Goal: Information Seeking & Learning: Learn about a topic

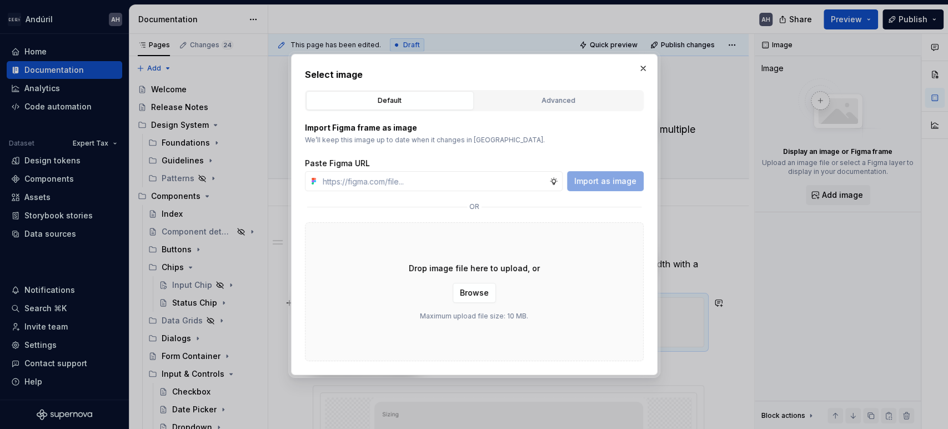
scroll to position [187, 0]
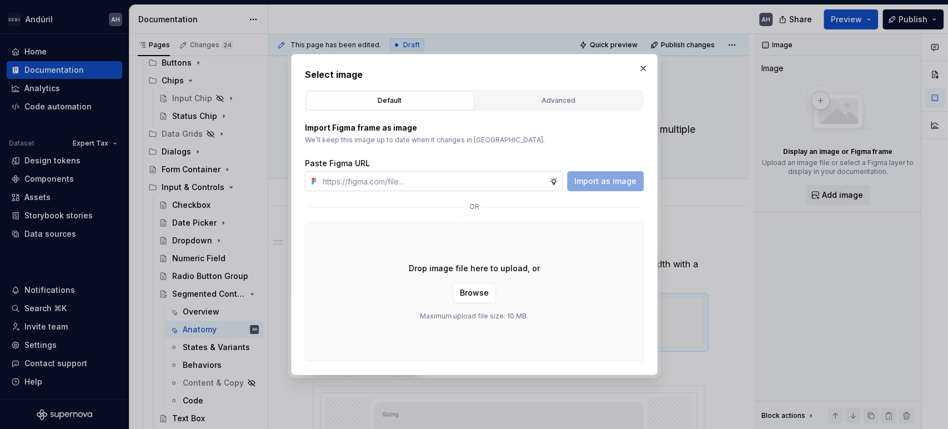
type textarea "*"
click at [441, 179] on input "text" at bounding box center [433, 181] width 231 height 20
type input "[URL][DOMAIN_NAME]"
click at [595, 184] on span "Import as image" at bounding box center [605, 181] width 62 height 11
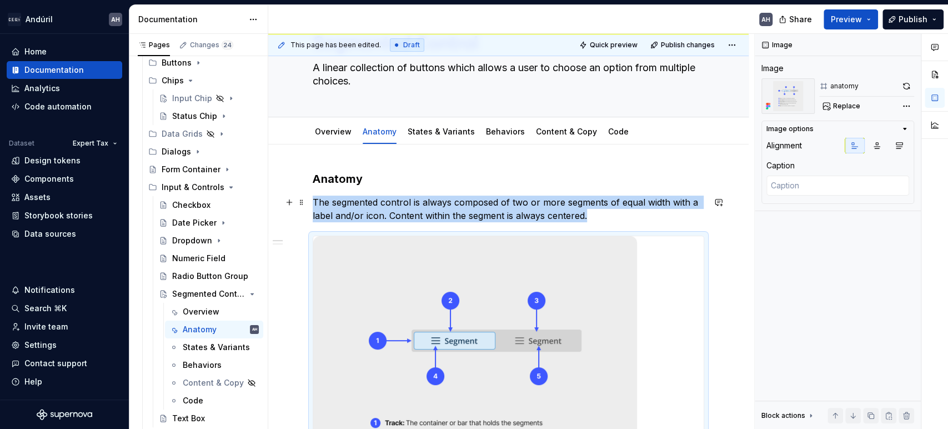
scroll to position [123, 0]
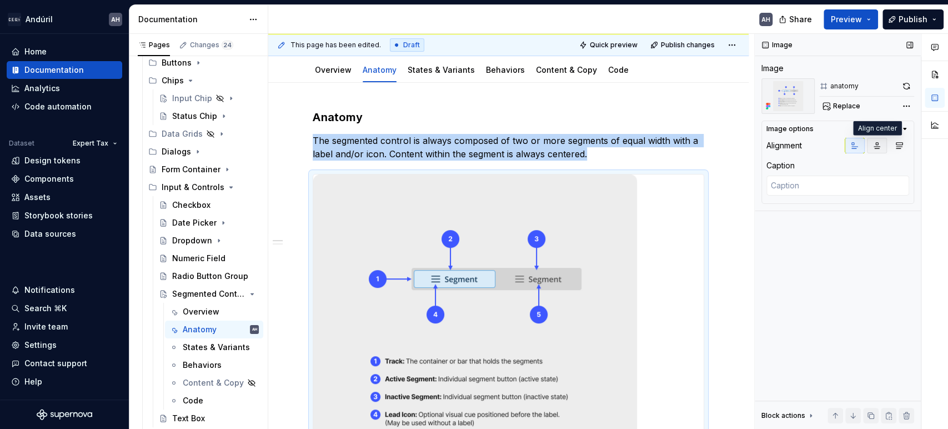
click at [881, 147] on icon "button" at bounding box center [877, 145] width 9 height 9
type textarea "*"
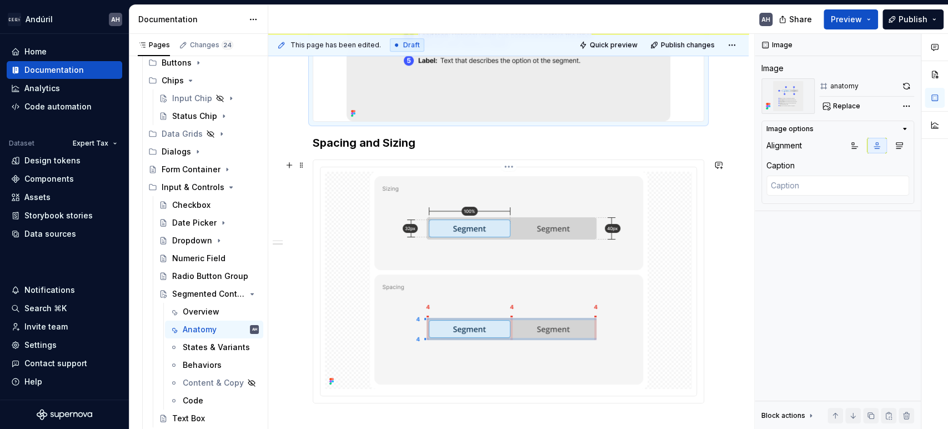
scroll to position [564, 0]
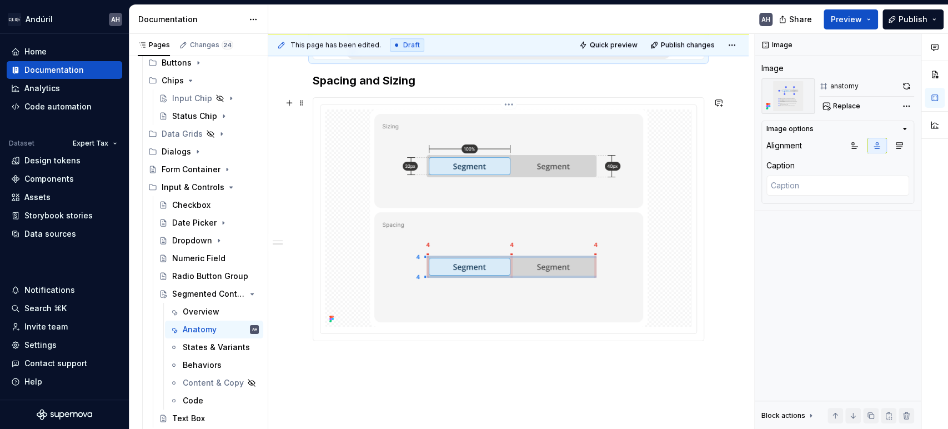
click at [393, 199] on img at bounding box center [509, 217] width 278 height 217
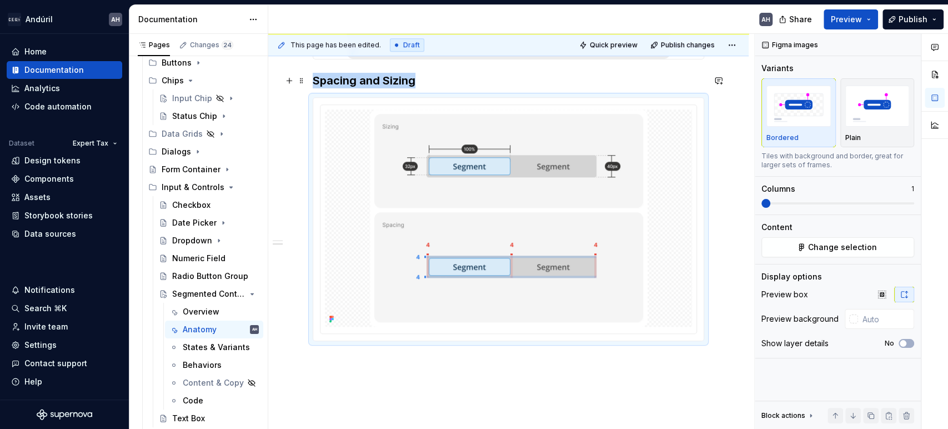
click at [413, 80] on h3 "Spacing and Sizing" at bounding box center [509, 81] width 392 height 16
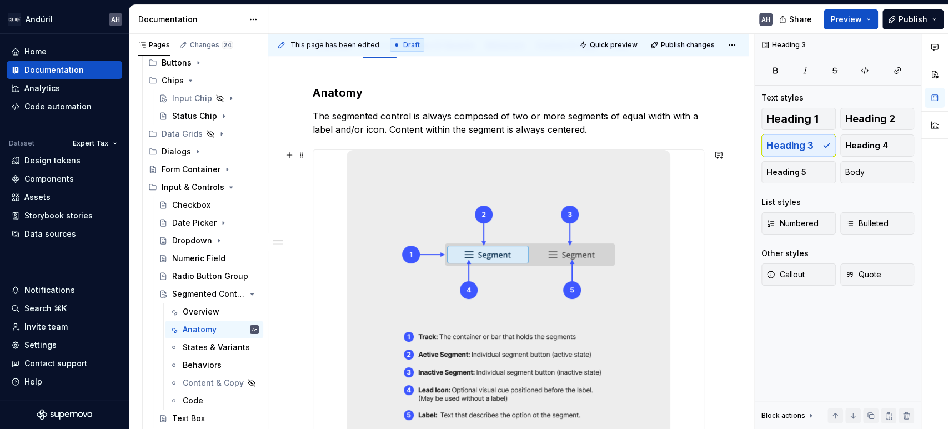
scroll to position [132, 0]
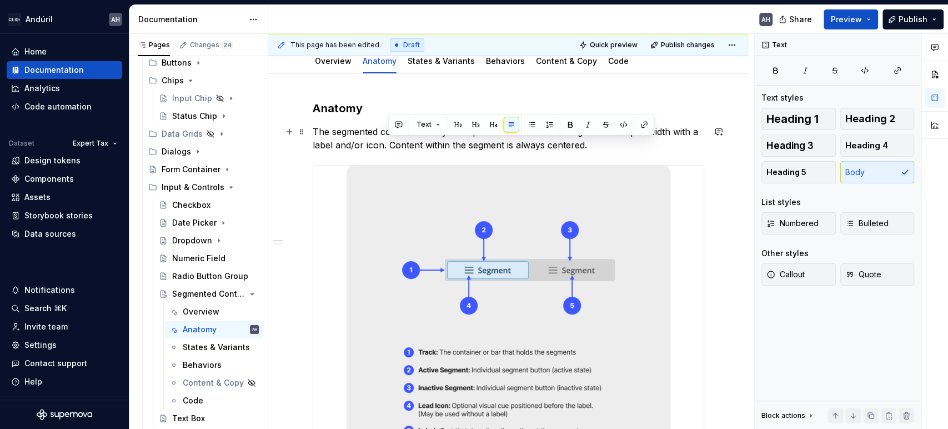
drag, startPoint x: 591, startPoint y: 148, endPoint x: 388, endPoint y: 145, distance: 203.9
click at [388, 145] on p "The segmented control is always composed of two or more segments of equal width…" at bounding box center [509, 138] width 392 height 27
copy p "Content within the segment is always centered."
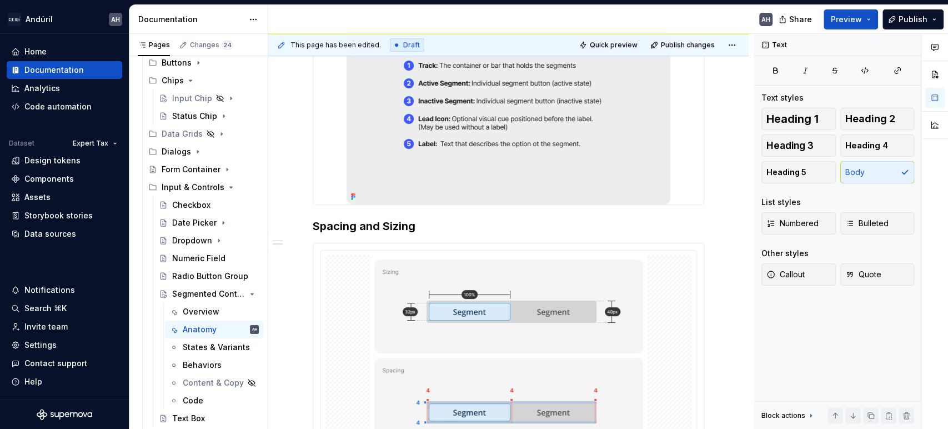
scroll to position [502, 0]
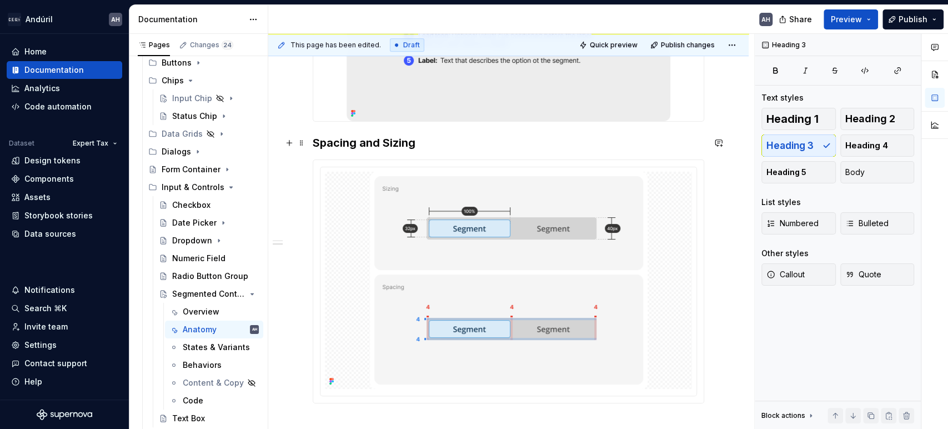
click at [429, 139] on h3 "Spacing and Sizing" at bounding box center [509, 143] width 392 height 16
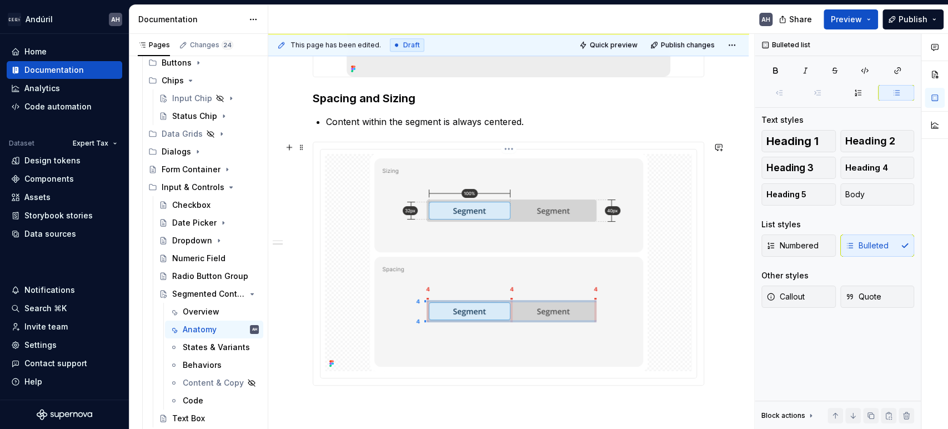
scroll to position [564, 0]
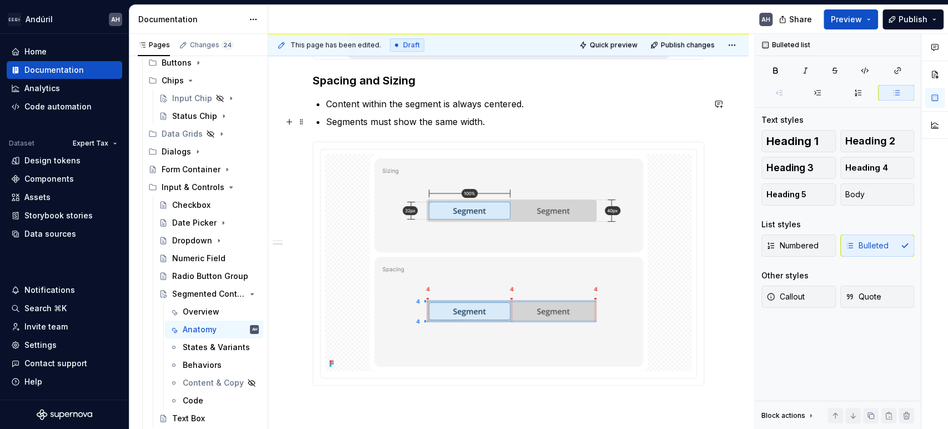
click at [400, 124] on p "Segments must show the same width." at bounding box center [515, 121] width 378 height 13
click at [404, 119] on p "Segments must always the same width." at bounding box center [515, 121] width 378 height 13
click at [504, 120] on p "Segments must display the same width." at bounding box center [515, 121] width 378 height 13
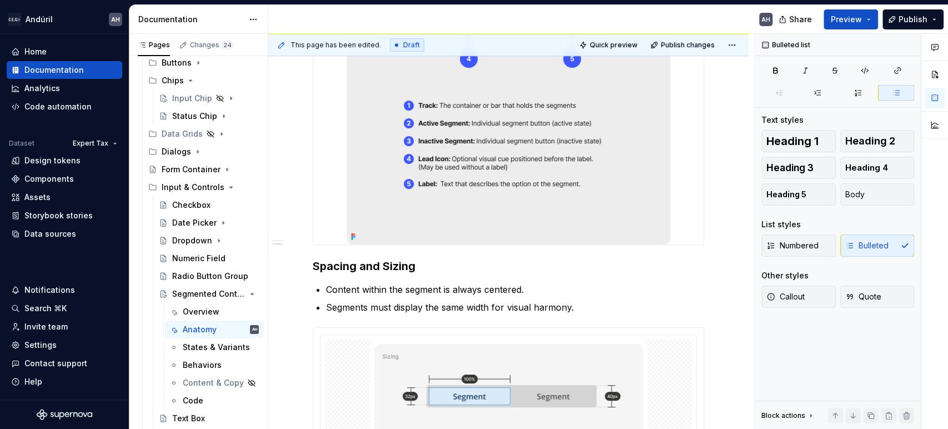
scroll to position [440, 0]
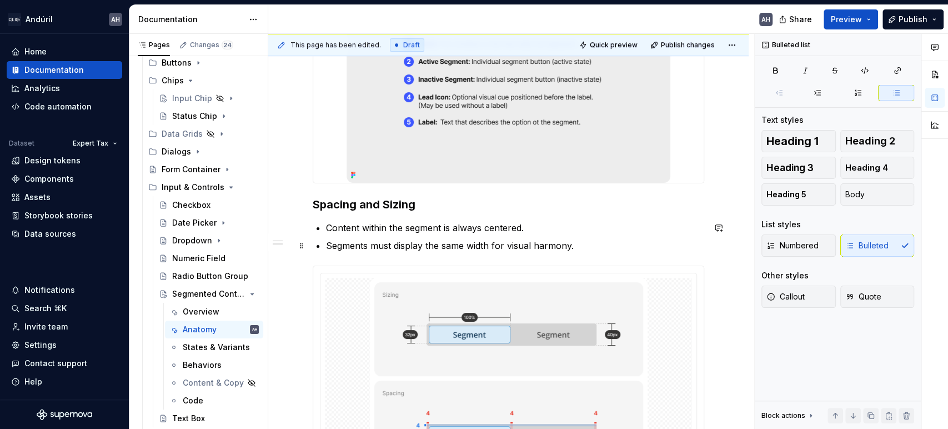
click at [493, 246] on p "Segments must display the same width for visual harmony." at bounding box center [515, 245] width 378 height 13
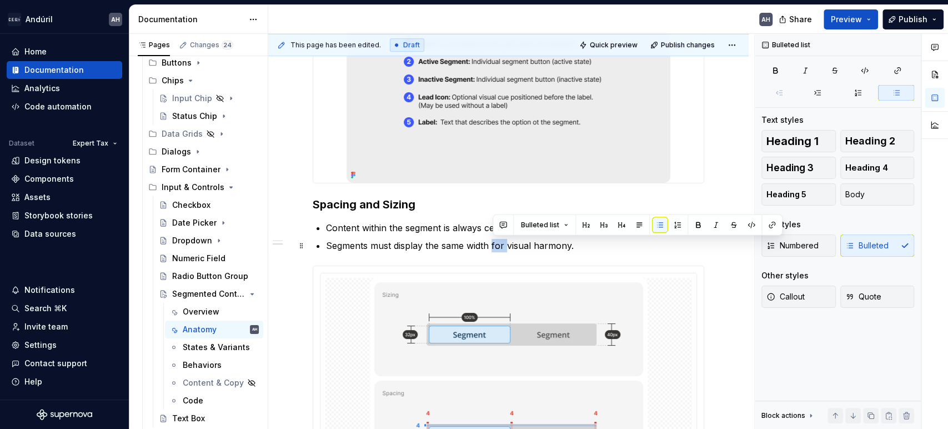
click at [493, 246] on p "Segments must display the same width for visual harmony." at bounding box center [515, 245] width 378 height 13
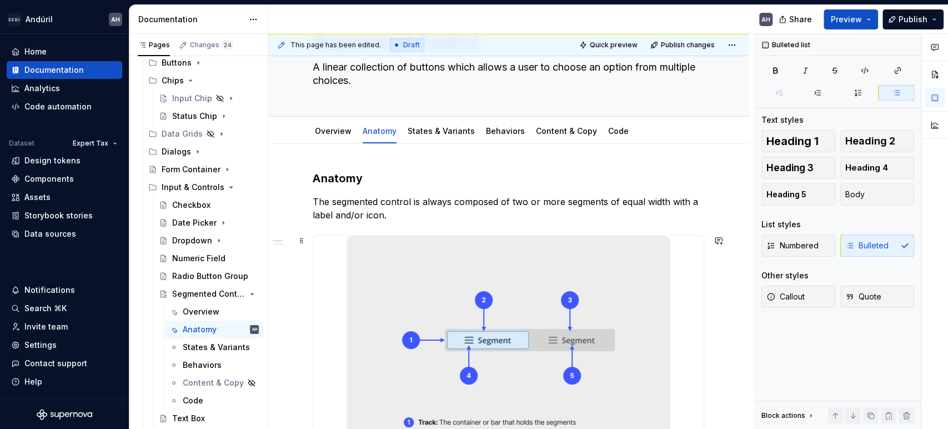
scroll to position [0, 0]
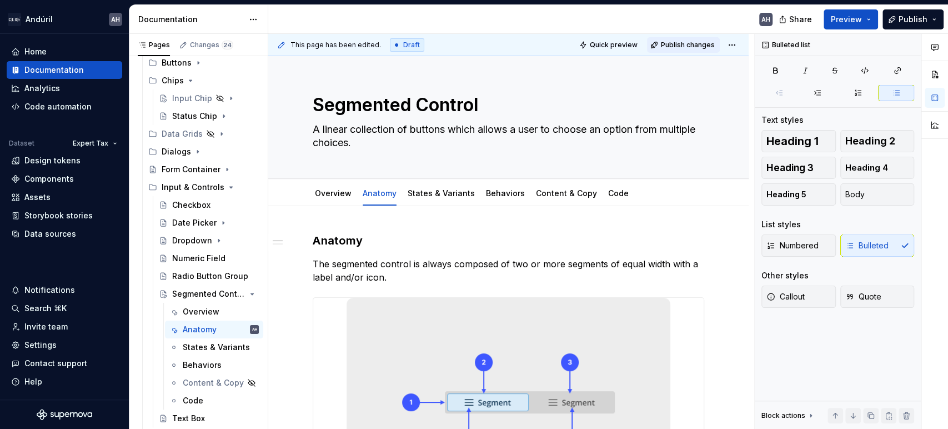
click at [691, 48] on span "Publish changes" at bounding box center [688, 45] width 54 height 9
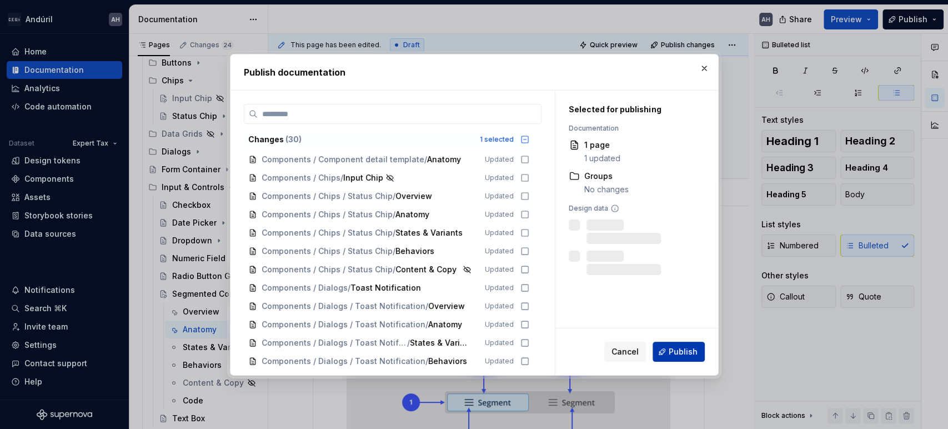
click at [680, 354] on span "Publish" at bounding box center [683, 351] width 29 height 11
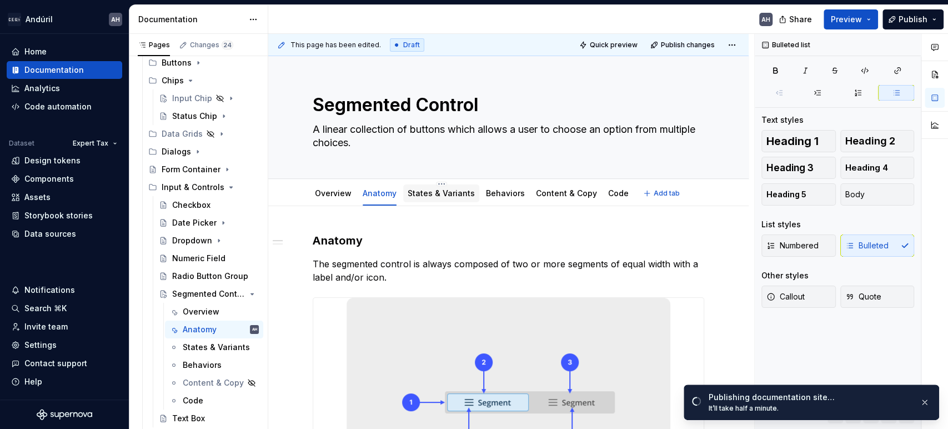
click at [439, 194] on link "States & Variants" at bounding box center [441, 192] width 67 height 9
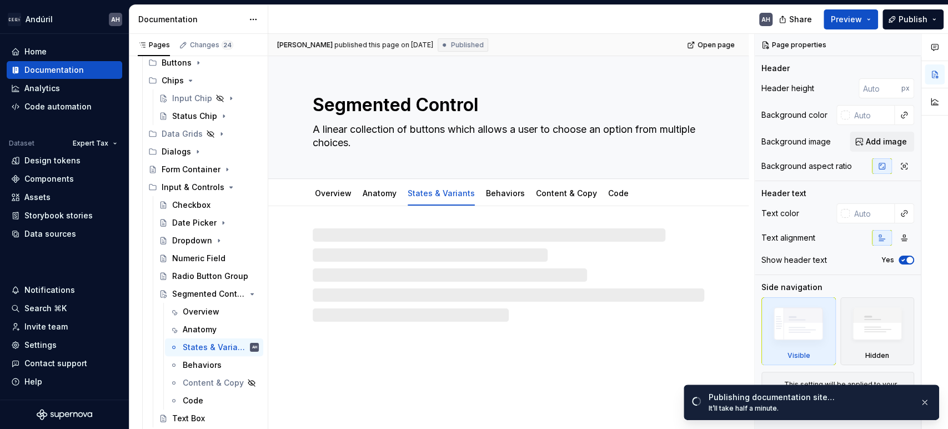
type textarea "*"
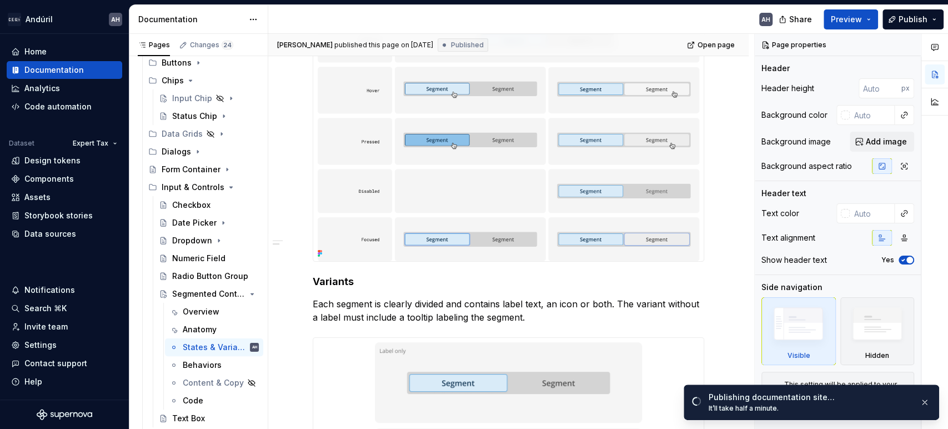
scroll to position [308, 0]
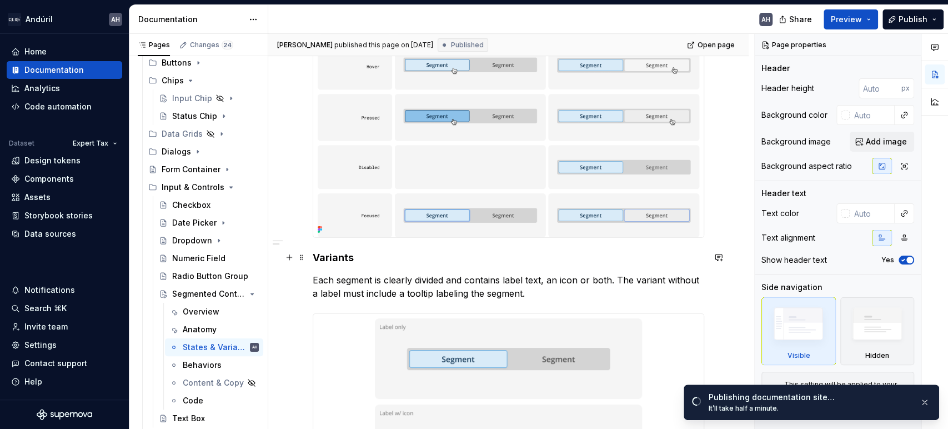
click at [342, 255] on h4 "Variants" at bounding box center [509, 257] width 392 height 13
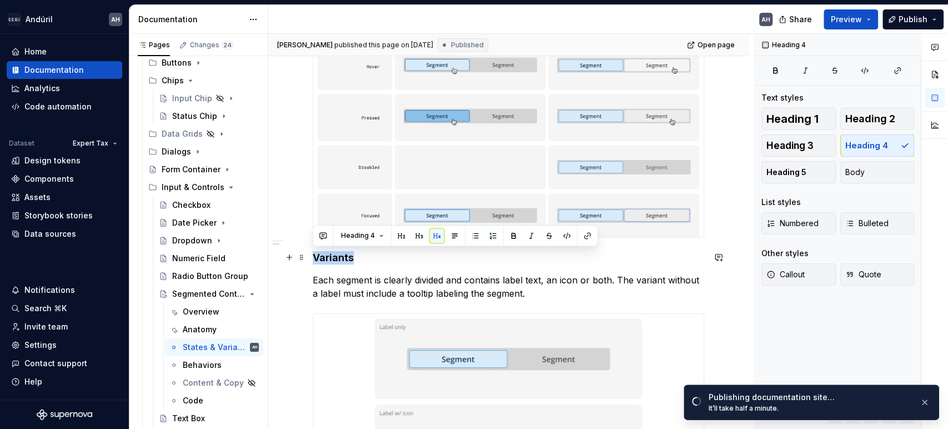
click at [342, 255] on h4 "Variants" at bounding box center [509, 257] width 392 height 13
click at [386, 261] on h4 "Variants" at bounding box center [509, 257] width 392 height 13
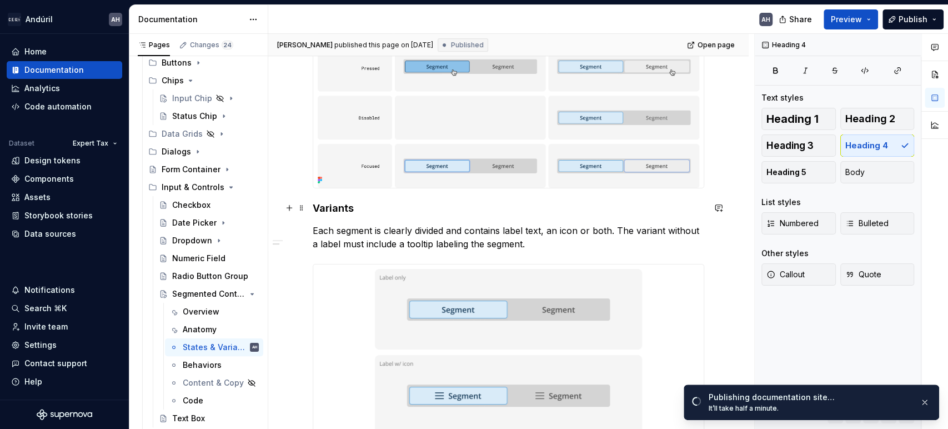
scroll to position [370, 0]
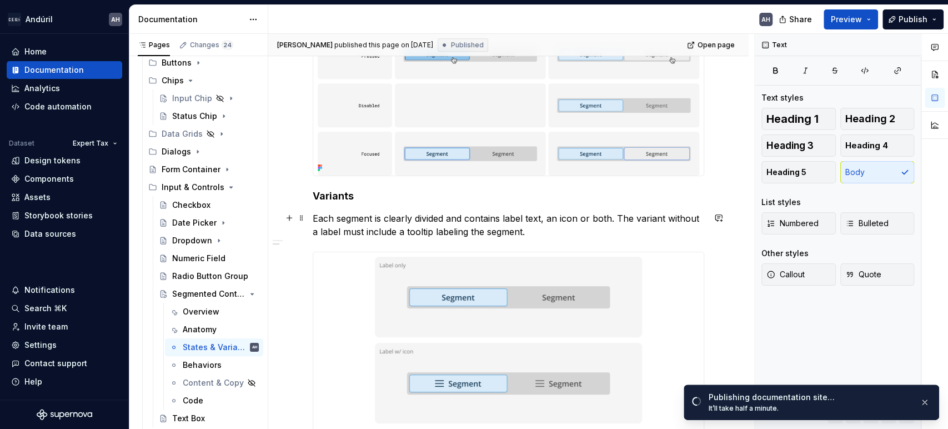
click at [382, 220] on p "Each segment is clearly divided and contains label text, an icon or both. The v…" at bounding box center [509, 225] width 392 height 27
click at [556, 220] on p "Each segment is clearly divided and contains label text, an icon or both. The v…" at bounding box center [509, 225] width 392 height 27
click at [548, 227] on p "Each segment is clearly divided and contains label text, an icon or both. The v…" at bounding box center [509, 225] width 392 height 27
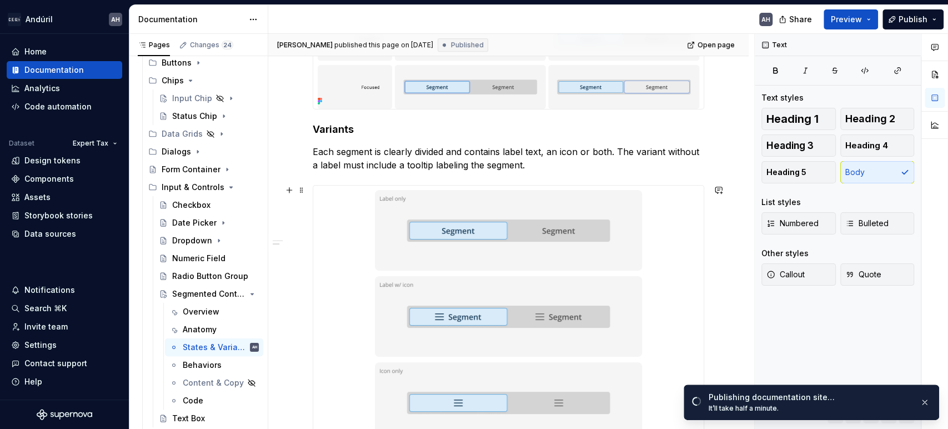
scroll to position [432, 0]
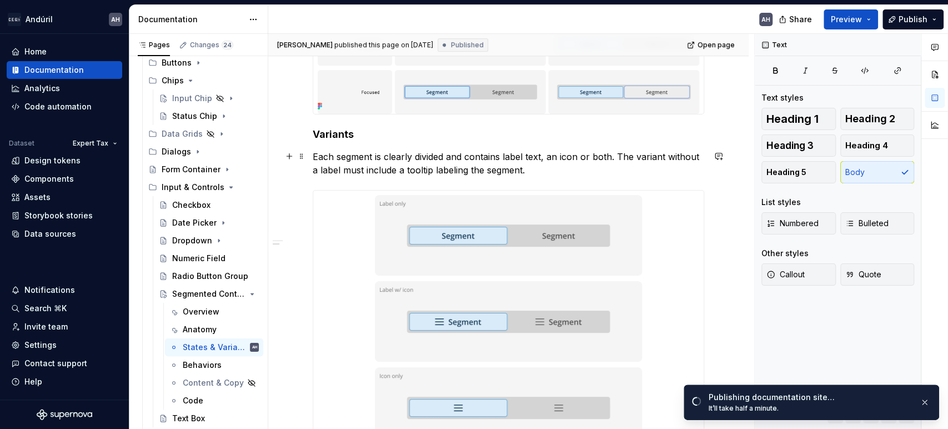
click at [316, 151] on p "Each segment is clearly divided and contains label text, an icon or both. The v…" at bounding box center [509, 163] width 392 height 27
click at [313, 152] on p "Each segment is clearly divided and contains label text, an icon or both. The v…" at bounding box center [509, 163] width 392 height 27
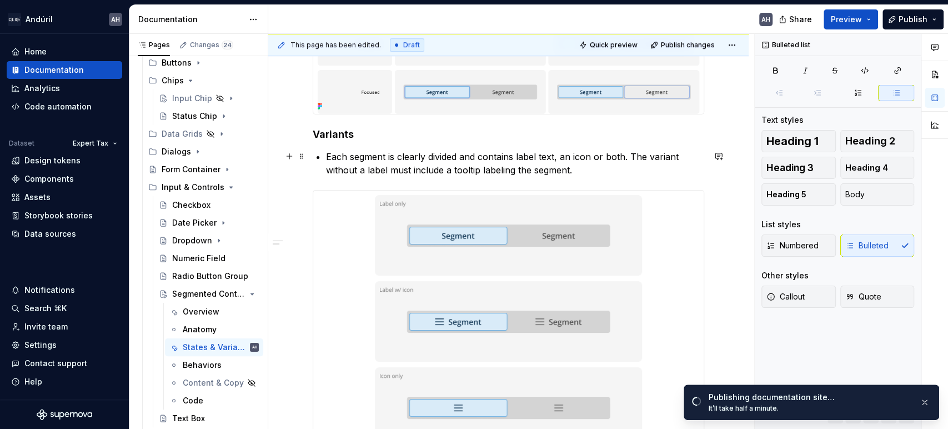
click at [323, 154] on div "States Variants Each segment is clearly divided and contains label text, an ico…" at bounding box center [509, 140] width 392 height 678
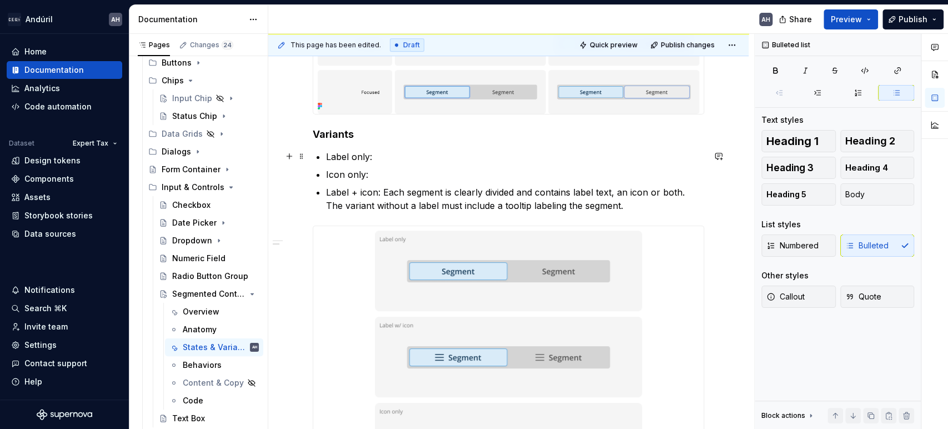
click at [376, 154] on p "Label only:" at bounding box center [515, 156] width 378 height 13
click at [336, 171] on p "Icon only:" at bounding box center [515, 174] width 378 height 13
click at [359, 193] on p "Label + icon: Each segment is clearly divided and contains label text, an icon …" at bounding box center [515, 199] width 378 height 27
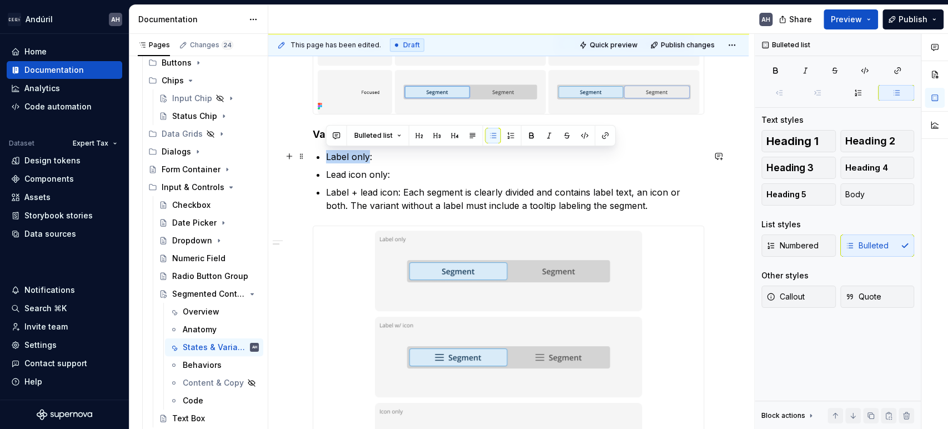
drag, startPoint x: 370, startPoint y: 156, endPoint x: 316, endPoint y: 154, distance: 53.9
click at [326, 154] on li "Label only:" at bounding box center [515, 156] width 378 height 13
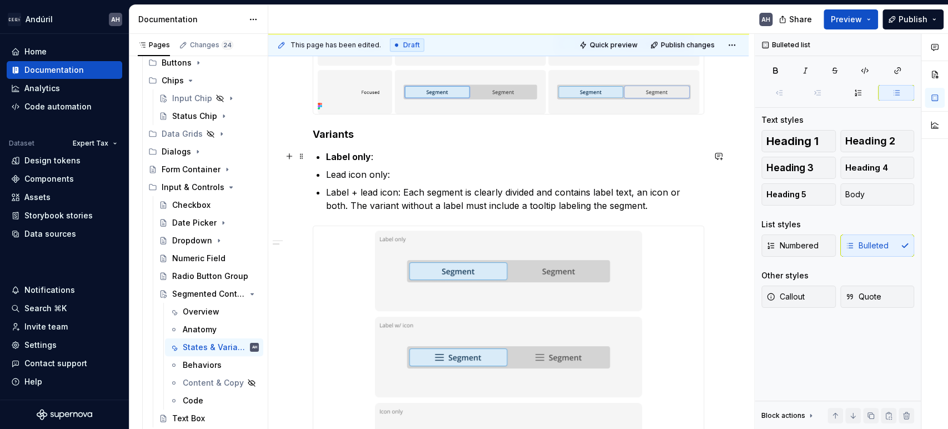
click at [409, 156] on p "Label only :" at bounding box center [515, 156] width 378 height 13
click at [437, 156] on p "Label only : Only the label of the segment is used to identify it." at bounding box center [515, 156] width 378 height 13
click at [406, 156] on p "Label only : Only the label of the segment is used to identify it." at bounding box center [515, 156] width 378 height 13
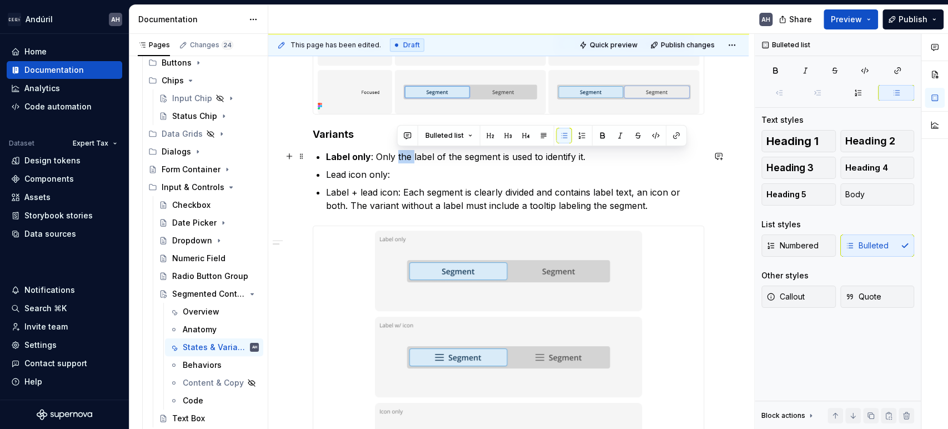
click at [406, 156] on p "Label only : Only the label of the segment is used to identify it." at bounding box center [515, 156] width 378 height 13
drag, startPoint x: 425, startPoint y: 157, endPoint x: 673, endPoint y: 157, distance: 248.3
click at [673, 157] on p "Label only : Only a label of the segment is used to identify it." at bounding box center [515, 156] width 378 height 13
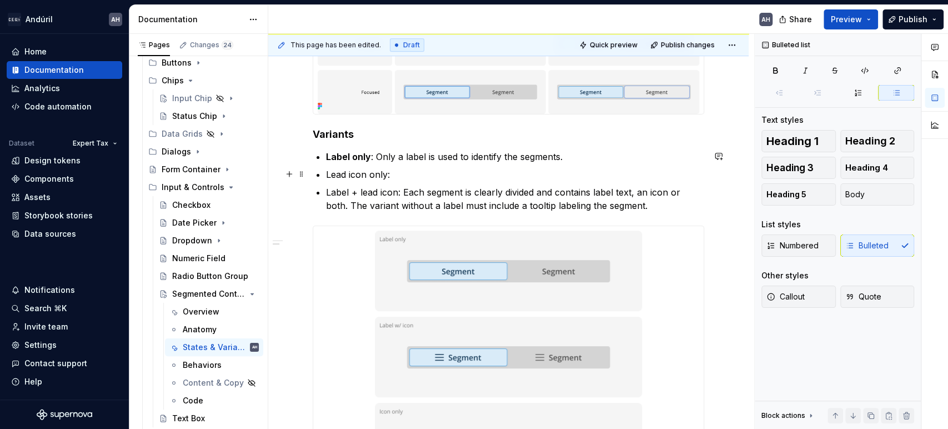
click at [397, 177] on p "Lead icon only:" at bounding box center [515, 174] width 378 height 13
drag, startPoint x: 389, startPoint y: 177, endPoint x: 315, endPoint y: 177, distance: 73.3
click at [315, 177] on div "States Variants Label only : Only a label is used to identify the segments. Lea…" at bounding box center [509, 158] width 392 height 714
click at [402, 173] on p "Lead icon only:" at bounding box center [515, 174] width 378 height 13
click at [562, 153] on p "Label only : Only a label is used to identify the segments." at bounding box center [515, 156] width 378 height 13
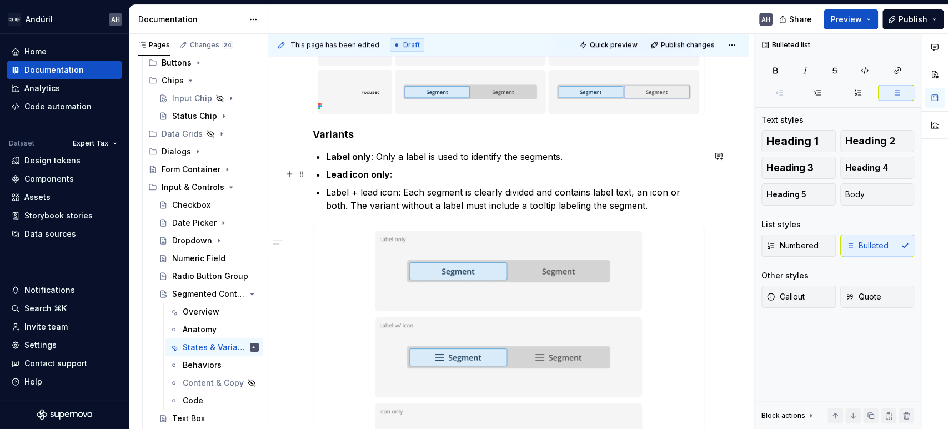
click at [522, 169] on p "Lead icon only:" at bounding box center [515, 174] width 378 height 13
click at [405, 190] on p "Label + lead icon: Each segment is clearly divided and contains label text, an …" at bounding box center [515, 199] width 378 height 27
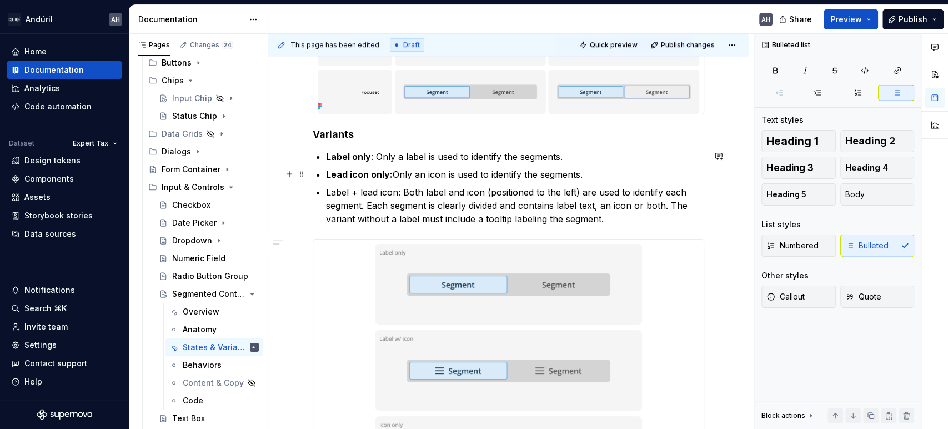
click at [533, 176] on p "Lead icon only: Only an icon is used to identify the segments." at bounding box center [515, 174] width 378 height 13
click at [590, 172] on p "Lead icon only: Only an icon is used to identify each segments." at bounding box center [515, 174] width 378 height 13
click at [508, 157] on p "Label only : Only a label is used to identify the segments." at bounding box center [515, 156] width 378 height 13
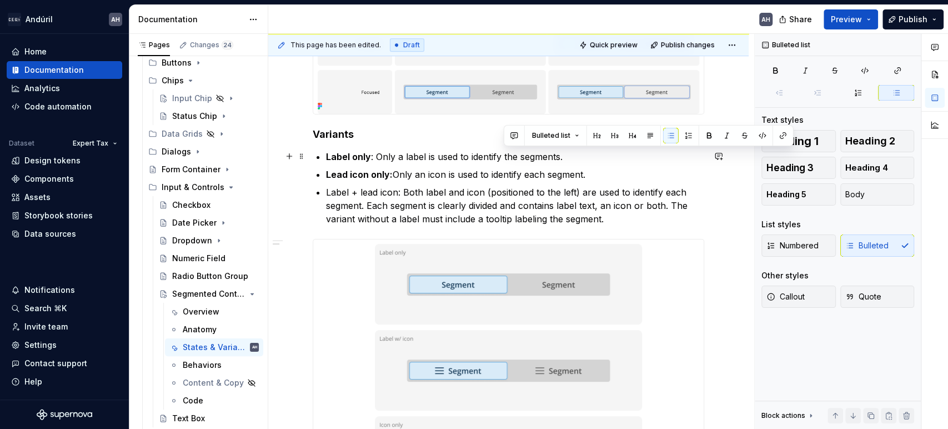
click at [508, 157] on p "Label only : Only a label is used to identify the segments." at bounding box center [515, 156] width 378 height 13
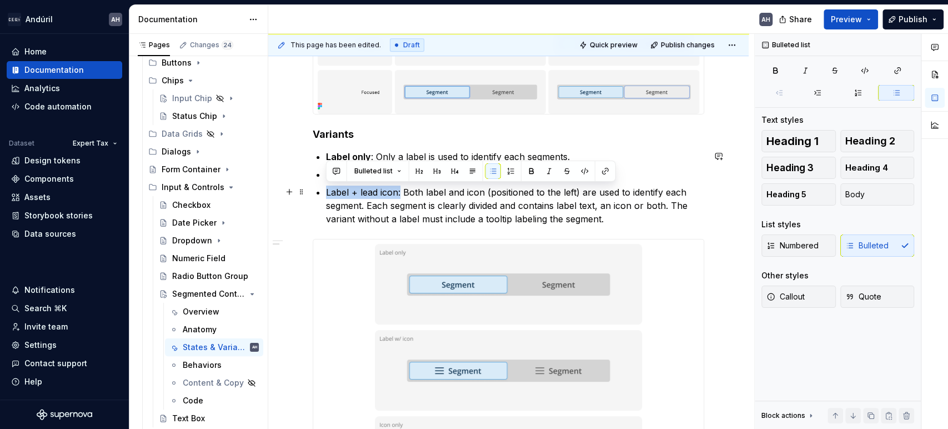
drag, startPoint x: 399, startPoint y: 192, endPoint x: 323, endPoint y: 190, distance: 76.7
click at [323, 190] on div "States Variants Label only : Only a label is used to identify each segments. Le…" at bounding box center [509, 164] width 392 height 727
click at [431, 196] on p "Label + lead icon: Both label and icon (positioned to the left) are used to ide…" at bounding box center [515, 206] width 378 height 40
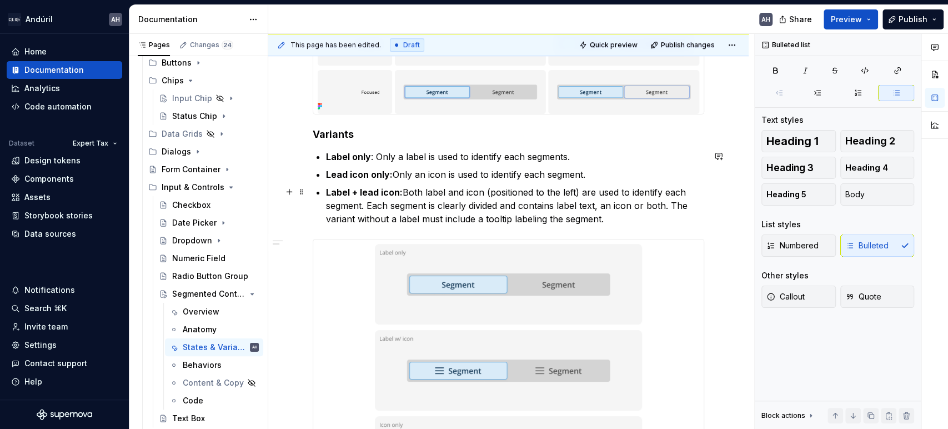
click at [671, 193] on p "Label + lead icon: Both label and icon (positioned to the left) are used to ide…" at bounding box center [515, 206] width 378 height 40
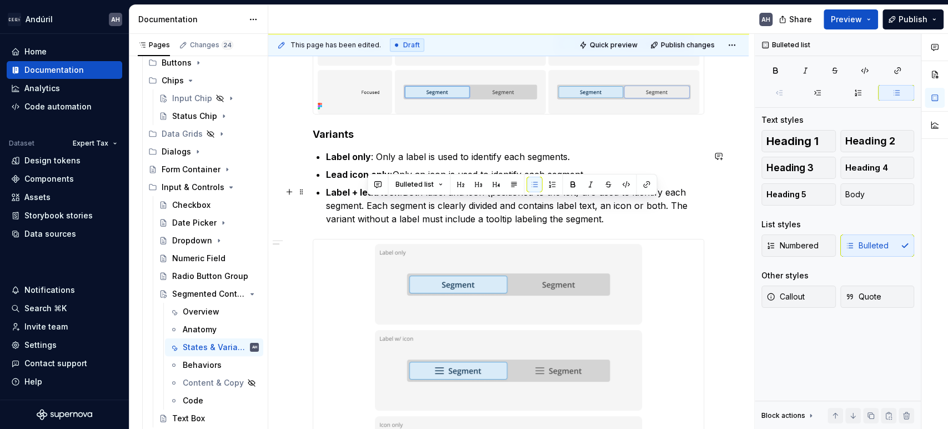
drag, startPoint x: 367, startPoint y: 202, endPoint x: 616, endPoint y: 215, distance: 249.2
click at [616, 215] on p "Label + lead icon: Both label and icon (positioned to the left) are used to ide…" at bounding box center [515, 206] width 378 height 40
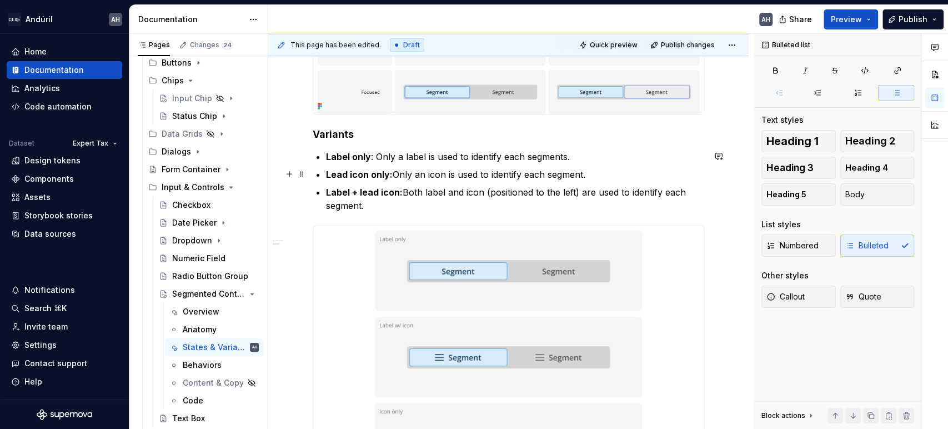
click at [608, 173] on p "Lead icon only: Only an icon is used to identify each segment." at bounding box center [515, 174] width 378 height 13
click at [604, 143] on div "States Variants Label only : Only a label is used to identify each segments. Le…" at bounding box center [509, 158] width 392 height 714
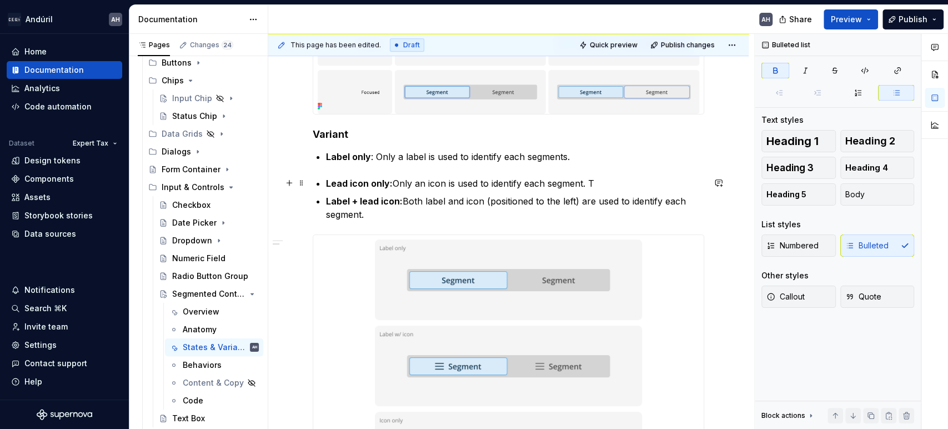
click at [328, 179] on strong "Lead icon only:" at bounding box center [359, 183] width 67 height 11
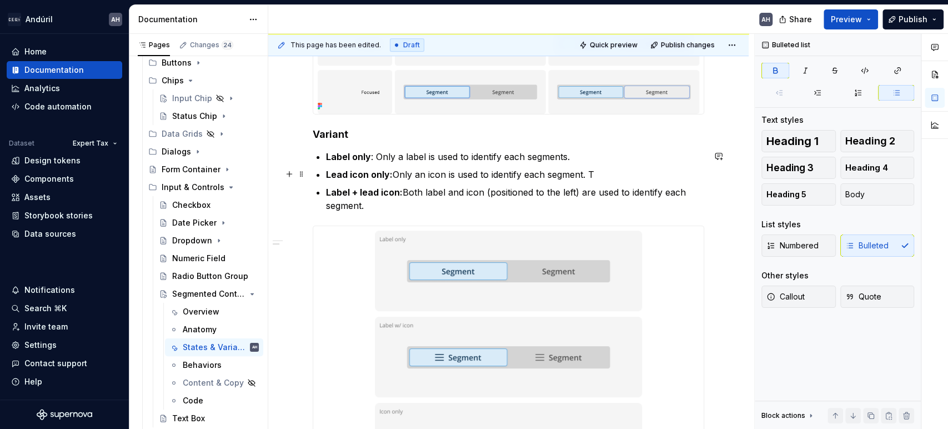
click at [364, 176] on strong "Lead icon only:" at bounding box center [359, 174] width 67 height 11
click at [628, 176] on p "Lead icon only: Only an icon is used to identify each segment. T" at bounding box center [515, 174] width 378 height 13
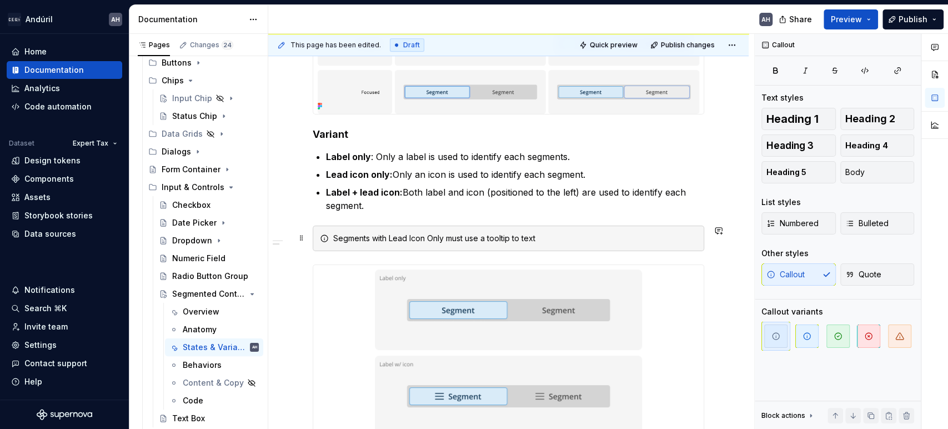
click at [470, 238] on div "Segments with Lead Icon Only must use a tooltip to text" at bounding box center [515, 238] width 364 height 11
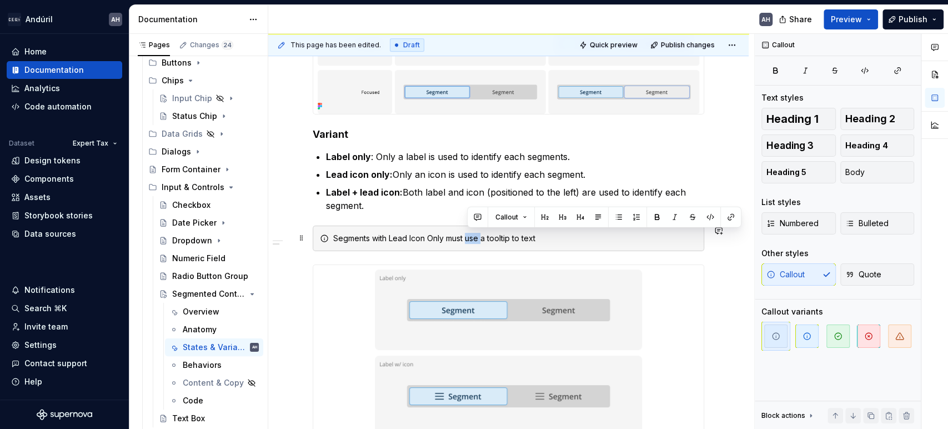
click at [470, 238] on div "Segments with Lead Icon Only must use a tooltip to text" at bounding box center [515, 238] width 364 height 11
drag, startPoint x: 530, startPoint y: 238, endPoint x: 627, endPoint y: 234, distance: 96.7
click at [627, 234] on div "Segments with Lead Icon Only must display a tooltip to text" at bounding box center [515, 238] width 364 height 11
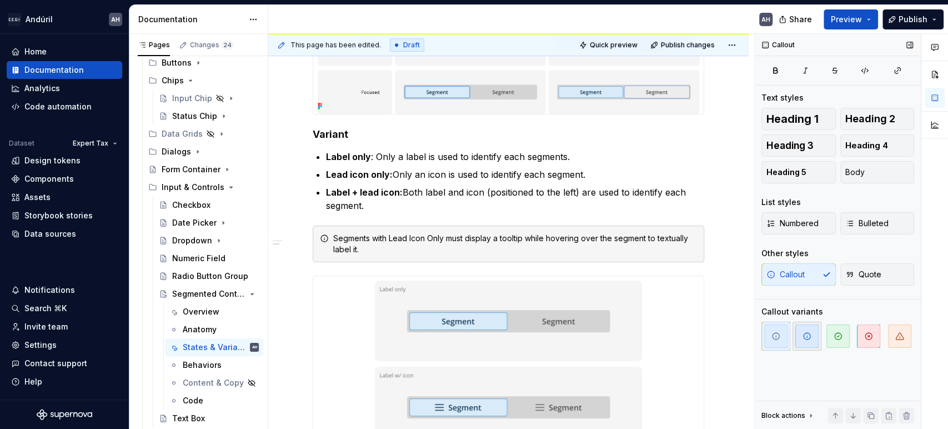
click at [804, 339] on span "button" at bounding box center [806, 335] width 23 height 23
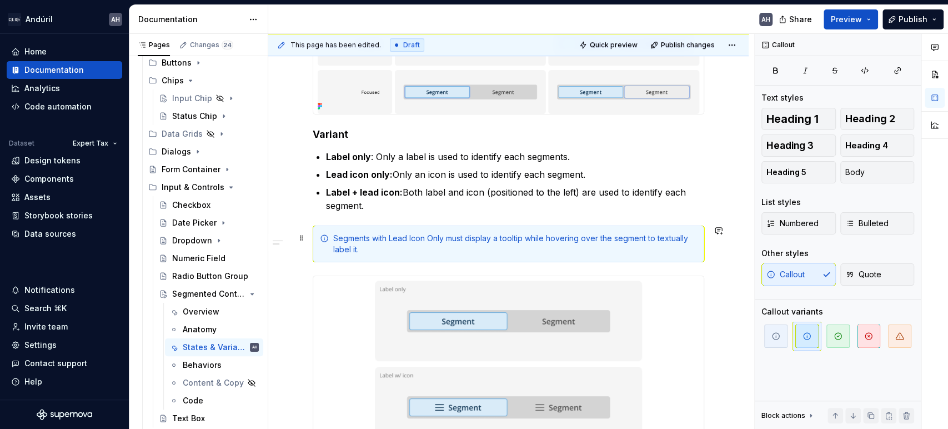
click at [444, 238] on div "Segments with Lead Icon Only must display a tooltip while hovering over the seg…" at bounding box center [515, 244] width 364 height 22
click at [444, 210] on p "Label + lead icon: Both label and icon (positioned to the left) are used to ide…" at bounding box center [515, 199] width 378 height 27
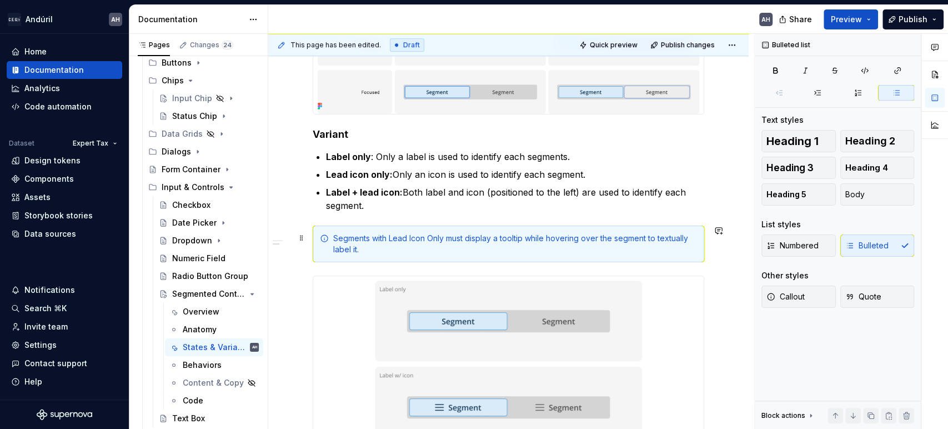
click at [435, 242] on div "Segments with Lead Icon Only must display a tooltip while hovering over the seg…" at bounding box center [515, 244] width 364 height 22
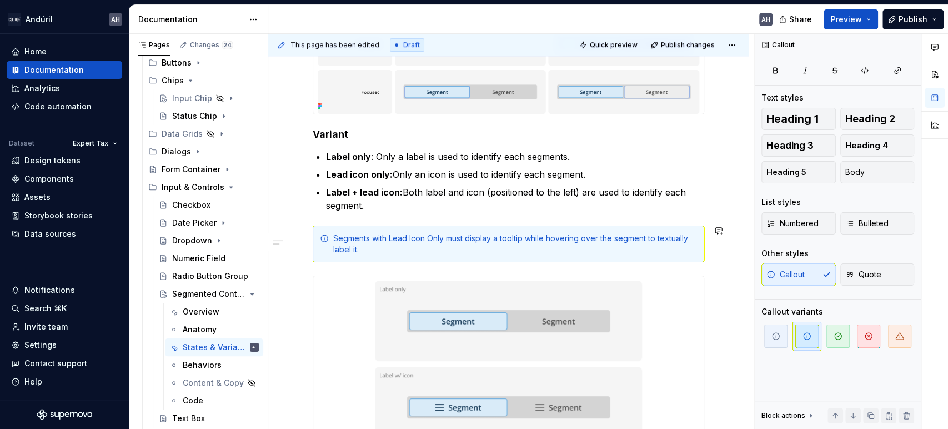
click at [384, 214] on div "States Variant Label only : Only a label is used to identify each segments. Lea…" at bounding box center [509, 183] width 392 height 764
click at [387, 202] on p "Label + lead icon: Both label and icon (positioned to the left) are used to ide…" at bounding box center [515, 199] width 378 height 27
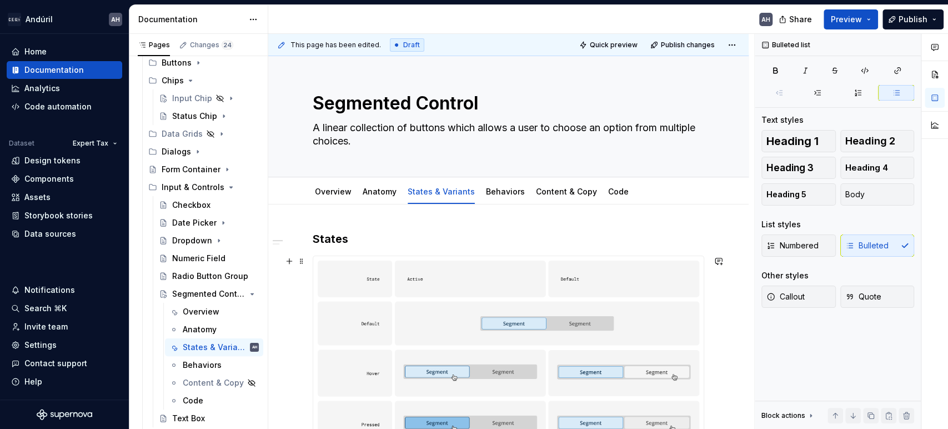
scroll to position [0, 0]
click at [324, 198] on div "Overview" at bounding box center [333, 193] width 37 height 11
click at [337, 194] on link "Overview" at bounding box center [333, 192] width 37 height 9
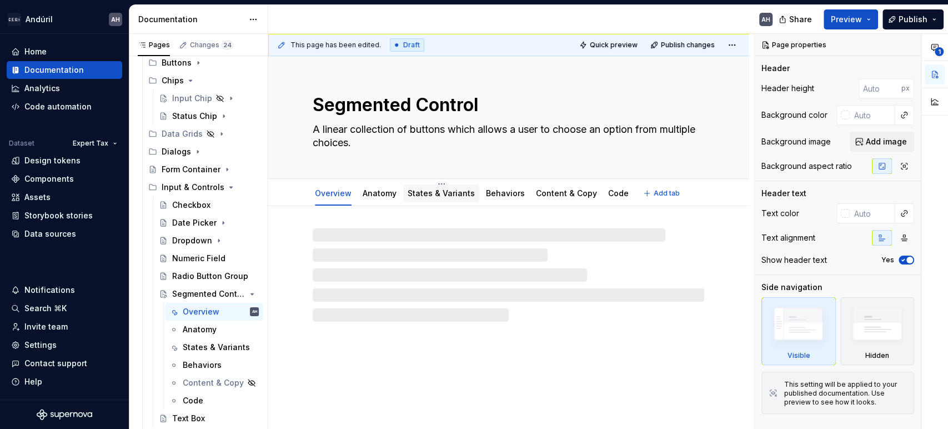
type textarea "*"
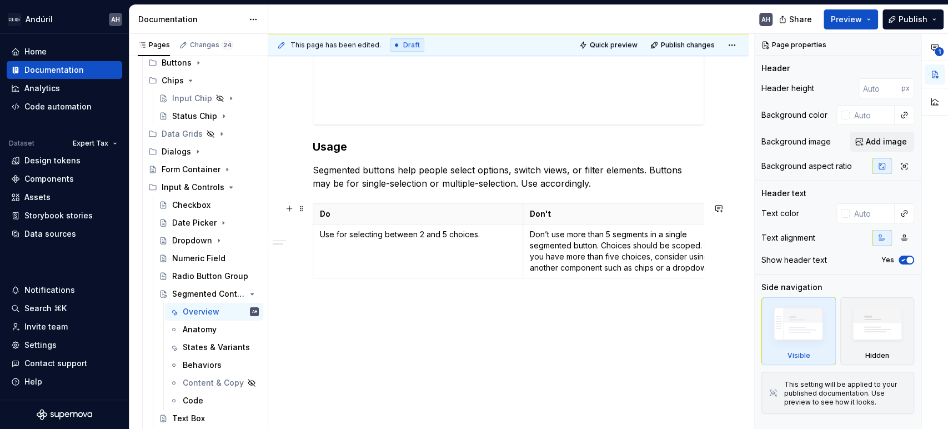
scroll to position [708, 0]
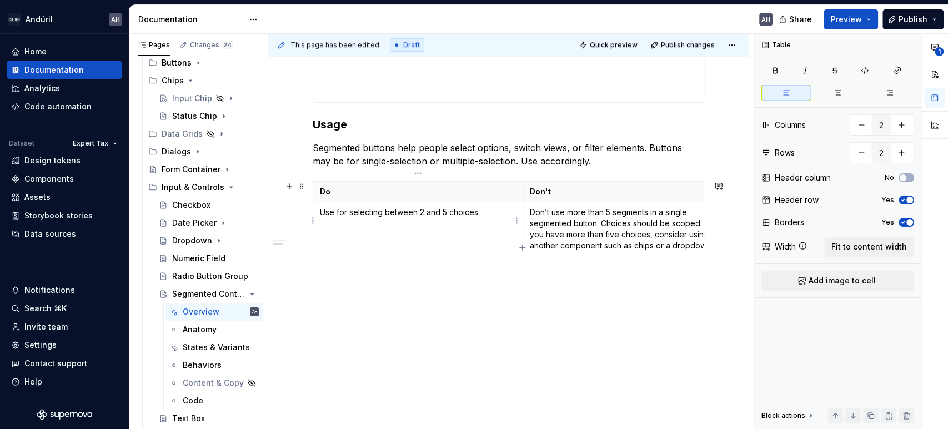
click at [395, 222] on td "Use for selecting between 2 and 5 choices." at bounding box center [418, 229] width 210 height 54
click at [524, 248] on icon "button" at bounding box center [522, 247] width 9 height 9
type input "3"
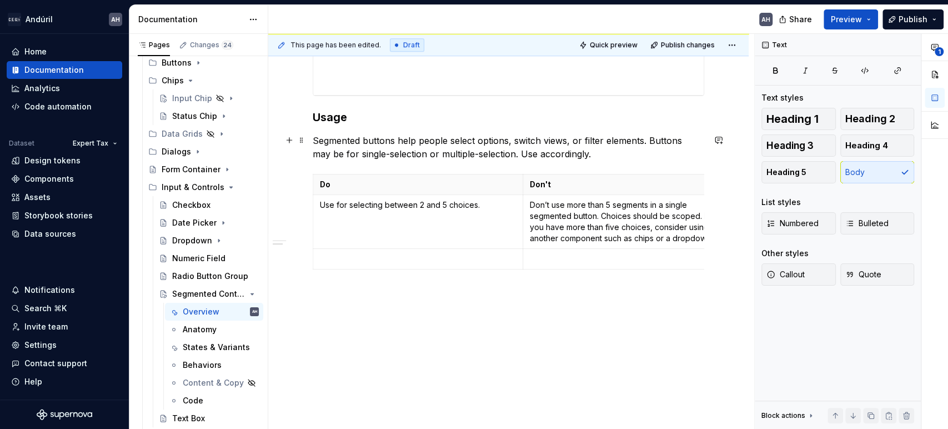
click at [584, 154] on p "Segmented buttons help people select options, switch views, or filter elements.…" at bounding box center [509, 147] width 392 height 27
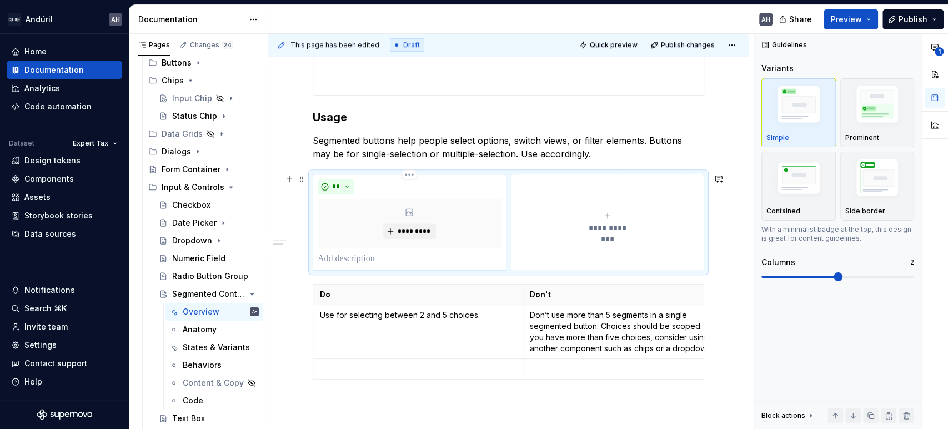
click at [366, 257] on p at bounding box center [410, 258] width 184 height 13
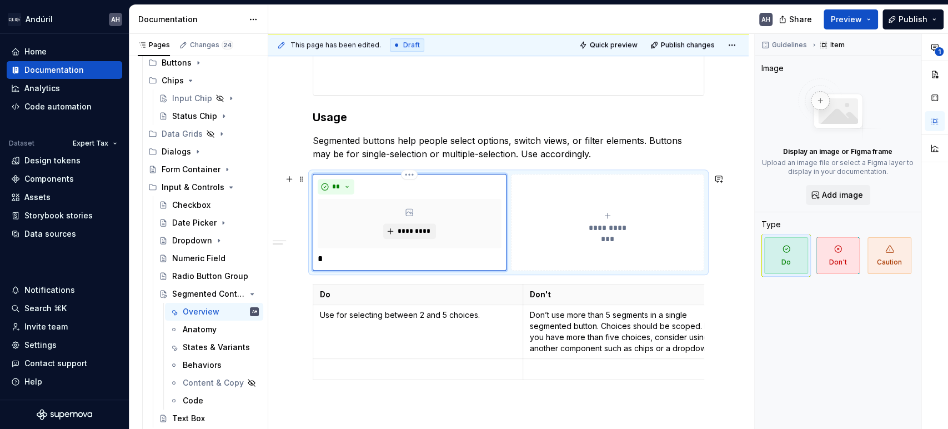
type textarea "*"
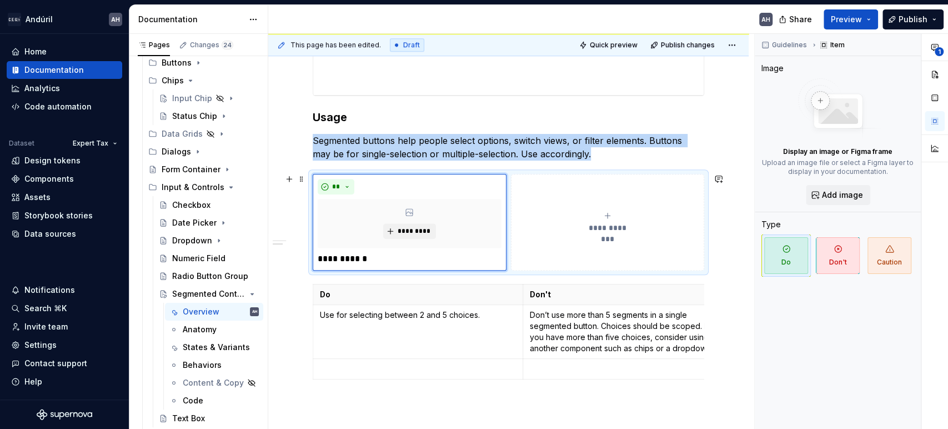
click at [610, 220] on div "**********" at bounding box center [608, 222] width 184 height 22
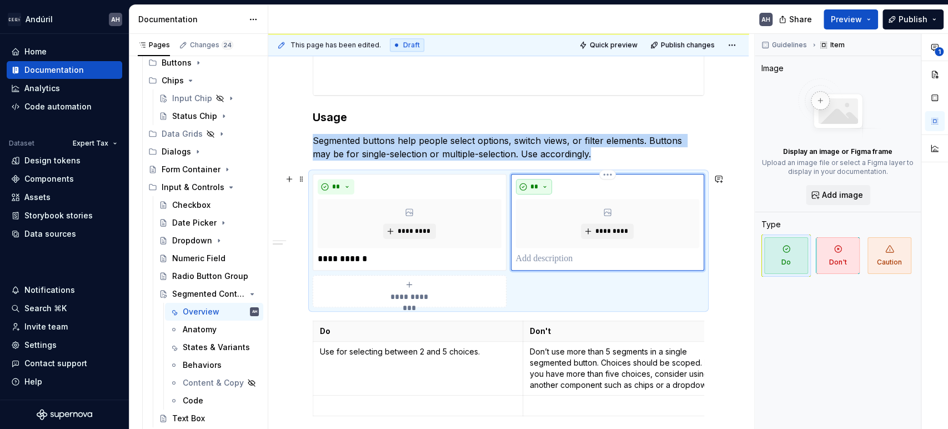
click at [545, 189] on button "**" at bounding box center [534, 187] width 37 height 16
click at [552, 219] on div "Don't" at bounding box center [559, 224] width 21 height 11
click at [563, 260] on p at bounding box center [608, 258] width 184 height 13
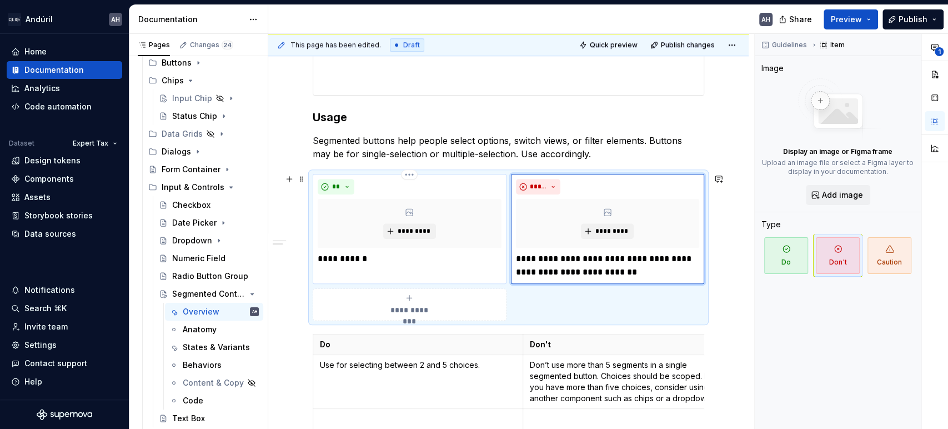
click at [379, 256] on p "**********" at bounding box center [409, 258] width 183 height 13
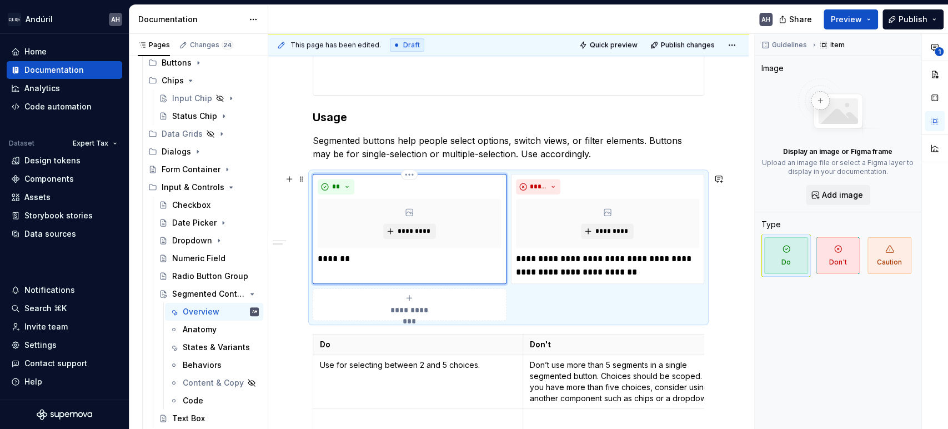
click at [379, 261] on p "*******" at bounding box center [409, 258] width 183 height 13
click at [353, 259] on p "*******" at bounding box center [409, 258] width 183 height 13
type textarea "*"
click at [327, 257] on p "**********" at bounding box center [409, 258] width 183 height 13
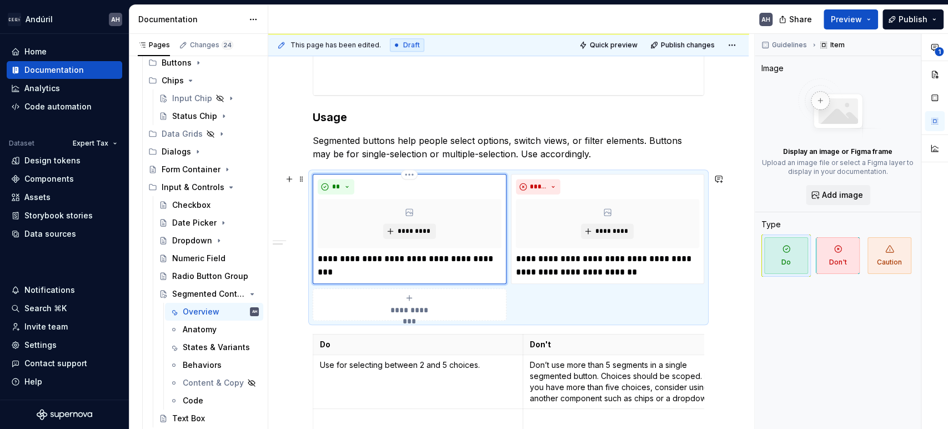
click at [497, 255] on p "**********" at bounding box center [409, 258] width 183 height 13
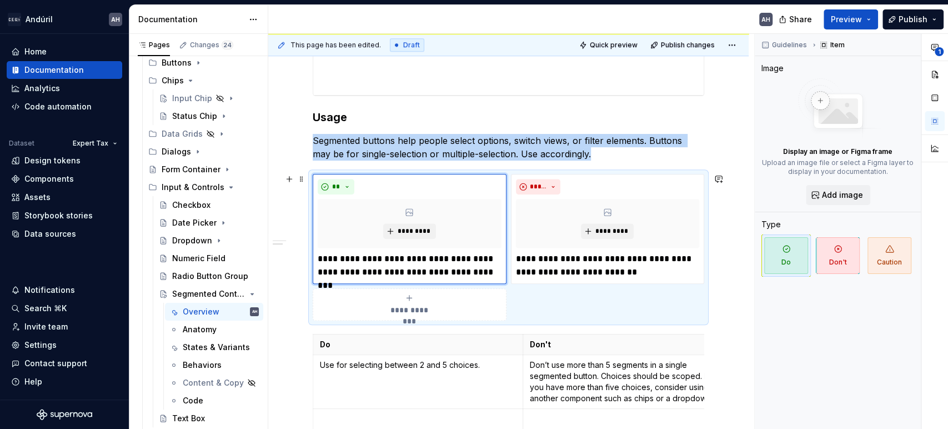
click at [402, 301] on div "**********" at bounding box center [410, 304] width 184 height 22
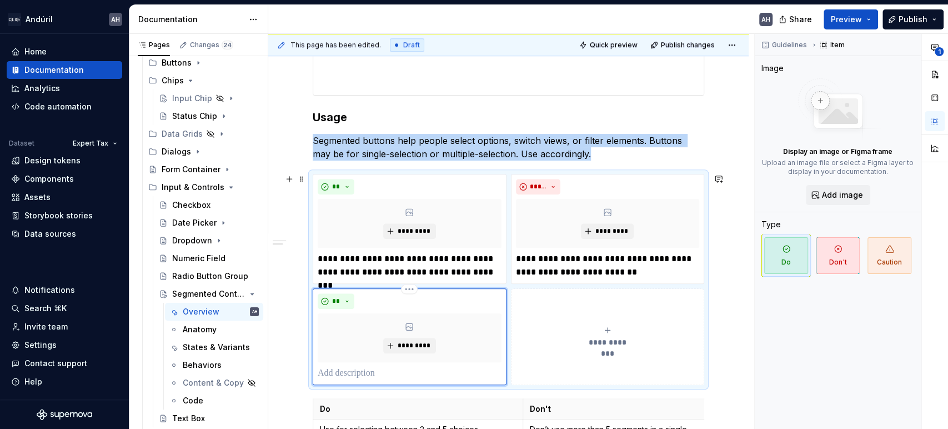
click at [395, 364] on div "** *********" at bounding box center [410, 336] width 184 height 87
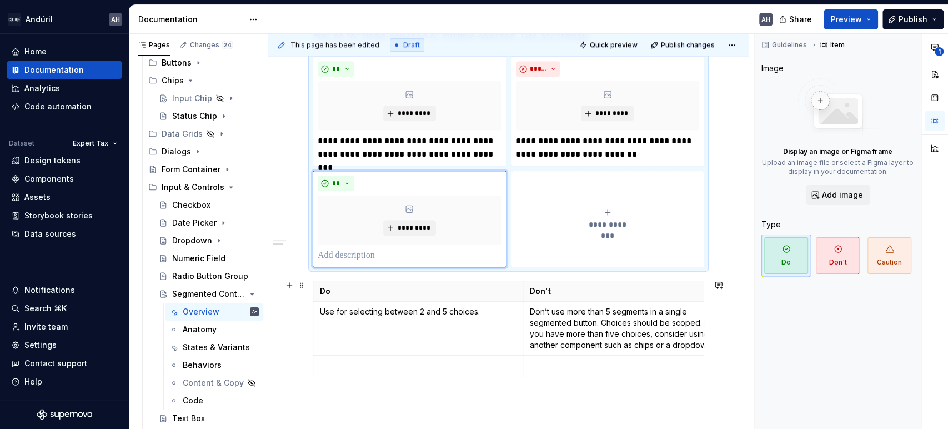
scroll to position [831, 0]
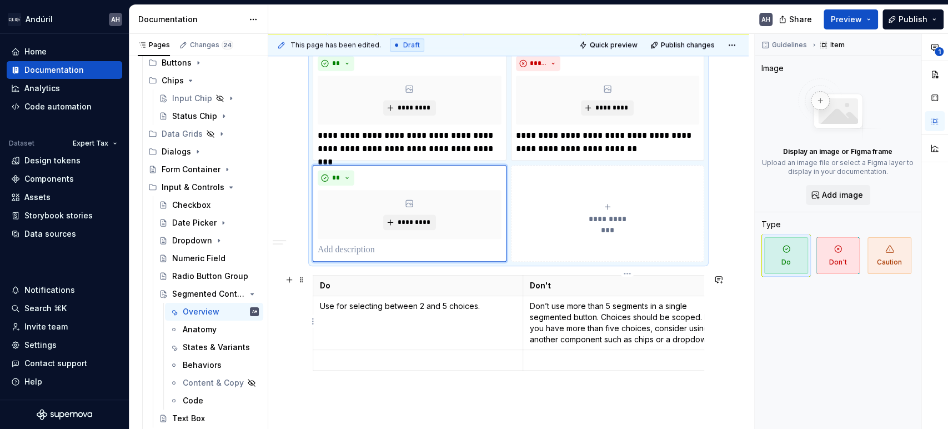
click at [613, 318] on p "Don’t use more than 5 segments in a single segmented button. Choices should be …" at bounding box center [628, 322] width 196 height 44
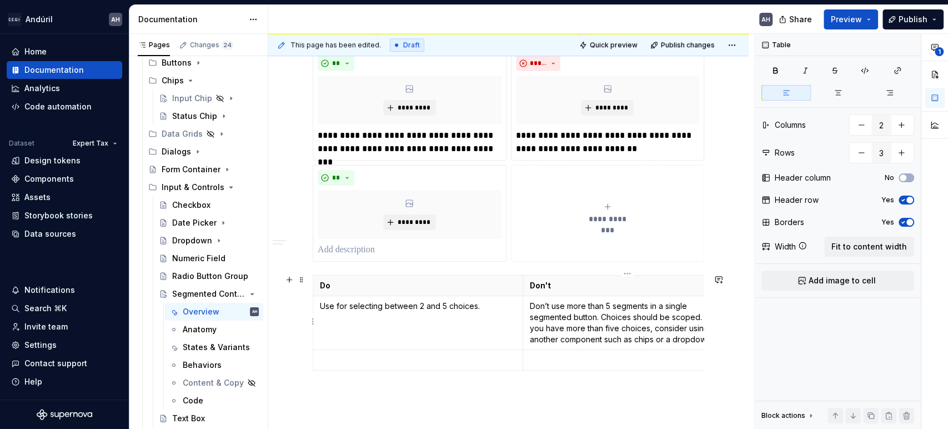
click at [613, 318] on p "Don’t use more than 5 segments in a single segmented button. Choices should be …" at bounding box center [628, 322] width 196 height 44
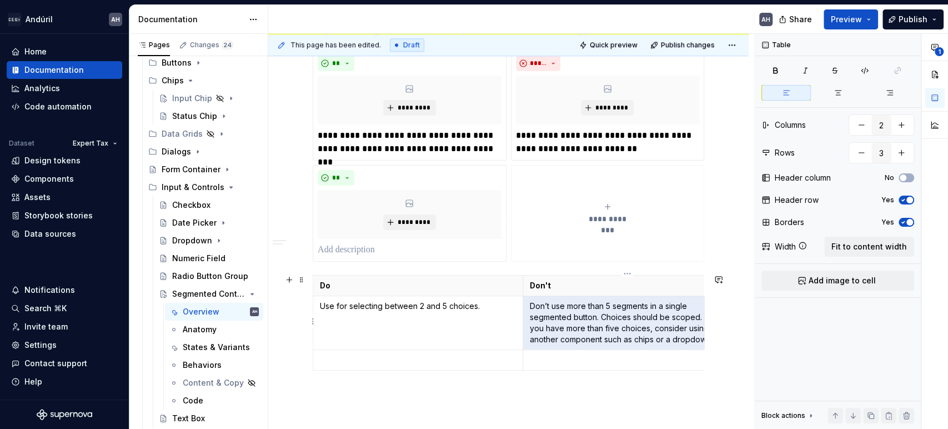
click at [585, 318] on p "Don’t use more than 5 segments in a single segmented button. Choices should be …" at bounding box center [628, 322] width 196 height 44
click at [524, 299] on td "Don’t use more than 5 segments in a single segmented button. Choices should be …" at bounding box center [628, 323] width 210 height 54
click at [537, 305] on p "Don’t use more than 5 segments in a single segmented button. Choices should be …" at bounding box center [628, 322] width 196 height 44
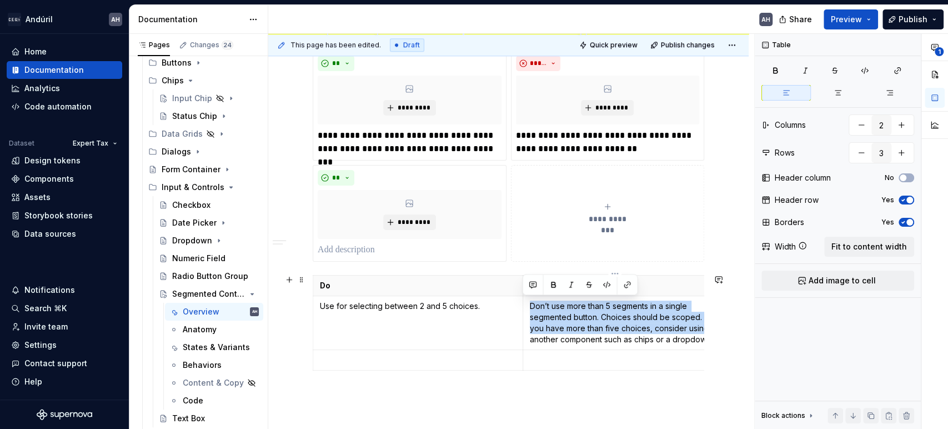
scroll to position [0, 29]
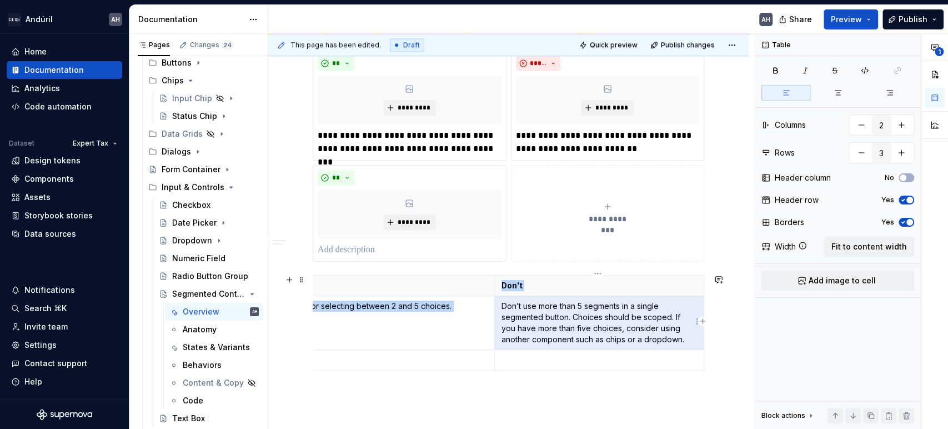
drag, startPoint x: 531, startPoint y: 303, endPoint x: 687, endPoint y: 332, distance: 158.7
click at [676, 332] on p "Don’t use more than 5 segments in a single segmented button. Choices should be …" at bounding box center [600, 322] width 196 height 44
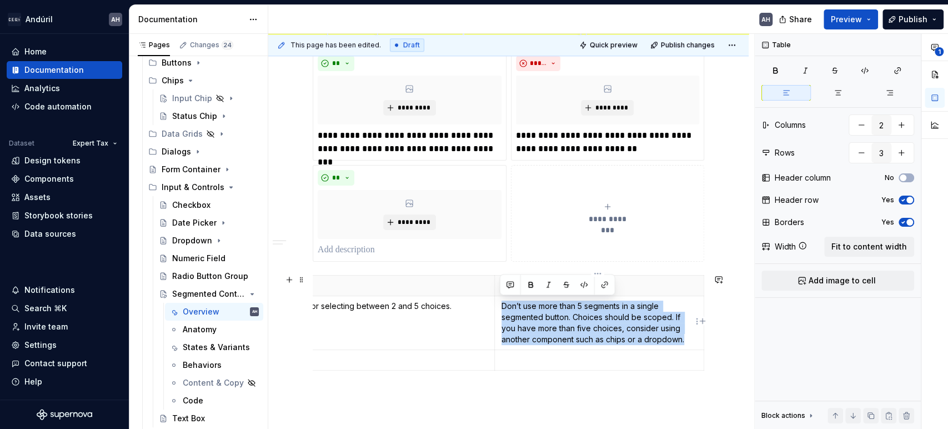
drag, startPoint x: 684, startPoint y: 338, endPoint x: 501, endPoint y: 305, distance: 185.6
click at [502, 305] on p "Don’t use more than 5 segments in a single segmented button. Choices should be …" at bounding box center [600, 322] width 196 height 44
copy p "Don’t use more than 5 segments in a single segmented button. Choices should be …"
click at [578, 204] on div "**********" at bounding box center [608, 213] width 184 height 22
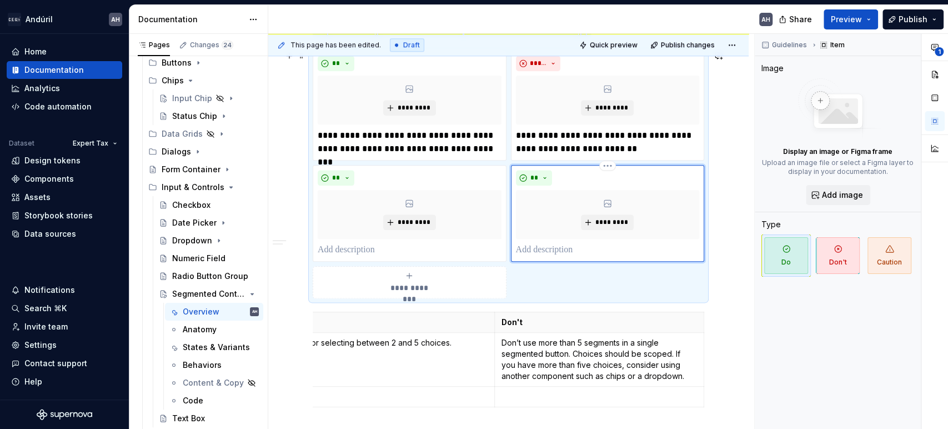
click at [571, 249] on p at bounding box center [608, 249] width 184 height 13
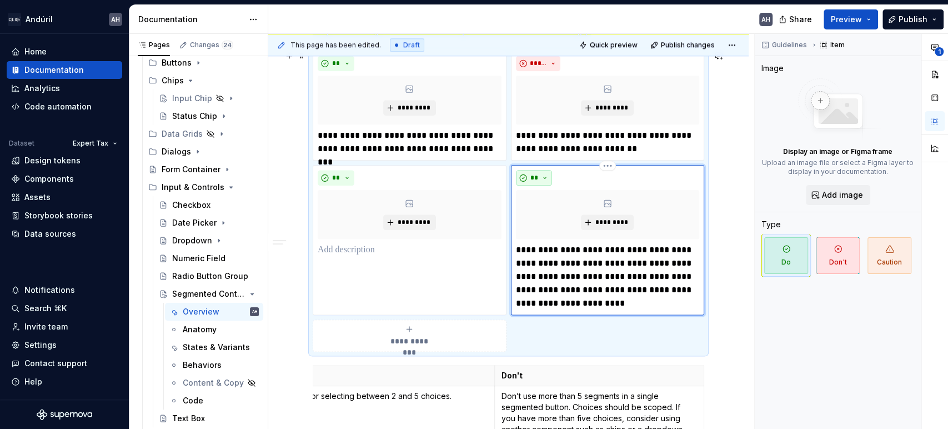
click at [539, 175] on button "**" at bounding box center [534, 178] width 37 height 16
click at [549, 211] on div "Don't" at bounding box center [559, 215] width 21 height 11
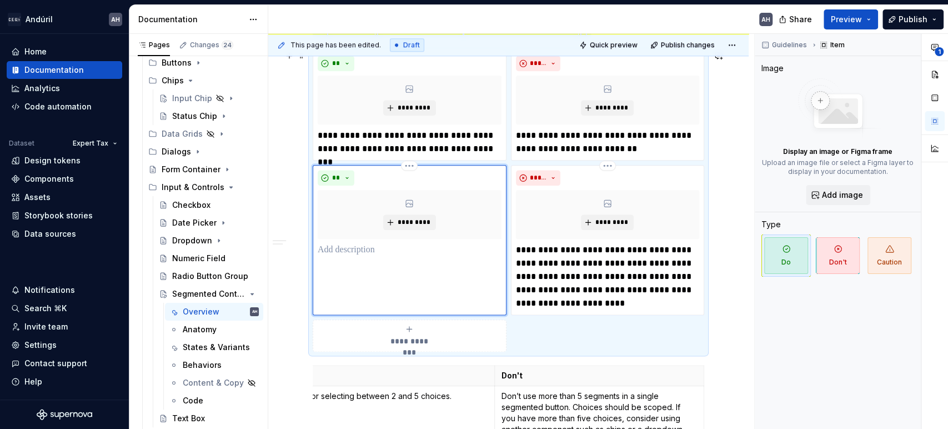
click at [363, 256] on div "** *********" at bounding box center [410, 240] width 194 height 150
click at [355, 248] on p at bounding box center [410, 249] width 184 height 13
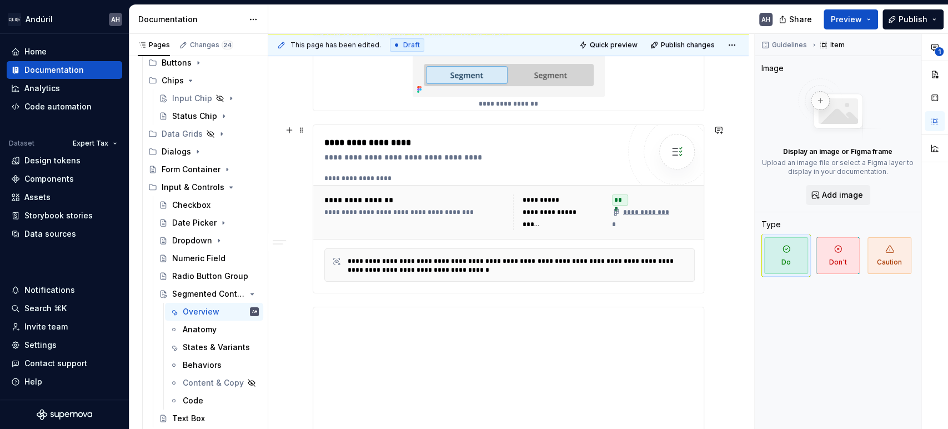
scroll to position [268, 0]
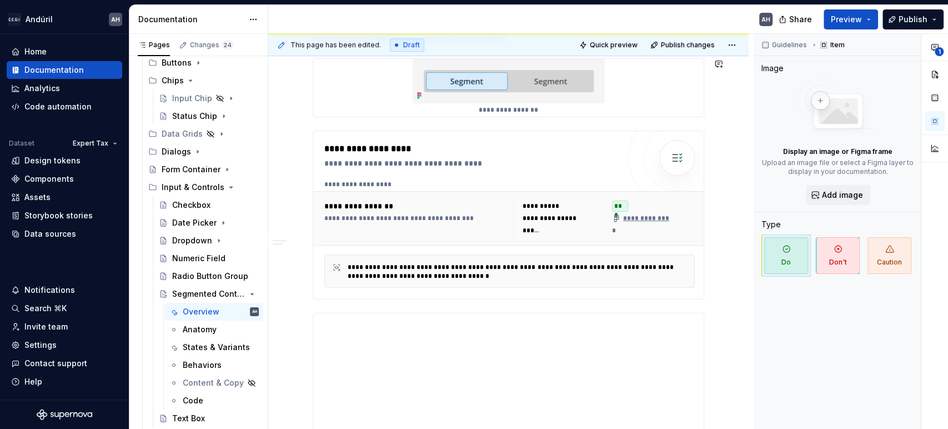
type textarea "*"
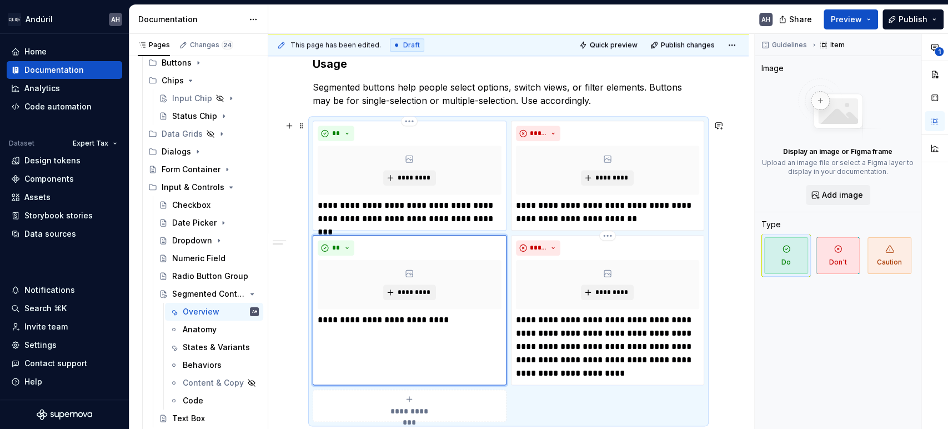
scroll to position [823, 0]
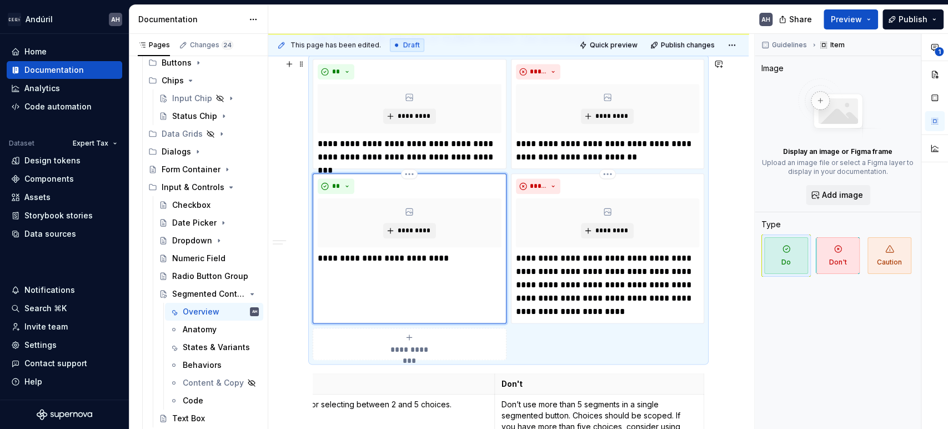
click at [443, 260] on p "**********" at bounding box center [409, 258] width 183 height 13
click at [366, 270] on p "**********" at bounding box center [409, 265] width 183 height 27
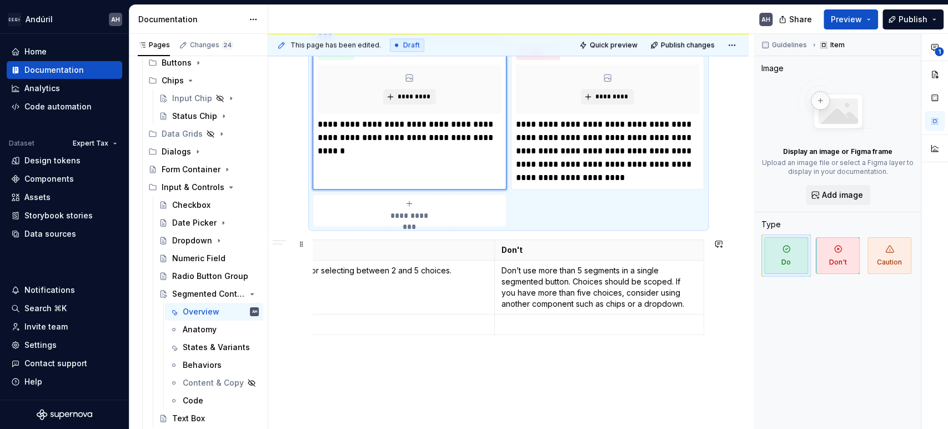
scroll to position [946, 0]
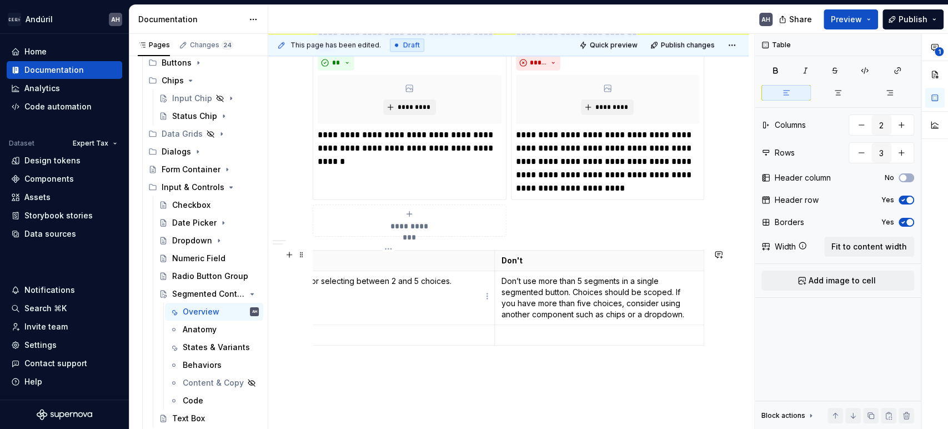
click at [442, 296] on td "Use for selecting between 2 and 5 choices." at bounding box center [390, 298] width 210 height 54
click at [300, 257] on span at bounding box center [301, 255] width 9 height 16
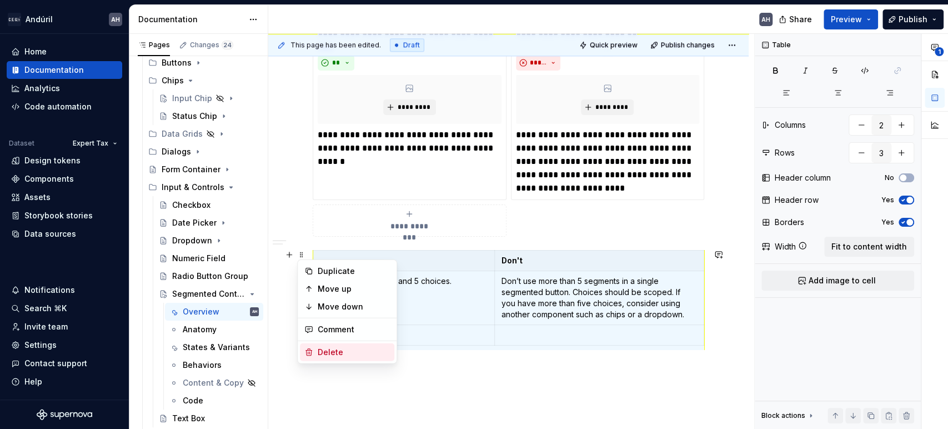
click at [335, 348] on div "Delete" at bounding box center [354, 352] width 72 height 11
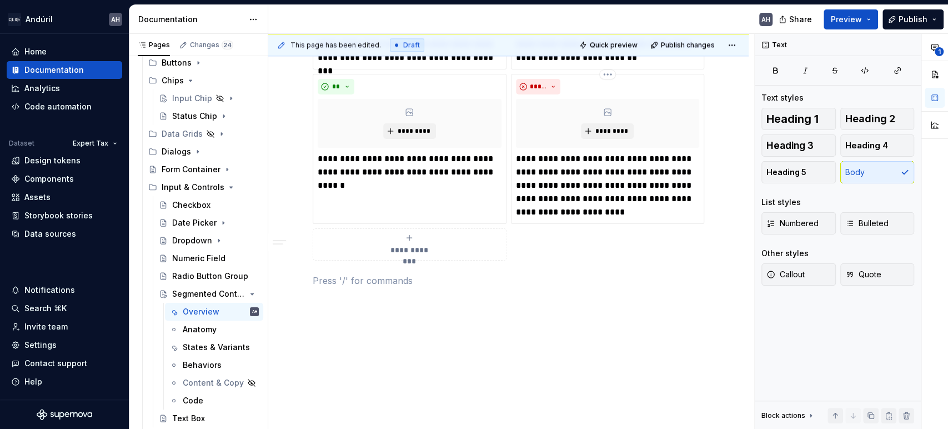
scroll to position [920, 0]
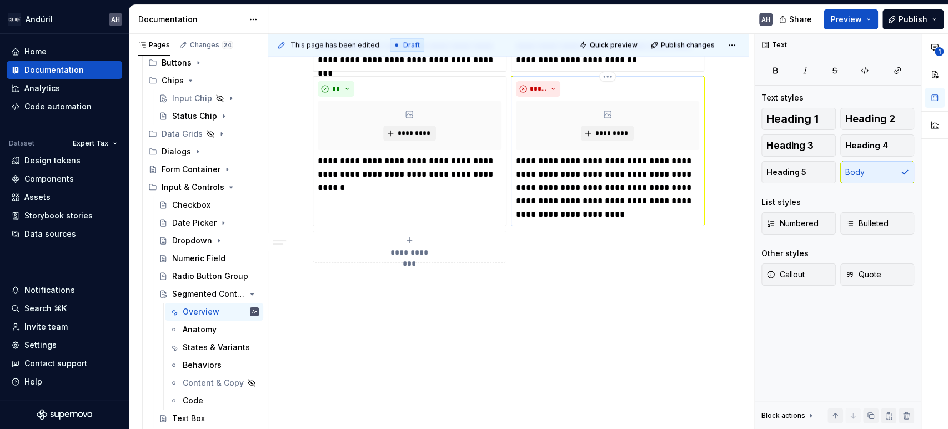
click at [600, 201] on p "**********" at bounding box center [607, 187] width 183 height 67
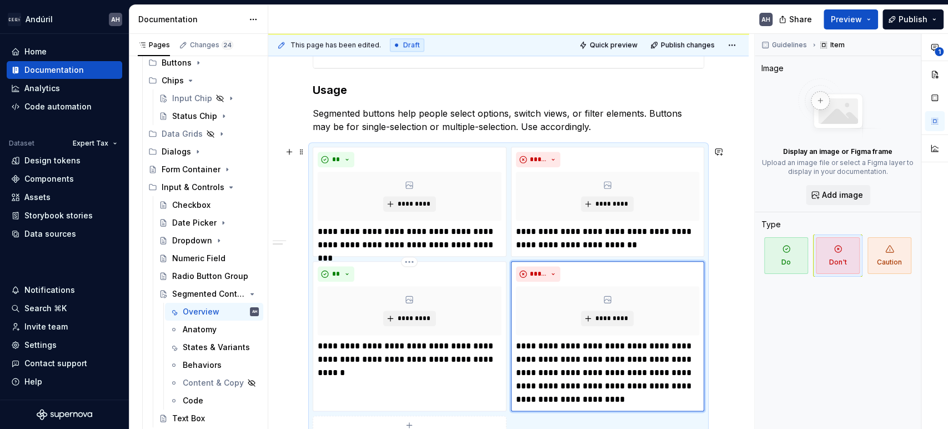
scroll to position [674, 0]
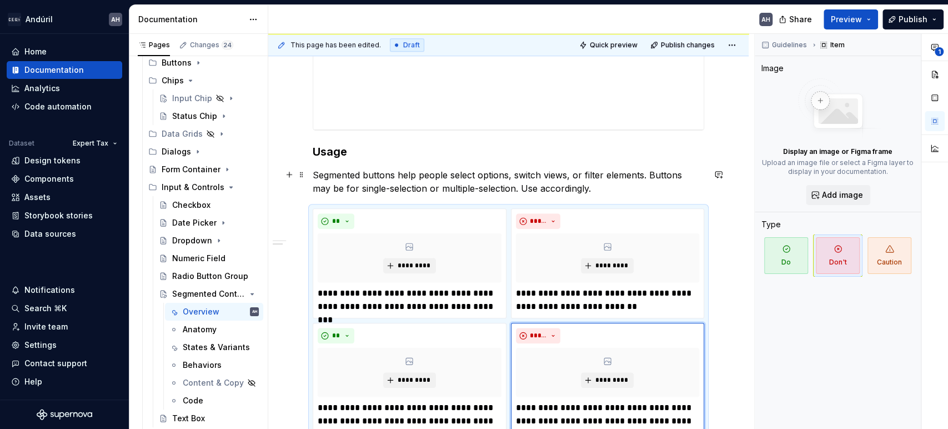
click at [586, 188] on p "Segmented buttons help people select options, switch views, or filter elements.…" at bounding box center [509, 181] width 392 height 27
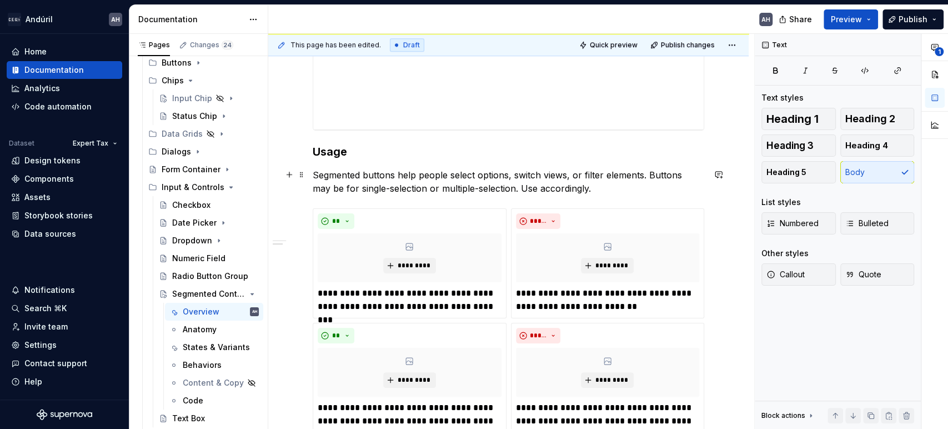
click at [404, 173] on p "Segmented buttons help people select options, switch views, or filter elements.…" at bounding box center [509, 181] width 392 height 27
click at [583, 177] on p "Segmented buttons can be used for a variety of contexts; switch views, or filte…" at bounding box center [509, 181] width 392 height 27
click at [637, 174] on p "Segmented buttons can be used for a variety of contexts; switching views, or fi…" at bounding box center [509, 181] width 392 height 27
click at [643, 176] on p "Segmented buttons can be used for a variety of contexts; switching views, filte…" at bounding box center [509, 181] width 392 height 27
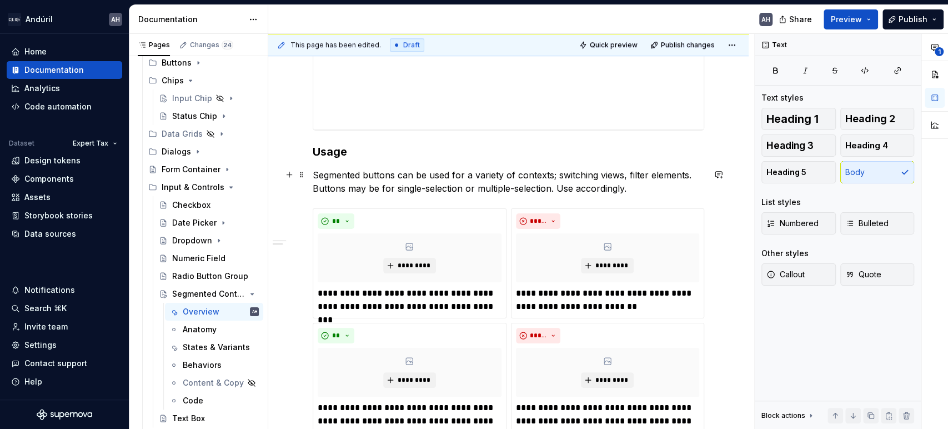
click at [646, 174] on p "Segmented buttons can be used for a variety of contexts; switching views, filte…" at bounding box center [509, 181] width 392 height 27
click at [352, 189] on p "Segmented buttons can be used for a variety of contexts; switching views, filte…" at bounding box center [509, 181] width 392 height 27
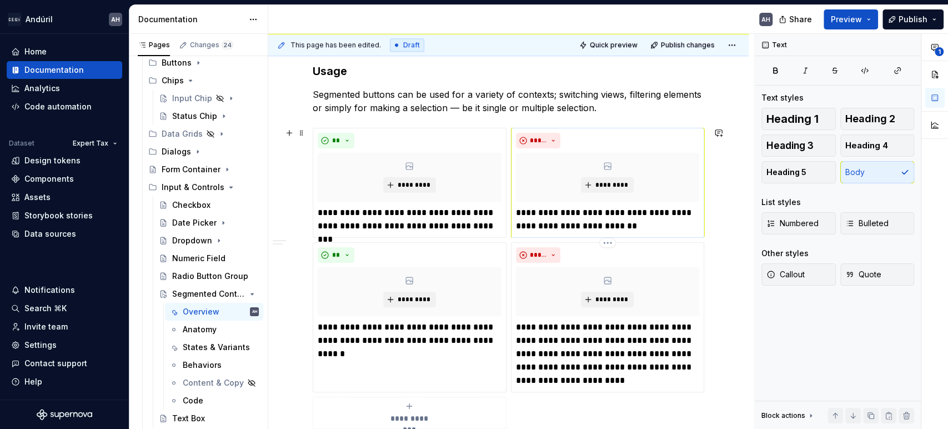
scroll to position [735, 0]
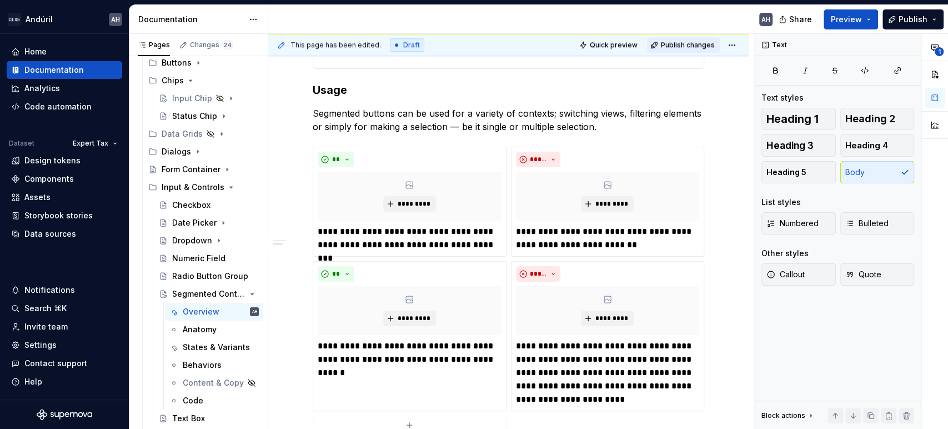
click at [683, 43] on span "Publish changes" at bounding box center [688, 45] width 54 height 9
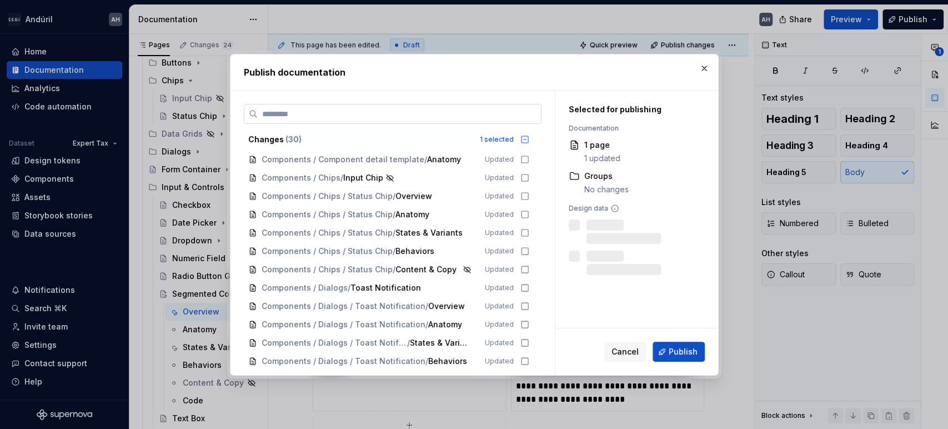
click at [502, 114] on input "search" at bounding box center [399, 113] width 283 height 11
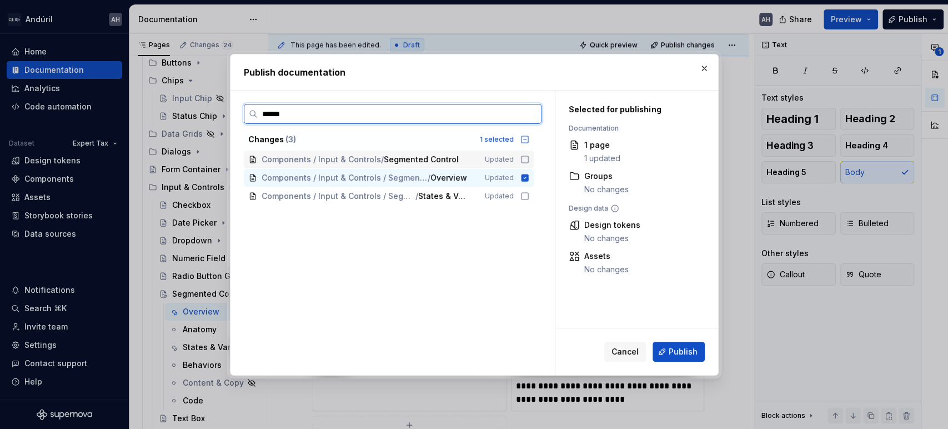
type input "*******"
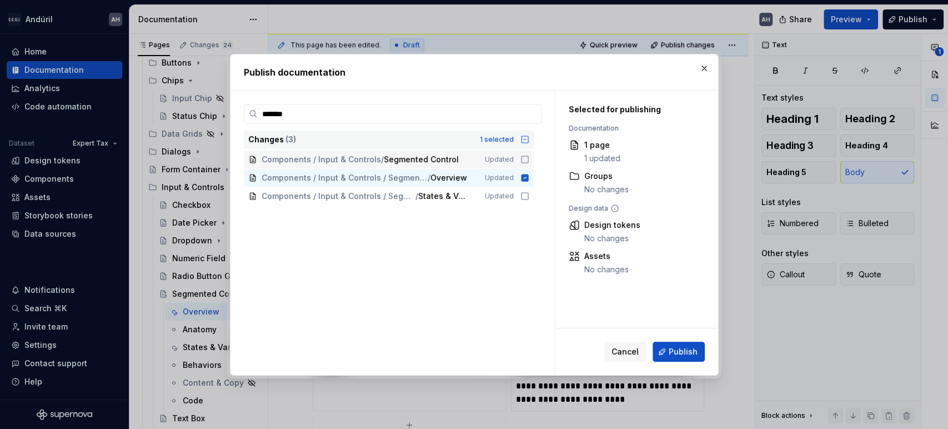
click at [520, 138] on icon at bounding box center [524, 139] width 9 height 9
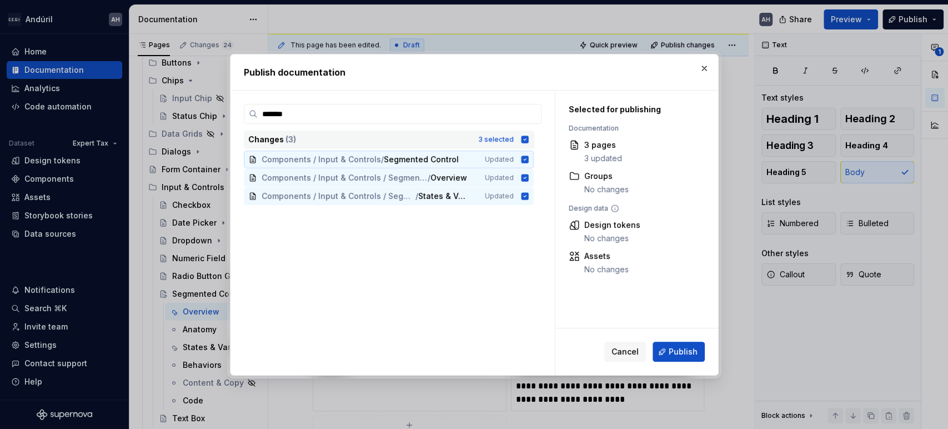
click at [676, 347] on span "Publish" at bounding box center [683, 351] width 29 height 11
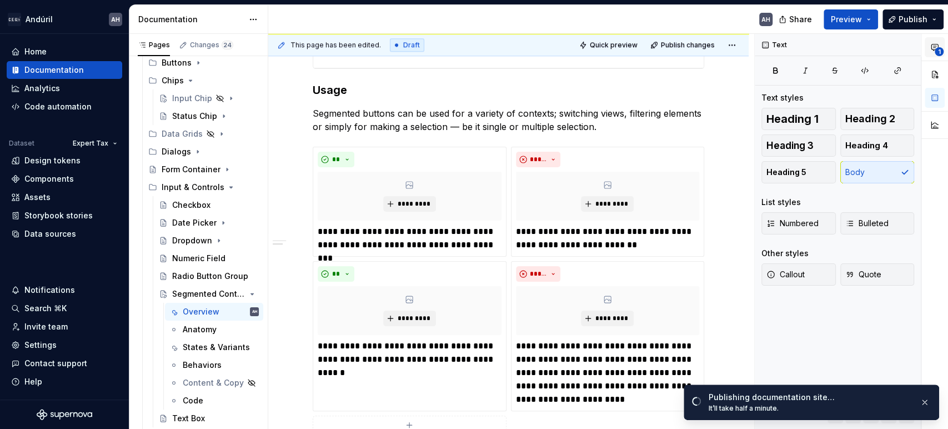
click at [935, 48] on span "1" at bounding box center [939, 51] width 9 height 9
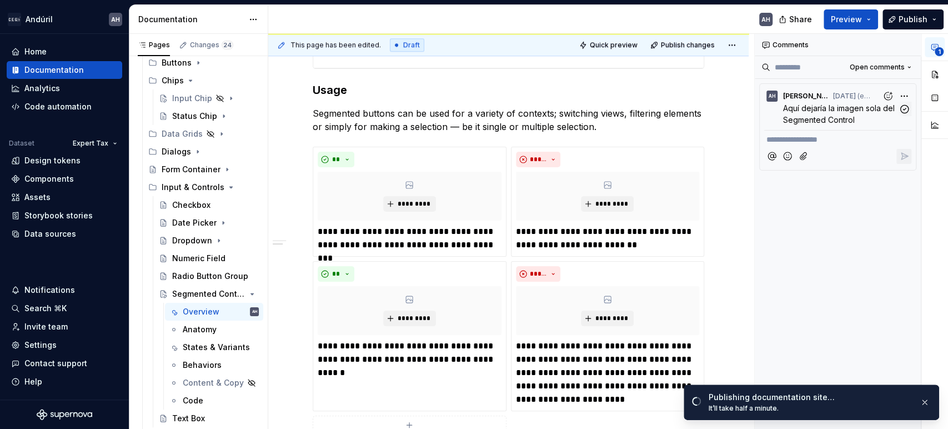
click at [830, 120] on span "Aquí dejaría la imagen sola del Segmented Control" at bounding box center [840, 113] width 114 height 21
click at [907, 111] on icon "button" at bounding box center [904, 109] width 8 height 8
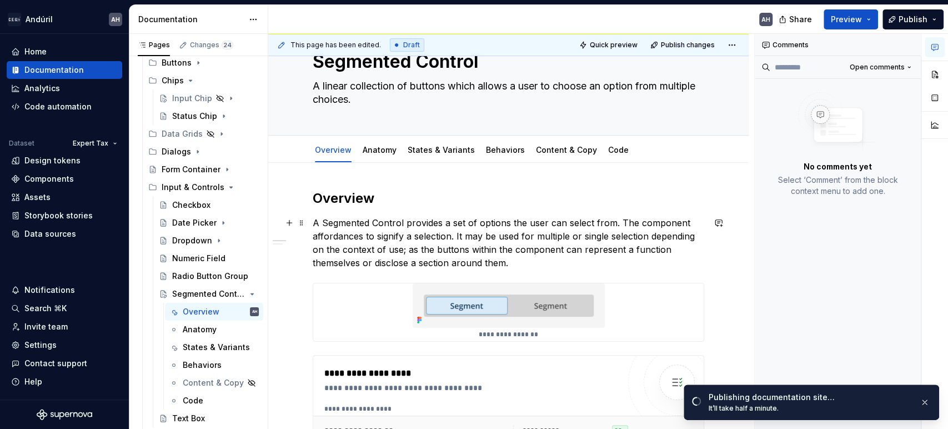
scroll to position [0, 0]
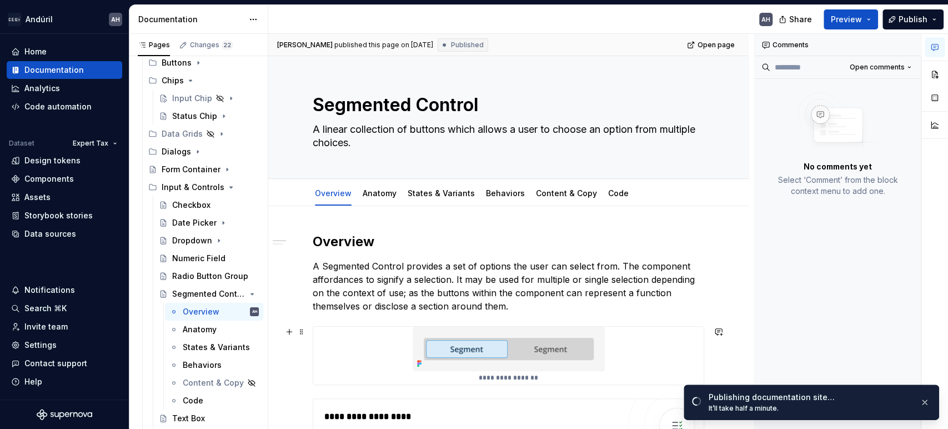
click at [500, 366] on img at bounding box center [509, 349] width 192 height 44
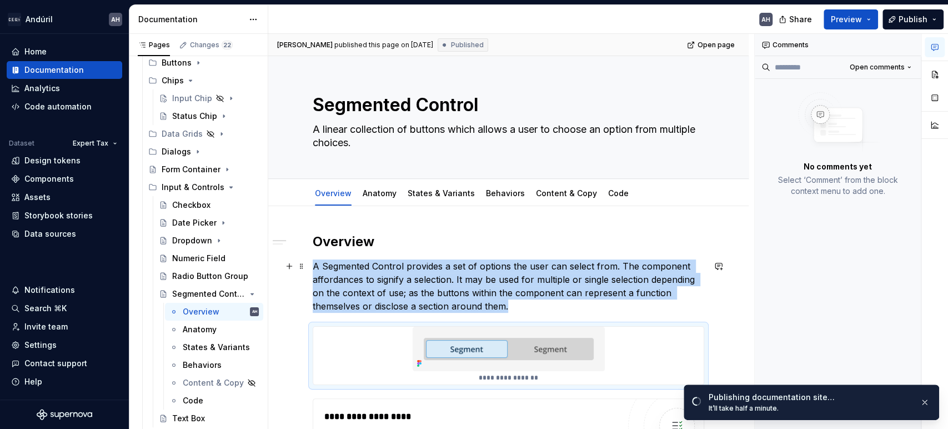
click at [507, 307] on p "A Segmented Control provides a set of options the user can select from. The com…" at bounding box center [509, 285] width 392 height 53
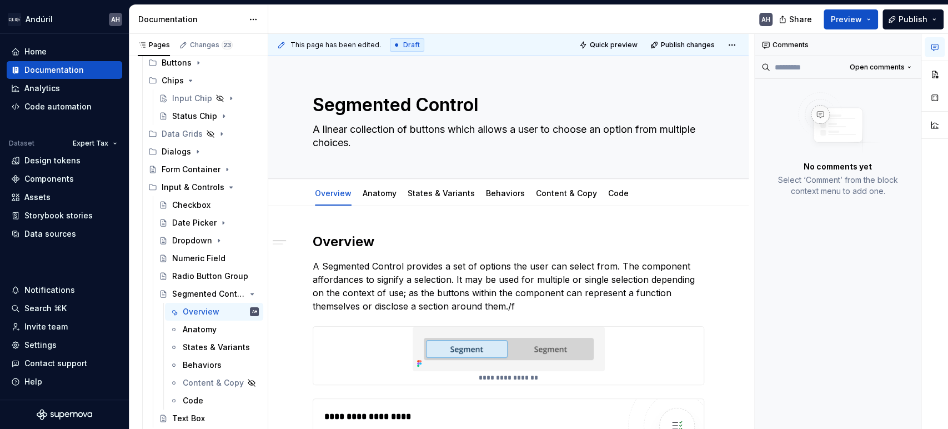
type textarea "*"
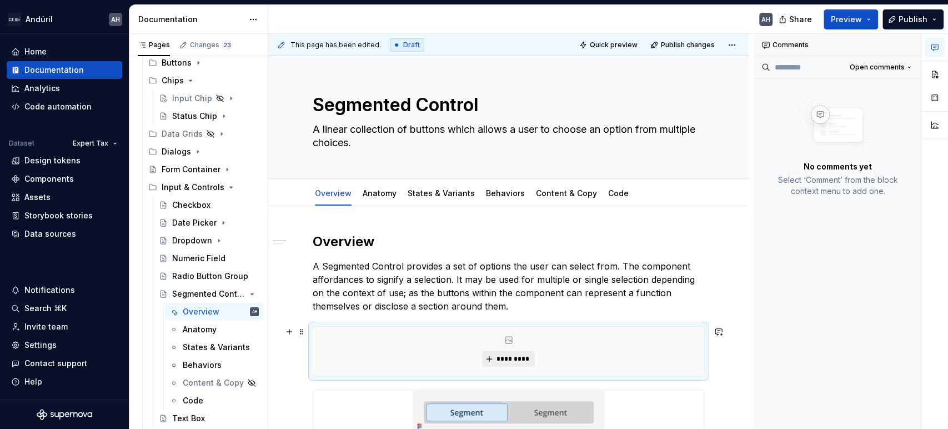
click at [512, 357] on span "*********" at bounding box center [513, 358] width 34 height 9
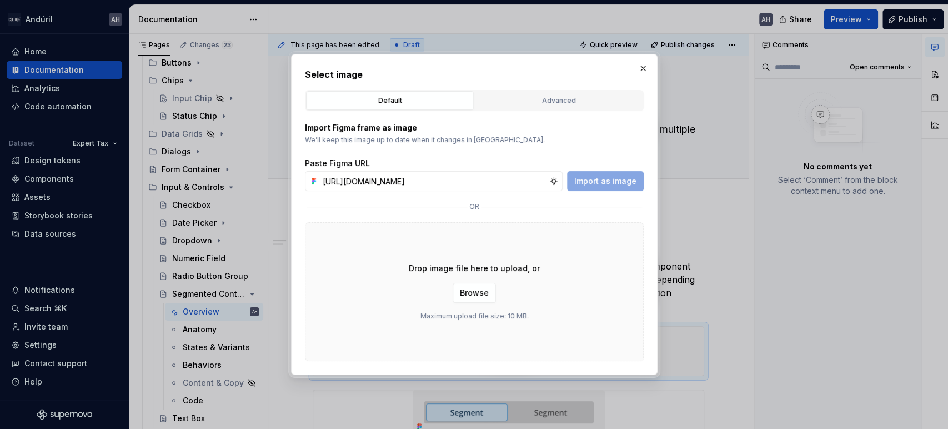
scroll to position [0, 293]
type input "[URL][DOMAIN_NAME]"
click at [603, 181] on span "Import as image" at bounding box center [605, 181] width 62 height 11
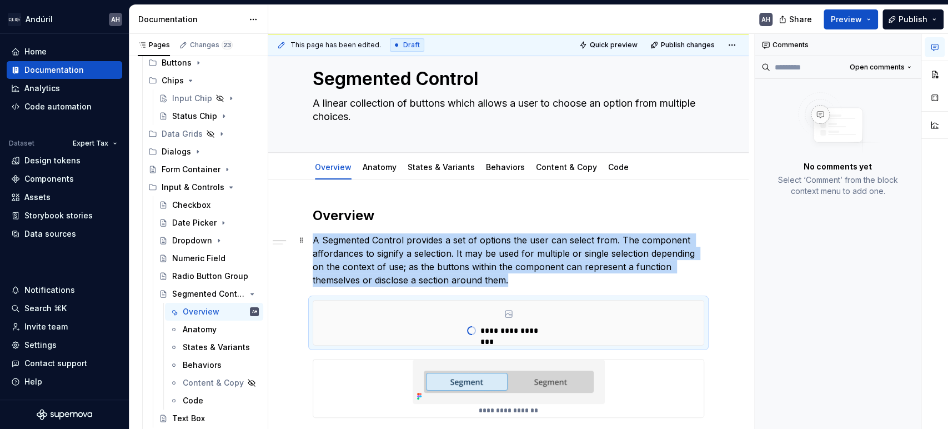
scroll to position [123, 0]
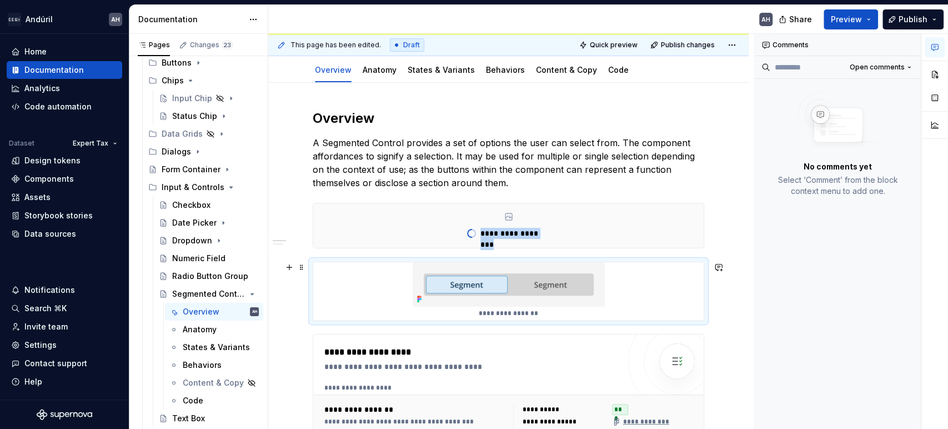
click at [542, 273] on img at bounding box center [509, 284] width 192 height 44
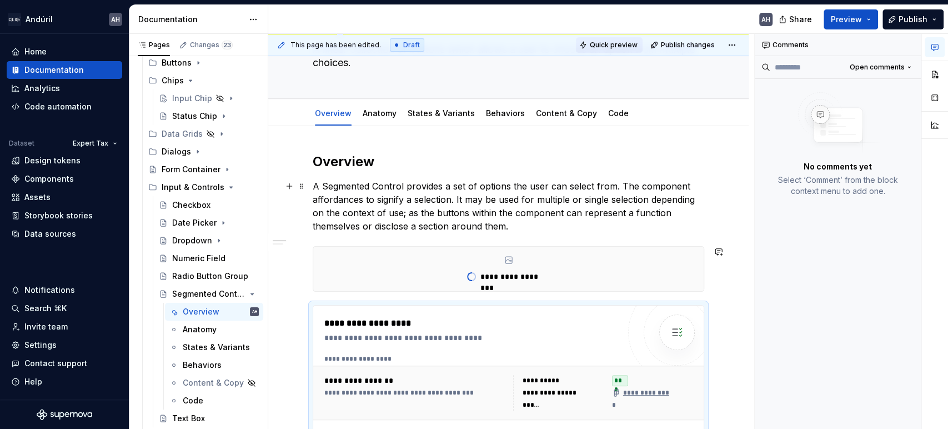
scroll to position [62, 0]
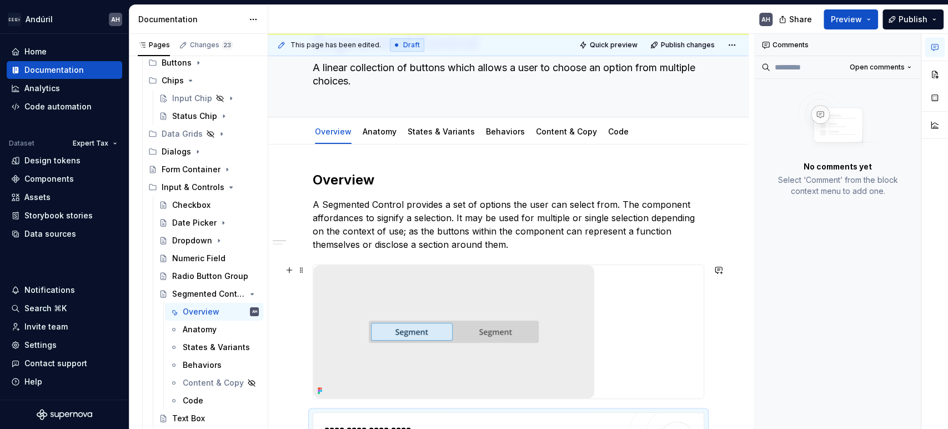
click at [625, 295] on div at bounding box center [508, 331] width 390 height 133
click at [490, 221] on p "A Segmented Control provides a set of options the user can select from. The com…" at bounding box center [509, 224] width 392 height 53
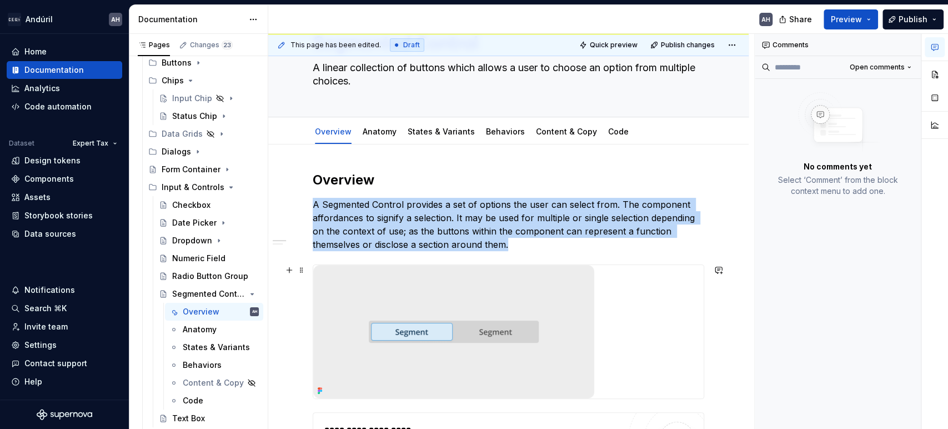
click at [559, 277] on img at bounding box center [453, 331] width 281 height 133
drag, startPoint x: 933, startPoint y: 50, endPoint x: 933, endPoint y: 59, distance: 9.5
click at [934, 50] on icon "button" at bounding box center [934, 47] width 7 height 6
click at [935, 74] on button "button" at bounding box center [935, 74] width 20 height 20
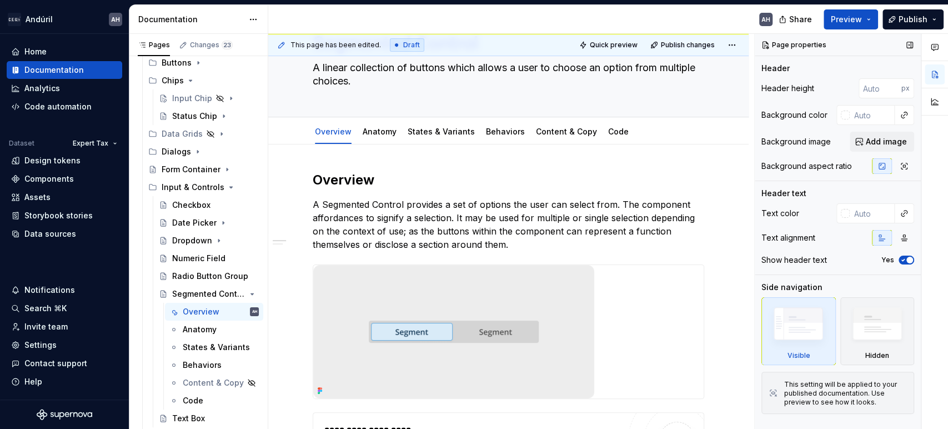
click at [796, 345] on img at bounding box center [798, 326] width 64 height 48
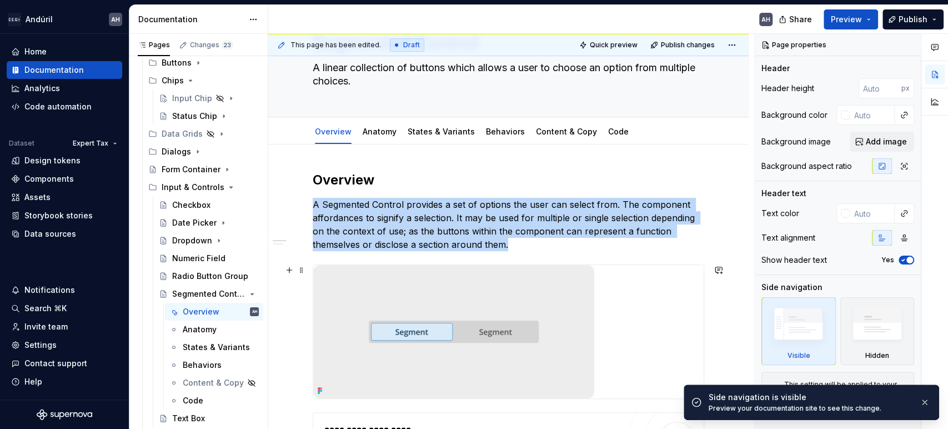
click at [484, 357] on img at bounding box center [453, 331] width 281 height 133
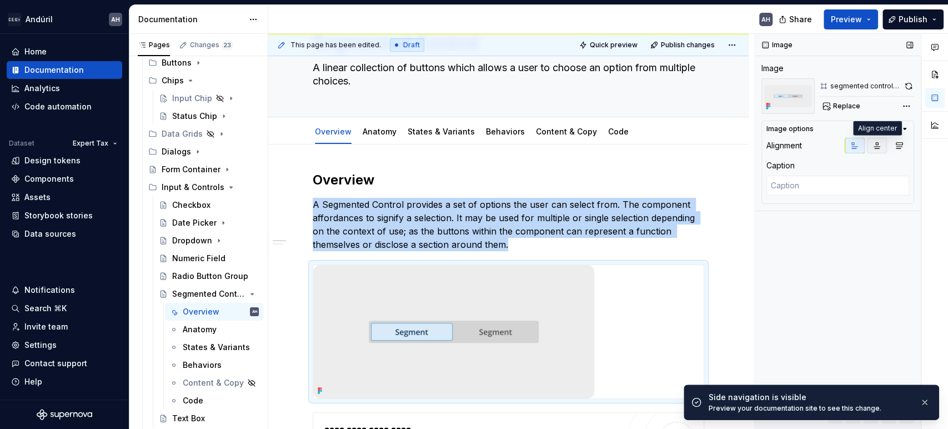
click at [874, 147] on icon "button" at bounding box center [877, 145] width 9 height 9
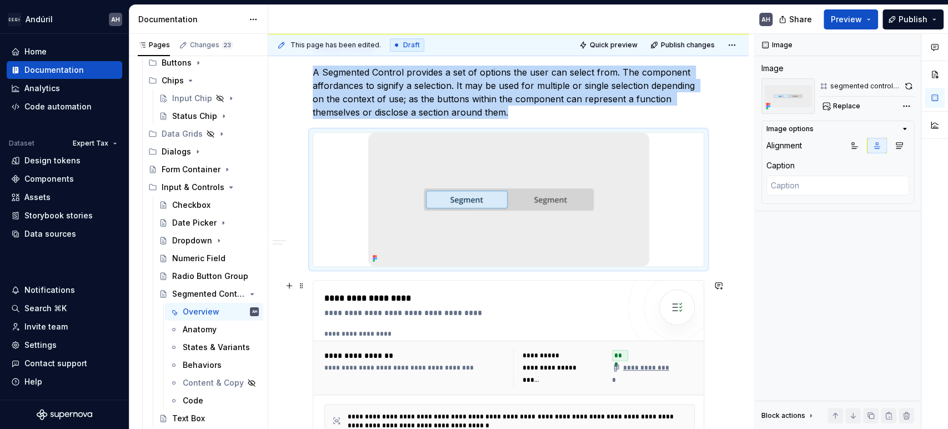
scroll to position [0, 0]
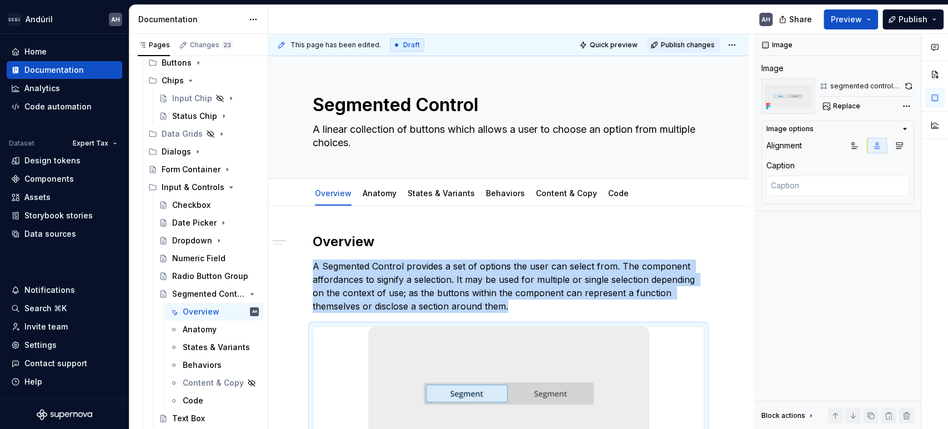
click at [684, 47] on span "Publish changes" at bounding box center [688, 45] width 54 height 9
type textarea "*"
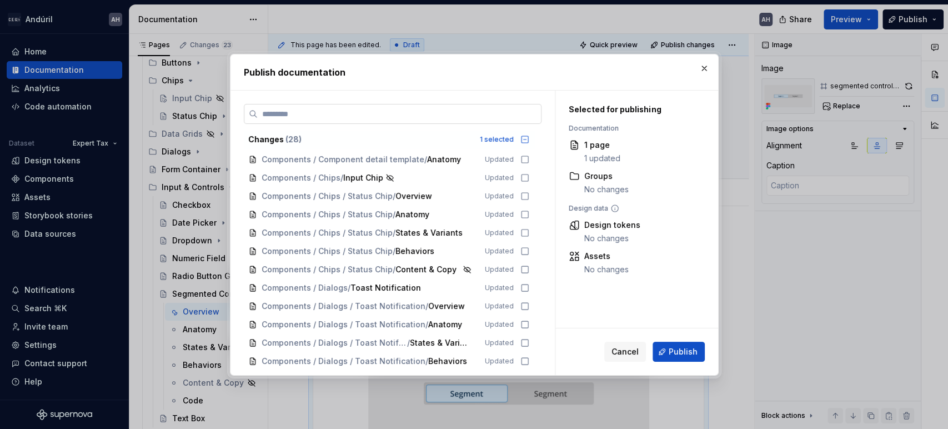
click at [469, 112] on input "search" at bounding box center [399, 113] width 283 height 11
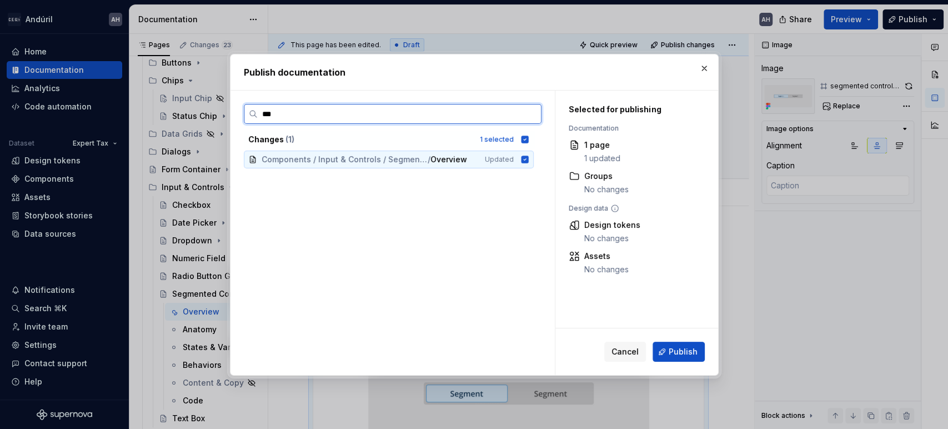
type input "****"
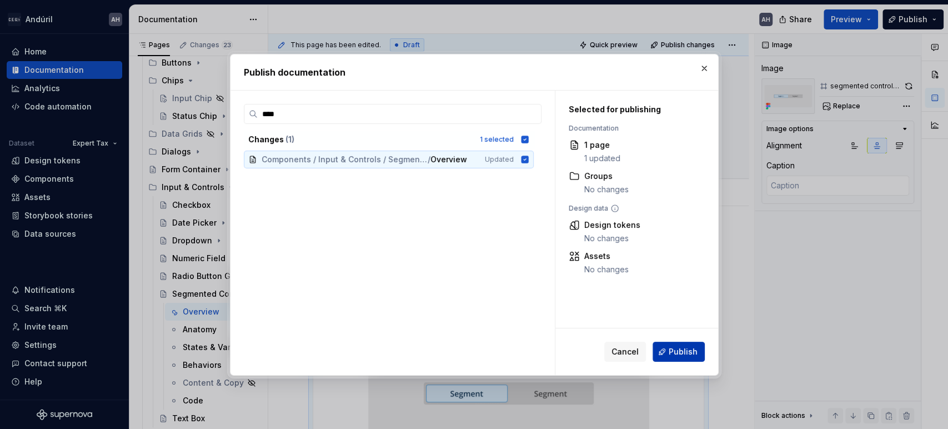
click at [681, 344] on button "Publish" at bounding box center [679, 352] width 52 height 20
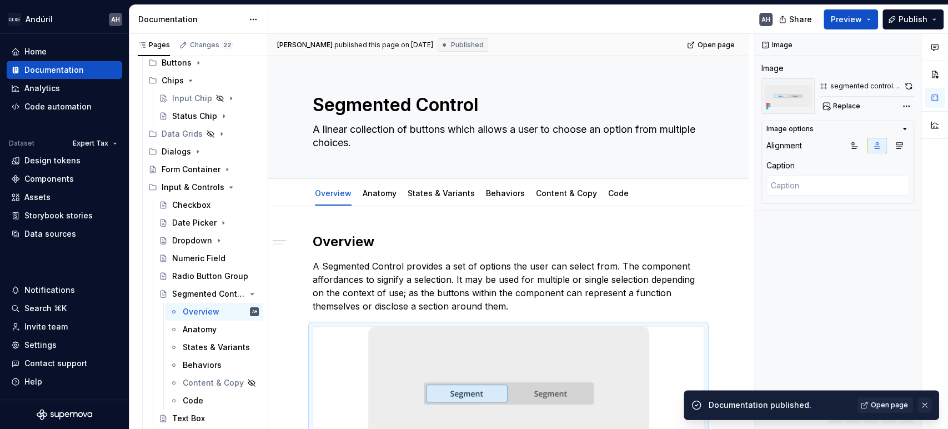
click at [926, 403] on button "button" at bounding box center [925, 405] width 14 height 16
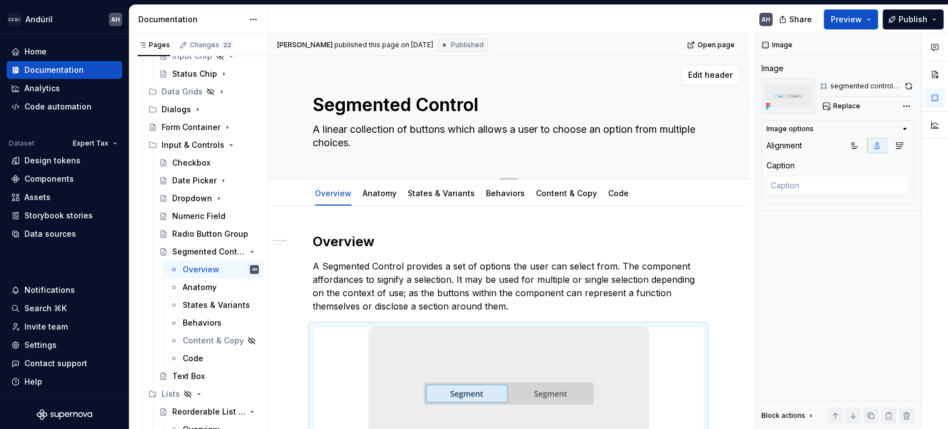
scroll to position [249, 0]
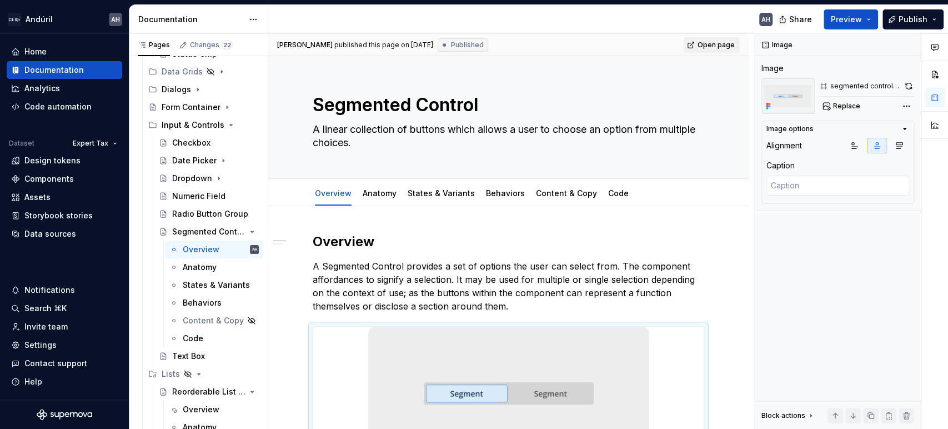
click at [715, 41] on span "Open page" at bounding box center [716, 45] width 37 height 9
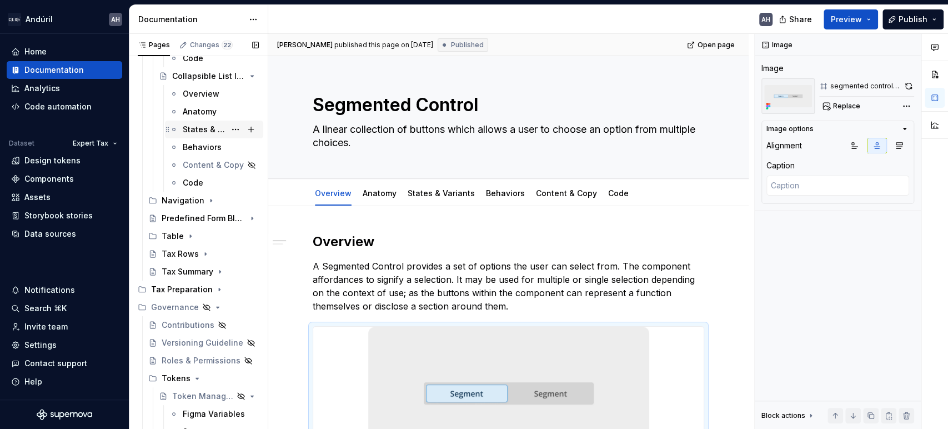
scroll to position [715, 0]
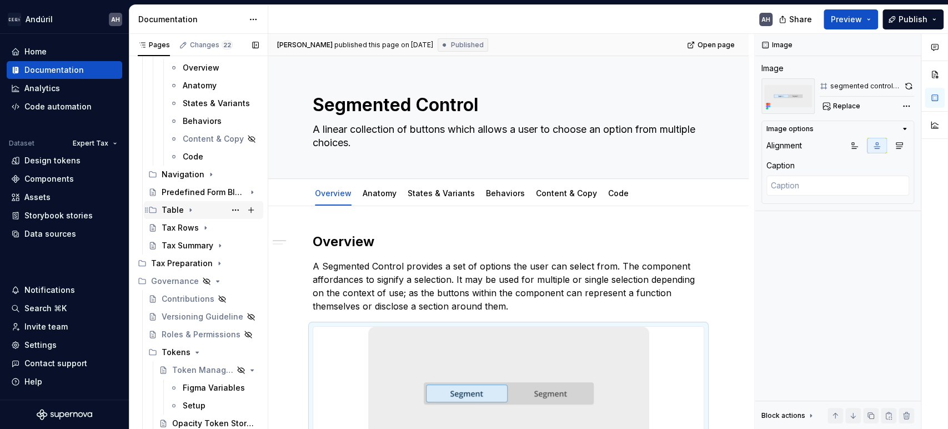
click at [189, 208] on icon "Page tree" at bounding box center [190, 209] width 9 height 9
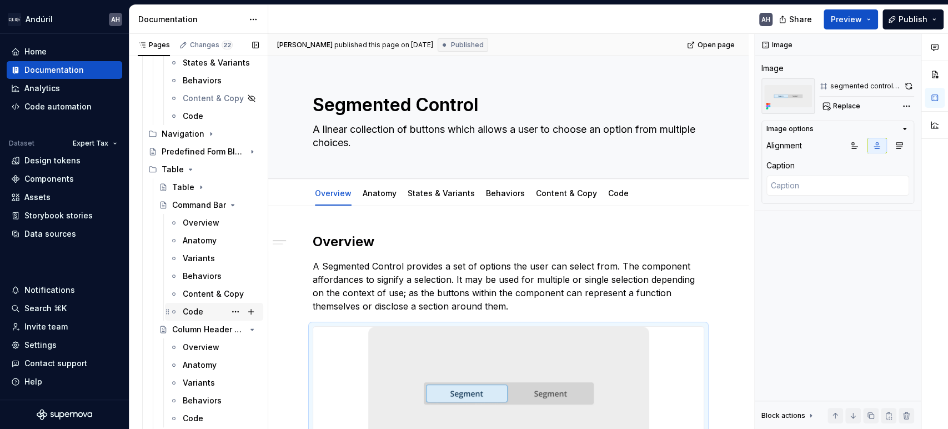
scroll to position [776, 0]
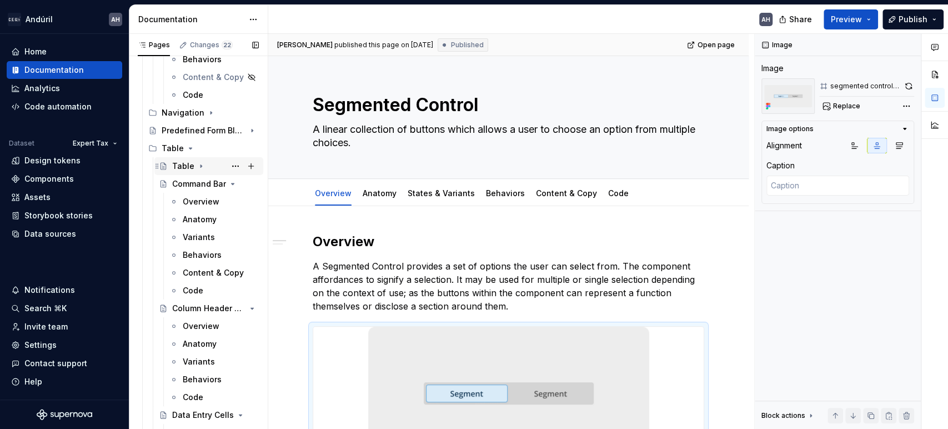
click at [191, 163] on div "Table" at bounding box center [183, 166] width 22 height 11
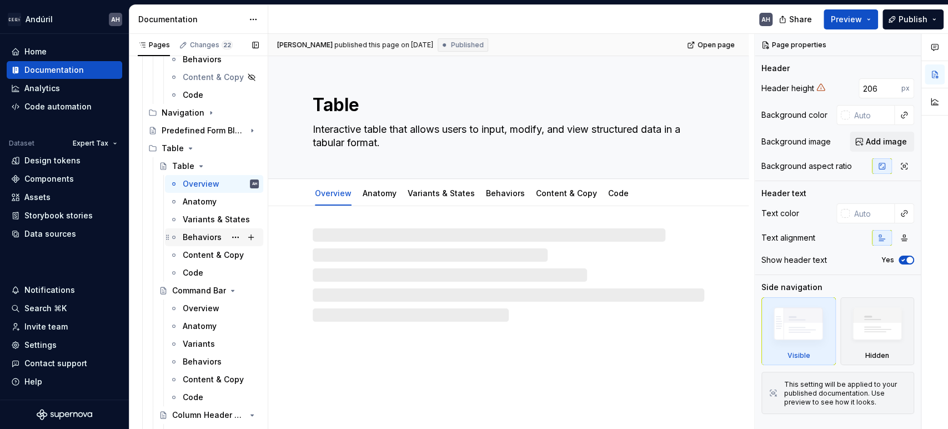
click at [198, 237] on div "Behaviors" at bounding box center [202, 237] width 39 height 11
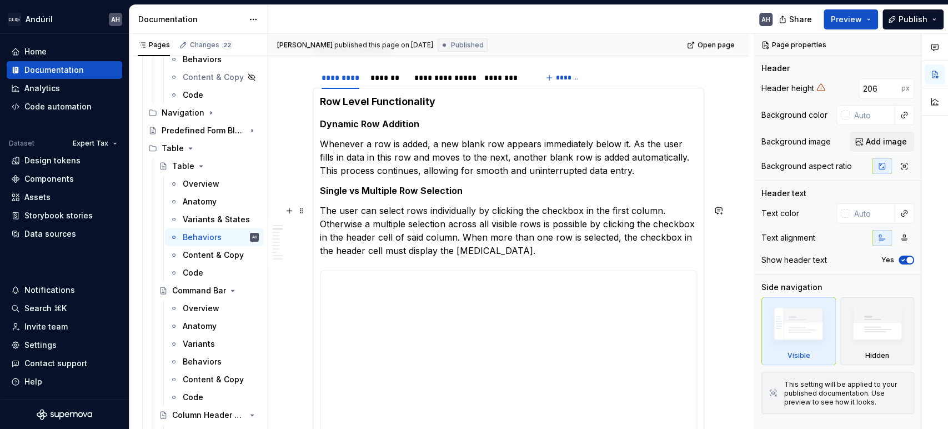
scroll to position [617, 0]
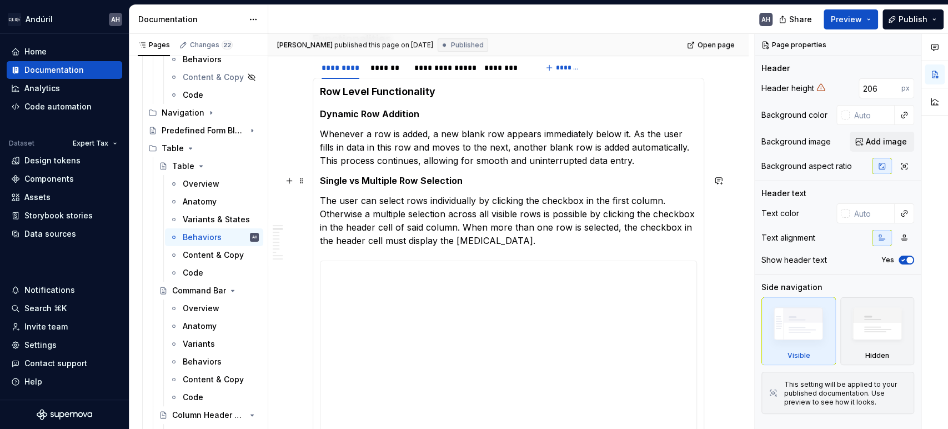
click at [476, 180] on p "Single vs Multiple Row Selection" at bounding box center [508, 180] width 377 height 13
type textarea "*"
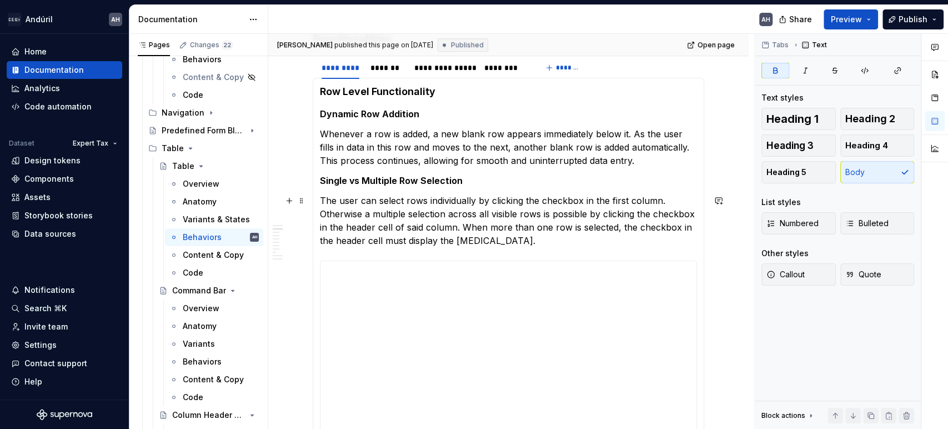
click at [515, 242] on p "The user can select rows individually by clicking the checkbox in the first col…" at bounding box center [508, 220] width 377 height 53
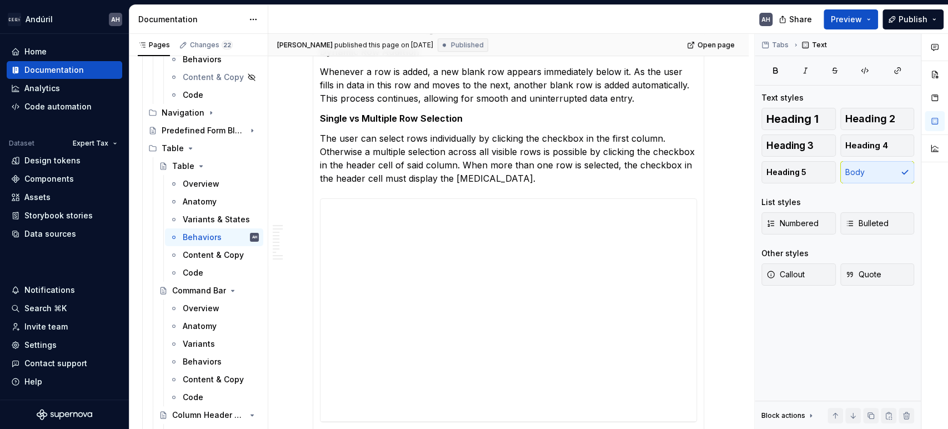
scroll to position [679, 0]
click at [473, 119] on p "Single vs Multiple Row Selection" at bounding box center [508, 118] width 377 height 13
click at [434, 144] on p "The user can select rows individually by clicking the checkbox in the first col…" at bounding box center [508, 158] width 377 height 53
click at [494, 142] on p "The user can select rows individually by clicking the checkbox in the first col…" at bounding box center [508, 158] width 377 height 53
click at [568, 182] on p "The user can select rows individually by clicking the checkbox in the first col…" at bounding box center [508, 158] width 377 height 53
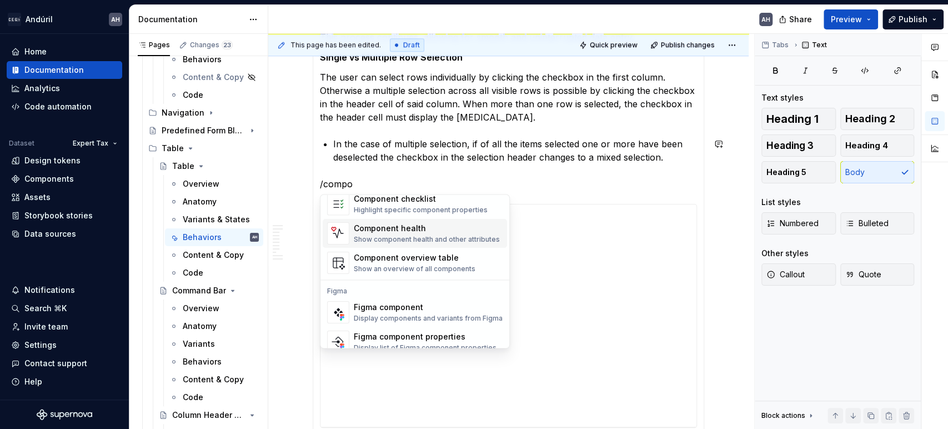
scroll to position [33, 0]
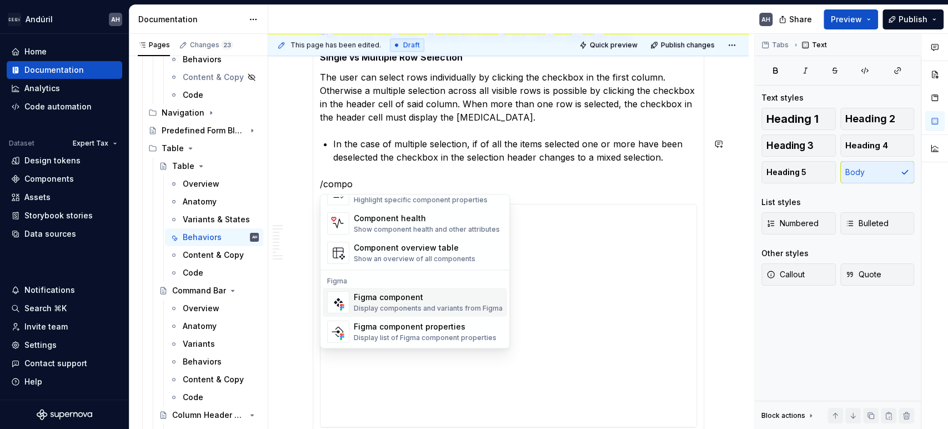
click at [403, 305] on div "Display components and variants from Figma" at bounding box center [428, 308] width 149 height 9
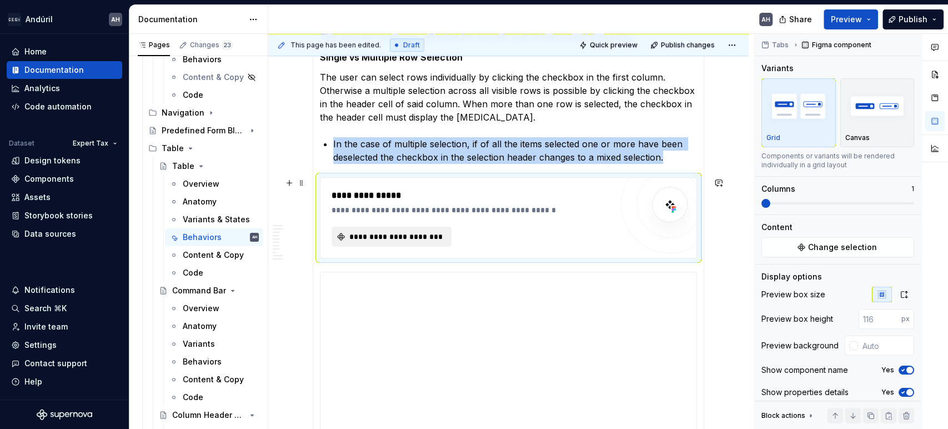
click at [412, 232] on span "**********" at bounding box center [396, 236] width 97 height 11
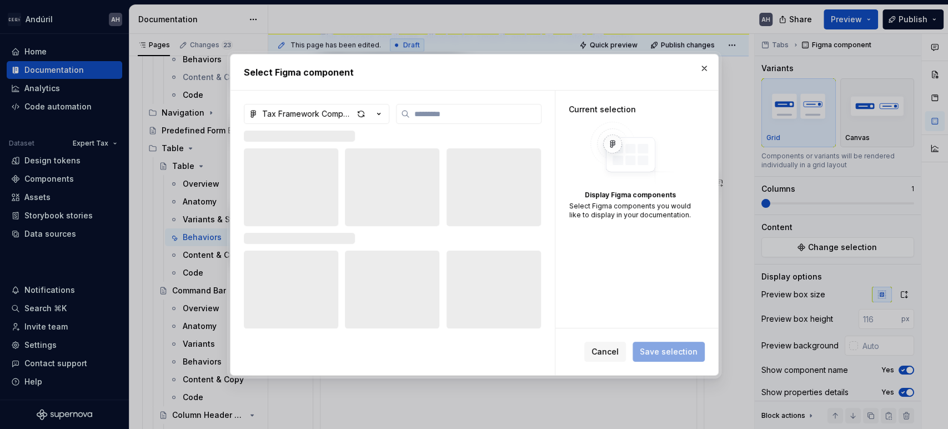
type textarea "*"
type input "**"
type textarea "*"
type input "**"
type textarea "*"
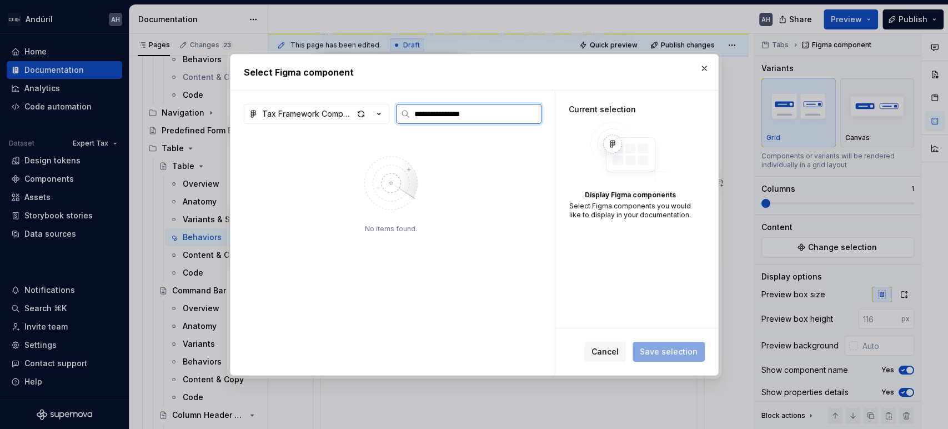
click at [452, 113] on input "**********" at bounding box center [475, 113] width 131 height 11
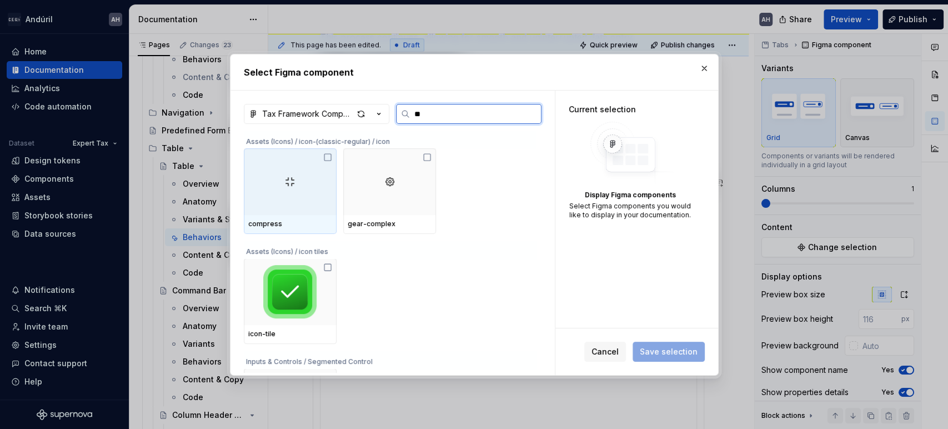
type input "*"
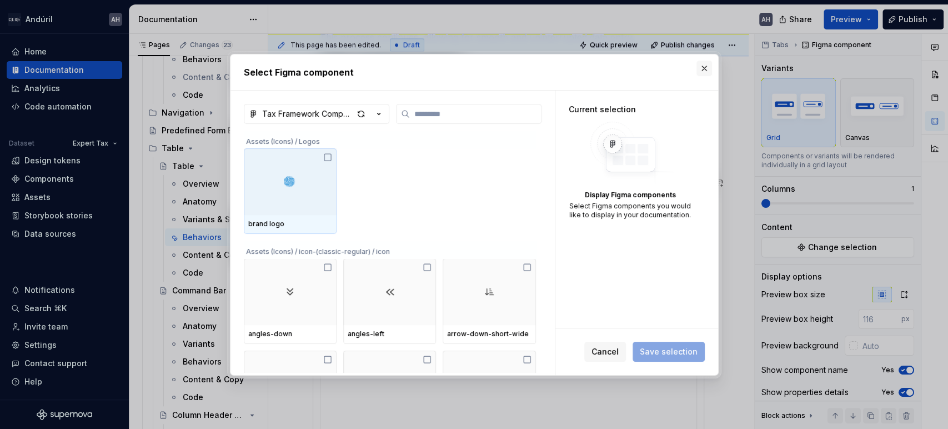
click at [705, 69] on button "button" at bounding box center [704, 69] width 16 height 16
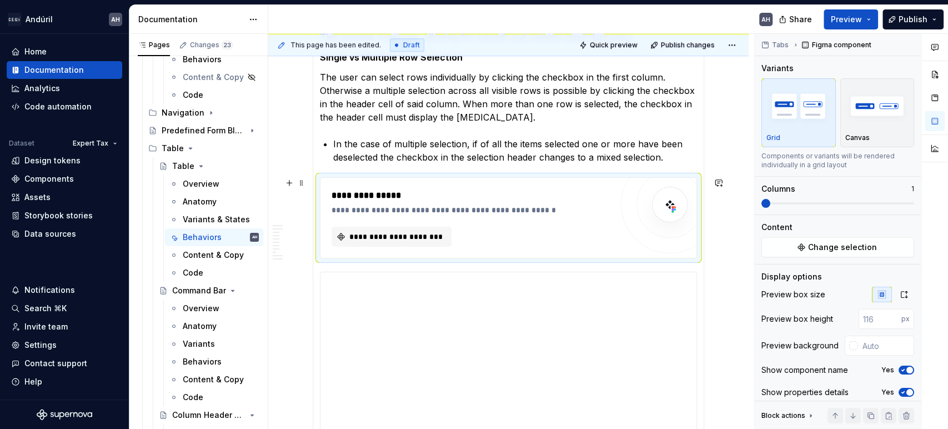
click at [479, 209] on div "**********" at bounding box center [472, 209] width 280 height 11
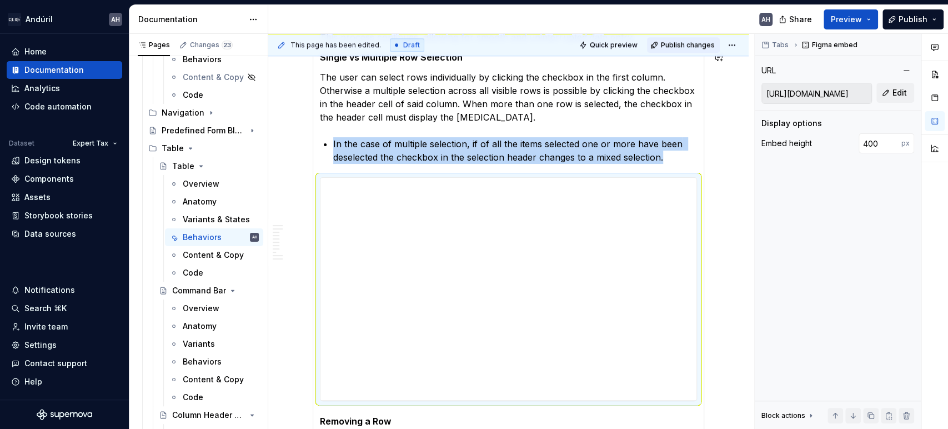
click at [694, 48] on span "Publish changes" at bounding box center [688, 45] width 54 height 9
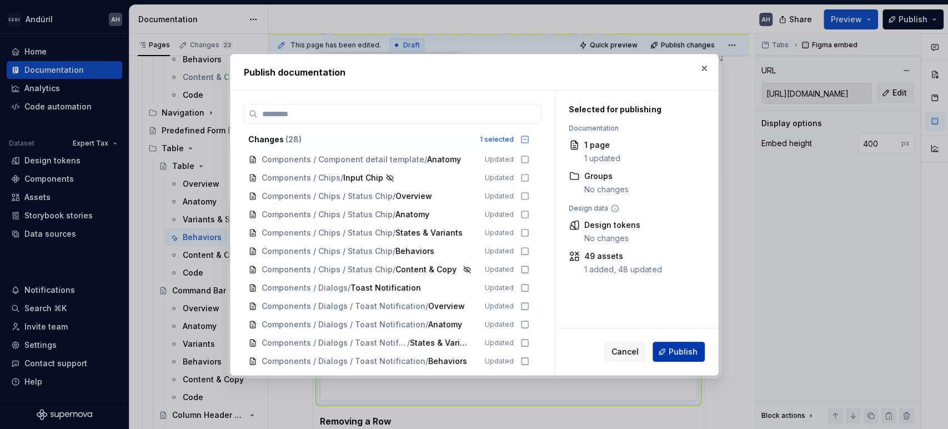
click at [689, 353] on span "Publish" at bounding box center [683, 351] width 29 height 11
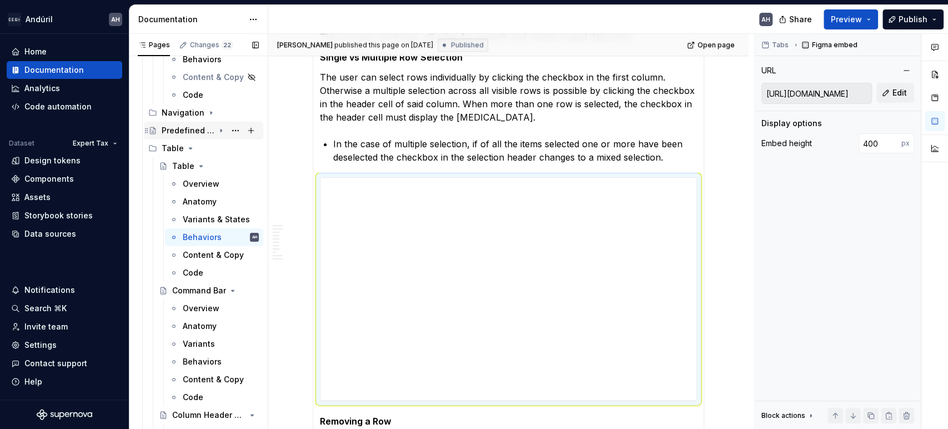
scroll to position [653, 0]
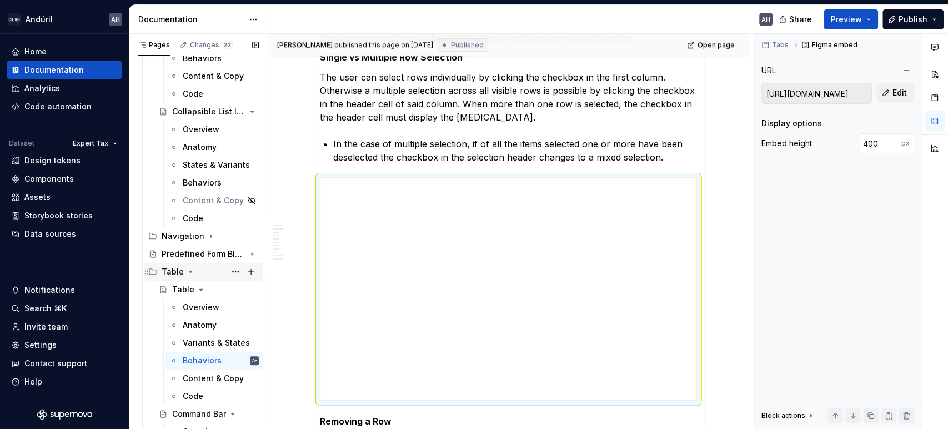
click at [186, 273] on icon "Page tree" at bounding box center [190, 271] width 9 height 9
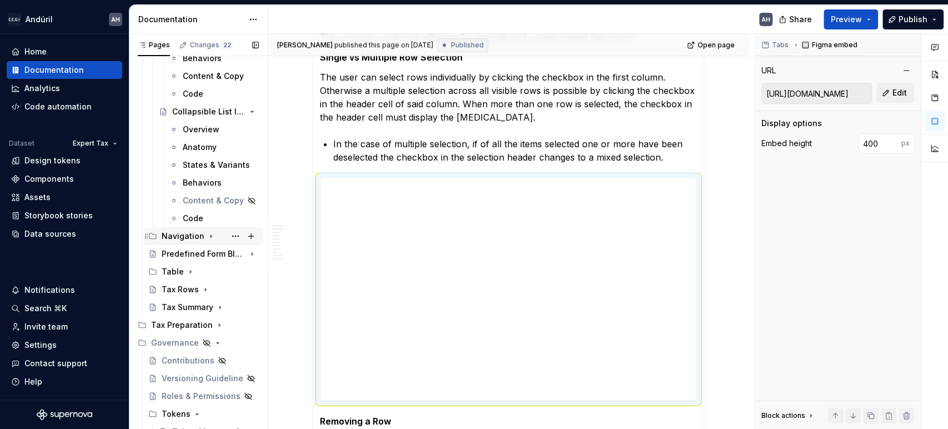
click at [207, 236] on icon "Page tree" at bounding box center [211, 236] width 9 height 9
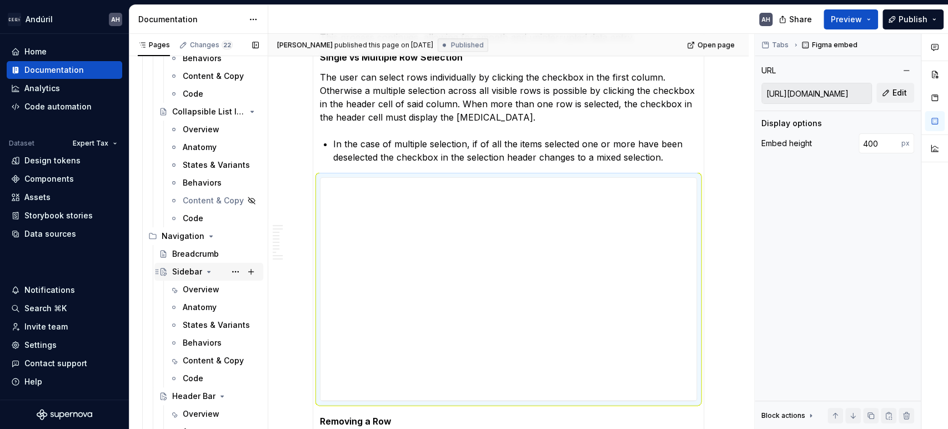
click at [209, 270] on icon "Page tree" at bounding box center [208, 271] width 9 height 9
click at [192, 309] on div "Overview" at bounding box center [201, 307] width 37 height 11
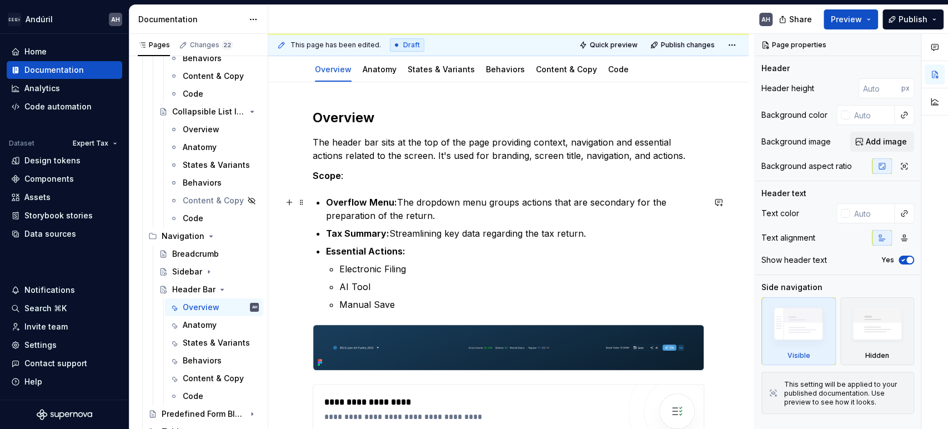
scroll to position [123, 0]
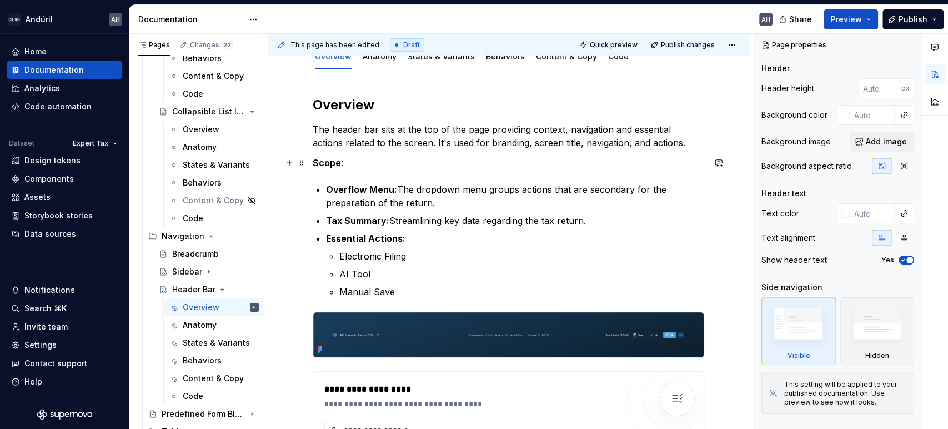
type textarea "*"
click at [348, 156] on p "Scope :" at bounding box center [509, 162] width 392 height 13
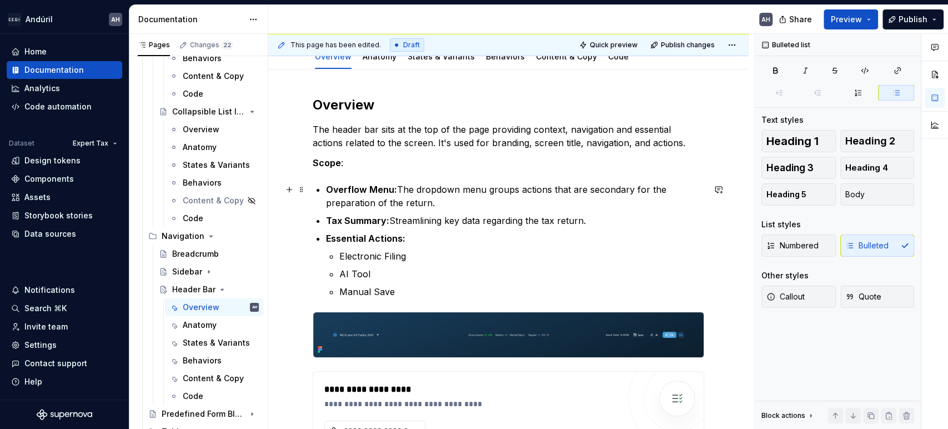
click at [419, 190] on p "Overflow Menu: The dropdown menu groups actions that are secondary for the prep…" at bounding box center [515, 196] width 378 height 27
click at [432, 204] on p "Overflow Menu: The dropdown menu groups actions that are secondary for the prep…" at bounding box center [515, 196] width 378 height 27
click at [435, 223] on p "Tax Summary: Streamlining key data regarding the tax return." at bounding box center [515, 220] width 378 height 13
click at [593, 222] on p "Tax Summary: Streamlining key data regarding the tax return." at bounding box center [515, 220] width 378 height 13
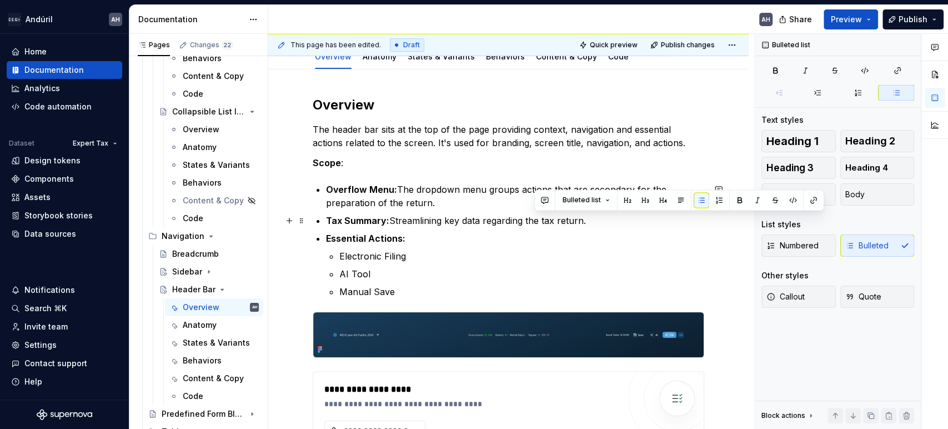
drag, startPoint x: 591, startPoint y: 223, endPoint x: 525, endPoint y: 219, distance: 66.2
click at [525, 219] on p "Tax Summary: Streamlining key data regarding the tax return." at bounding box center [515, 220] width 378 height 13
click at [528, 218] on p "Tax Summary: Streamlining key data regarding the tax return." at bounding box center [515, 220] width 378 height 13
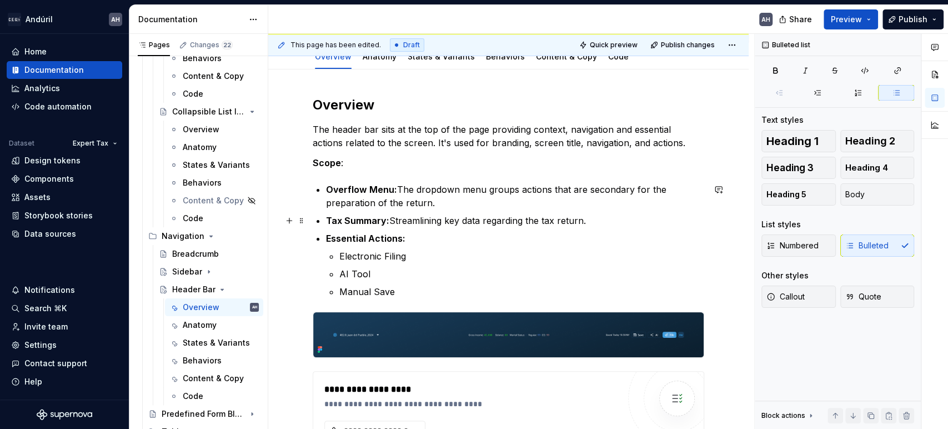
click at [586, 225] on p "Tax Summary: Streamlining key data regarding the tax return." at bounding box center [515, 220] width 378 height 13
click at [542, 221] on p "Tax Summary: Streamlining key data regarding the tax return." at bounding box center [515, 220] width 378 height 13
click at [618, 221] on p "Tax Summary: Streamlining key data regarding the current tax return." at bounding box center [515, 220] width 378 height 13
click at [613, 221] on p "Tax Summary: Streamlining key data regarding the current tax returnin view." at bounding box center [515, 220] width 378 height 13
click at [450, 245] on li "Essential Actions: Electronic Filing AI Tool Manual Save" at bounding box center [515, 265] width 378 height 67
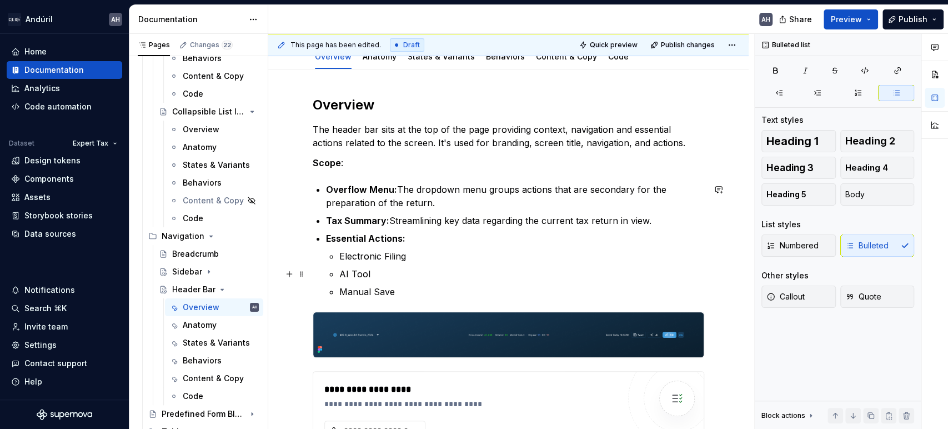
click at [419, 275] on p "AI Tool" at bounding box center [521, 273] width 365 height 13
click at [417, 255] on p "Electronic Filing" at bounding box center [521, 255] width 365 height 13
click at [413, 288] on p "Manual Save" at bounding box center [521, 291] width 365 height 13
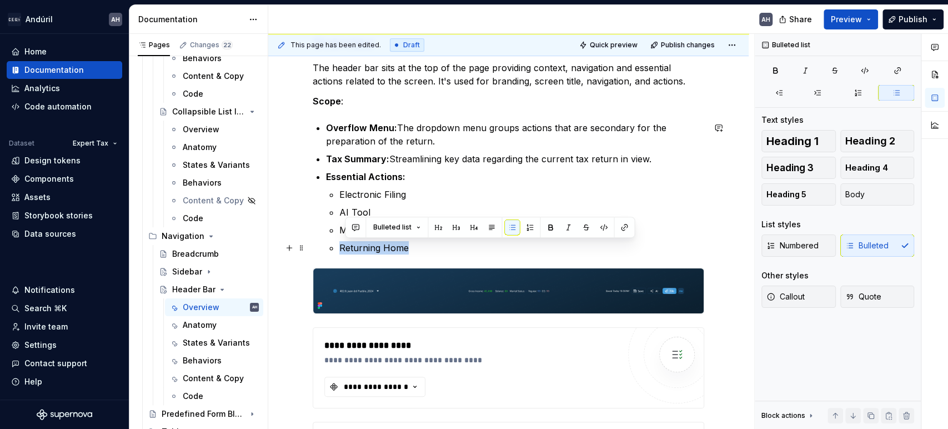
drag, startPoint x: 414, startPoint y: 247, endPoint x: 339, endPoint y: 246, distance: 75.5
click at [339, 246] on p "Returning Home" at bounding box center [521, 247] width 365 height 13
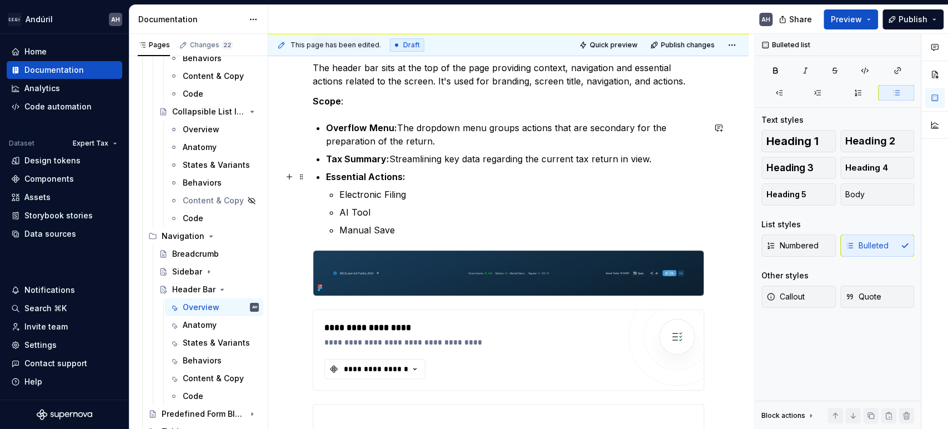
click at [346, 170] on p "Essential Actions:" at bounding box center [515, 176] width 378 height 13
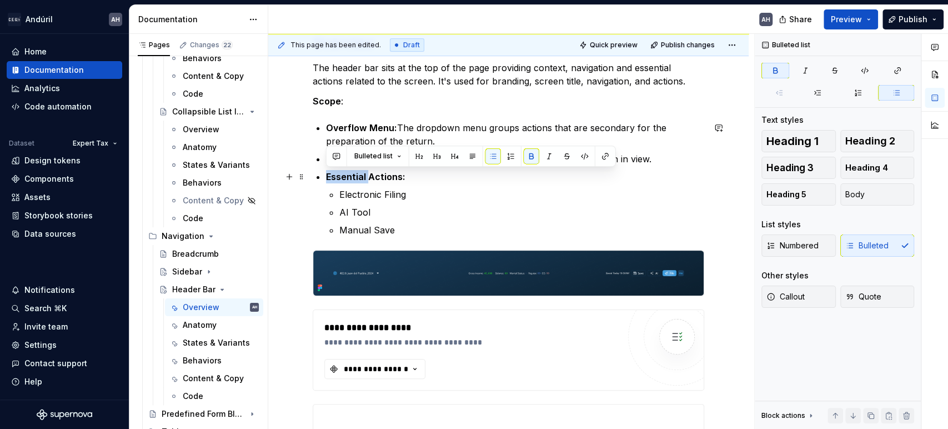
click at [346, 170] on p "Essential Actions:" at bounding box center [515, 176] width 378 height 13
click at [379, 219] on ul "Electronic Filing AI Tool Manual Save" at bounding box center [521, 212] width 365 height 49
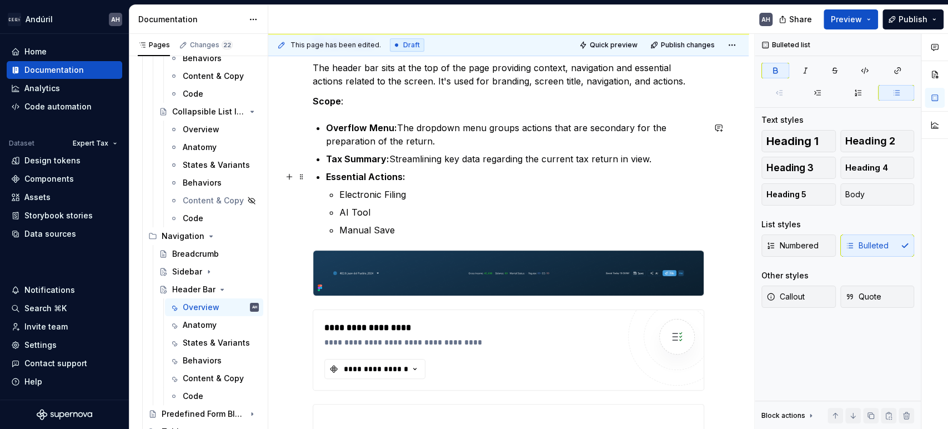
click at [403, 172] on strong "Essential Actions:" at bounding box center [365, 176] width 79 height 11
click at [342, 173] on strong "Essential Actions:" at bounding box center [365, 176] width 79 height 11
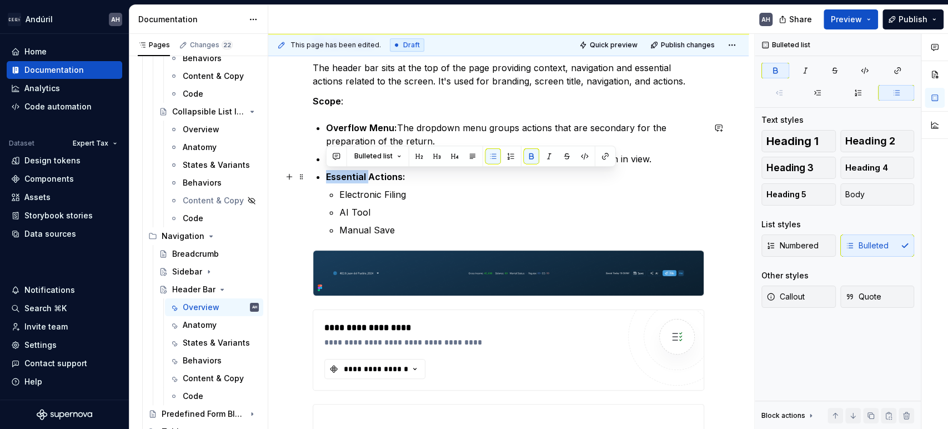
click at [342, 173] on strong "Essential Actions:" at bounding box center [365, 176] width 79 height 11
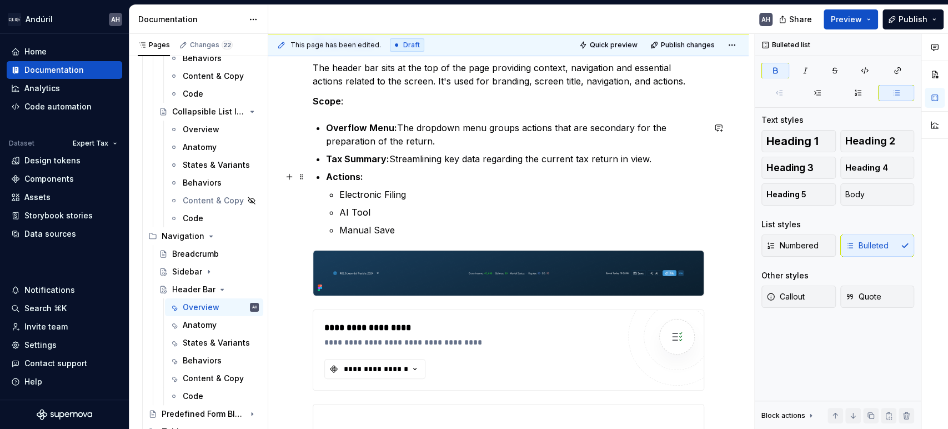
click at [366, 176] on p "Actions:" at bounding box center [515, 176] width 378 height 13
click at [370, 125] on strong "Overflow Menu:" at bounding box center [361, 127] width 71 height 11
click at [434, 136] on p "Overflow Menu: The dropdown menu groups actions that are secondary for the prep…" at bounding box center [515, 134] width 378 height 27
click at [435, 141] on p "Overflow Menu: The dropdown menu groups actions that are secondary for the prep…" at bounding box center [515, 134] width 378 height 27
click at [654, 156] on p "Tax Summary: Streamlining key data regarding the current tax return in view." at bounding box center [515, 158] width 378 height 13
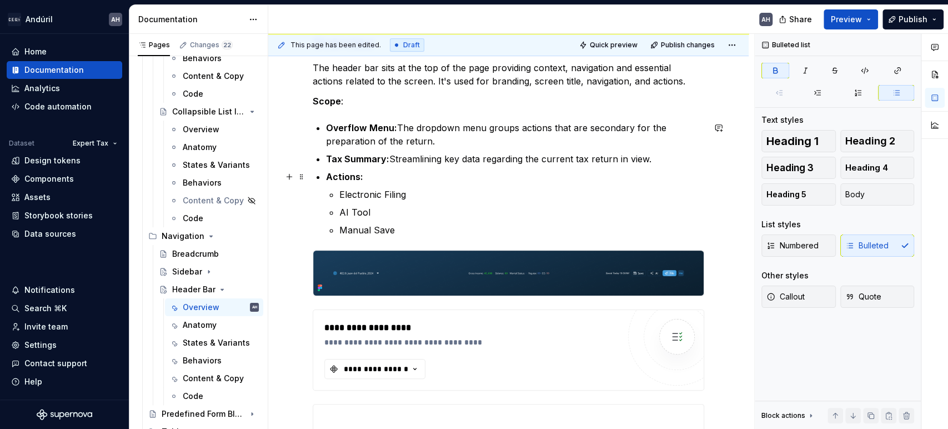
click at [372, 176] on p "Actions:" at bounding box center [515, 176] width 378 height 13
click at [345, 178] on strong "Actions:" at bounding box center [344, 176] width 37 height 11
click at [400, 229] on p "Manual Save" at bounding box center [521, 229] width 365 height 13
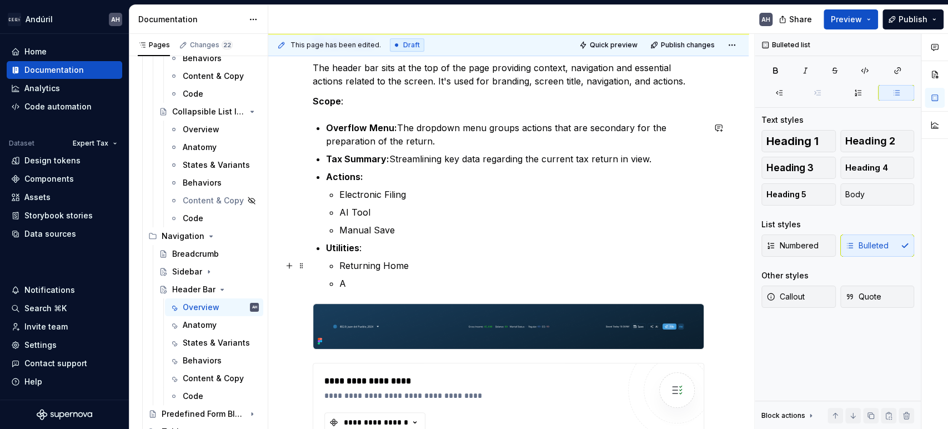
click at [365, 267] on p "Returning Home" at bounding box center [521, 265] width 365 height 13
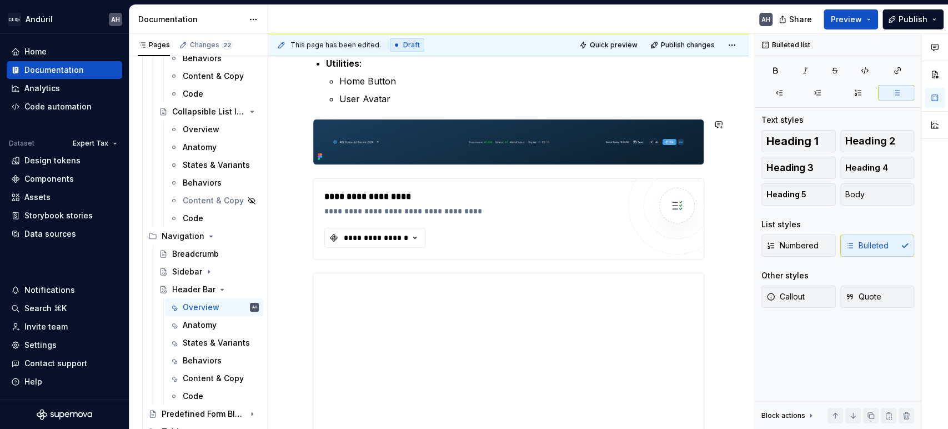
scroll to position [370, 0]
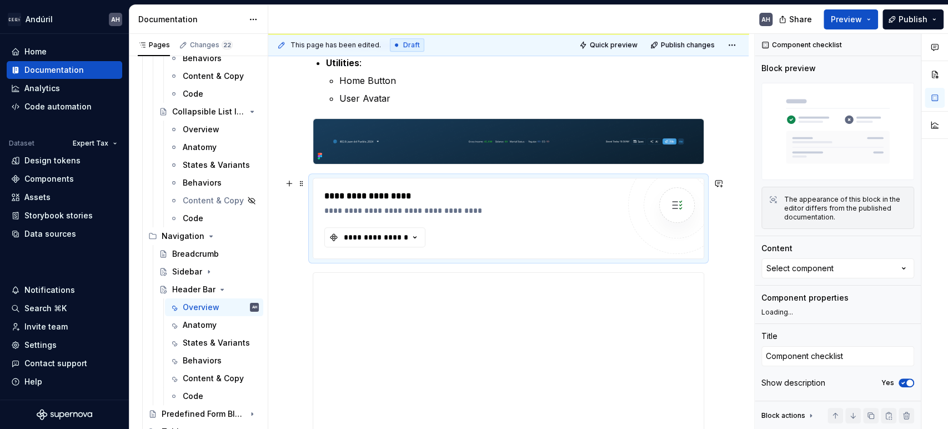
click at [502, 206] on div "**********" at bounding box center [471, 210] width 294 height 11
type textarea "*"
click at [393, 243] on button "**********" at bounding box center [374, 237] width 101 height 20
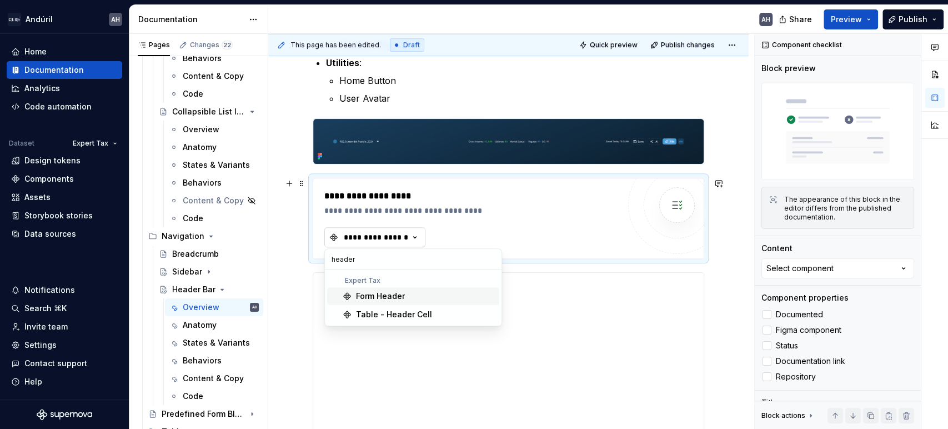
type input "header"
click at [376, 233] on div "**********" at bounding box center [376, 237] width 67 height 11
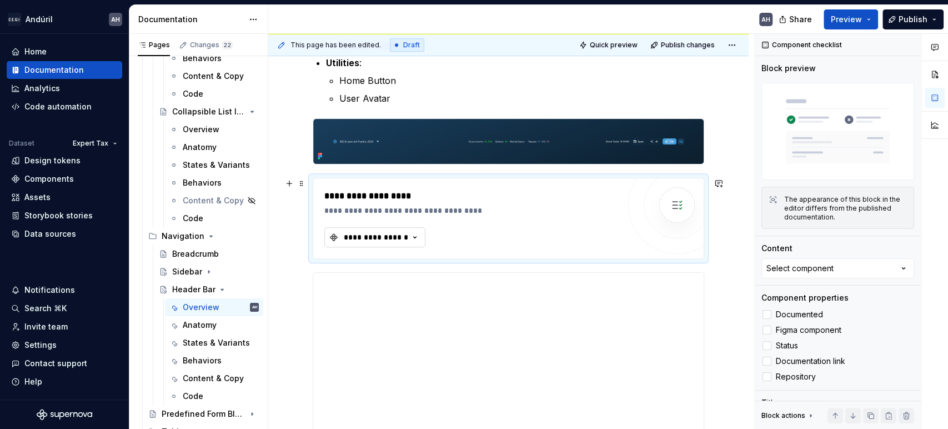
click at [376, 233] on div "**********" at bounding box center [376, 237] width 67 height 11
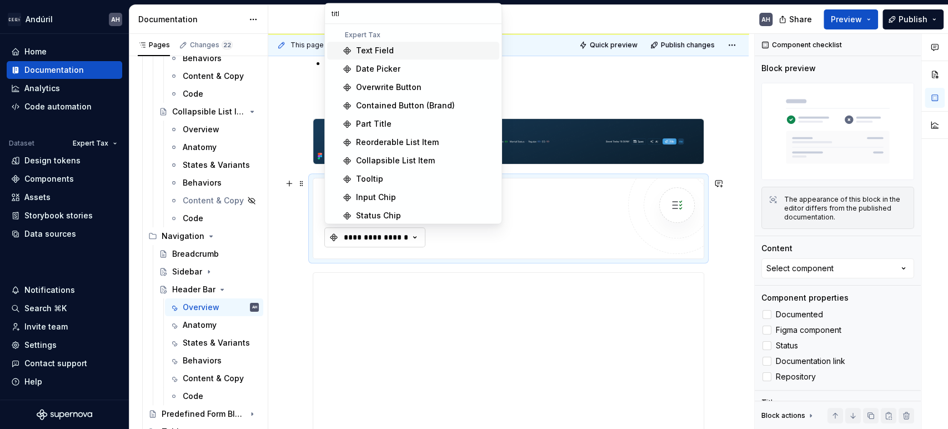
type input "title"
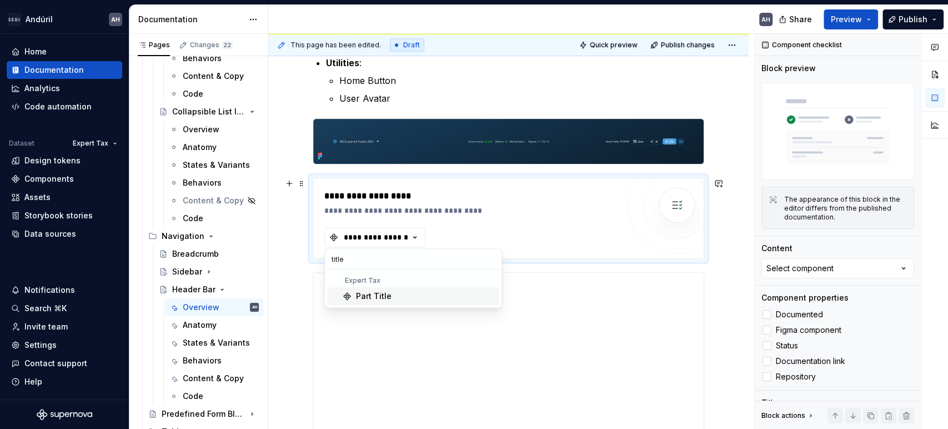
click at [414, 201] on div "**********" at bounding box center [471, 195] width 294 height 13
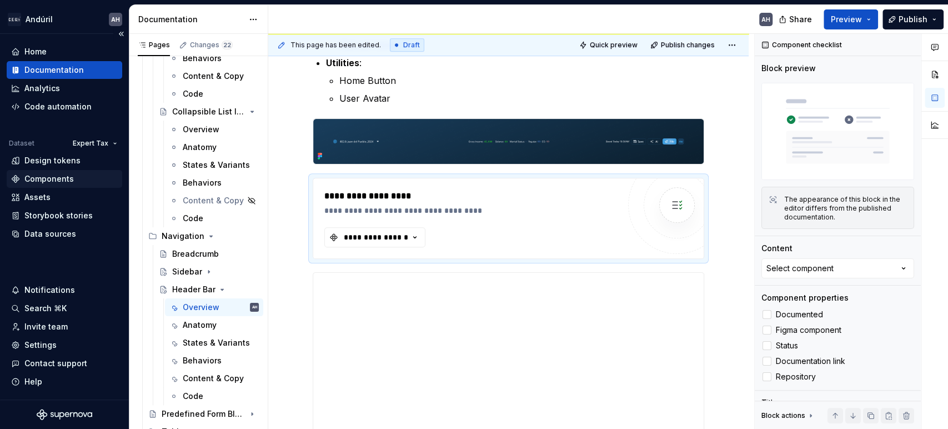
click at [37, 178] on div "Components" at bounding box center [48, 178] width 49 height 11
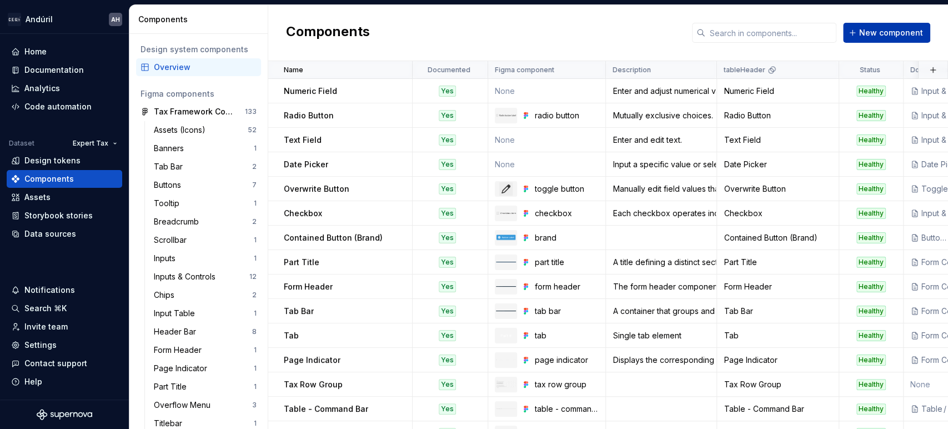
click at [899, 29] on span "New component" at bounding box center [891, 32] width 64 height 11
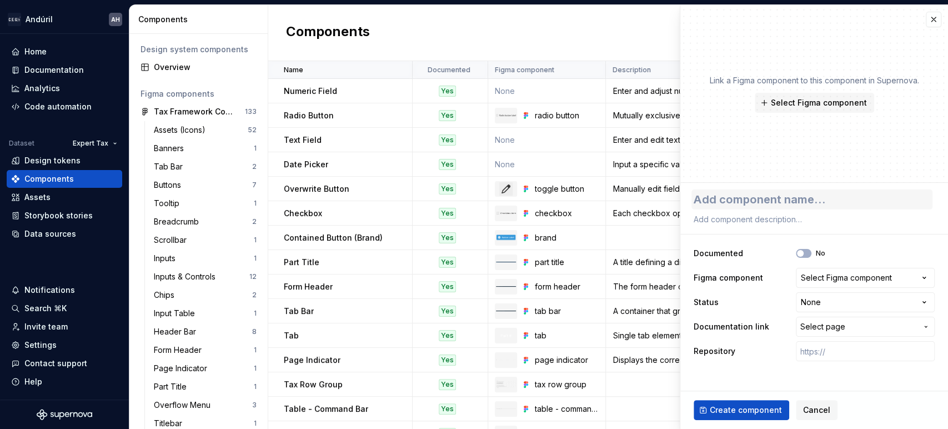
type textarea "*"
type textarea "H"
type textarea "*"
type textarea "He"
type textarea "*"
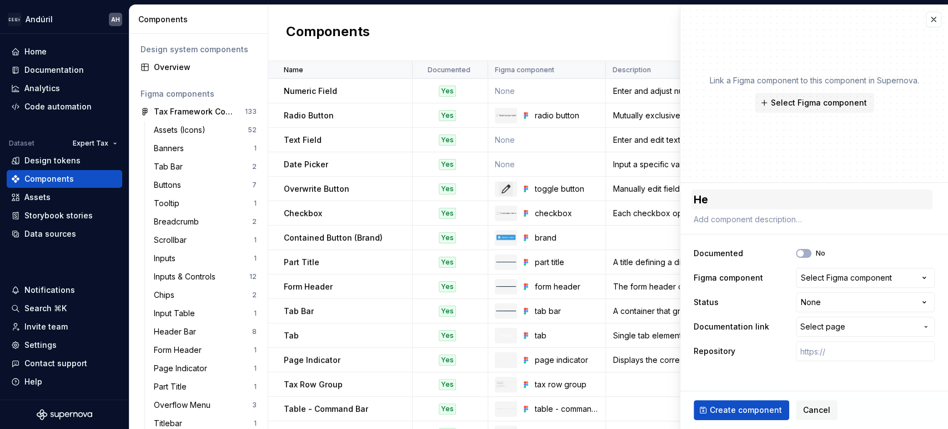
type textarea "Hea"
type textarea "*"
type textarea "Head"
type textarea "*"
type textarea "Heade"
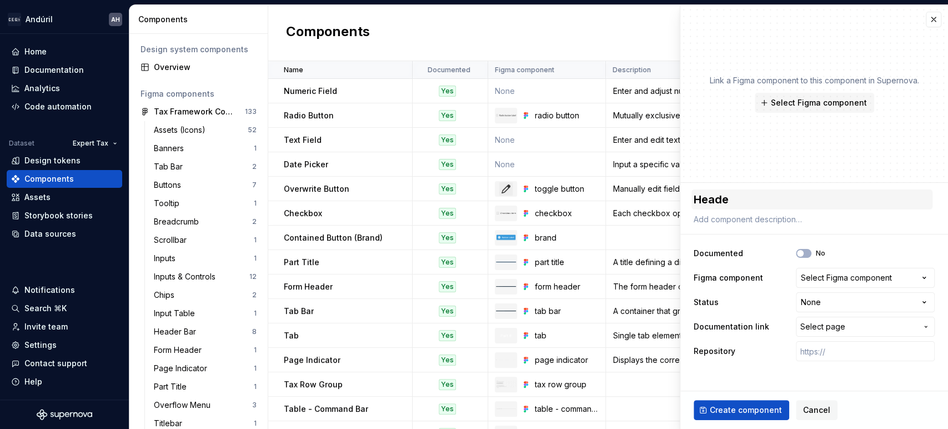
type textarea "*"
type textarea "Header"
type textarea "*"
type textarea "Header"
type textarea "*"
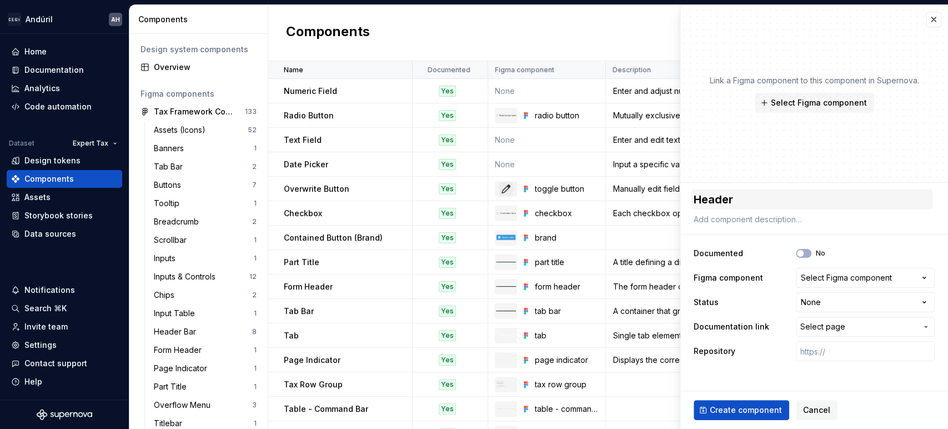
type textarea "Header B"
type textarea "*"
type textarea "Header Ba"
type textarea "*"
type textarea "Header Bar"
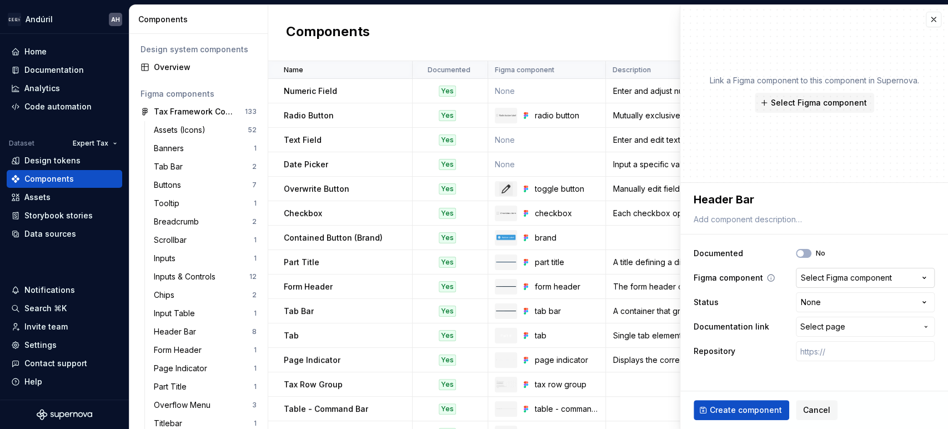
click at [859, 280] on div "Select Figma component" at bounding box center [846, 277] width 91 height 11
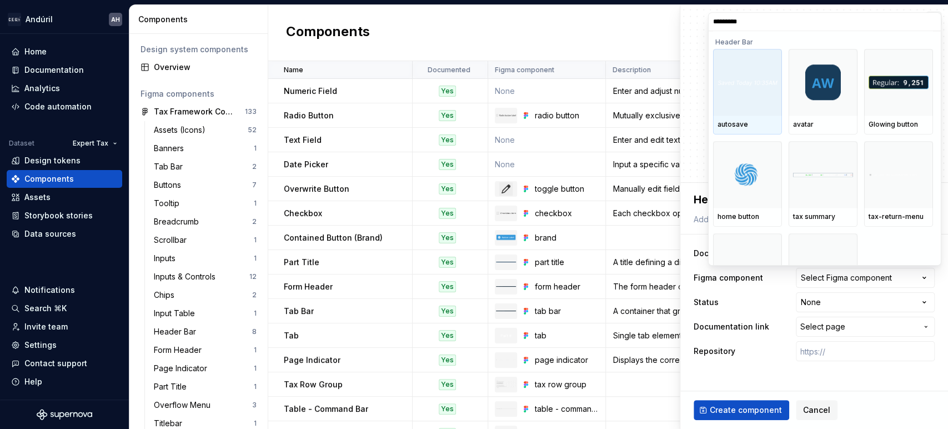
type input "**********"
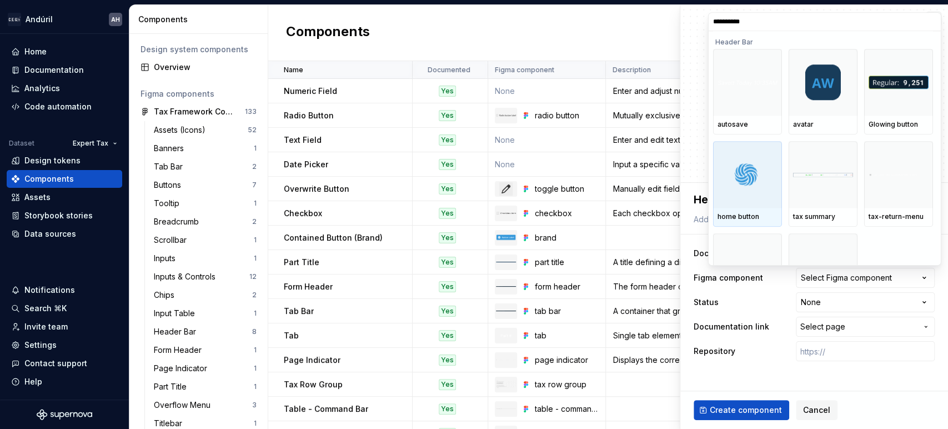
scroll to position [53, 0]
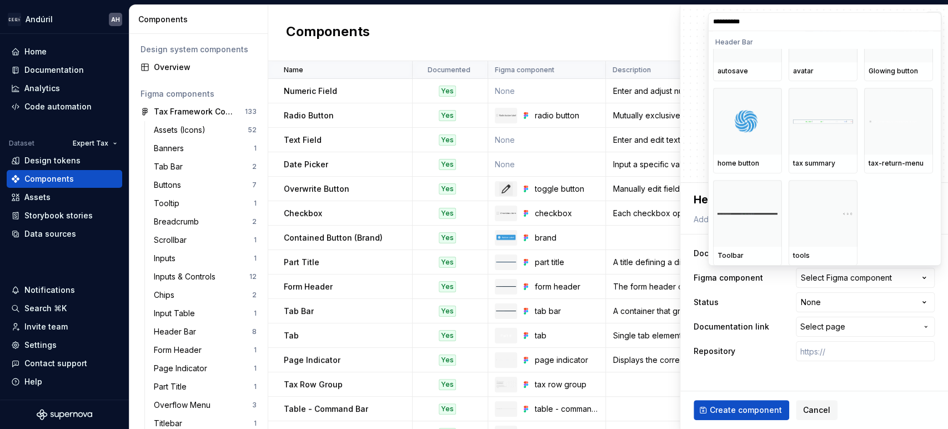
click at [893, 214] on div "Toolbar tools" at bounding box center [823, 224] width 220 height 86
click at [895, 210] on div "Toolbar tools" at bounding box center [823, 224] width 220 height 86
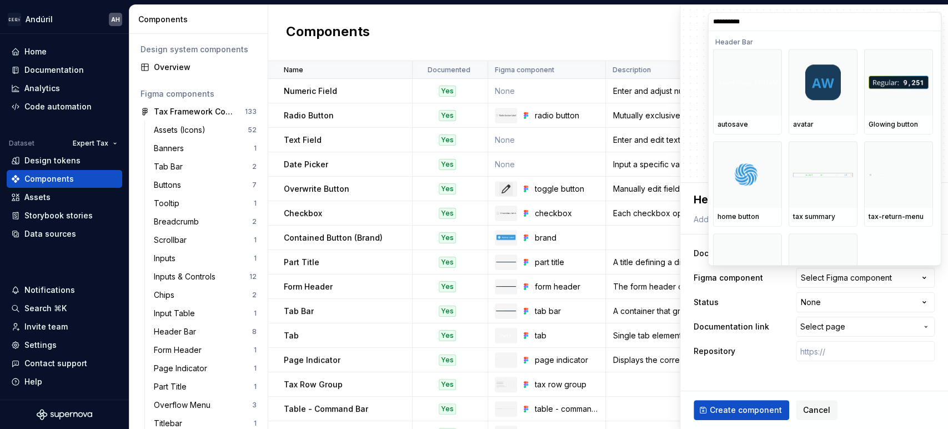
click at [928, 21] on input "**********" at bounding box center [825, 21] width 232 height 9
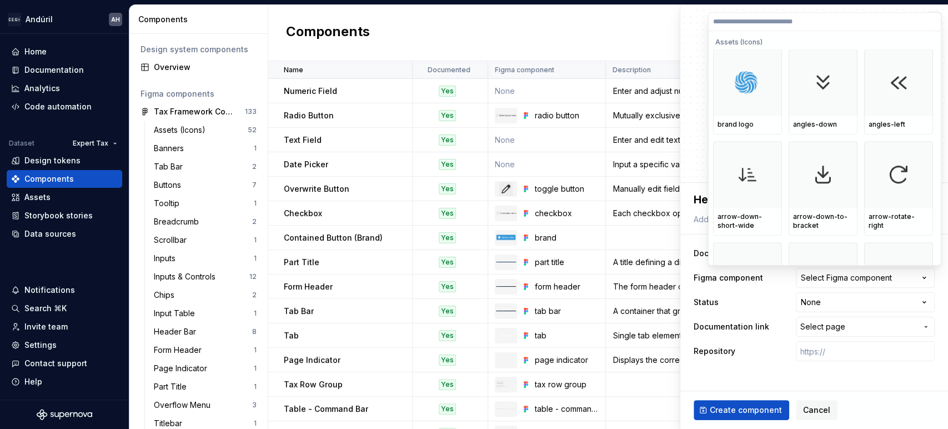
click at [748, 343] on html "Andúril AH Home Documentation Analytics Code automation Dataset Expert Tax Desi…" at bounding box center [474, 214] width 948 height 429
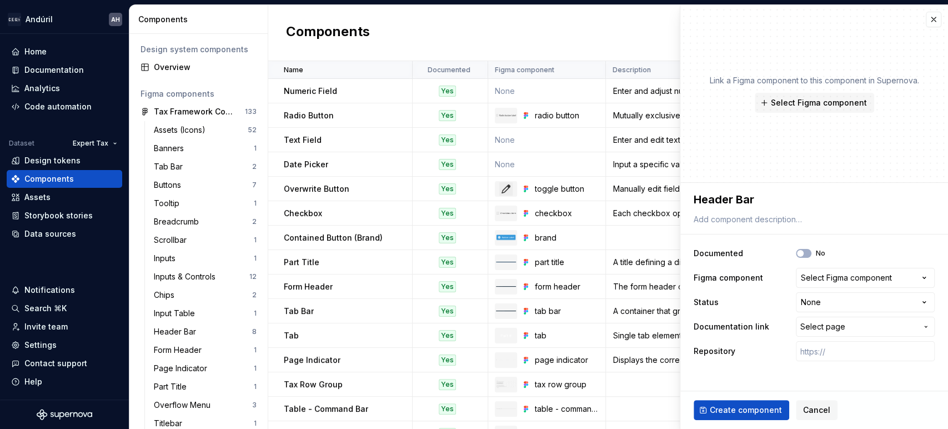
click at [820, 395] on div "Create component Cancel" at bounding box center [814, 410] width 268 height 38
click at [819, 411] on span "Cancel" at bounding box center [816, 409] width 27 height 11
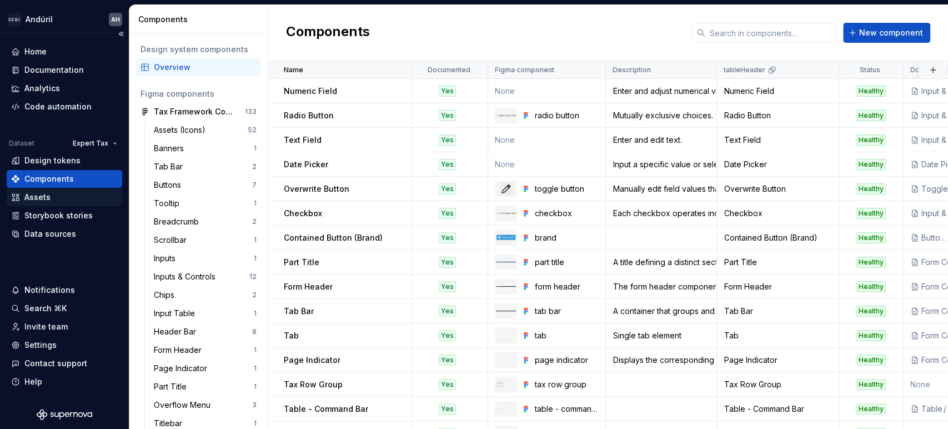
click at [53, 195] on div "Assets" at bounding box center [64, 197] width 107 height 11
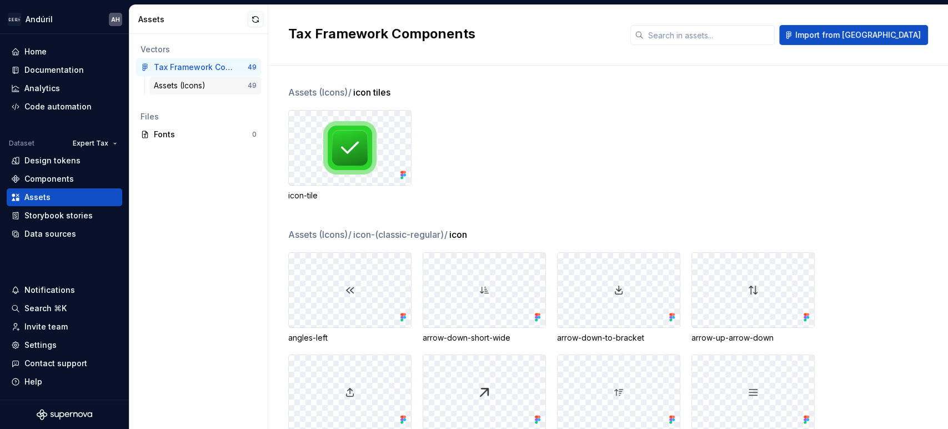
click at [215, 83] on div "Assets (Icons)" at bounding box center [201, 85] width 94 height 11
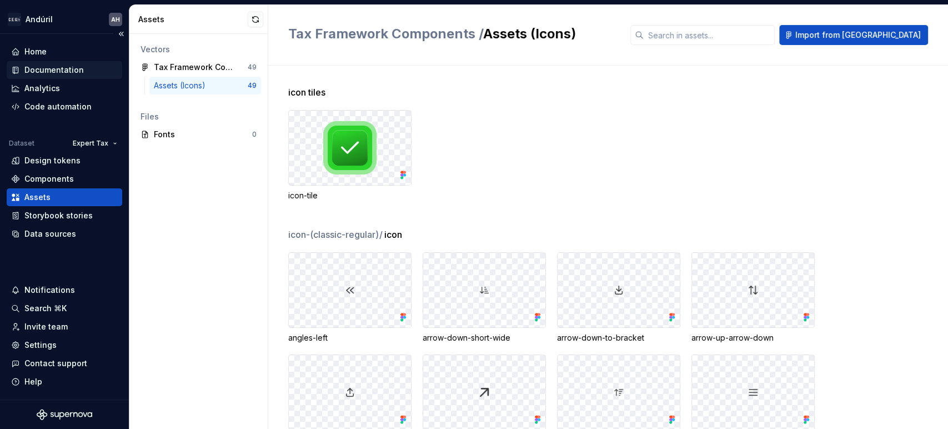
click at [62, 64] on div "Documentation" at bounding box center [53, 69] width 59 height 11
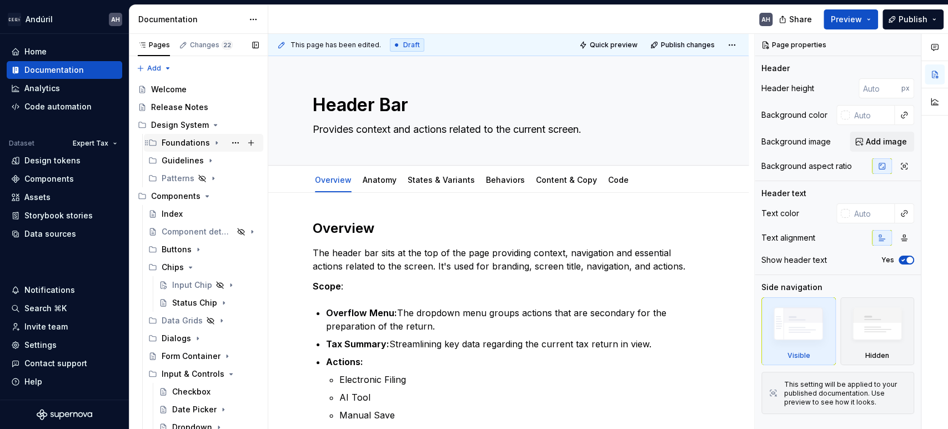
click at [212, 142] on icon "Page tree" at bounding box center [216, 142] width 9 height 9
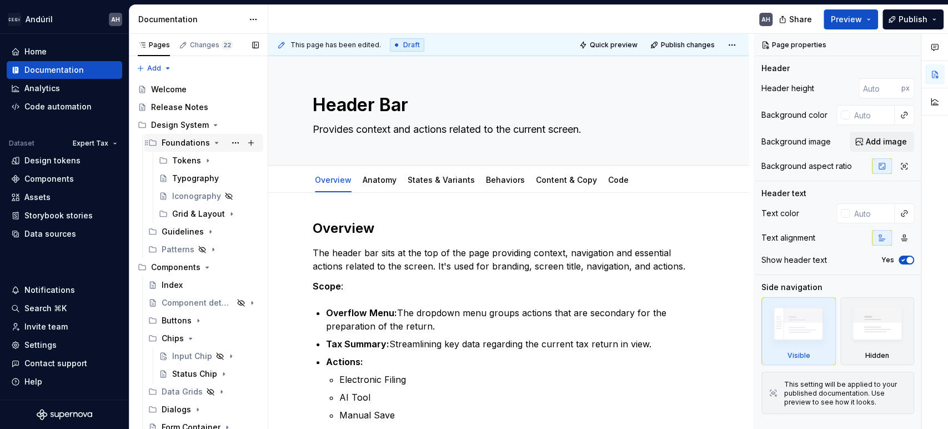
click at [215, 142] on icon "Page tree" at bounding box center [216, 142] width 3 height 1
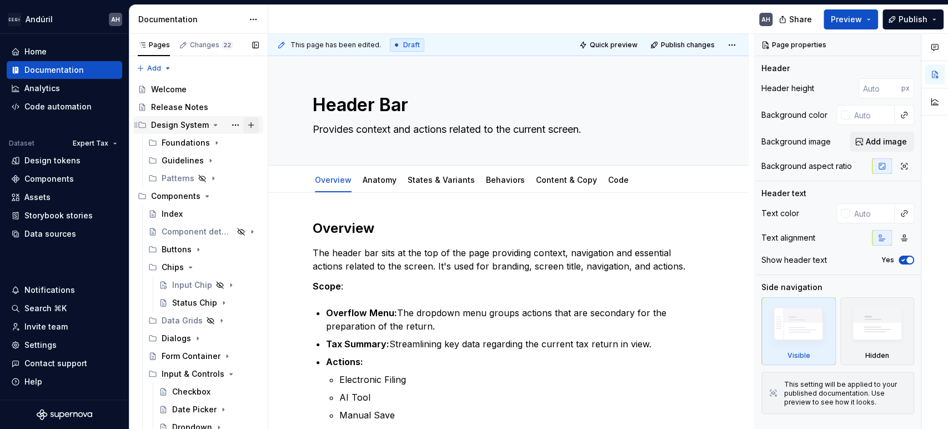
click at [244, 127] on button "Page tree" at bounding box center [251, 125] width 16 height 16
type textarea "*"
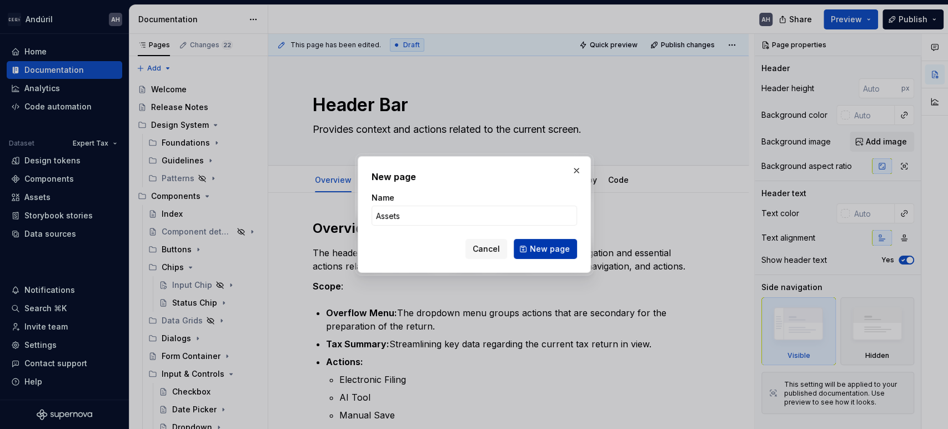
type input "Assets"
click at [547, 246] on span "New page" at bounding box center [550, 248] width 40 height 11
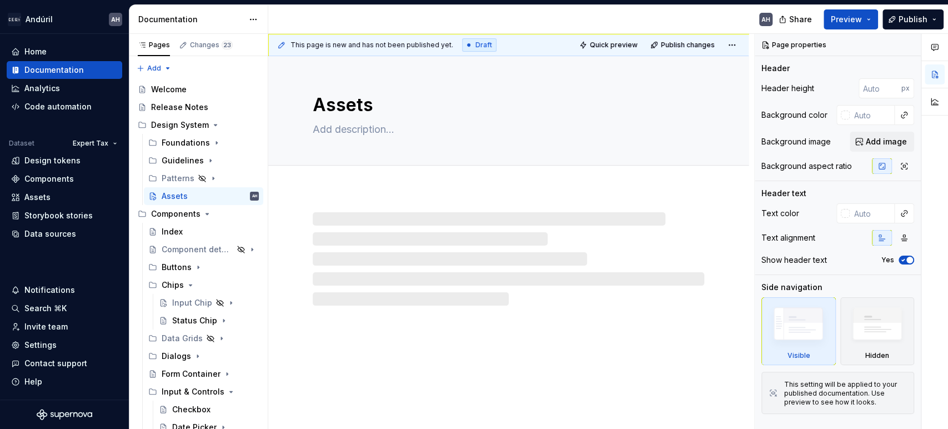
click at [387, 260] on div at bounding box center [509, 258] width 392 height 93
click at [369, 224] on div at bounding box center [509, 258] width 392 height 93
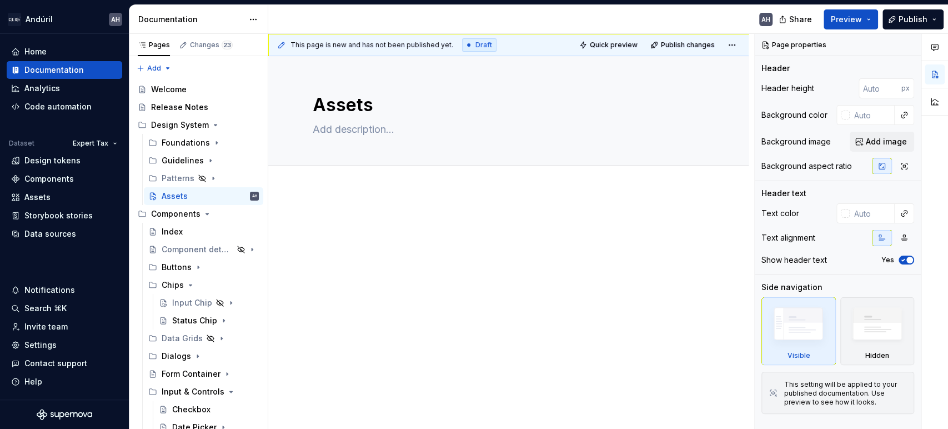
type textarea "*"
click at [348, 230] on div at bounding box center [509, 238] width 392 height 42
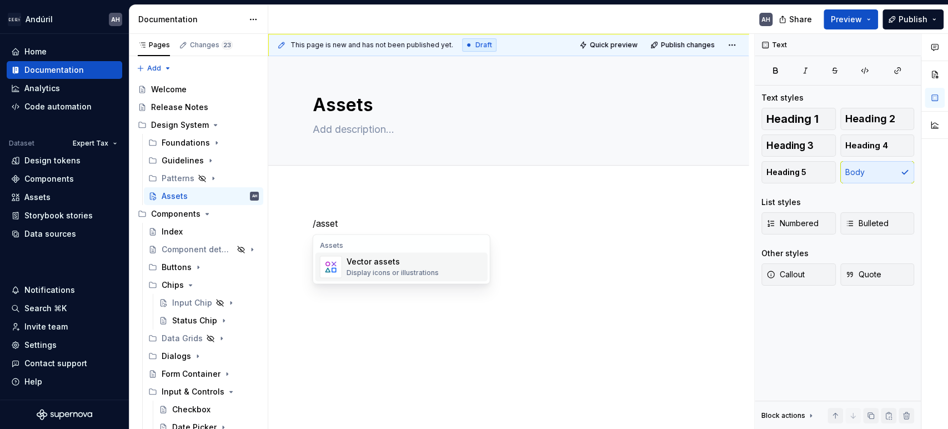
click at [372, 273] on div "Display icons or illustrations" at bounding box center [393, 272] width 92 height 9
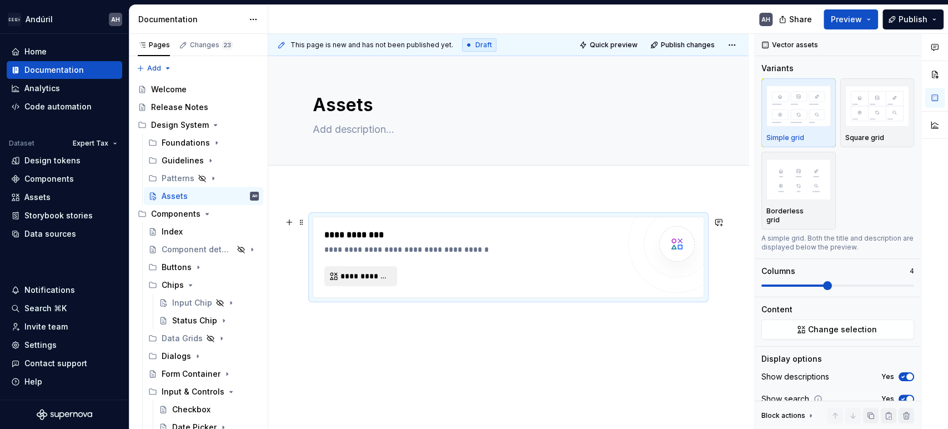
click at [372, 276] on span "**********" at bounding box center [364, 275] width 49 height 11
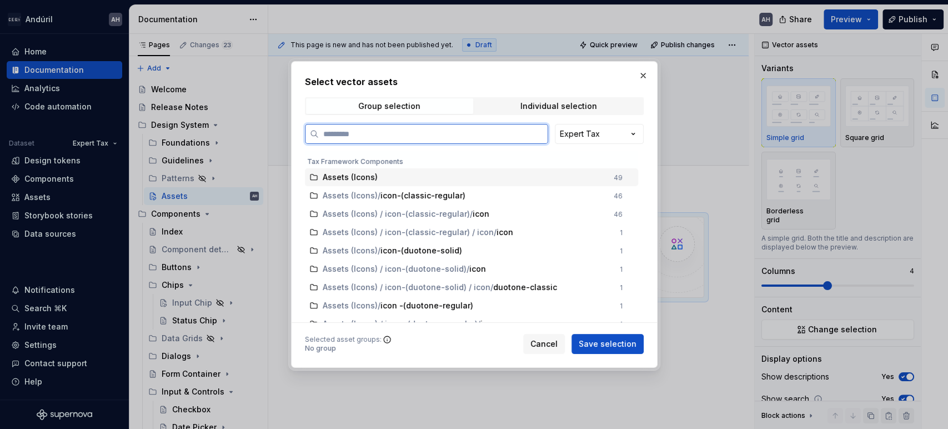
click at [401, 175] on div "Assets (Icons)" at bounding box center [465, 177] width 284 height 11
click at [458, 197] on span "icon-(classic-regular)" at bounding box center [422, 195] width 85 height 11
click at [453, 177] on div "Assets (Icons)" at bounding box center [465, 177] width 284 height 11
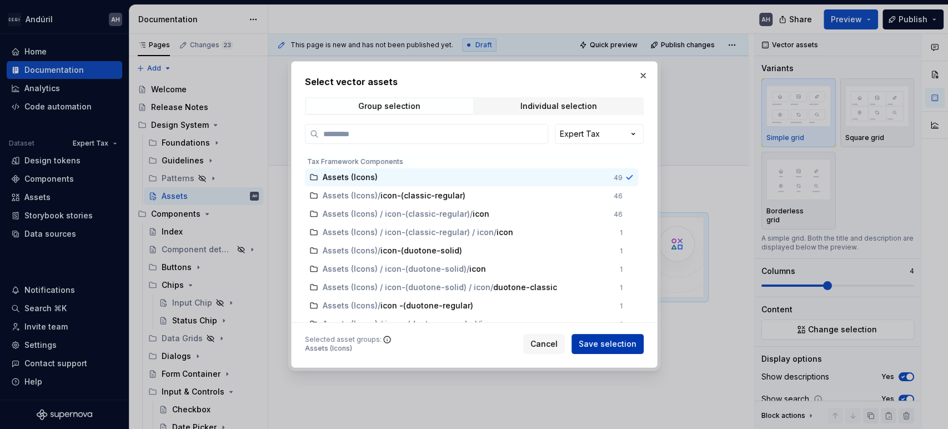
click at [598, 348] on span "Save selection" at bounding box center [608, 343] width 58 height 11
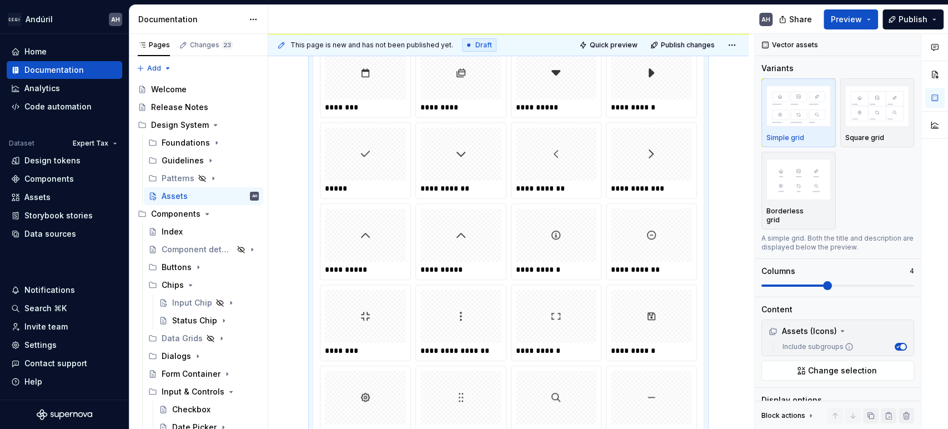
scroll to position [491, 0]
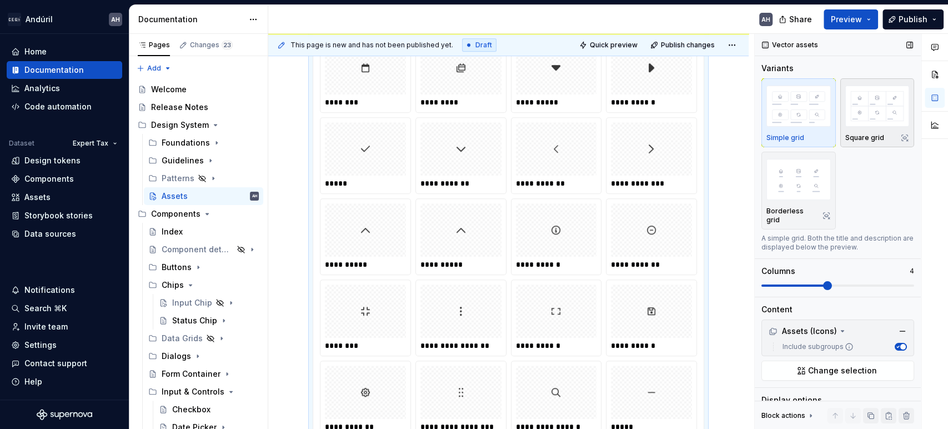
click at [868, 131] on div "Square grid" at bounding box center [877, 112] width 64 height 59
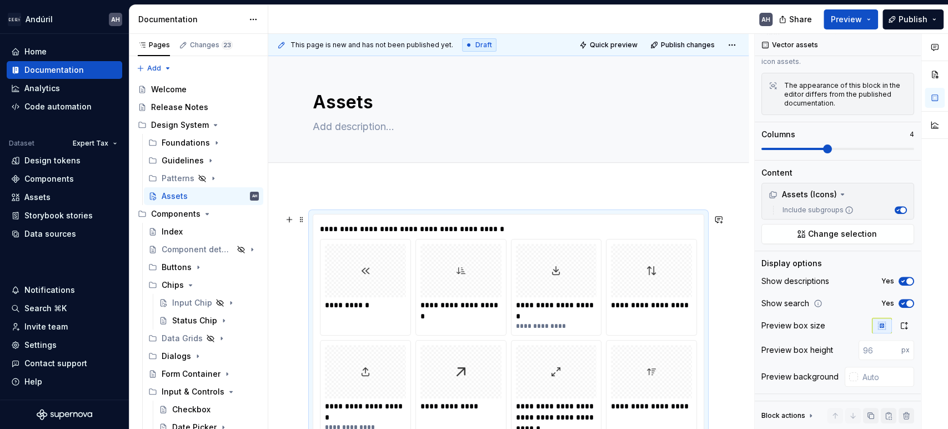
scroll to position [0, 0]
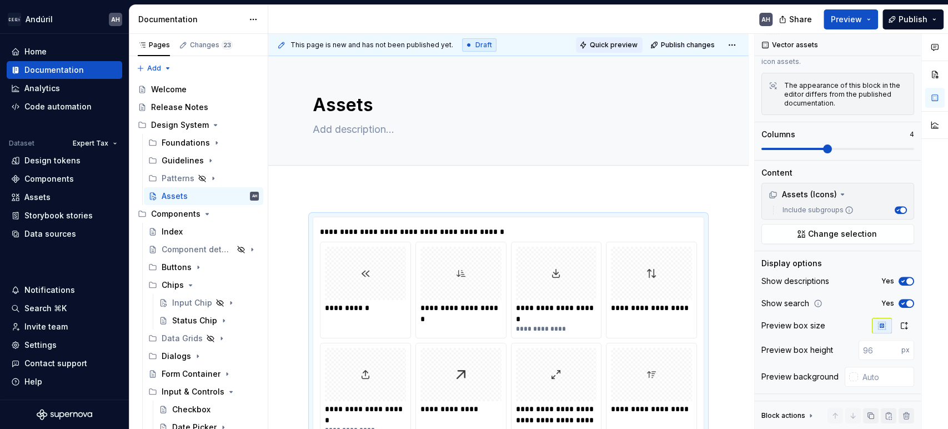
click at [615, 48] on span "Quick preview" at bounding box center [614, 45] width 48 height 9
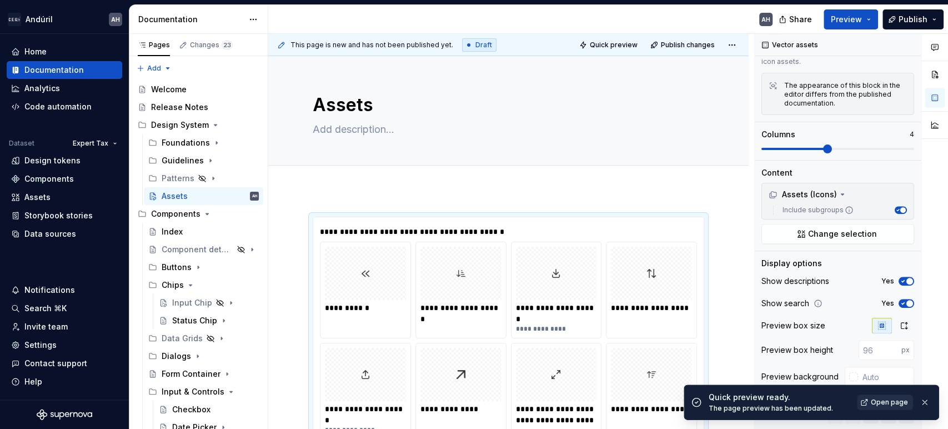
click at [877, 400] on span "Open page" at bounding box center [889, 402] width 37 height 9
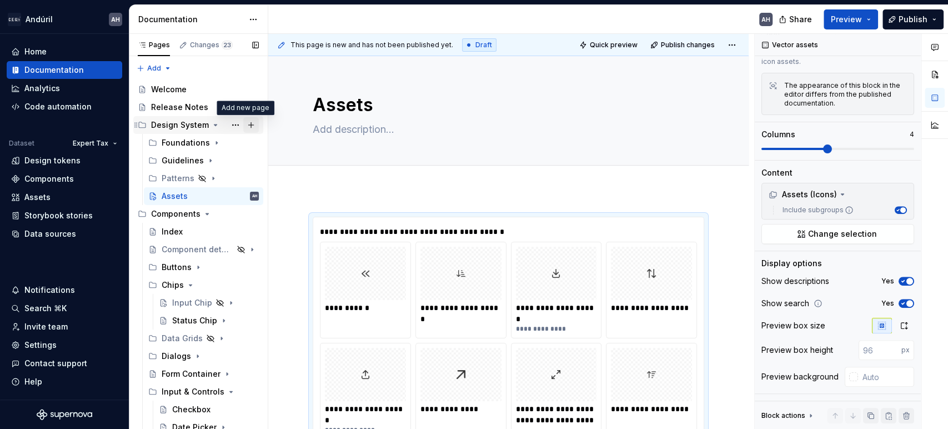
click at [243, 123] on button "Page tree" at bounding box center [251, 125] width 16 height 16
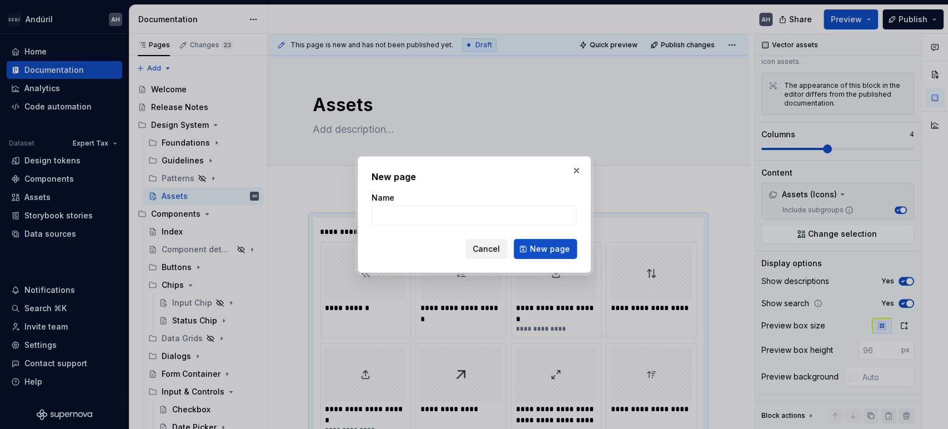
click at [488, 244] on span "Cancel" at bounding box center [486, 248] width 27 height 11
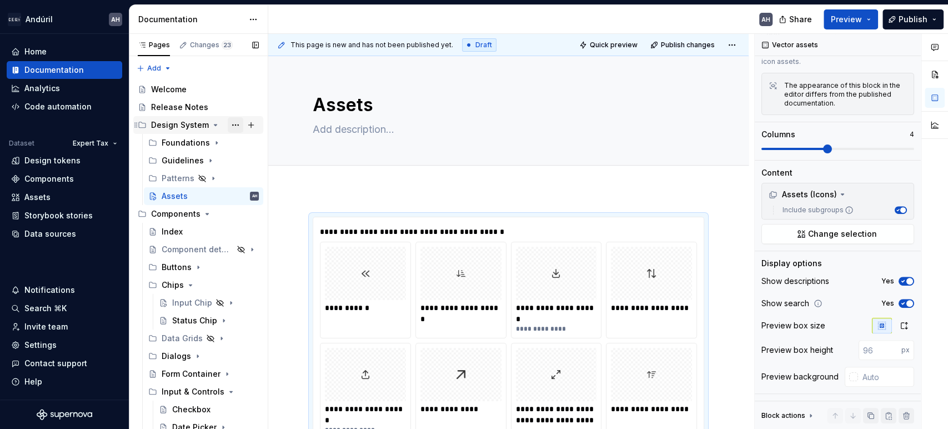
click at [229, 130] on button "Page tree" at bounding box center [236, 125] width 16 height 16
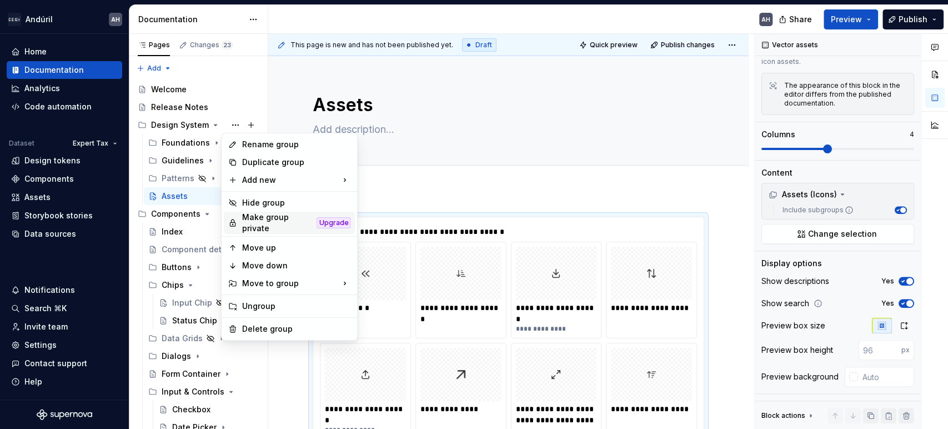
type textarea "*"
click at [378, 198] on div "New group" at bounding box center [412, 201] width 72 height 11
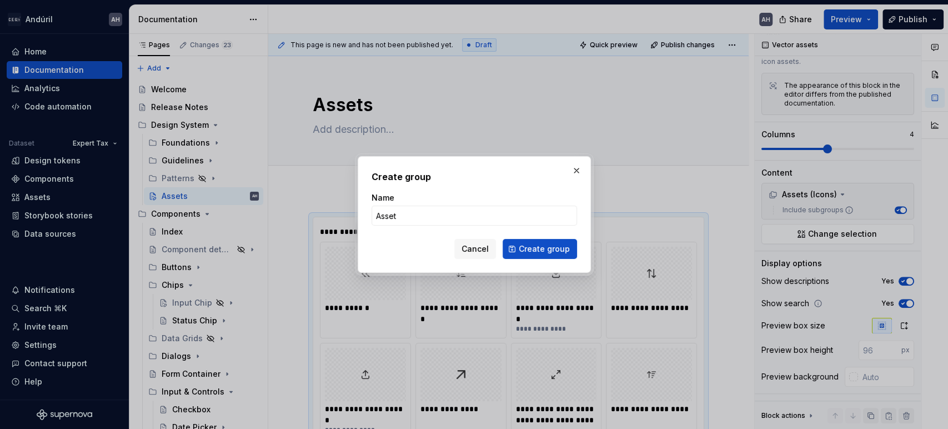
type input "Assets"
click button "Create group" at bounding box center [540, 249] width 74 height 20
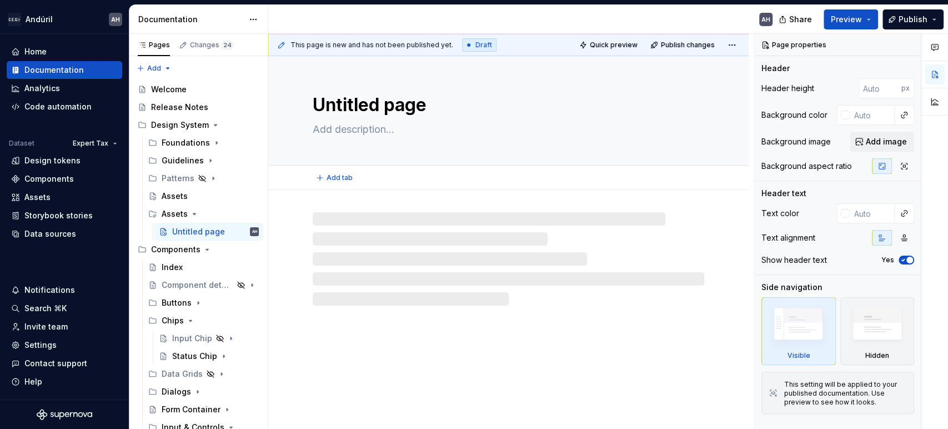
click at [344, 129] on textarea at bounding box center [506, 130] width 392 height 18
click at [336, 129] on textarea at bounding box center [506, 130] width 392 height 18
click at [349, 99] on textarea "Untitled page" at bounding box center [506, 105] width 392 height 27
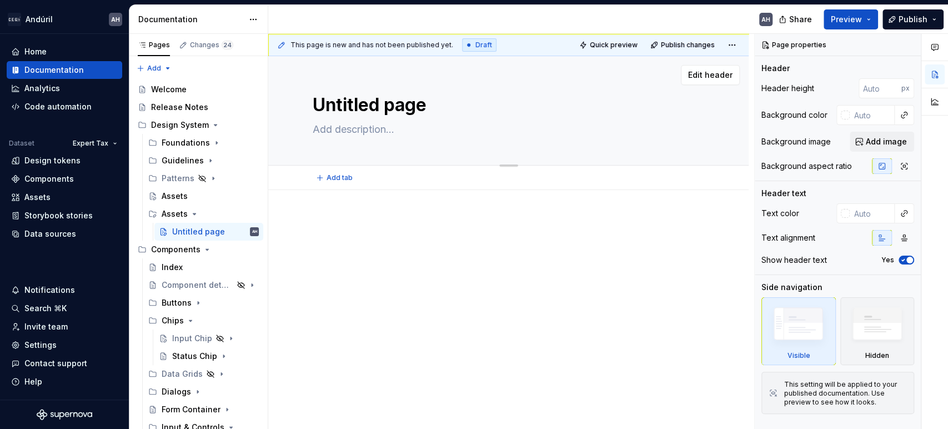
click at [349, 99] on textarea "Untitled page" at bounding box center [506, 105] width 392 height 27
click at [189, 212] on div "Assets" at bounding box center [185, 213] width 26 height 11
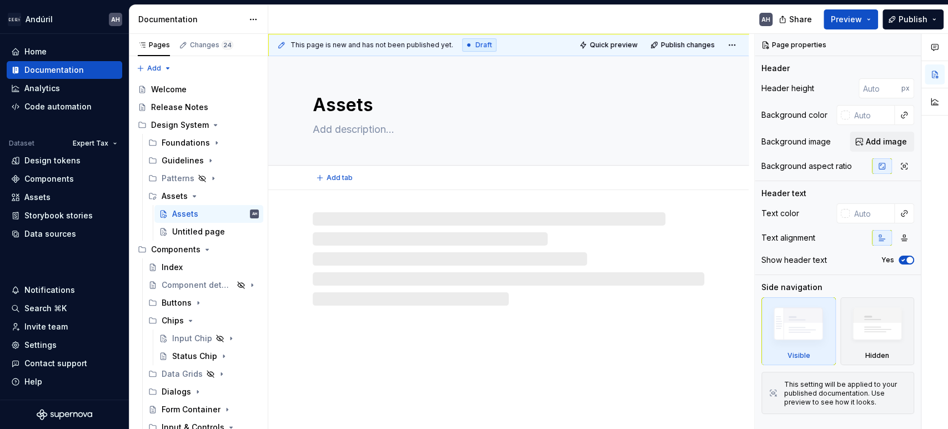
click at [355, 111] on textarea "Assets" at bounding box center [506, 105] width 392 height 27
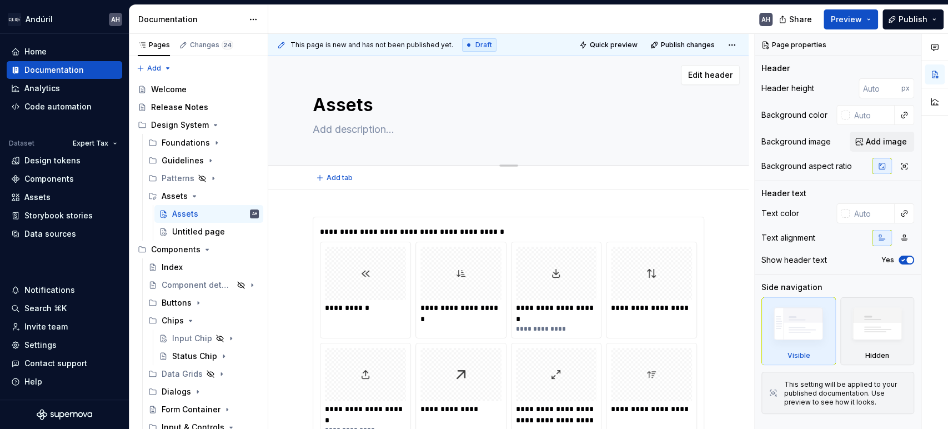
click at [355, 102] on textarea "Assets" at bounding box center [506, 105] width 392 height 27
type textarea "*"
type textarea "I"
type textarea "*"
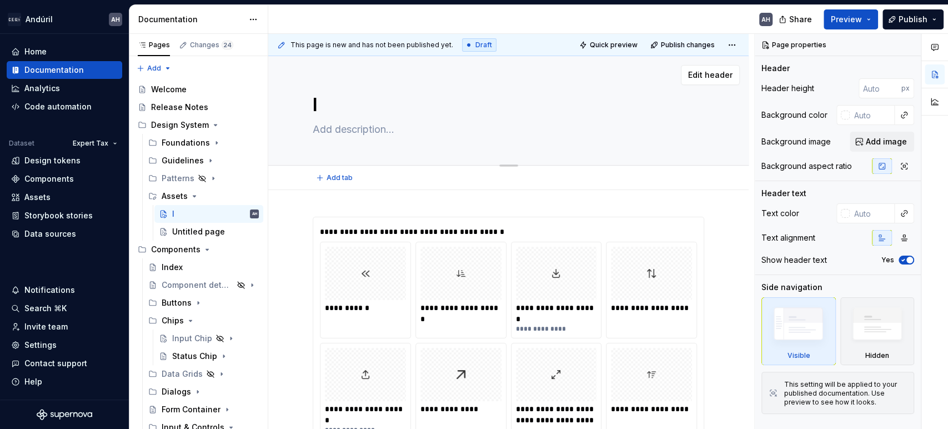
type textarea "Ic"
type textarea "*"
type textarea "Ico"
type textarea "*"
type textarea "Icon"
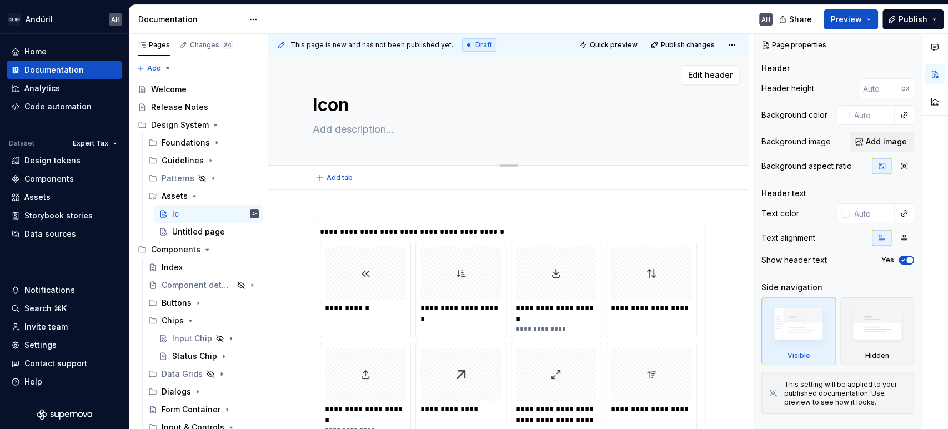
type textarea "*"
type textarea "Icons"
type textarea "*"
type textarea "Icons"
click at [358, 131] on textarea at bounding box center [506, 130] width 392 height 18
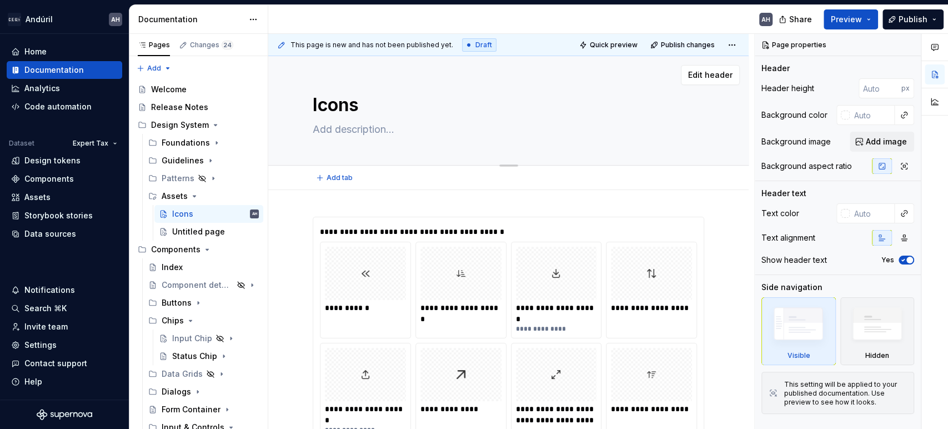
paste textarea "Central hub for all downloadable assets."
type textarea "*"
type textarea "Central hub for all downloadable assets."
click at [484, 132] on textarea "Central hub for all downloadable assets." at bounding box center [506, 130] width 392 height 18
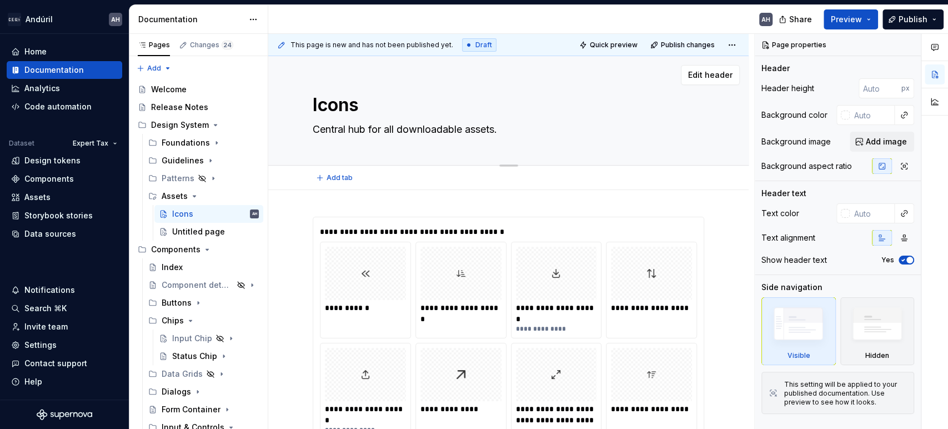
type textarea "*"
type textarea "Central hub for all downloadable i."
type textarea "*"
type textarea "Central hub for all downloadable ic."
type textarea "*"
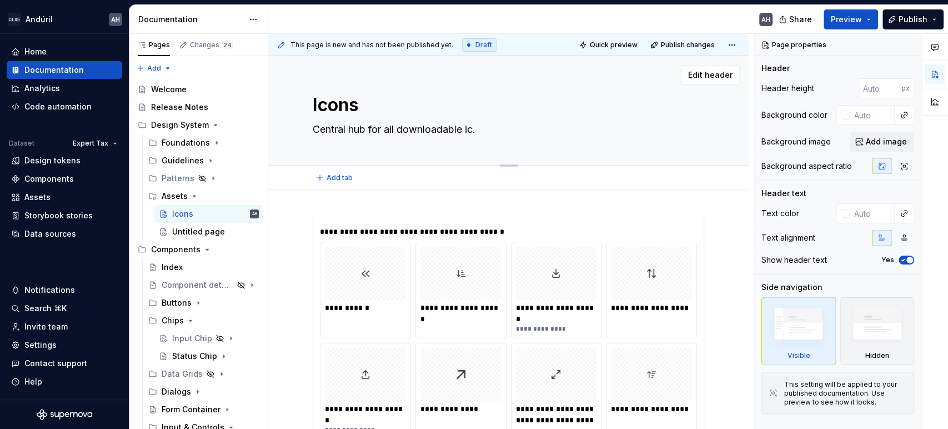
type textarea "Central hub for all downloadable ico."
type textarea "*"
type textarea "Central hub for all downloadable icon."
type textarea "*"
type textarea "Central hub for all downloadable icons."
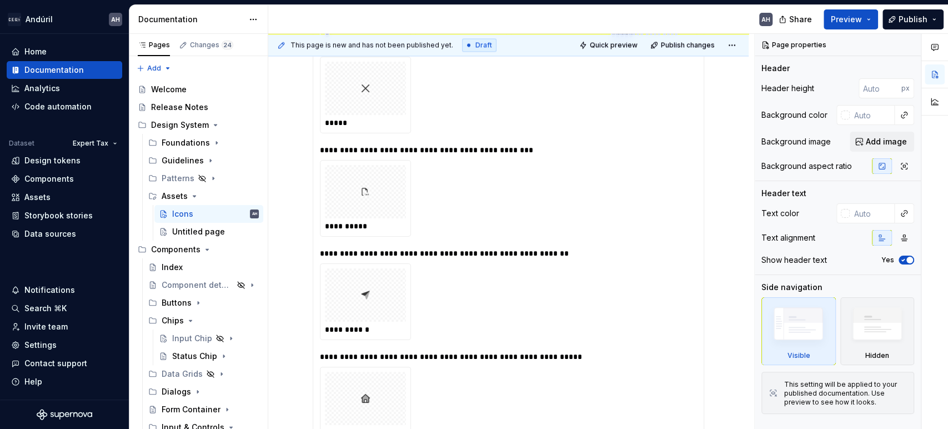
type textarea "*"
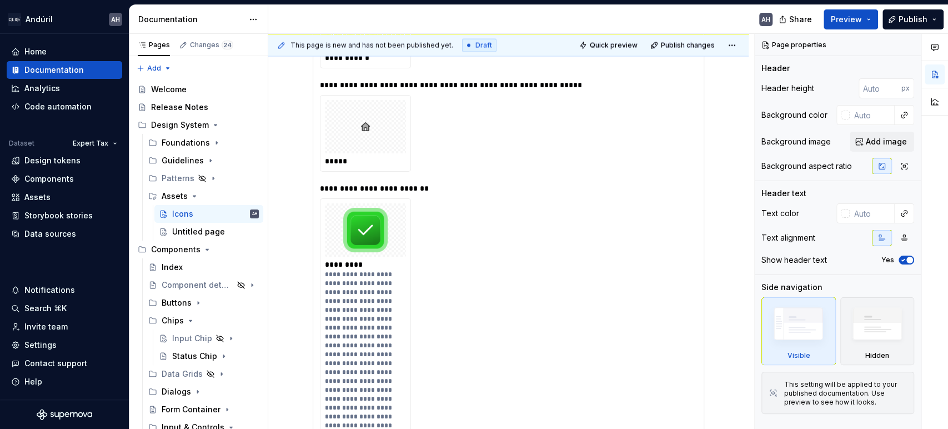
scroll to position [1438, 0]
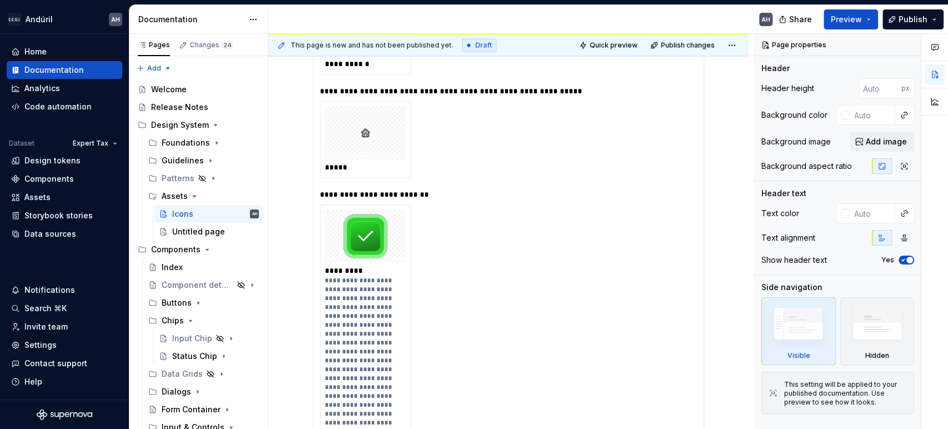
type textarea "Central hub for all downloadable icons."
click at [399, 240] on div at bounding box center [365, 235] width 81 height 53
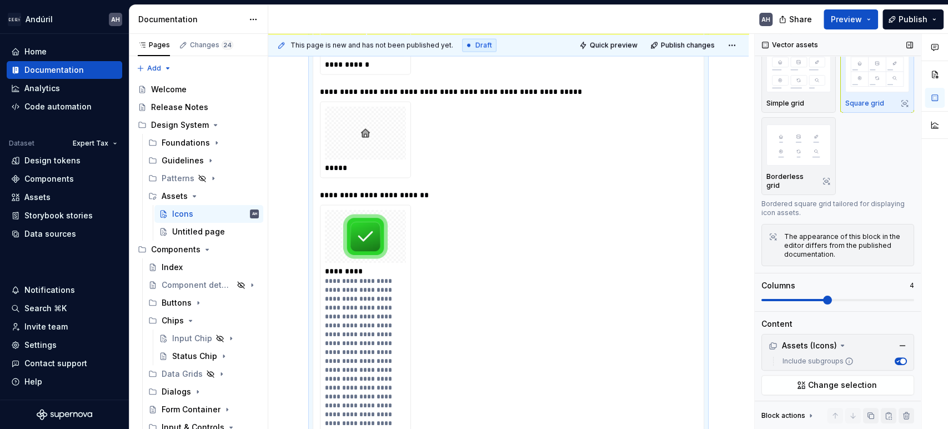
scroll to position [62, 0]
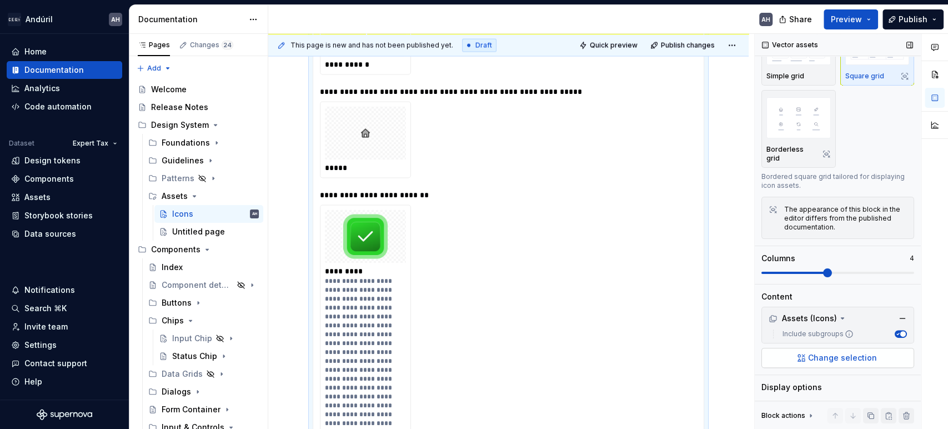
click at [844, 359] on span "Change selection" at bounding box center [842, 357] width 69 height 11
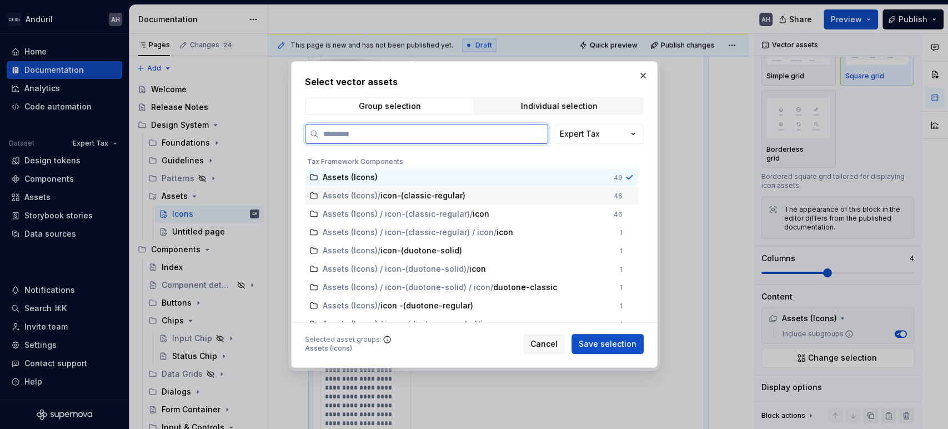
click at [453, 195] on span "icon-(classic-regular)" at bounding box center [422, 195] width 85 height 11
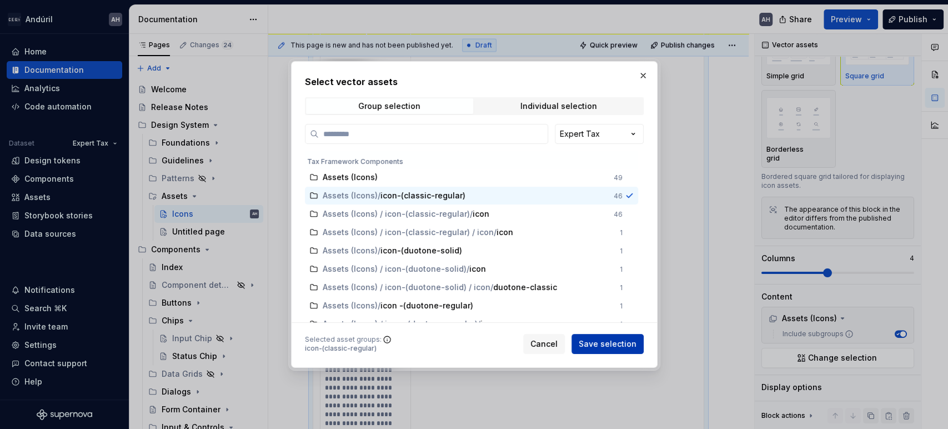
click at [613, 341] on span "Save selection" at bounding box center [608, 343] width 58 height 11
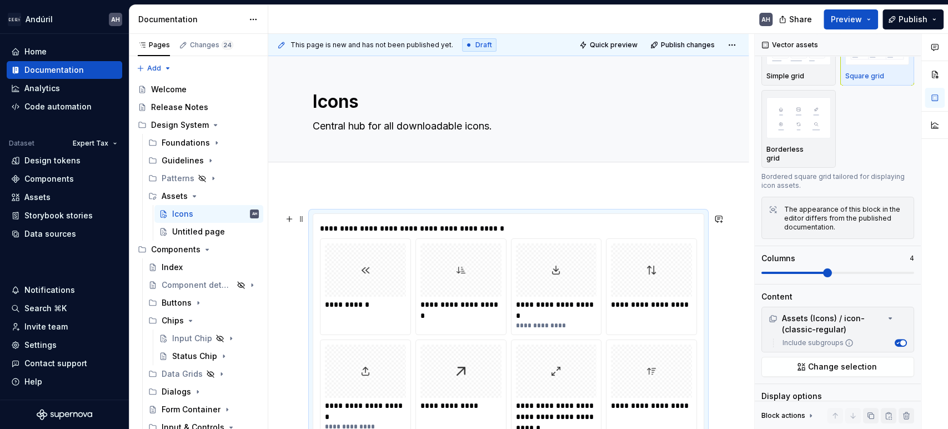
scroll to position [0, 0]
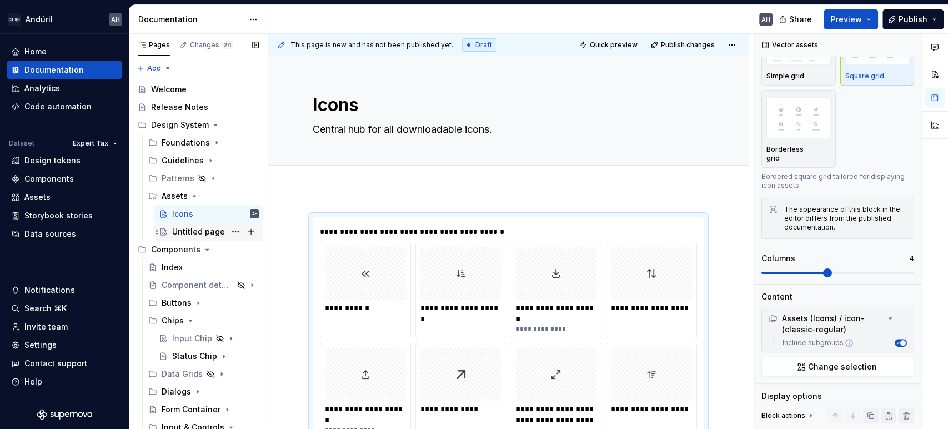
click at [172, 233] on div "Untitled page" at bounding box center [198, 231] width 53 height 11
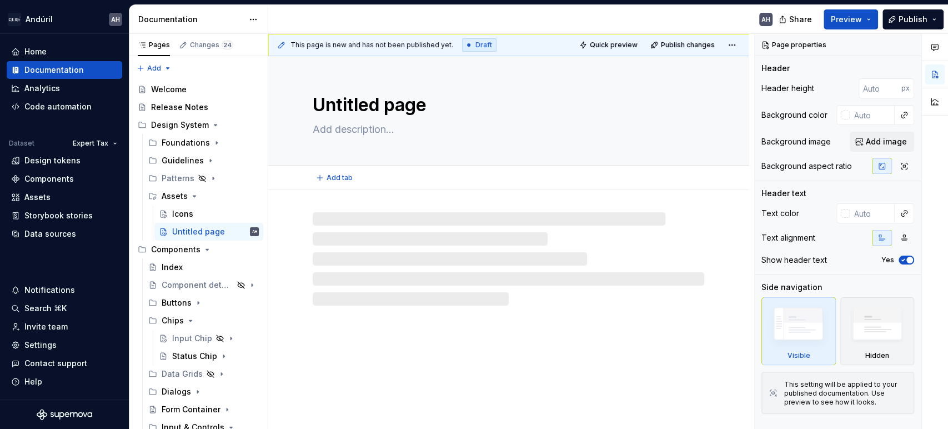
click at [372, 103] on textarea "Untitled page" at bounding box center [506, 105] width 392 height 27
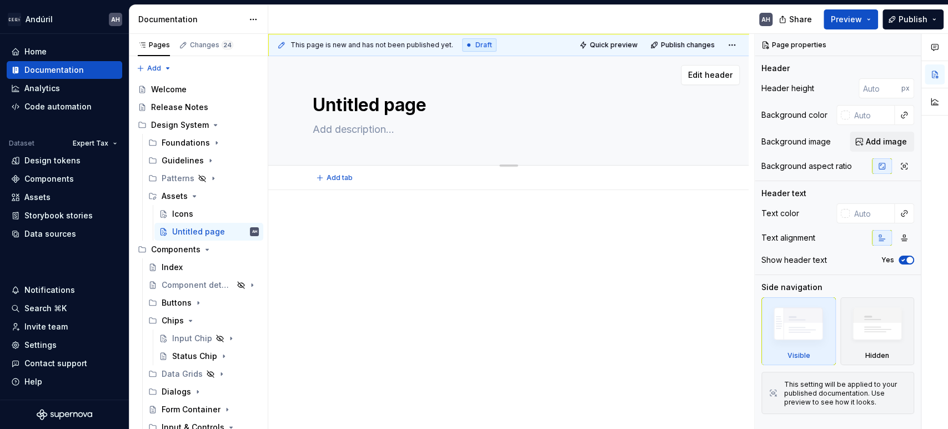
click at [372, 103] on textarea "Untitled page" at bounding box center [506, 105] width 392 height 27
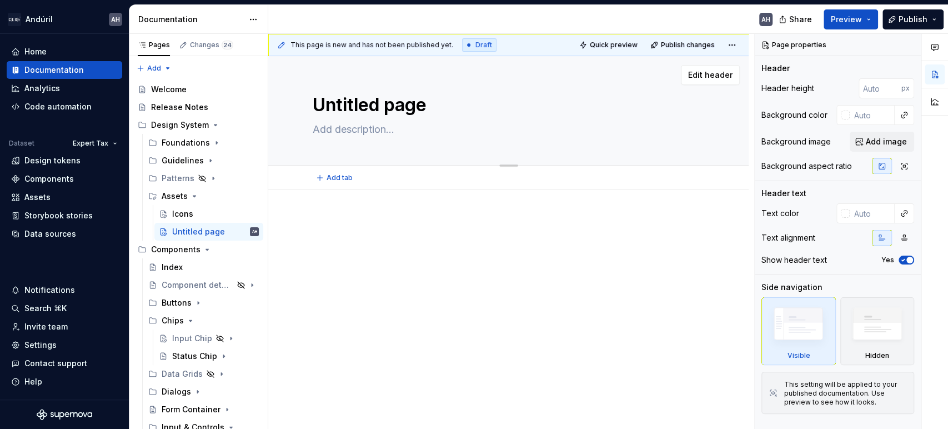
type textarea "*"
type textarea "I"
type textarea "*"
type textarea "Il"
type textarea "*"
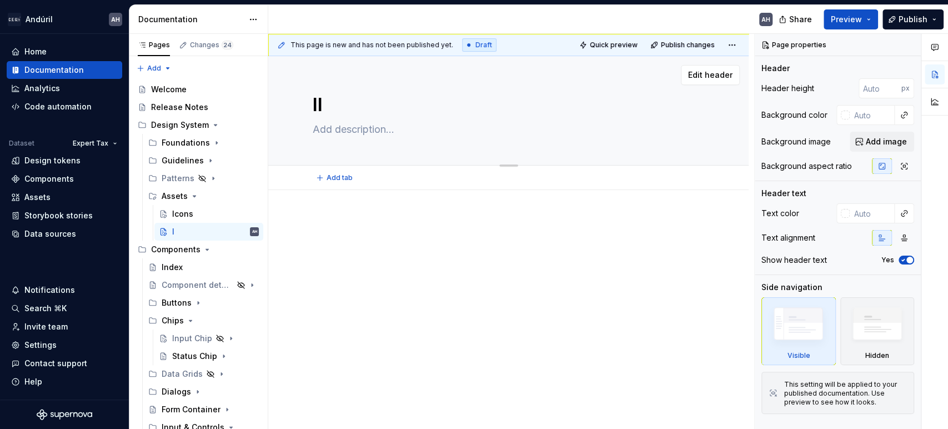
type textarea "Ill"
type textarea "*"
type textarea "Ills"
type textarea "*"
type textarea "Ill"
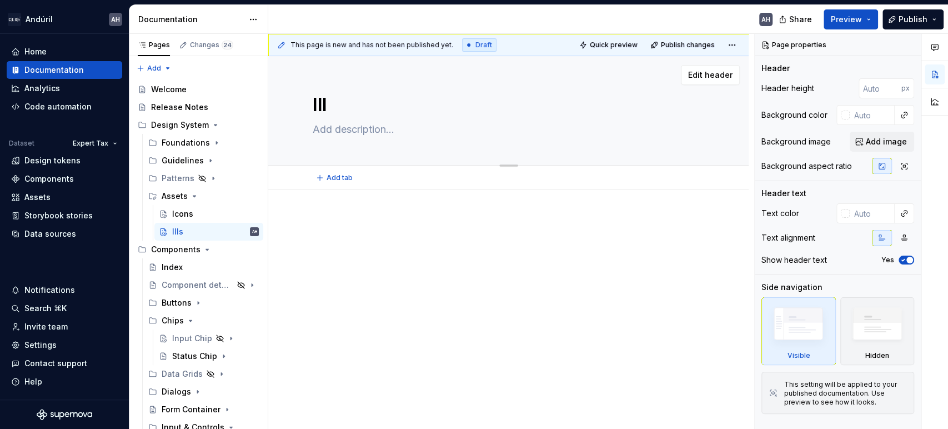
type textarea "*"
type textarea "Il"
type textarea "*"
type textarea "Ill"
type textarea "*"
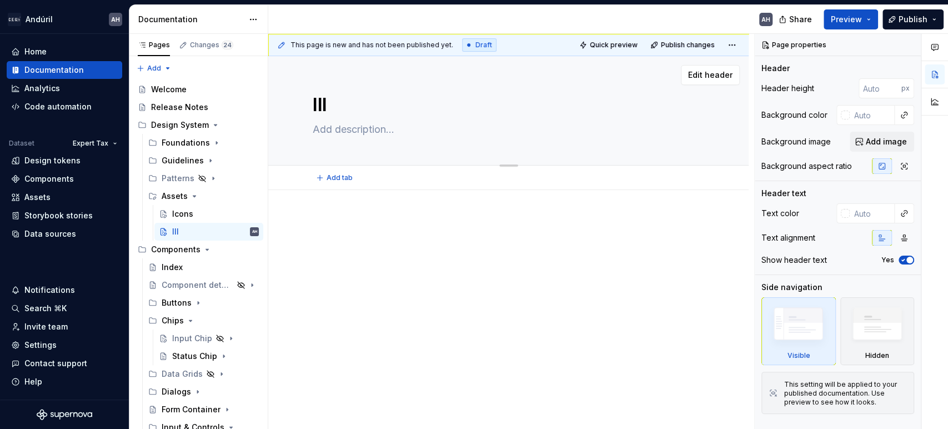
type textarea "Il"
type textarea "*"
type textarea "I"
type textarea "*"
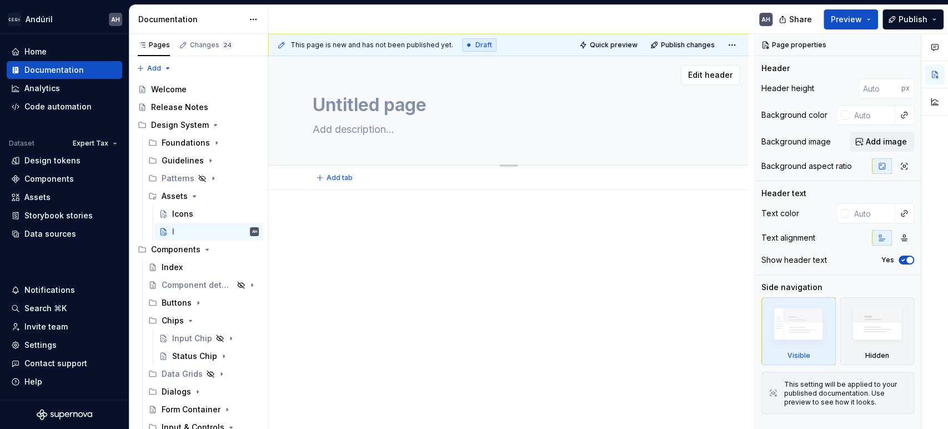
type textarea "C"
type textarea "*"
type textarea "Cu"
type textarea "*"
type textarea "Cus"
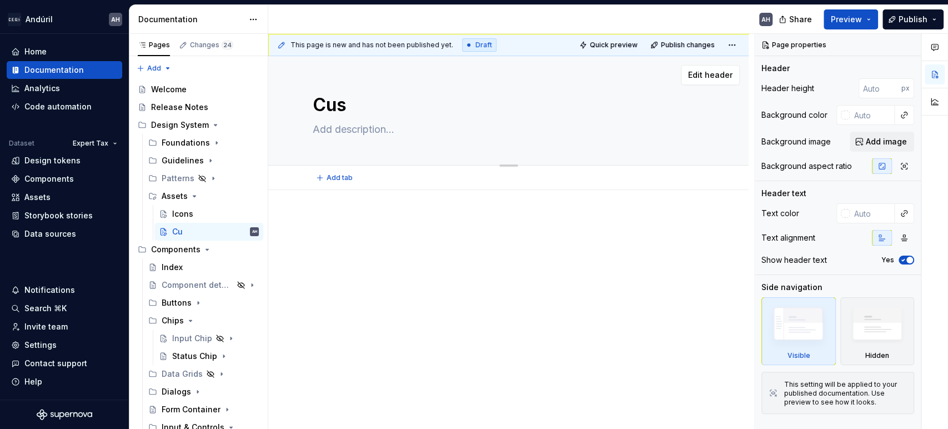
type textarea "*"
type textarea "Cust"
type textarea "*"
type textarea "Custo"
type textarea "*"
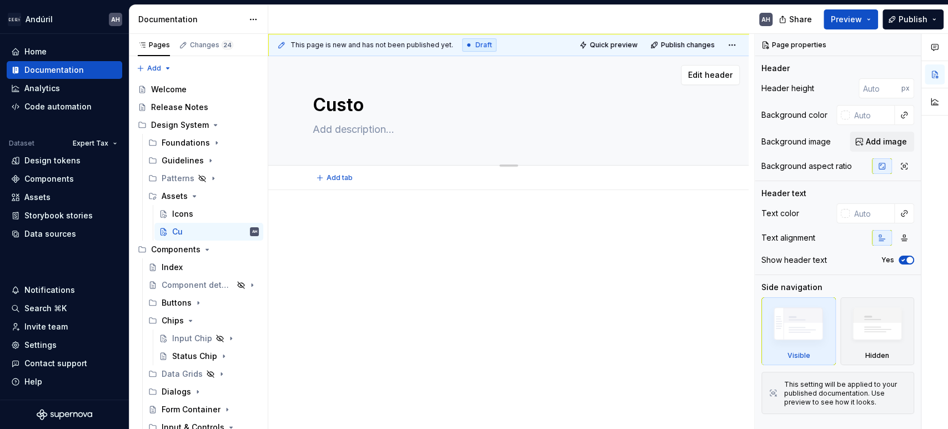
type textarea "Custom"
type textarea "*"
type textarea "Custom"
type textarea "*"
type textarea "Custom A"
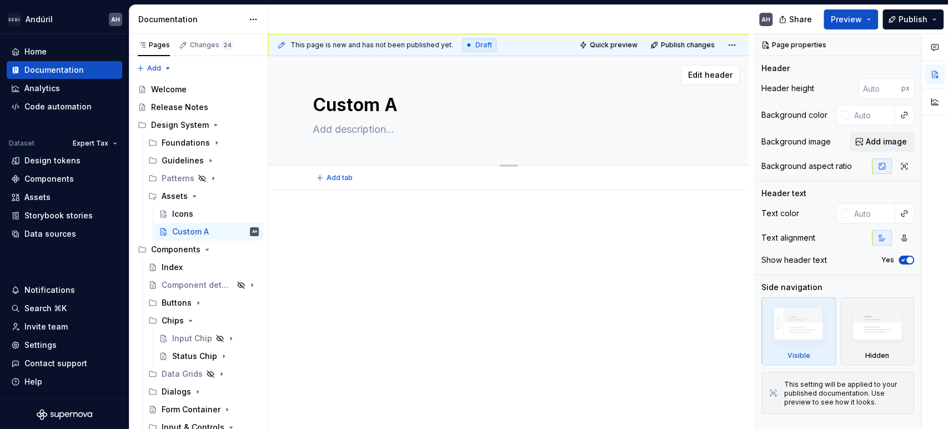
type textarea "*"
type textarea "Custom As"
type textarea "*"
type textarea "Custom Ass"
type textarea "*"
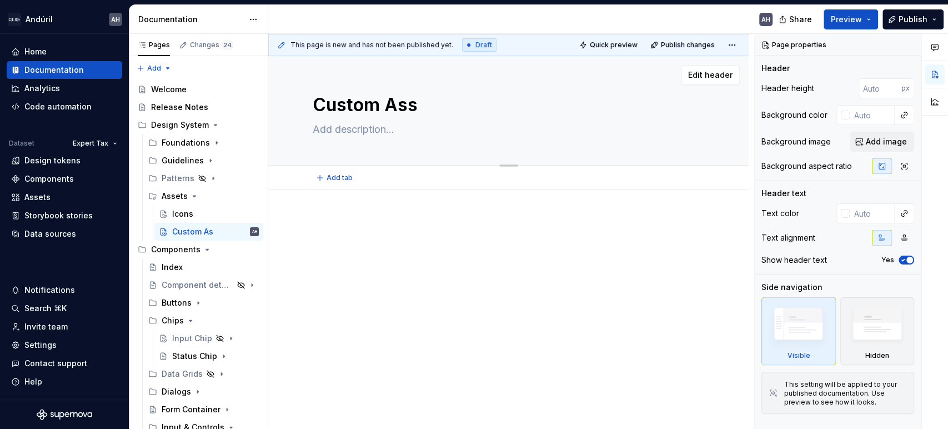
type textarea "Custom Asse"
type textarea "*"
type textarea "Custom Asset"
type textarea "*"
type textarea "Custom Assets"
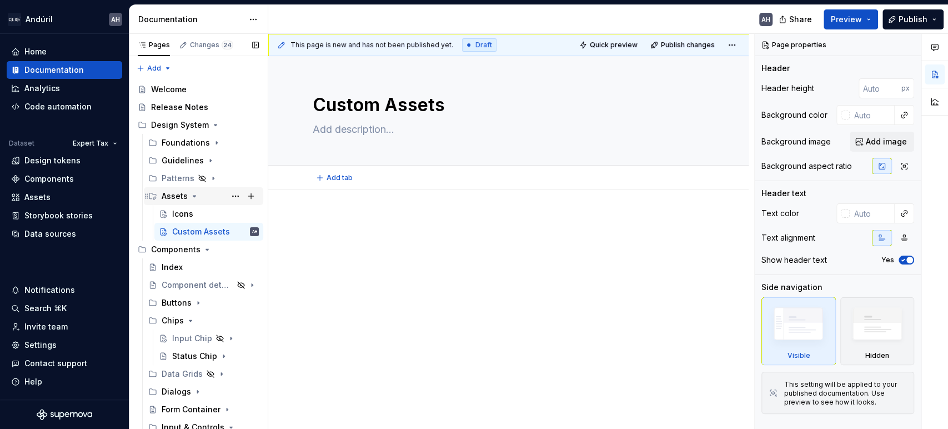
type textarea "*"
type textarea "Custom Assets"
click at [176, 213] on div "Icons" at bounding box center [182, 213] width 21 height 11
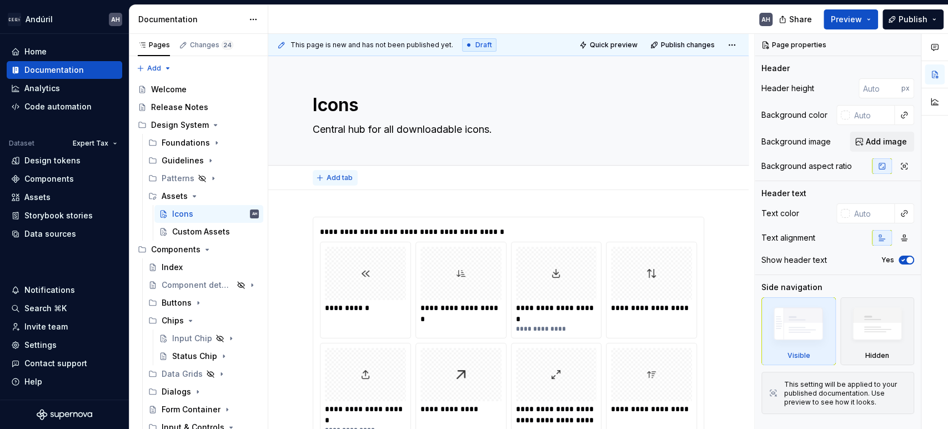
click at [338, 174] on span "Add tab" at bounding box center [340, 177] width 26 height 9
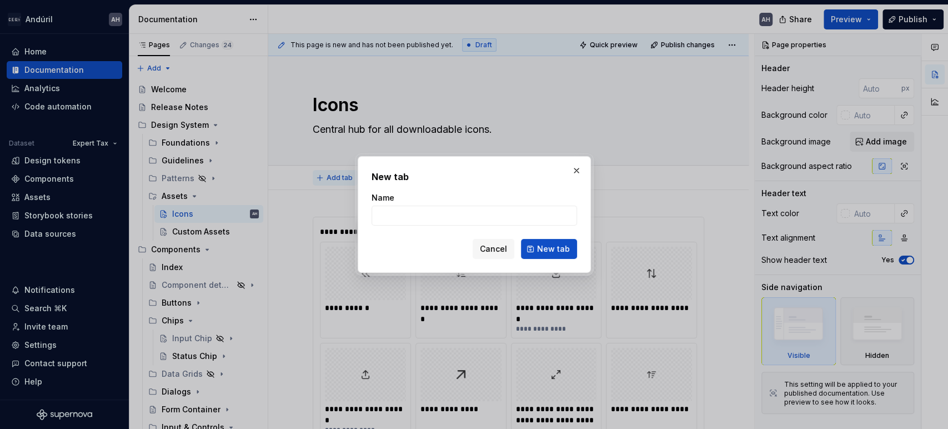
type textarea "*"
type input "Cla"
type textarea "*"
type input "Classic-Re"
type textarea "*"
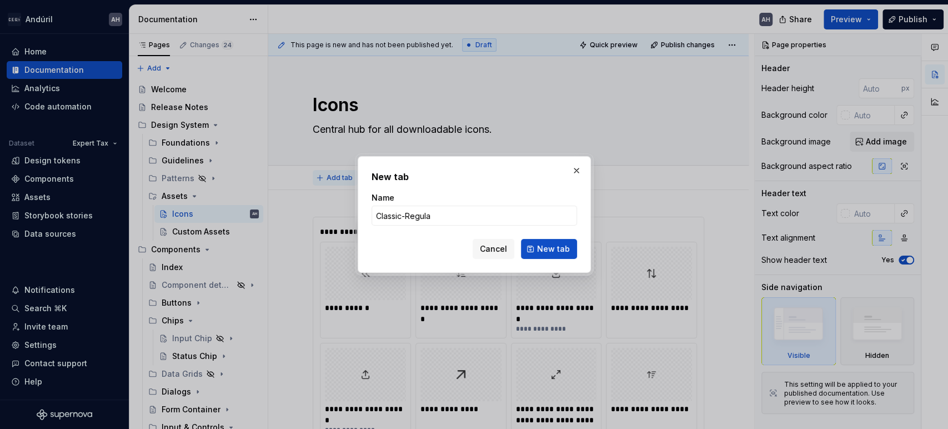
type input "Classic-Regular"
click button "New tab" at bounding box center [549, 249] width 56 height 20
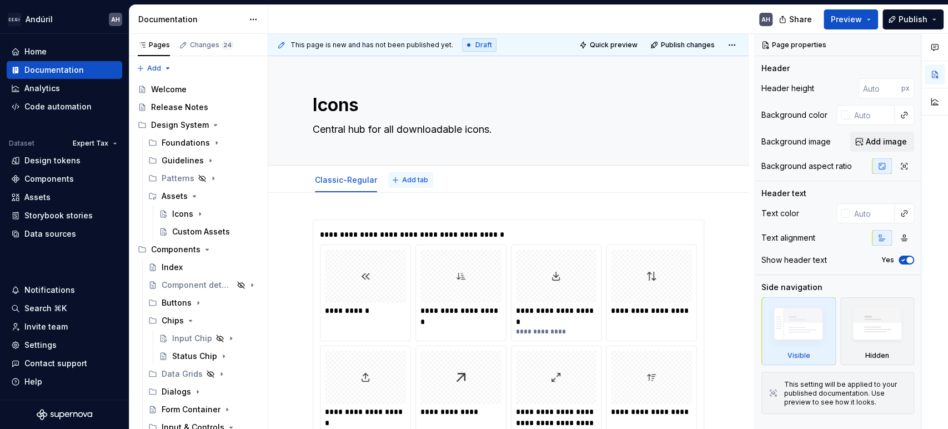
click at [394, 178] on button "Add tab" at bounding box center [410, 180] width 45 height 16
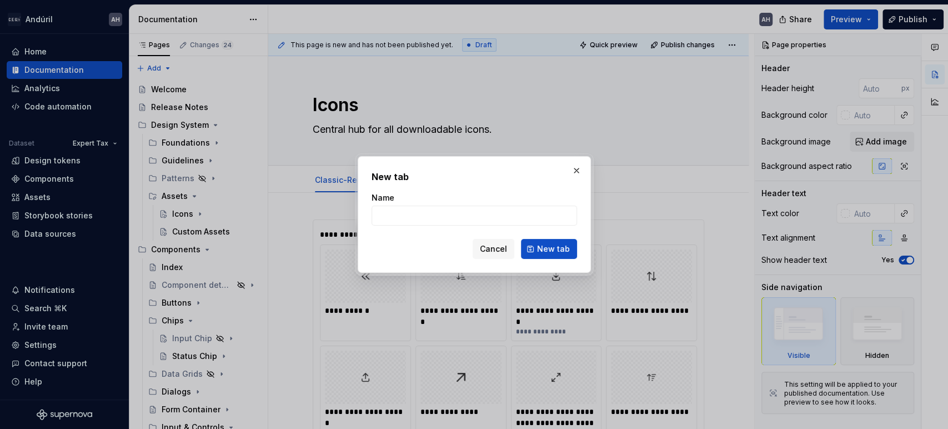
type textarea "*"
type input "Duoto"
type textarea "*"
type input "Duotone"
click button "New tab" at bounding box center [549, 249] width 56 height 20
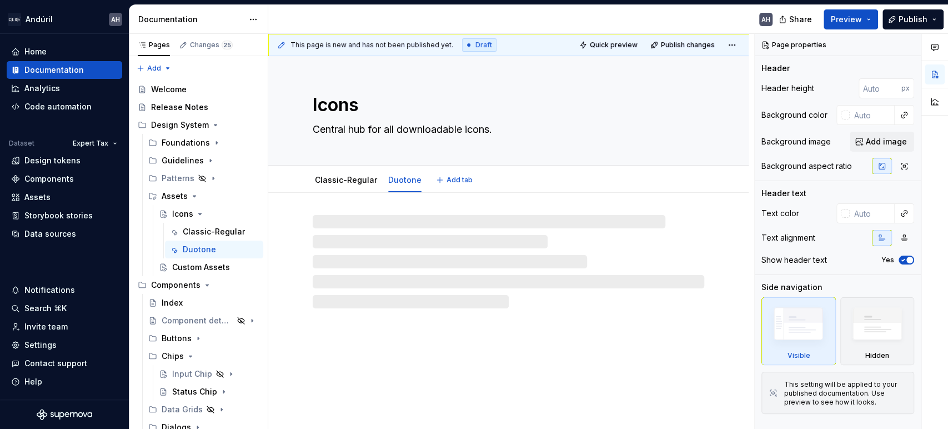
click at [394, 178] on link "Duotone" at bounding box center [404, 179] width 33 height 9
click at [412, 233] on div at bounding box center [509, 261] width 392 height 93
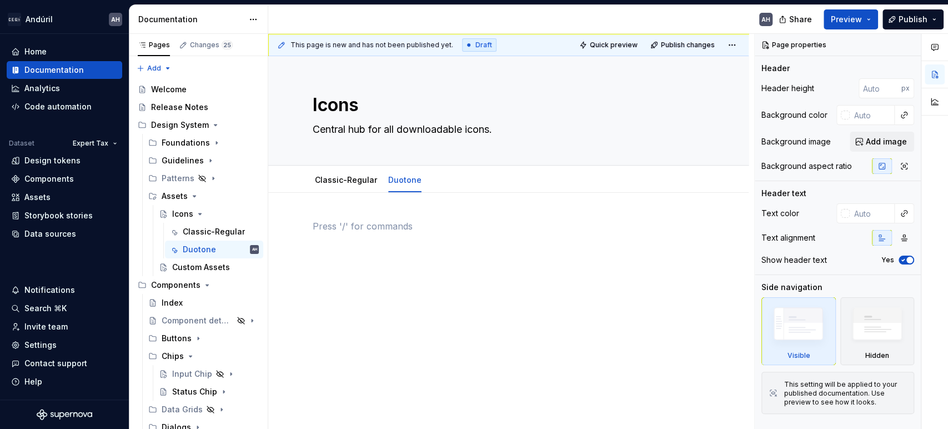
click at [329, 230] on p at bounding box center [509, 225] width 392 height 13
type textarea "*"
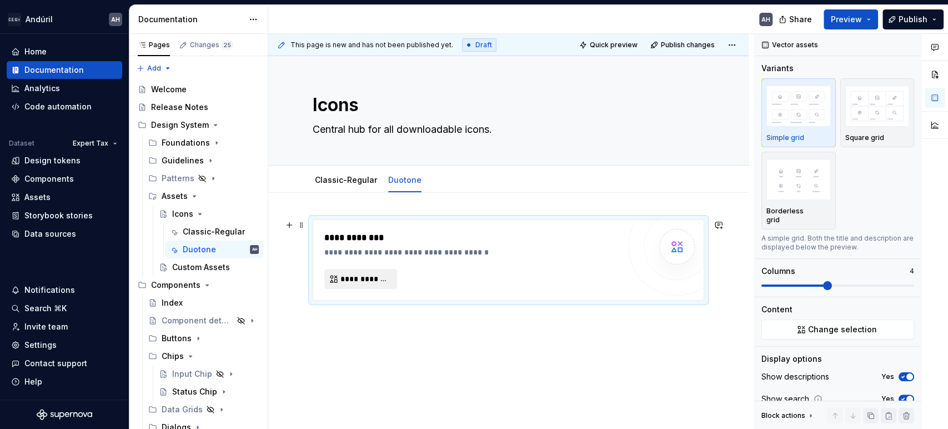
click at [370, 270] on button "**********" at bounding box center [360, 279] width 73 height 20
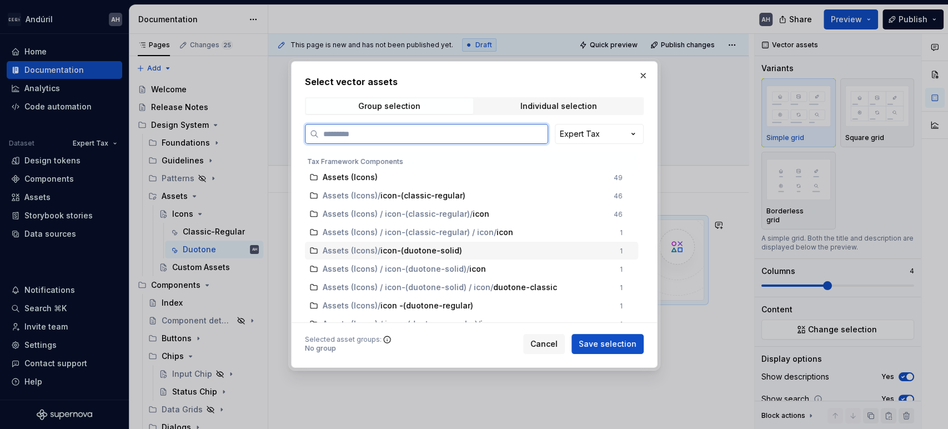
click at [485, 251] on div "Assets (Icons) / icon-(duotone-solid)" at bounding box center [468, 250] width 290 height 11
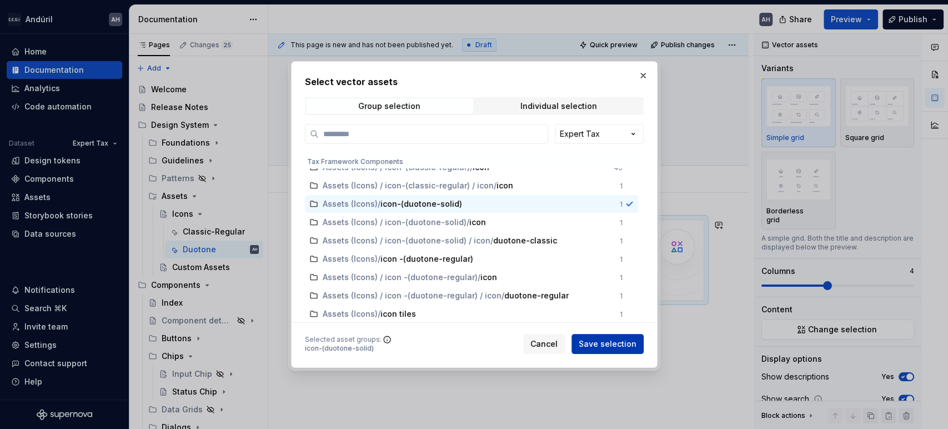
click at [604, 349] on span "Save selection" at bounding box center [608, 343] width 58 height 11
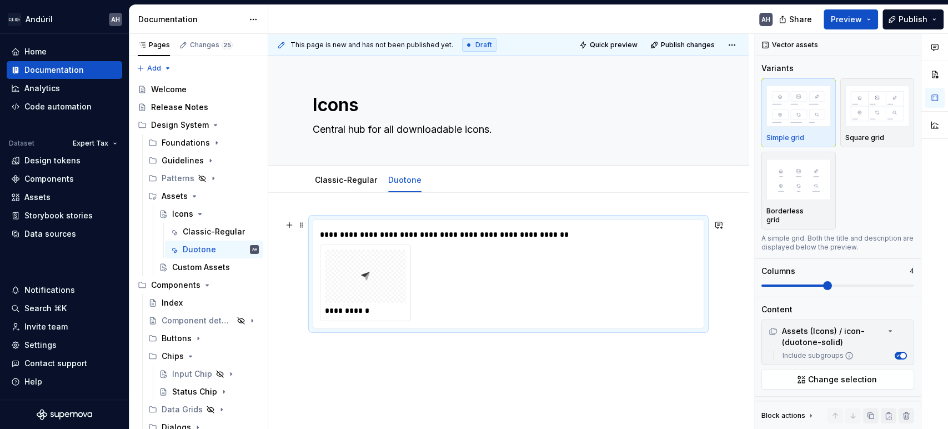
click at [362, 227] on div "**********" at bounding box center [508, 274] width 377 height 94
click at [322, 180] on link "Classic-Regular" at bounding box center [346, 179] width 62 height 9
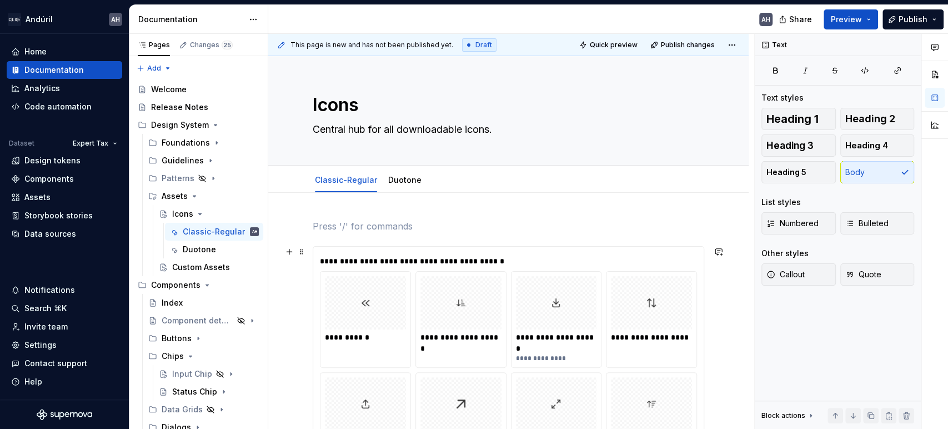
click at [337, 265] on div "**********" at bounding box center [508, 260] width 377 height 11
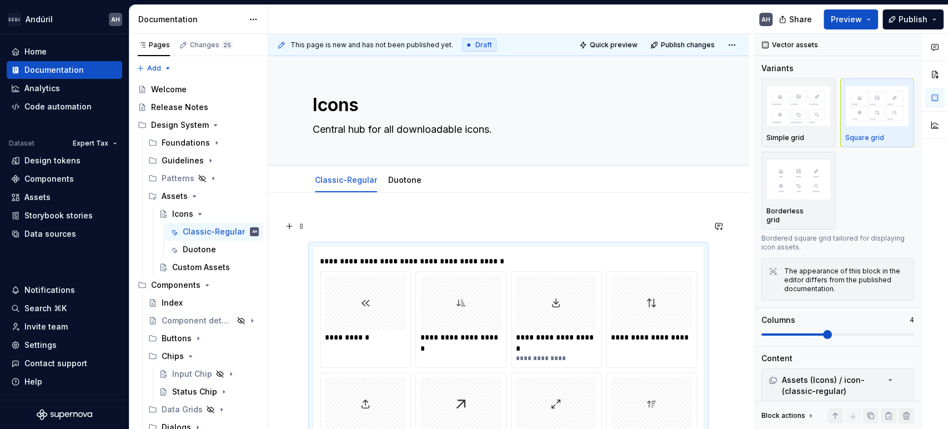
drag, startPoint x: 320, startPoint y: 257, endPoint x: 317, endPoint y: 220, distance: 36.8
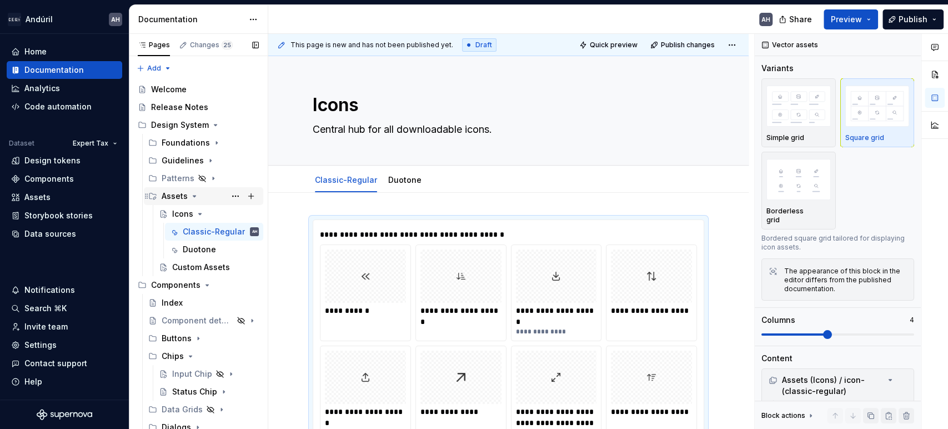
click at [176, 195] on div "Assets" at bounding box center [175, 195] width 26 height 11
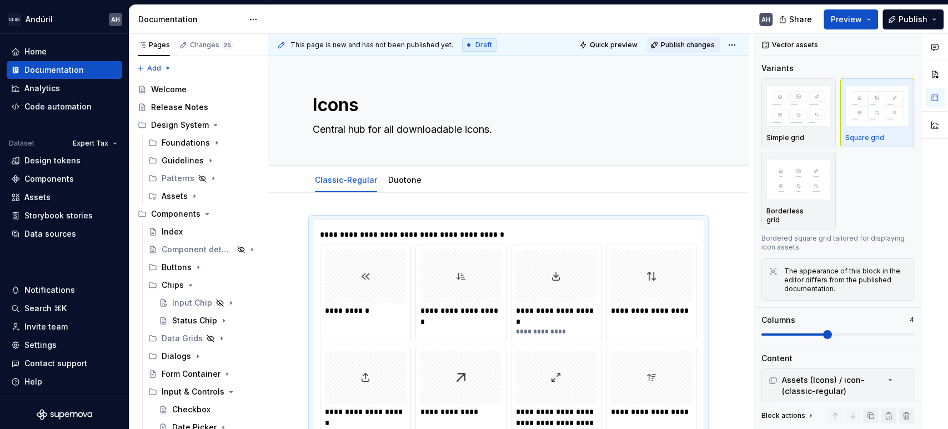
type textarea "*"
click at [675, 41] on span "Publish changes" at bounding box center [688, 45] width 54 height 9
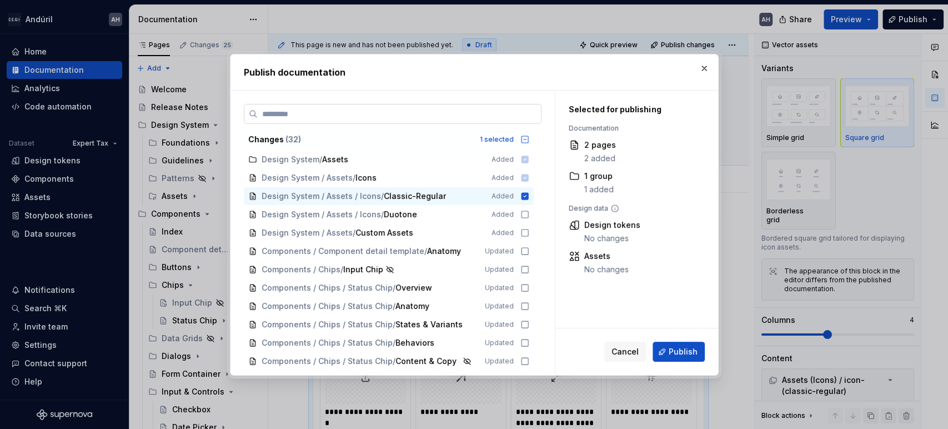
click at [497, 107] on label at bounding box center [393, 114] width 298 height 20
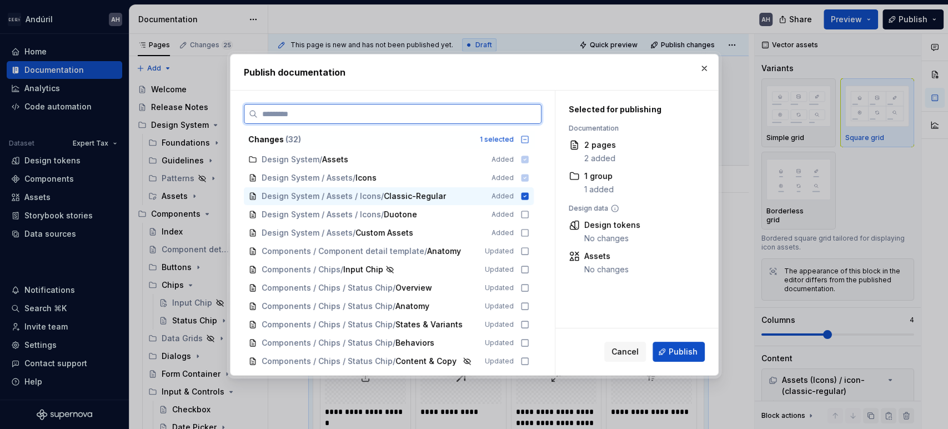
click at [497, 108] on input "search" at bounding box center [399, 113] width 283 height 11
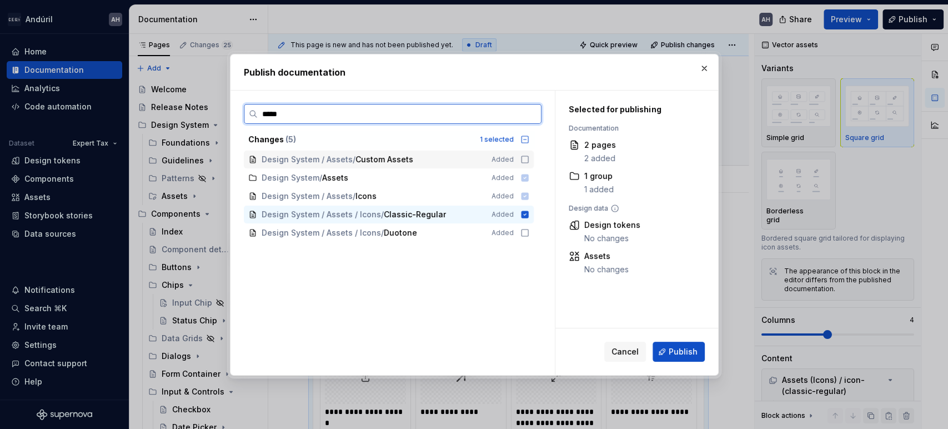
type input "******"
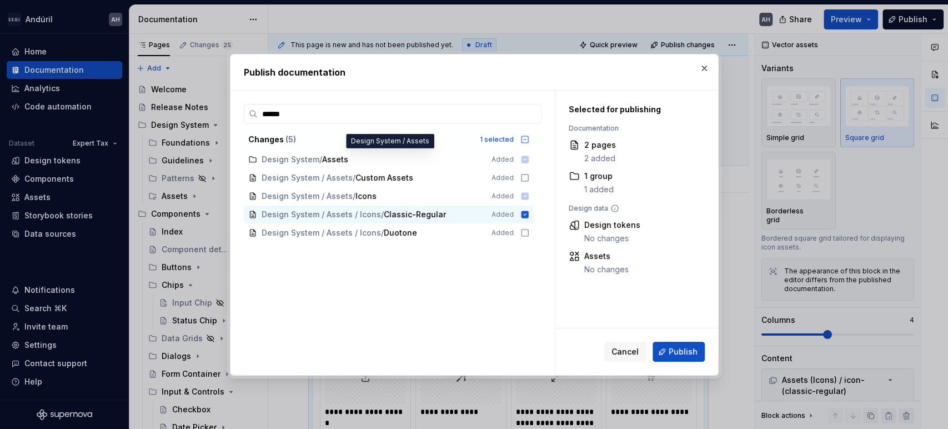
click at [523, 159] on icon at bounding box center [524, 159] width 7 height 7
click at [526, 159] on icon at bounding box center [524, 159] width 7 height 7
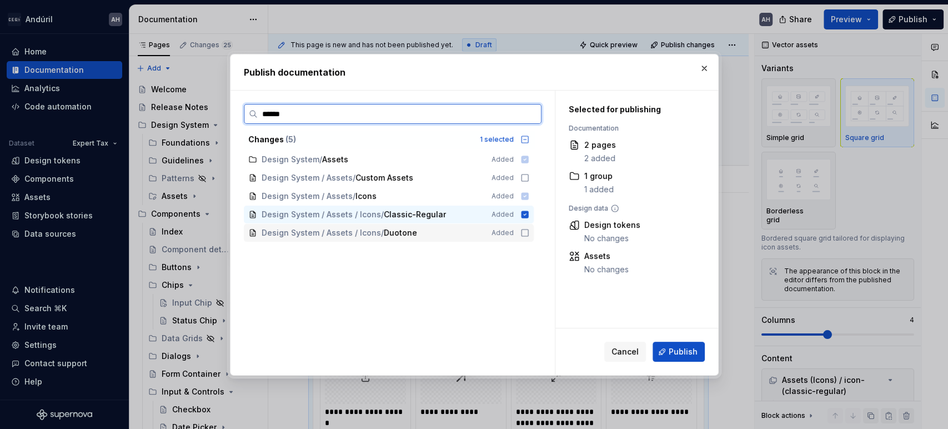
click at [527, 228] on icon at bounding box center [524, 232] width 9 height 9
click at [524, 177] on icon at bounding box center [524, 177] width 9 height 9
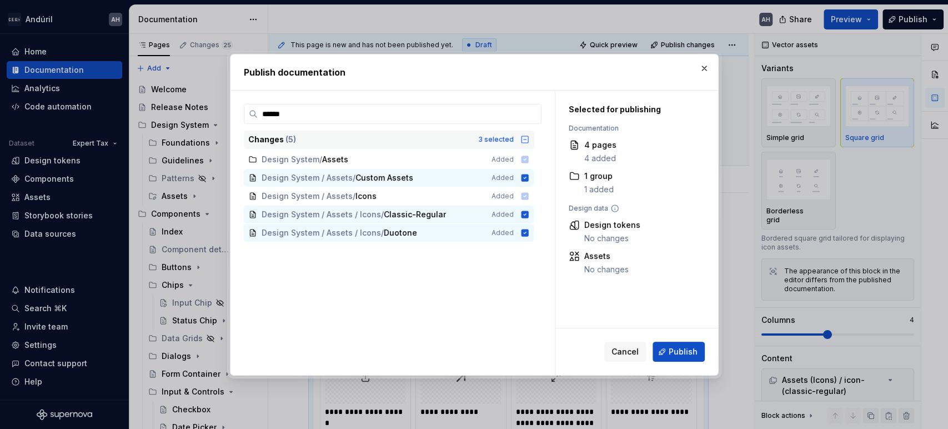
click at [524, 132] on div "Changes ( 5 ) 3 selected" at bounding box center [389, 140] width 290 height 18
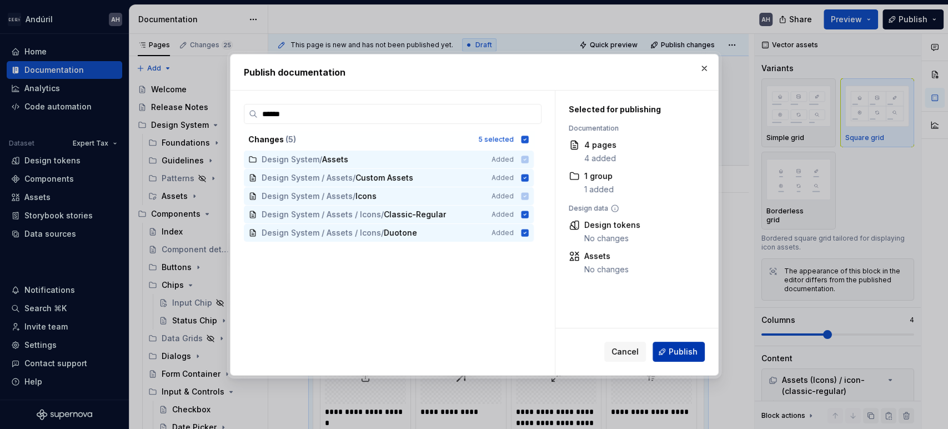
click at [695, 349] on span "Publish" at bounding box center [683, 351] width 29 height 11
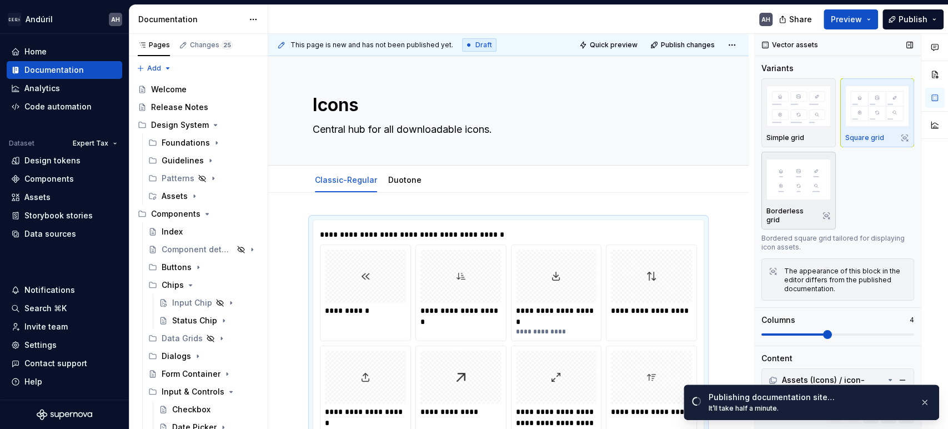
click at [798, 176] on img "button" at bounding box center [798, 179] width 64 height 41
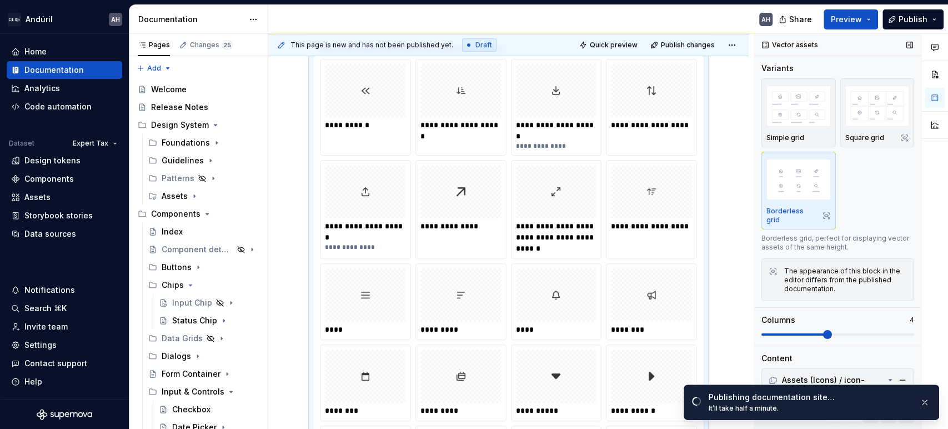
click at [867, 150] on div "Simple grid Square grid Borderless grid" at bounding box center [837, 153] width 153 height 151
click at [870, 128] on div "button" at bounding box center [877, 106] width 64 height 46
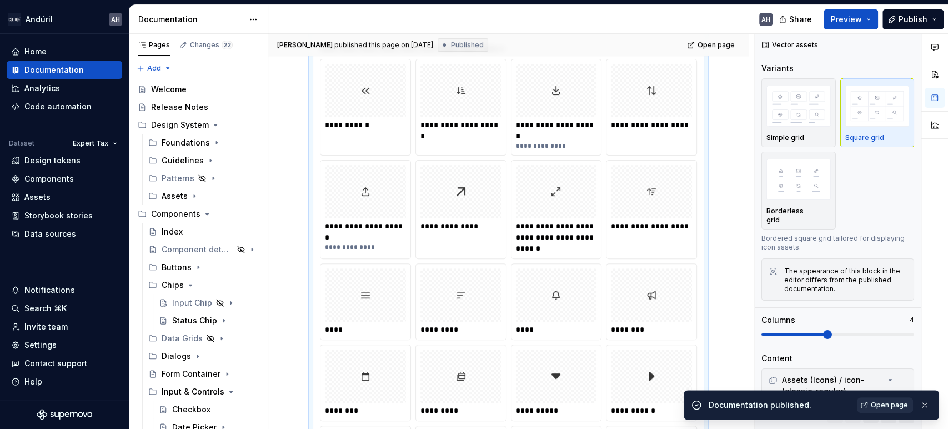
click at [884, 403] on span "Open page" at bounding box center [889, 404] width 37 height 9
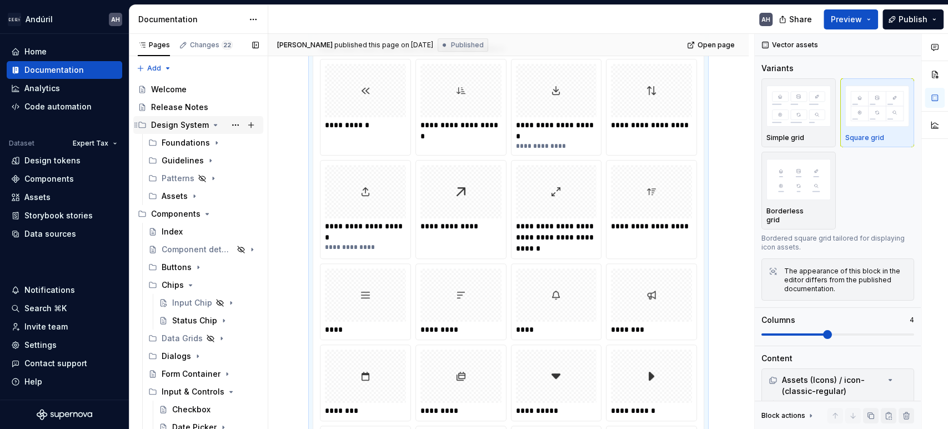
click at [211, 125] on icon "Page tree" at bounding box center [215, 125] width 9 height 9
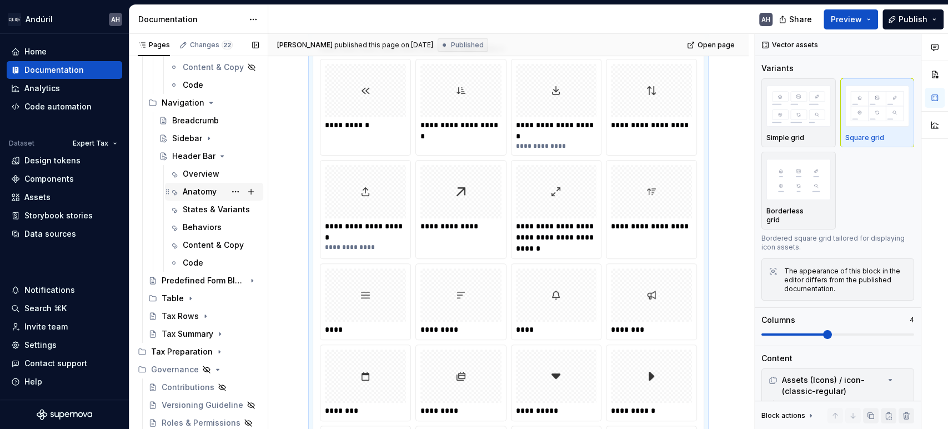
scroll to position [740, 0]
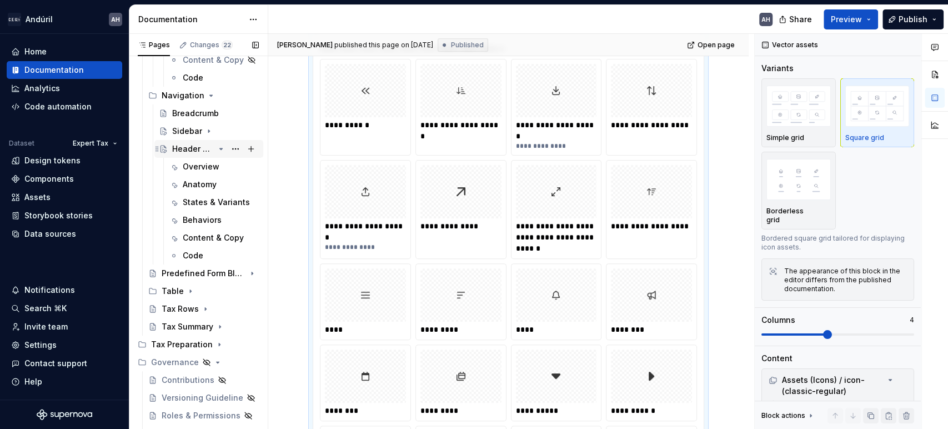
click at [183, 148] on div "Header Bar" at bounding box center [193, 148] width 42 height 11
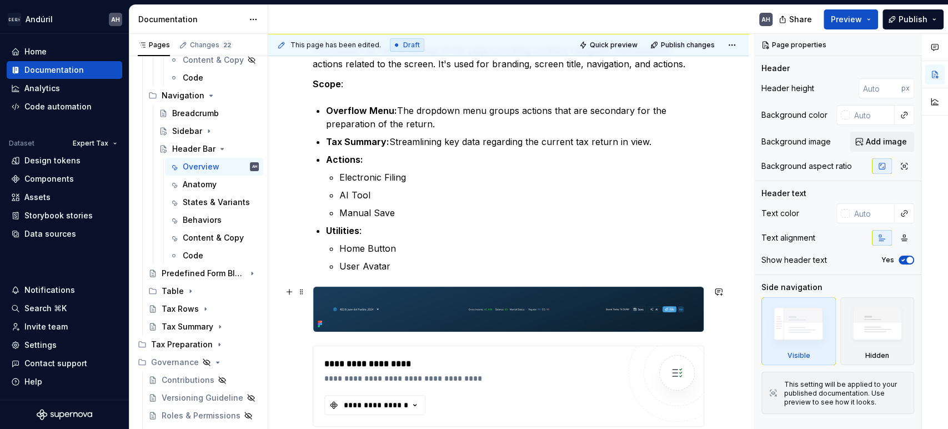
scroll to position [185, 0]
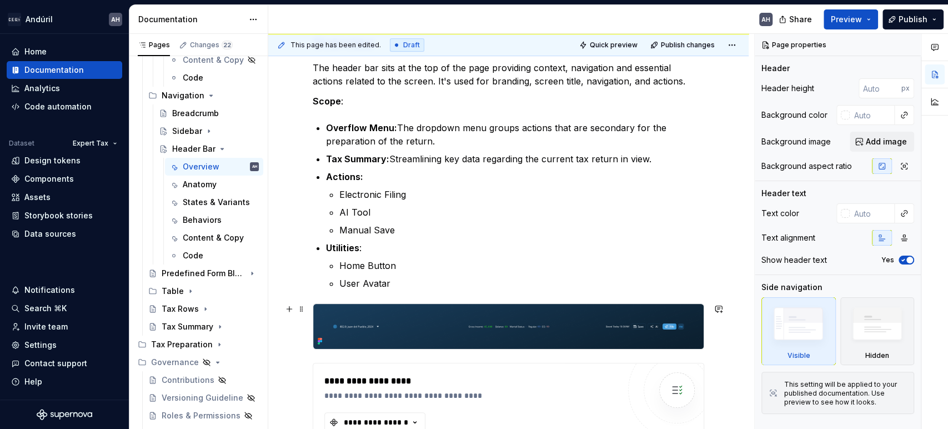
click at [396, 279] on p "User Avatar" at bounding box center [521, 283] width 365 height 13
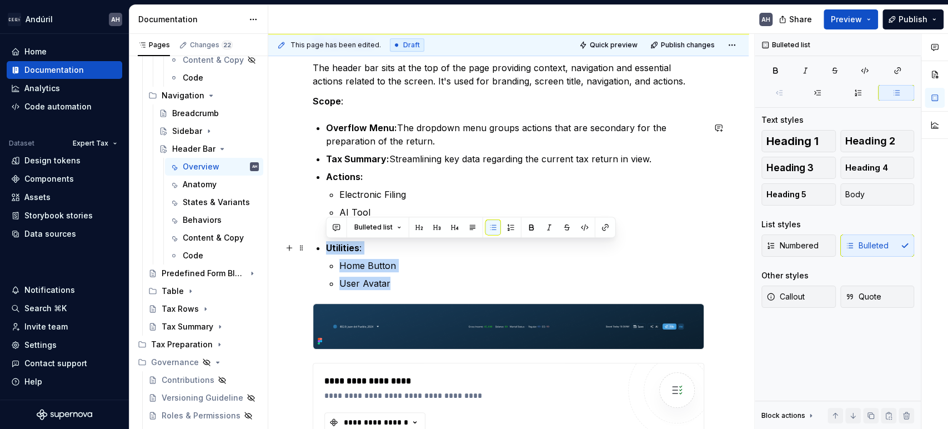
drag, startPoint x: 391, startPoint y: 284, endPoint x: 310, endPoint y: 237, distance: 94.1
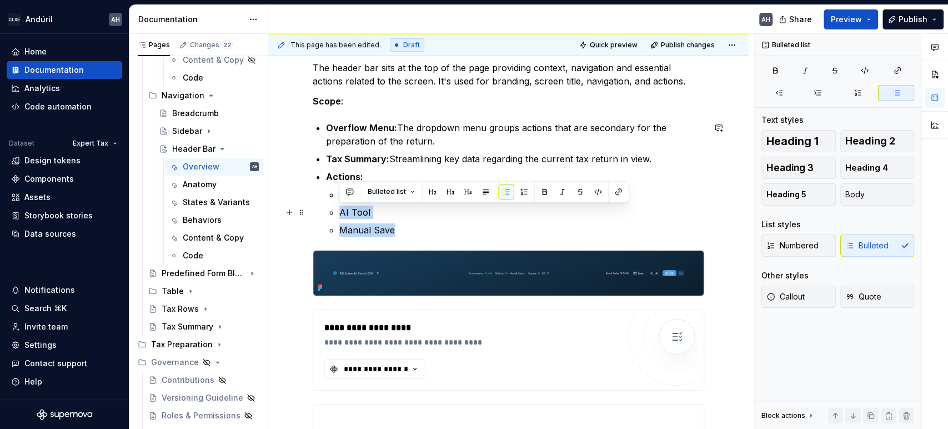
drag, startPoint x: 409, startPoint y: 228, endPoint x: 347, endPoint y: 202, distance: 68.0
click at [347, 202] on ul "Electronic Filing AI Tool Manual Save" at bounding box center [521, 212] width 365 height 49
click at [423, 222] on ul "Electronic Filing AI Tool Manual Save" at bounding box center [521, 212] width 365 height 49
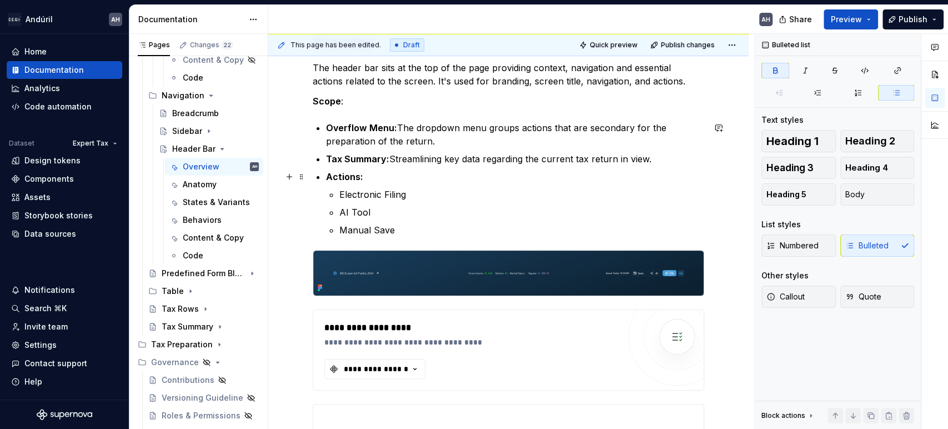
click at [328, 177] on strong "Actions:" at bounding box center [344, 176] width 37 height 11
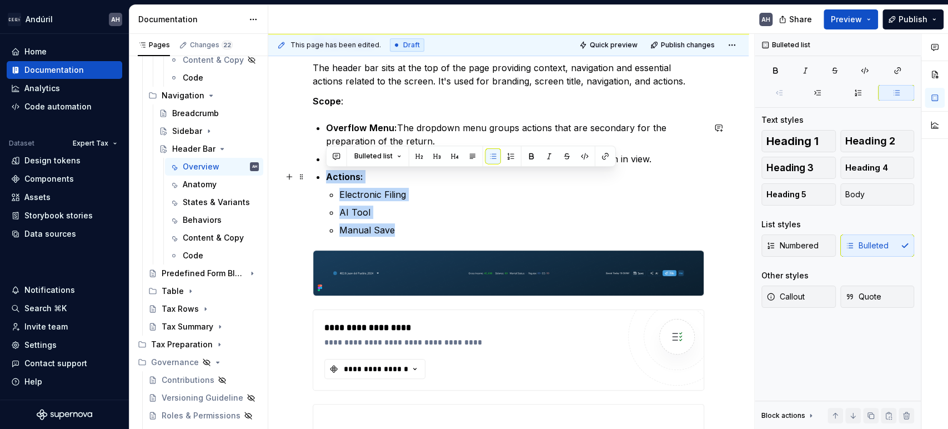
drag, startPoint x: 409, startPoint y: 232, endPoint x: 328, endPoint y: 177, distance: 97.8
click at [328, 177] on li "Actions: Electronic Filing AI Tool Manual Save" at bounding box center [515, 203] width 378 height 67
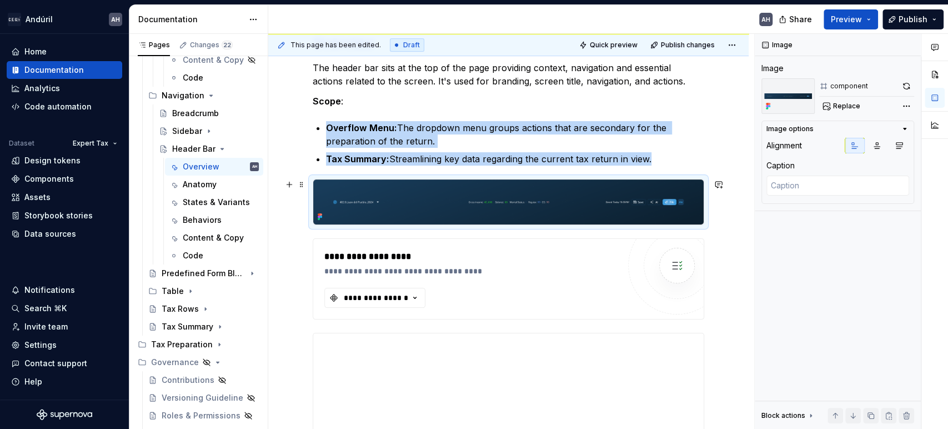
click at [439, 199] on img at bounding box center [508, 201] width 390 height 45
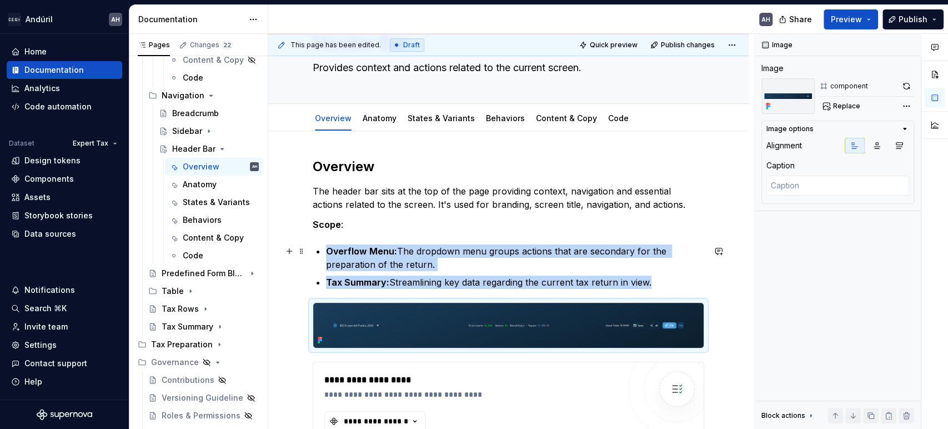
scroll to position [0, 0]
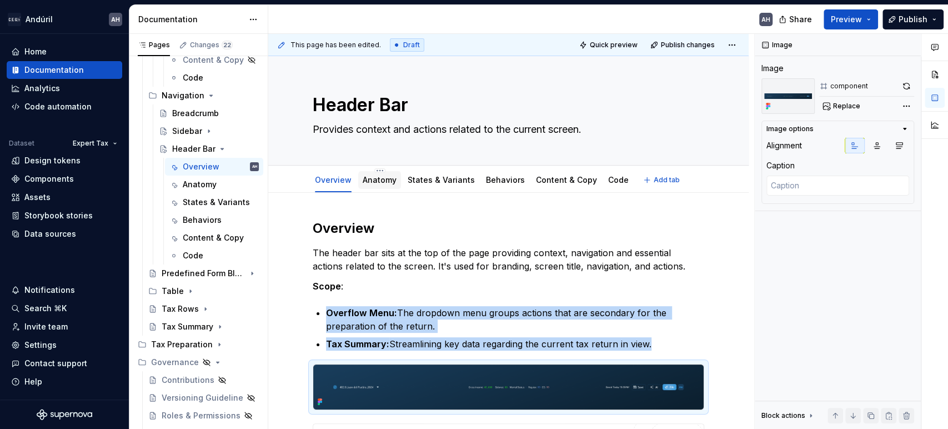
click at [377, 181] on link "Anatomy" at bounding box center [380, 179] width 34 height 9
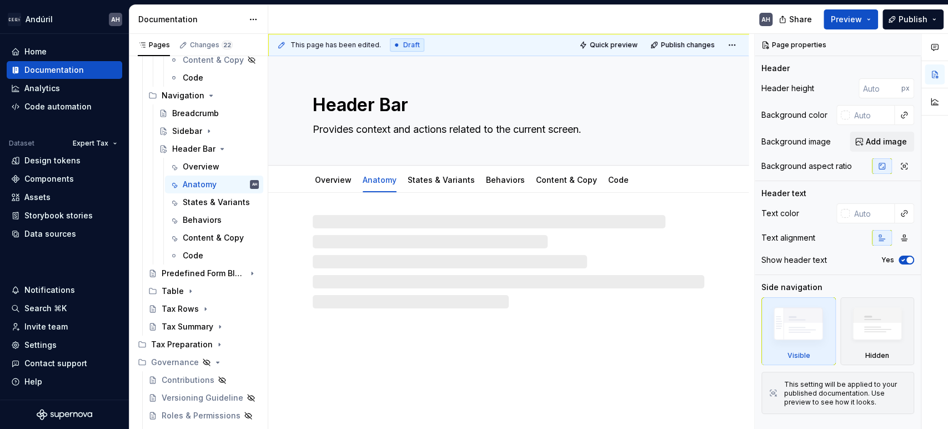
type textarea "*"
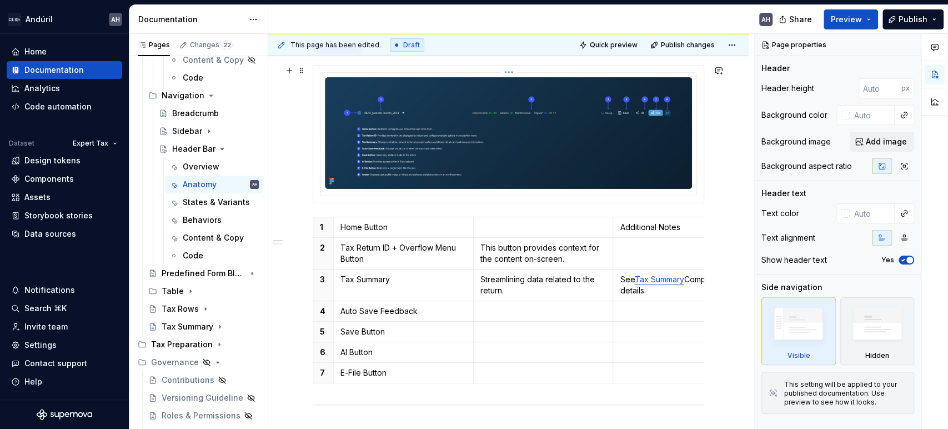
scroll to position [185, 0]
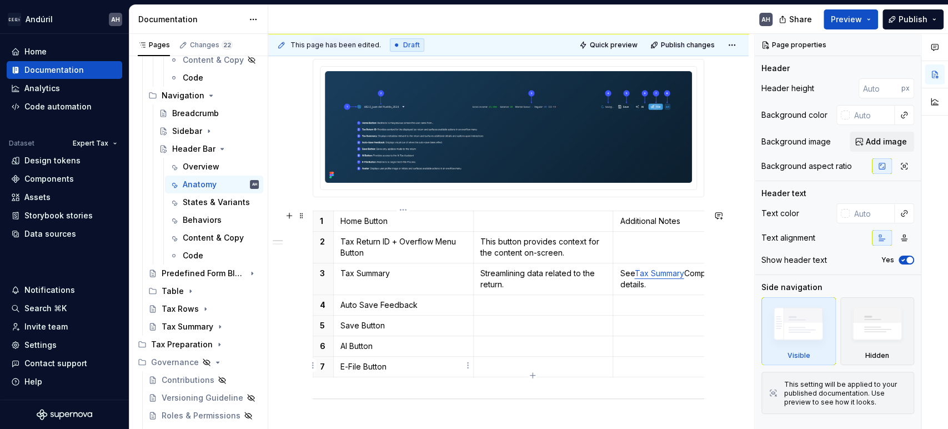
click at [388, 370] on p "E-File Button" at bounding box center [403, 366] width 126 height 11
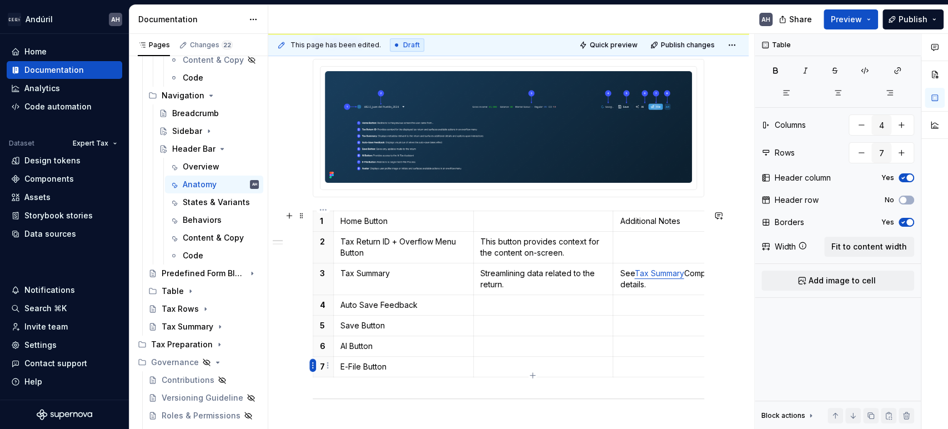
click at [311, 367] on html "Andúril AH Home Documentation Analytics Code automation Dataset Expert Tax Desi…" at bounding box center [474, 214] width 948 height 429
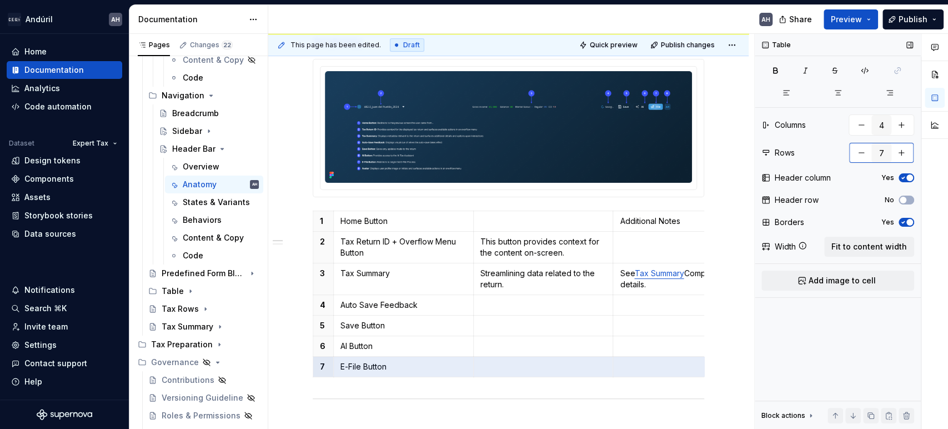
click at [903, 154] on div "Comments Open comments No comments yet Select ‘Comment’ from the block context …" at bounding box center [851, 231] width 193 height 395
click at [902, 155] on button "button" at bounding box center [901, 153] width 20 height 20
type input "8"
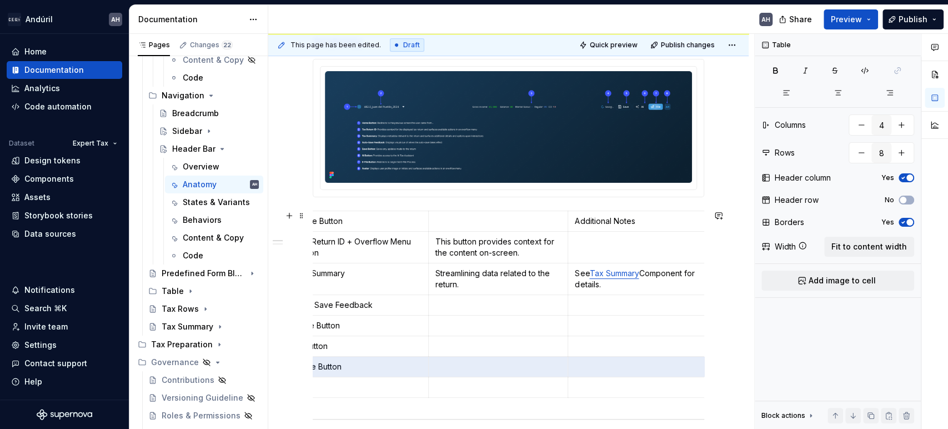
scroll to position [0, 0]
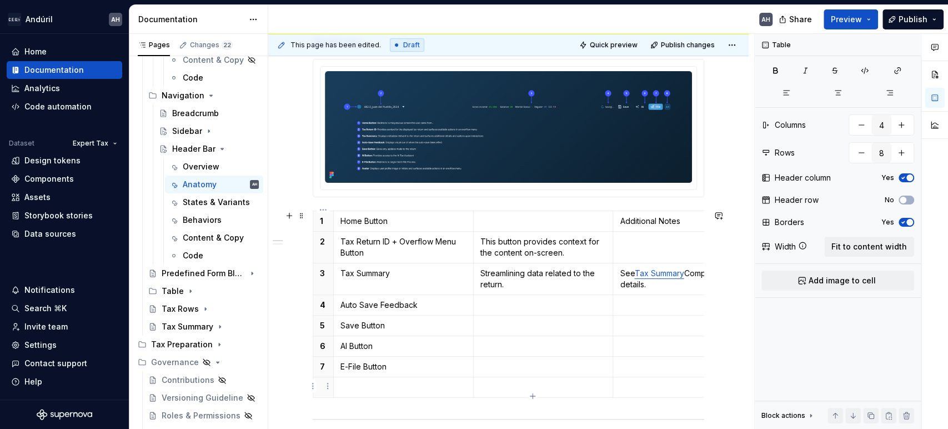
click at [320, 385] on p at bounding box center [323, 387] width 7 height 11
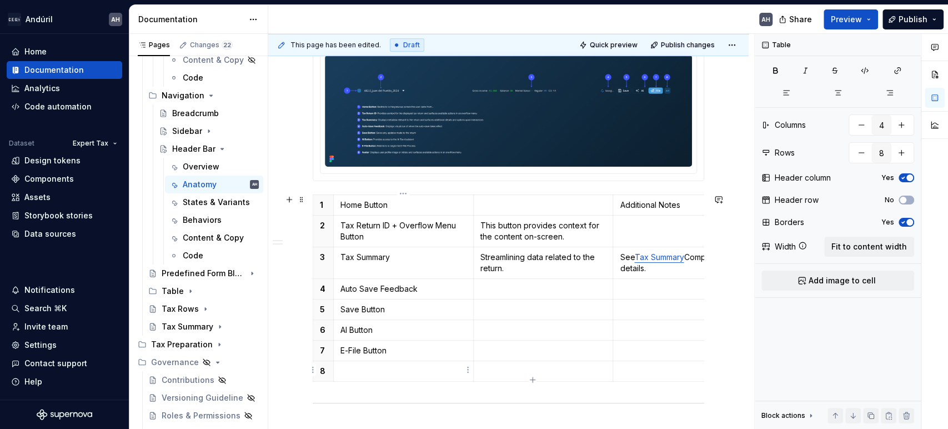
click at [365, 365] on p at bounding box center [403, 370] width 126 height 11
click at [517, 368] on p at bounding box center [543, 370] width 126 height 11
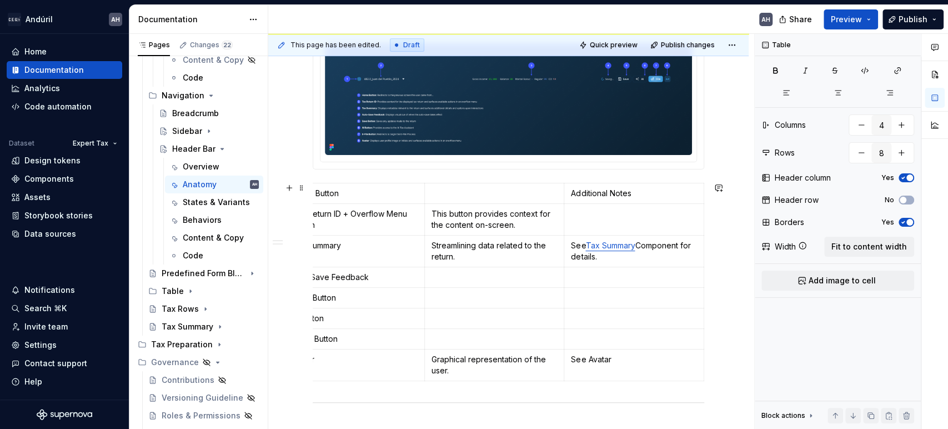
scroll to position [0, 49]
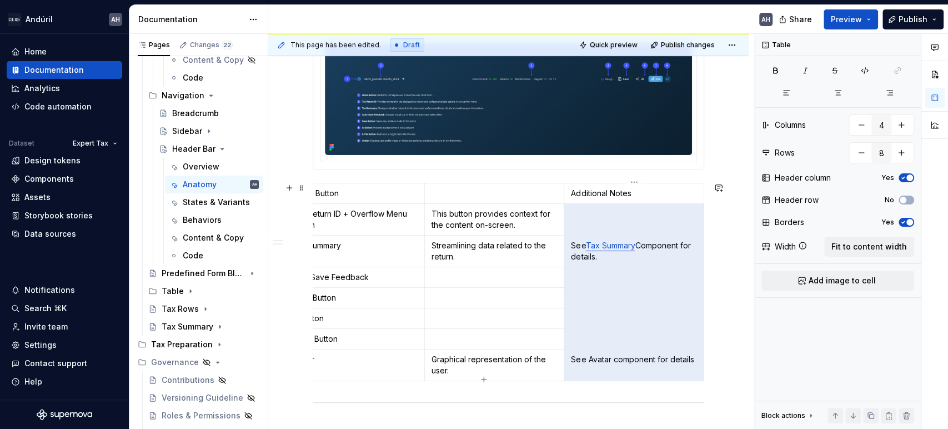
drag, startPoint x: 618, startPoint y: 322, endPoint x: 633, endPoint y: 353, distance: 34.8
click at [633, 353] on tbody "1 Home Button Additional Notes 2 Tax Return ID + Overflow Menu Button This butt…" at bounding box center [484, 282] width 440 height 198
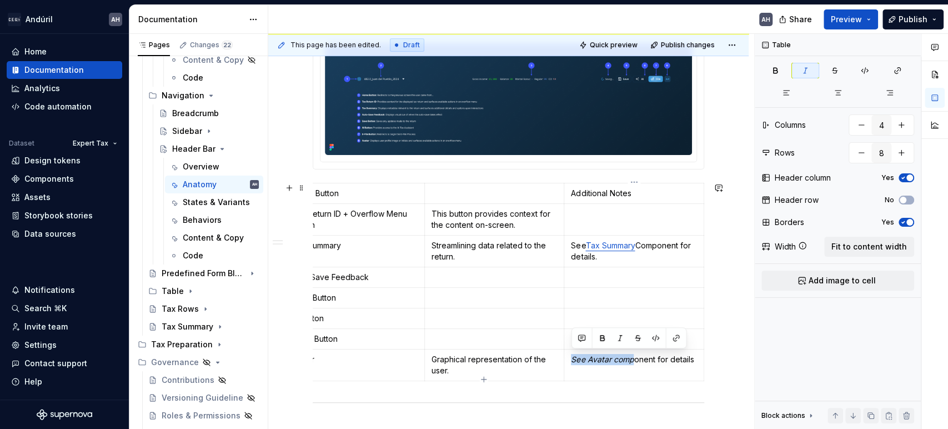
click at [642, 373] on td "See Avatar comp onent for details" at bounding box center [634, 365] width 140 height 32
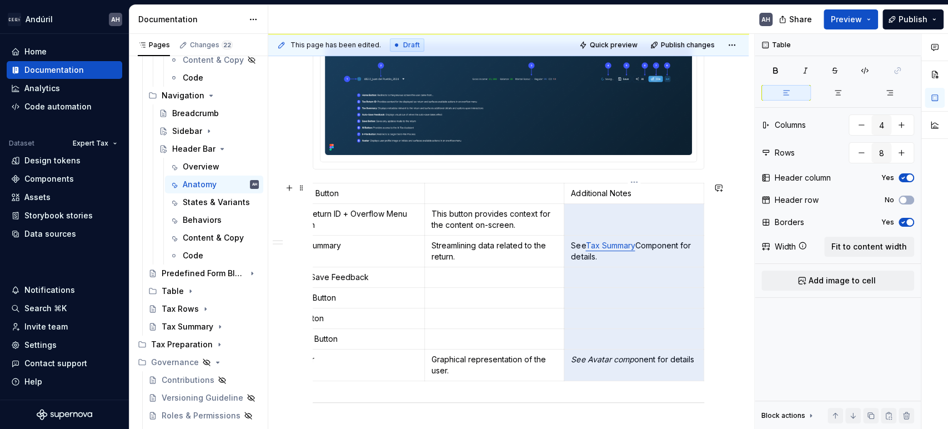
drag, startPoint x: 619, startPoint y: 305, endPoint x: 602, endPoint y: 219, distance: 87.8
click at [602, 219] on tbody "1 Home Button Additional Notes 2 Tax Return ID + Overflow Menu Button This butt…" at bounding box center [484, 282] width 440 height 198
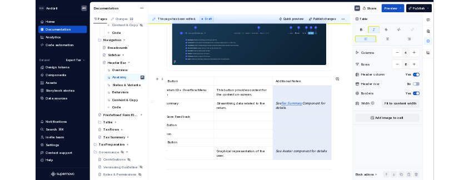
scroll to position [0, 0]
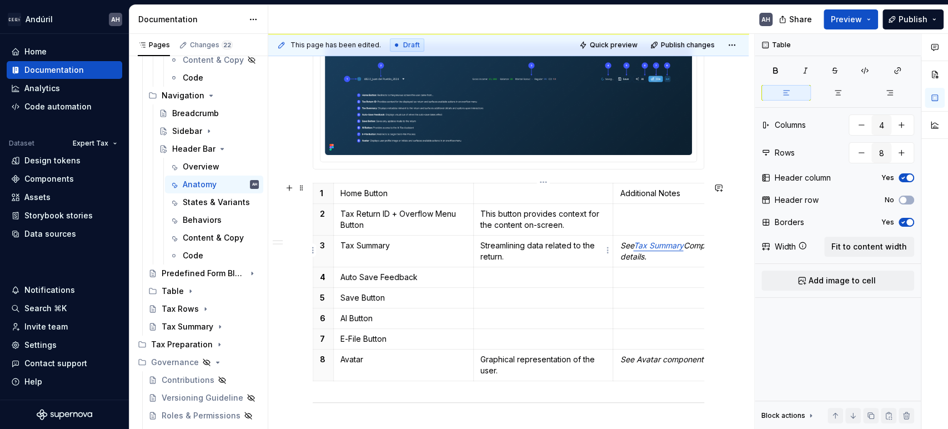
click at [523, 259] on p "Streamlining data related to the return." at bounding box center [543, 251] width 126 height 22
click at [520, 279] on p at bounding box center [543, 277] width 126 height 11
click at [385, 220] on p "Tax Return ID + Overflow Menu Button" at bounding box center [403, 219] width 126 height 22
click at [513, 194] on p at bounding box center [543, 193] width 126 height 11
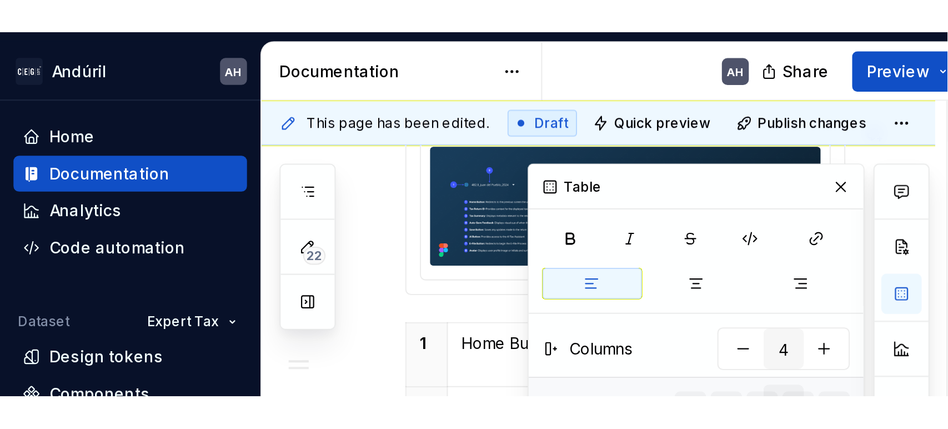
scroll to position [226, 0]
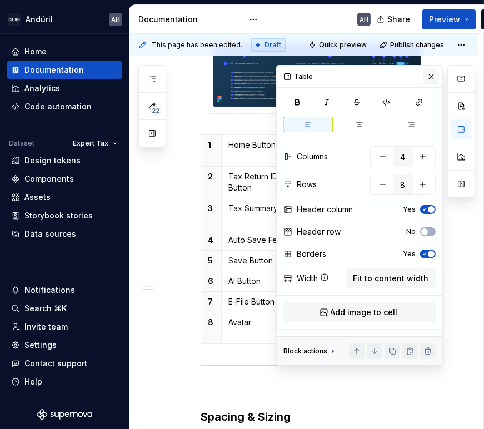
click at [432, 74] on button "button" at bounding box center [431, 77] width 16 height 16
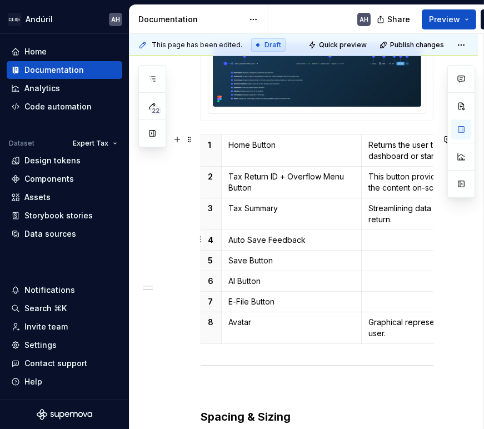
click at [382, 237] on p at bounding box center [431, 239] width 126 height 11
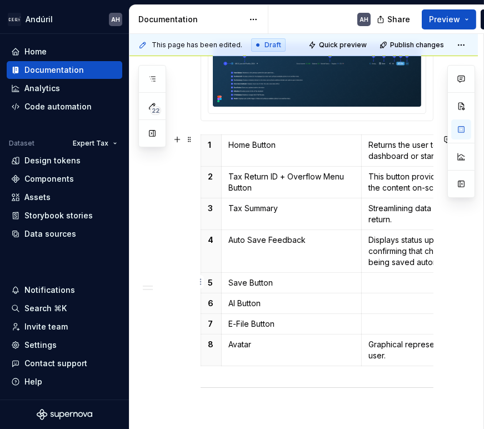
click at [390, 279] on p at bounding box center [431, 282] width 126 height 11
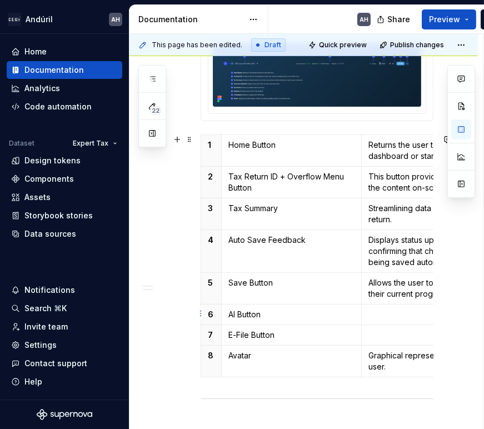
click at [376, 312] on p at bounding box center [431, 314] width 126 height 11
click at [379, 333] on p at bounding box center [431, 334] width 126 height 11
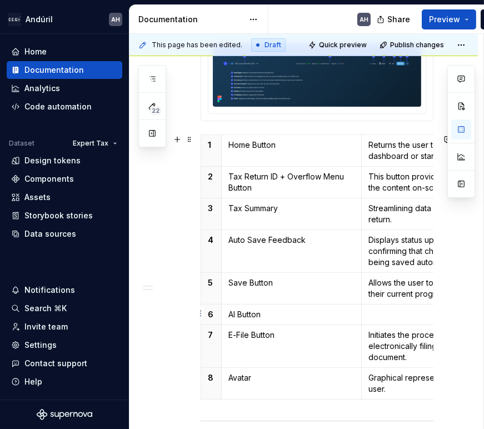
click at [383, 314] on p at bounding box center [431, 314] width 126 height 11
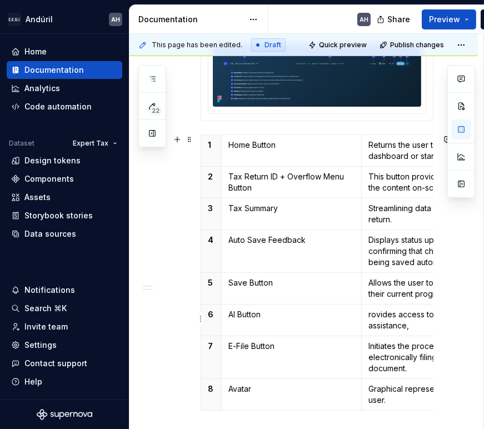
click at [369, 311] on p "rovides access to AI-powered assistance," at bounding box center [431, 320] width 126 height 22
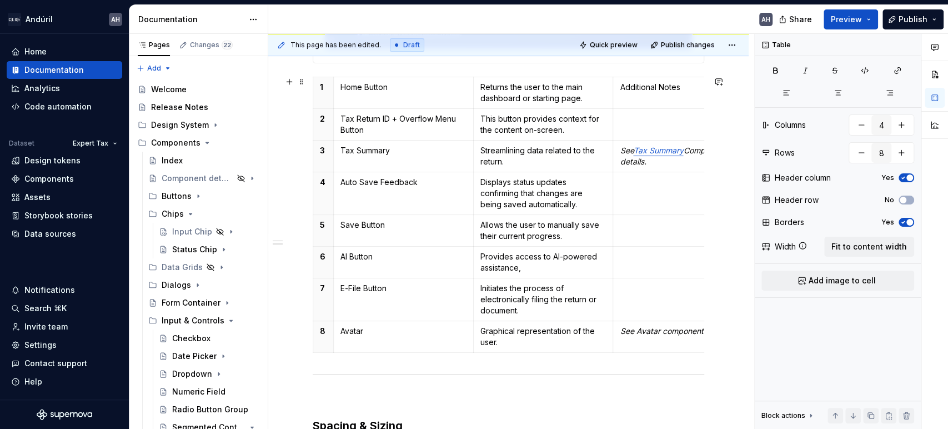
scroll to position [349, 0]
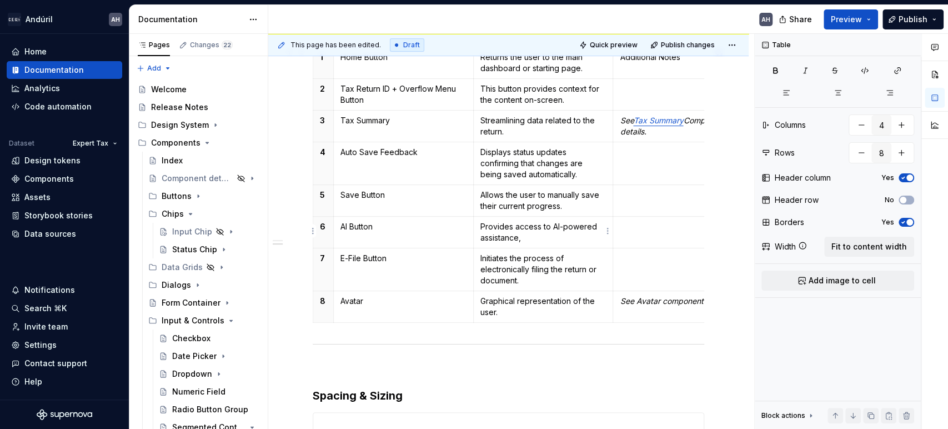
click at [553, 233] on p "Provides access to AI-powered assistance," at bounding box center [543, 232] width 126 height 22
click at [408, 204] on td "Save Button" at bounding box center [403, 200] width 140 height 32
click at [427, 307] on td "Avatar" at bounding box center [403, 306] width 140 height 32
click at [553, 301] on p "Graphical representation of the user." at bounding box center [543, 306] width 126 height 22
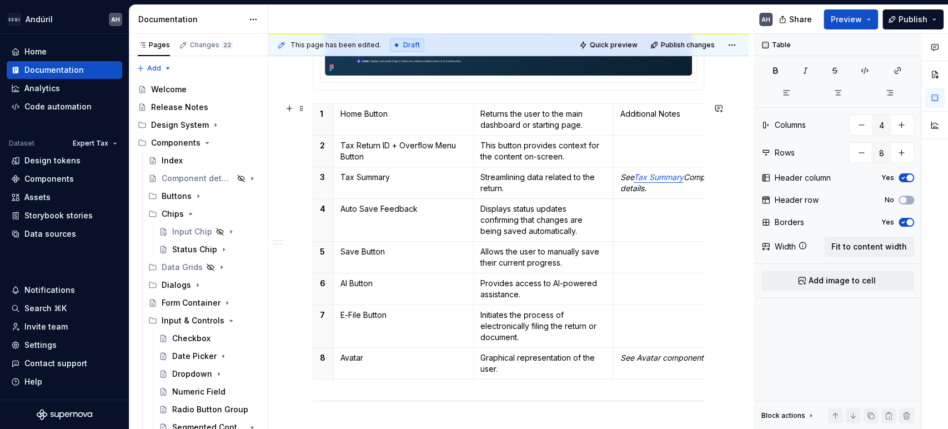
scroll to position [287, 0]
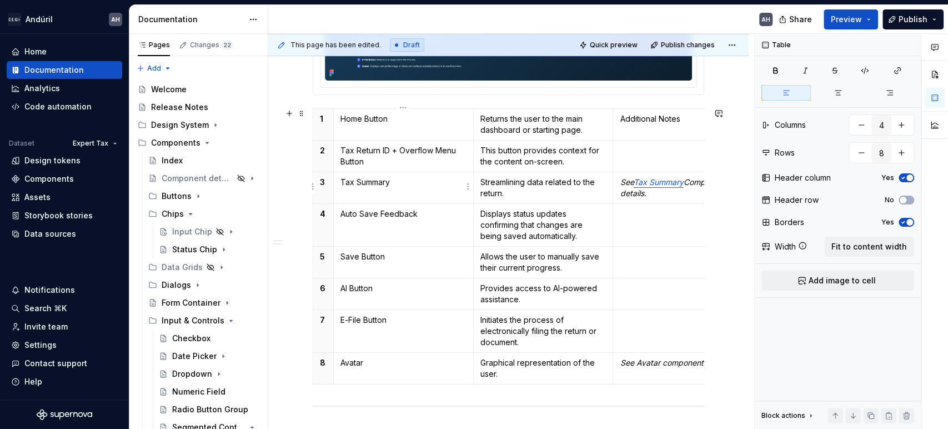
click at [399, 183] on p "Tax Summary" at bounding box center [403, 182] width 126 height 11
click at [427, 117] on p "Home Button" at bounding box center [403, 118] width 126 height 11
click at [420, 156] on p "Tax Return ID + Overflow Menu Button" at bounding box center [403, 156] width 126 height 22
type textarea "*"
click at [370, 126] on td "Home Button" at bounding box center [403, 124] width 140 height 32
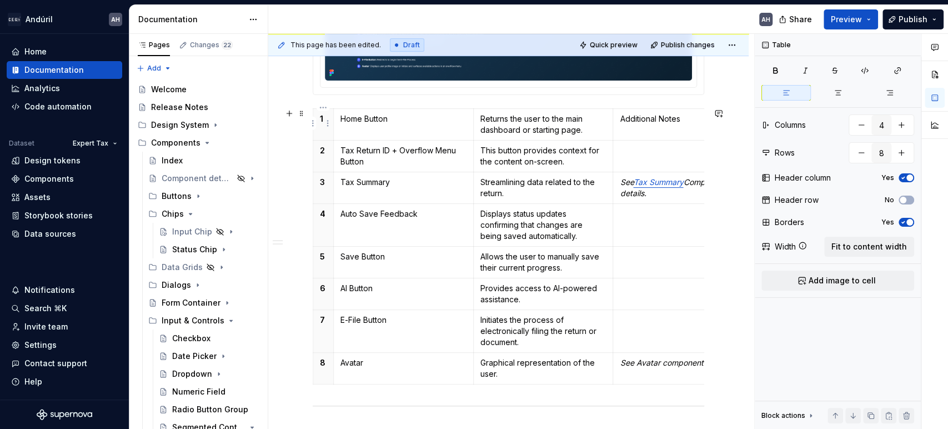
click at [319, 118] on th "1" at bounding box center [323, 124] width 21 height 32
click at [390, 125] on td "Home Button" at bounding box center [403, 124] width 140 height 32
click at [541, 135] on td "Returns the user to the main dashboard or starting page." at bounding box center [543, 124] width 140 height 32
click at [324, 114] on p "1" at bounding box center [323, 118] width 7 height 11
click at [310, 124] on html "Andúril AH Home Documentation Analytics Code automation Dataset Expert Tax Desi…" at bounding box center [474, 214] width 948 height 429
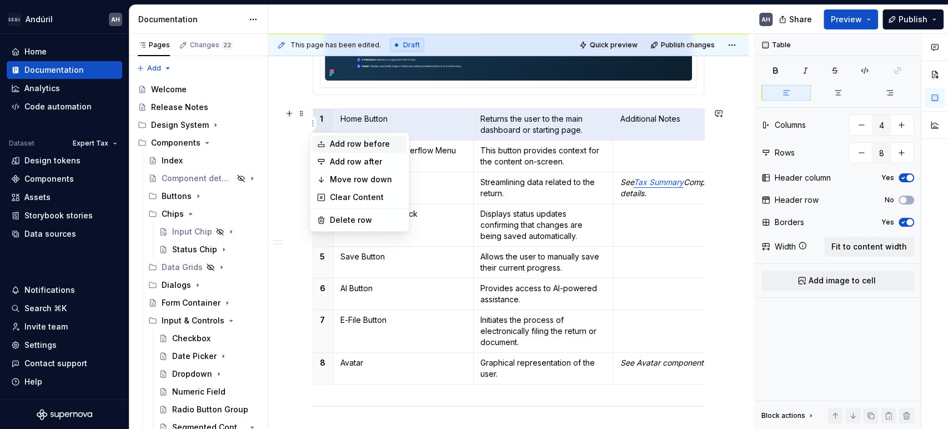
click at [334, 142] on div "Add row before" at bounding box center [366, 143] width 72 height 11
type input "9"
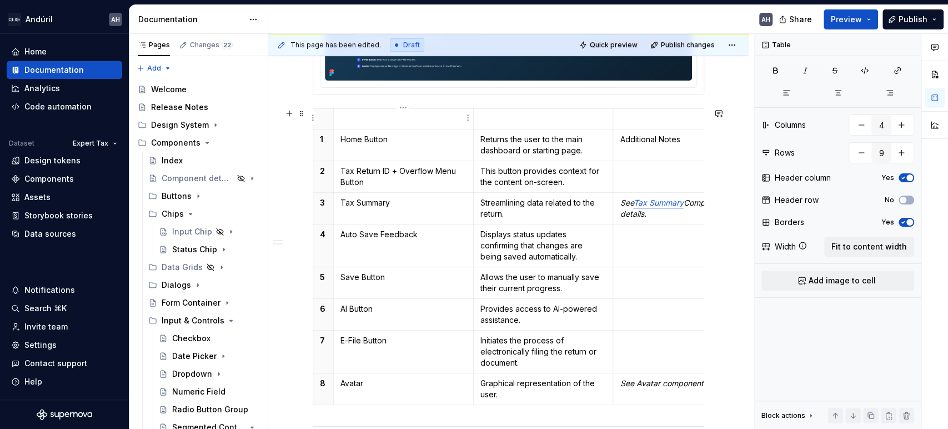
click at [363, 119] on p at bounding box center [403, 118] width 126 height 11
click at [649, 138] on p "Additional Notes" at bounding box center [683, 139] width 126 height 11
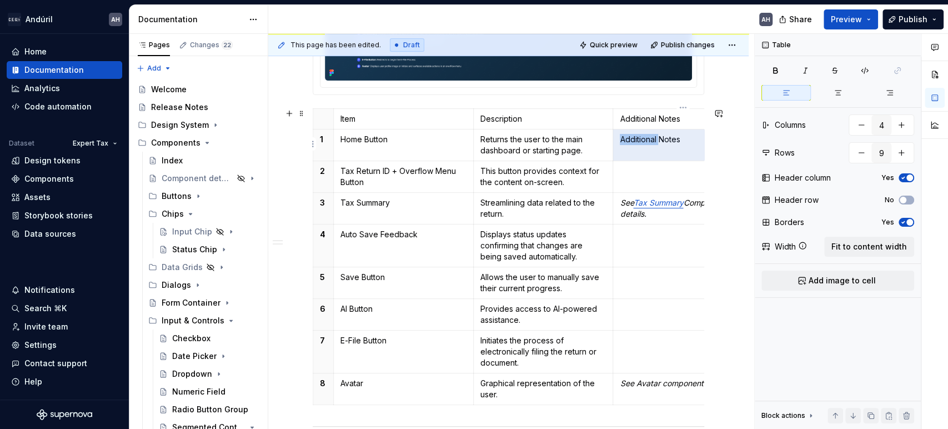
click at [649, 138] on p "Additional Notes" at bounding box center [683, 139] width 126 height 11
click at [642, 156] on td at bounding box center [683, 145] width 140 height 32
click at [322, 116] on p at bounding box center [323, 118] width 7 height 11
click at [905, 200] on span "button" at bounding box center [903, 200] width 7 height 7
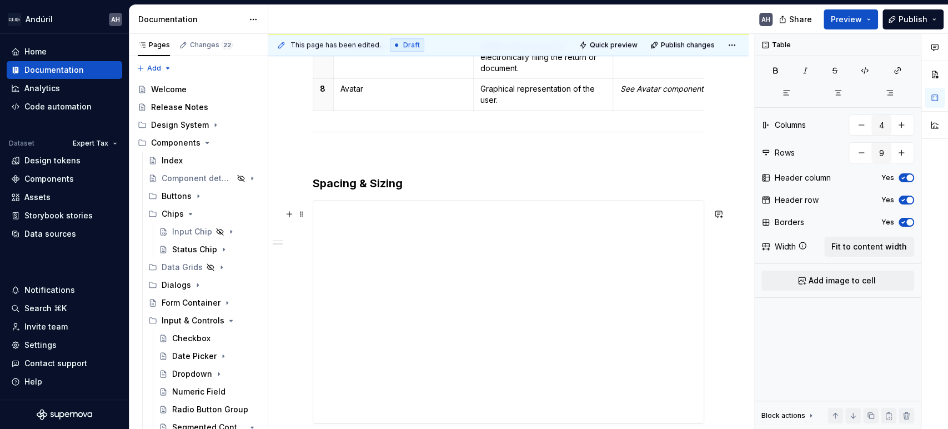
scroll to position [534, 0]
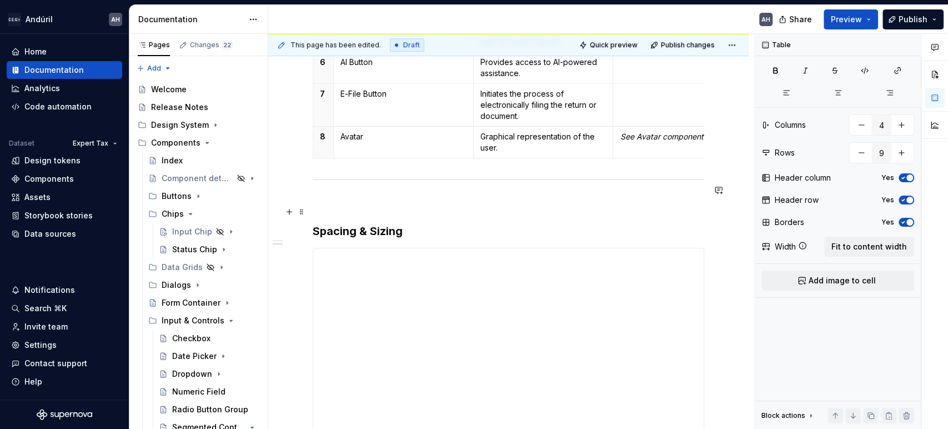
click at [388, 218] on div "**********" at bounding box center [509, 79] width 392 height 786
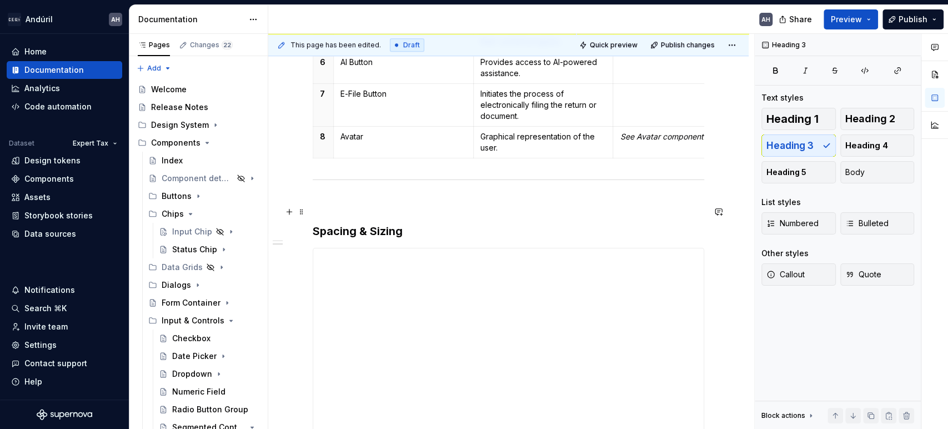
click at [389, 204] on p at bounding box center [509, 203] width 392 height 13
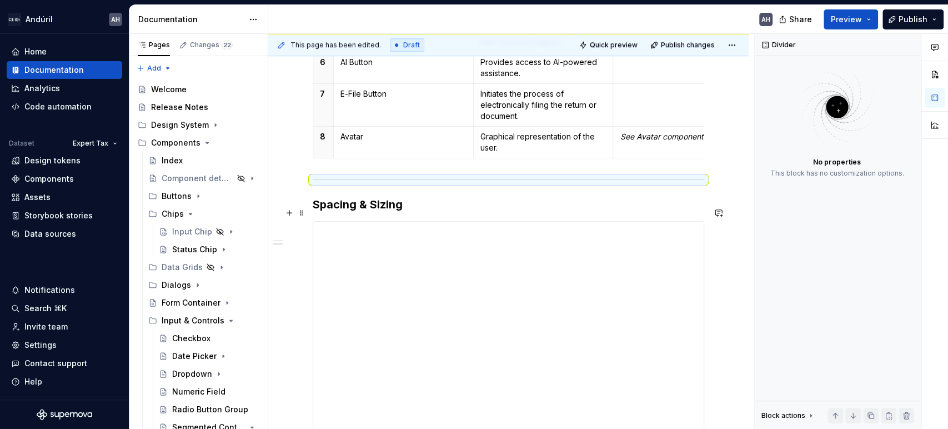
click at [421, 209] on h3 "Spacing & Sizing" at bounding box center [509, 205] width 392 height 16
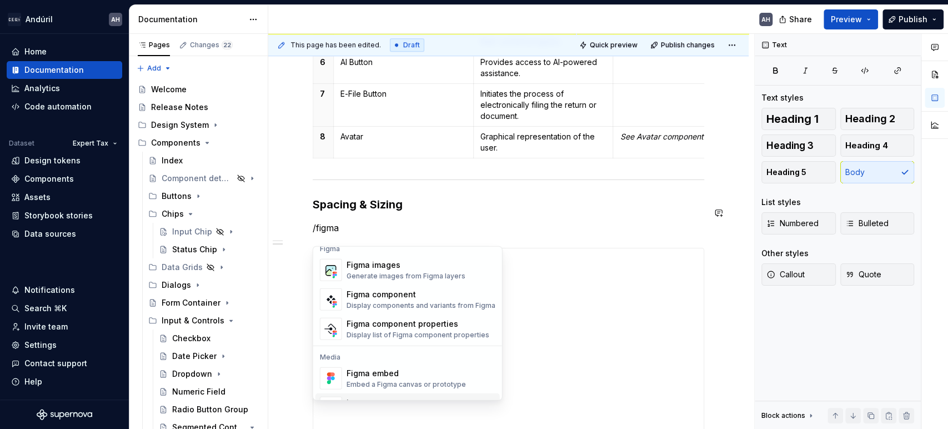
scroll to position [33, 0]
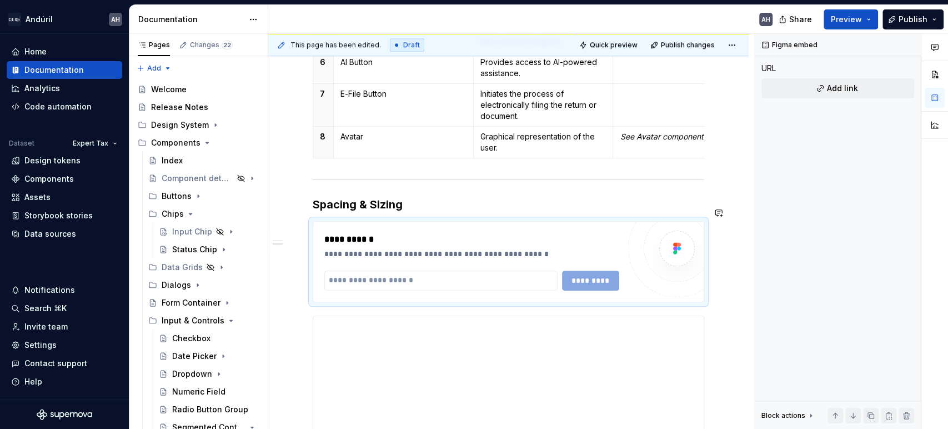
type textarea "*"
click at [404, 283] on input "text" at bounding box center [440, 280] width 233 height 20
paste input "**********"
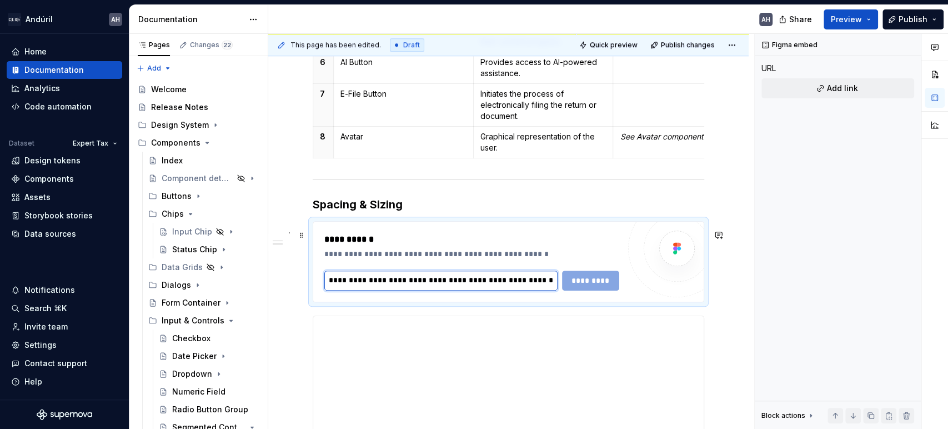
scroll to position [0, 289]
type input "**********"
click at [583, 286] on span "*********" at bounding box center [590, 280] width 43 height 11
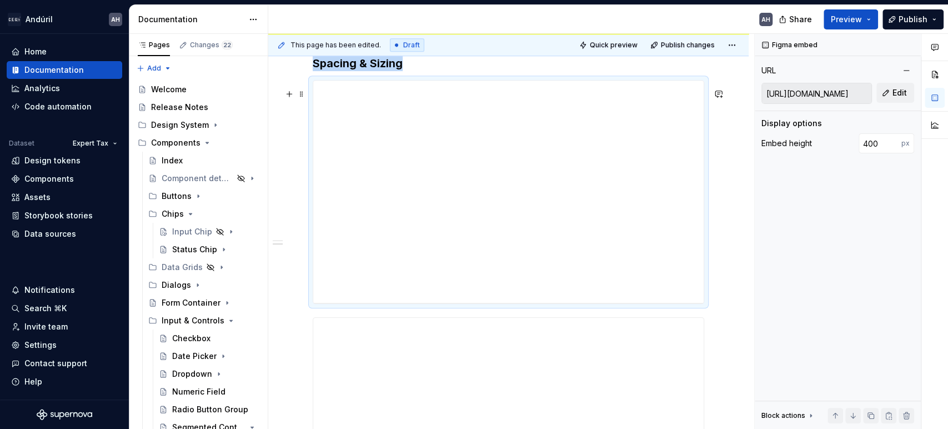
scroll to position [742, 0]
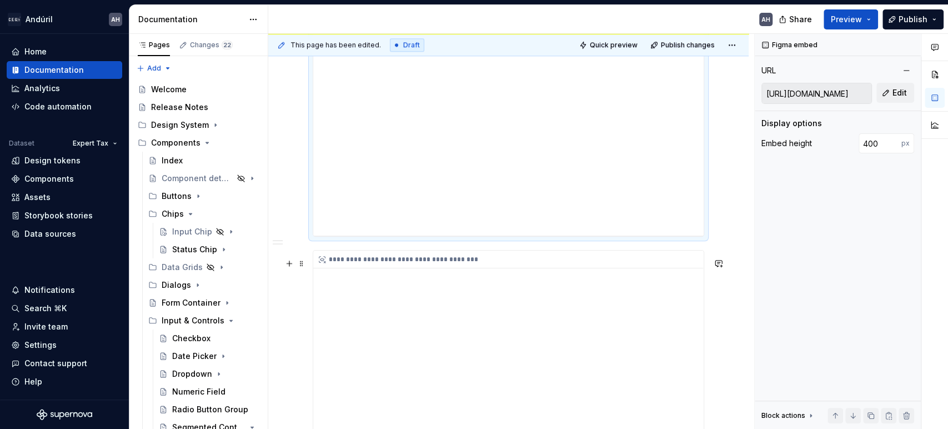
click at [463, 325] on div "**********" at bounding box center [508, 361] width 390 height 222
type input "[URL][DOMAIN_NAME]"
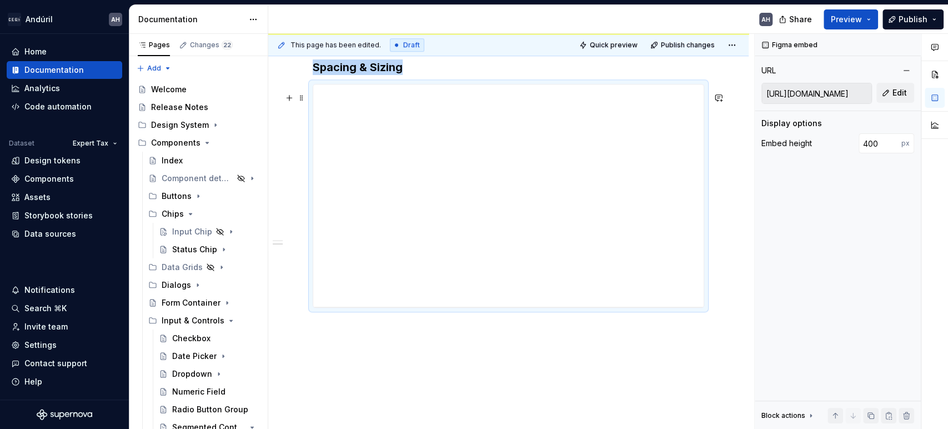
scroll to position [679, 0]
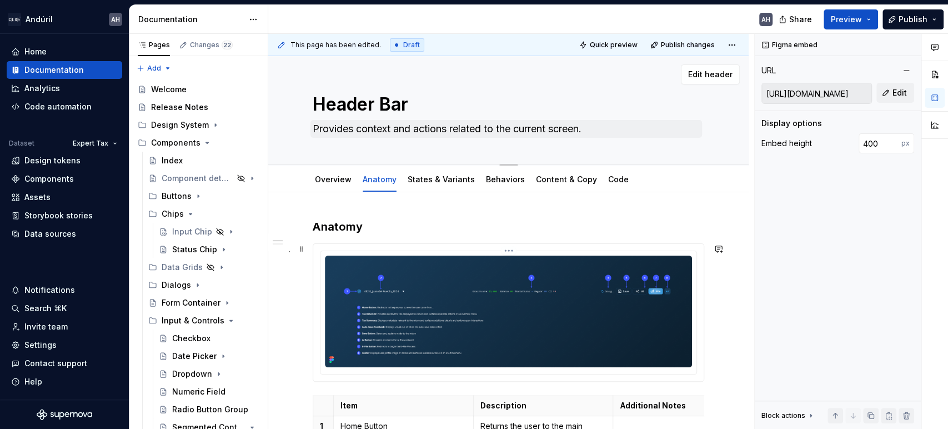
scroll to position [0, 0]
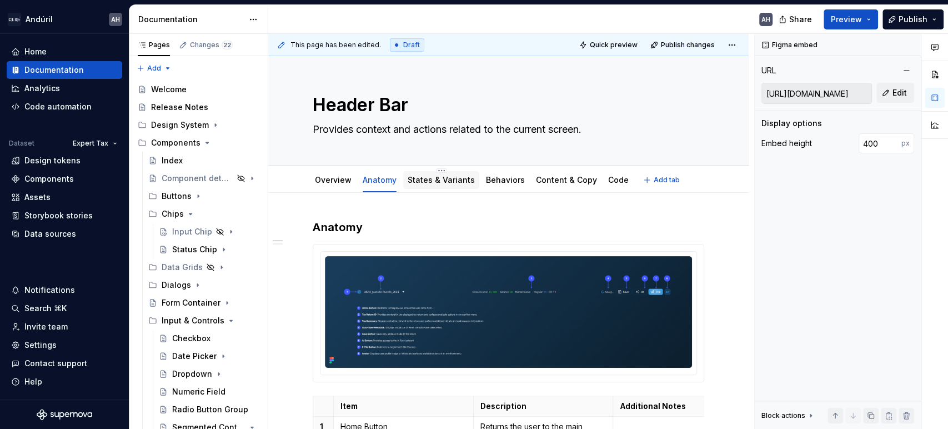
click at [439, 172] on div "States & Variants" at bounding box center [441, 180] width 76 height 18
click at [445, 179] on link "States & Variants" at bounding box center [441, 179] width 67 height 9
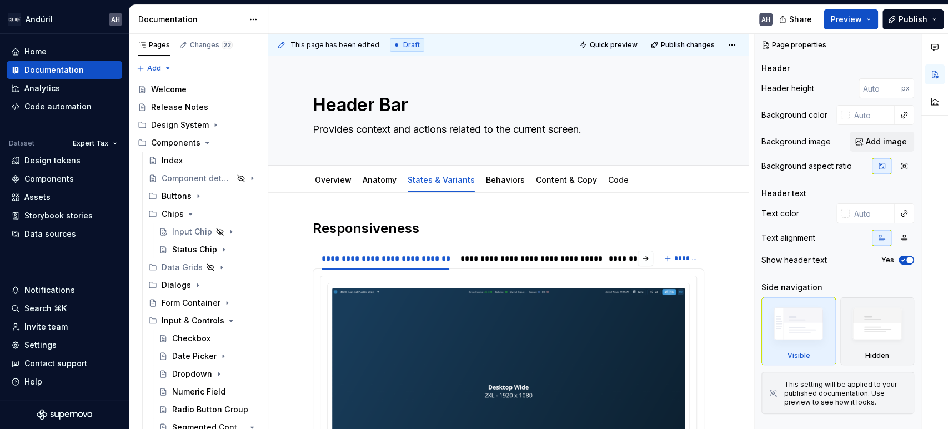
scroll to position [62, 0]
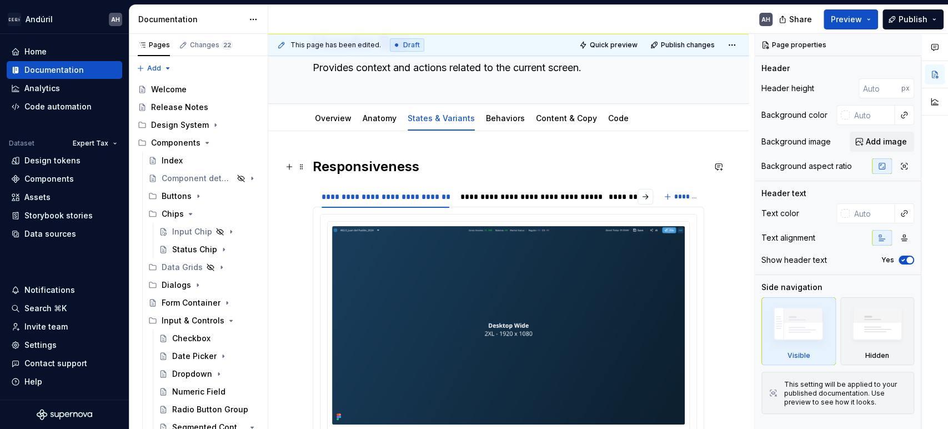
click at [434, 163] on h2 "Responsiveness" at bounding box center [509, 167] width 392 height 18
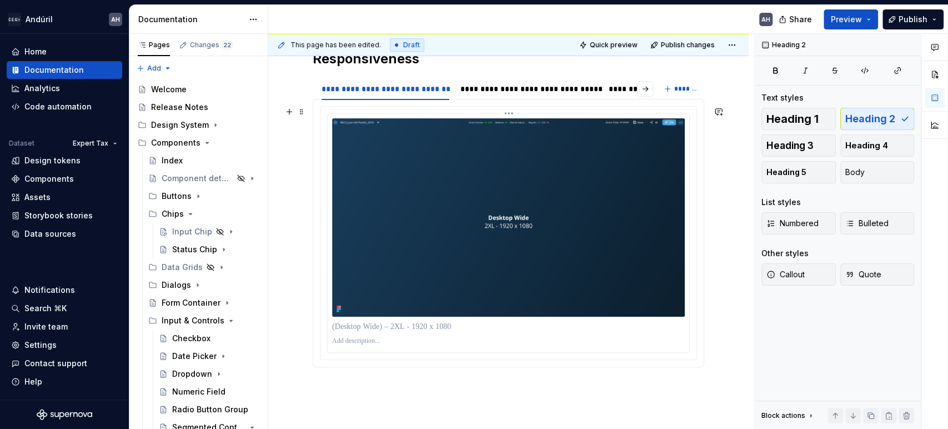
scroll to position [185, 0]
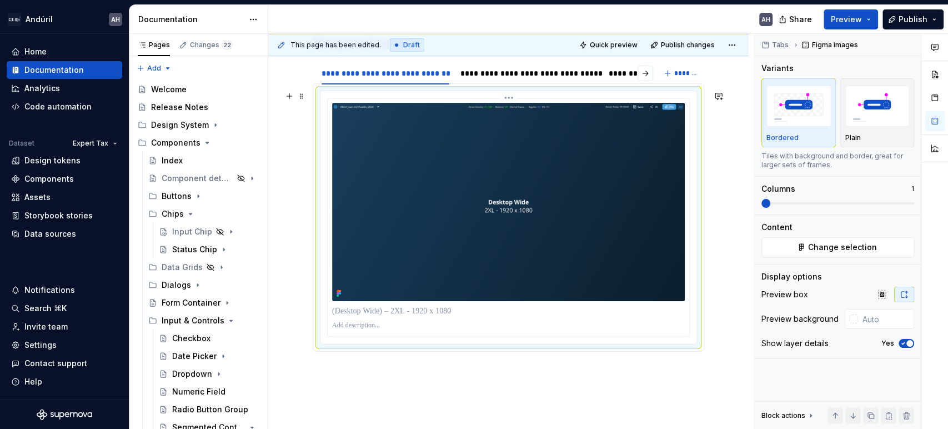
click at [442, 167] on img at bounding box center [508, 202] width 353 height 198
click at [904, 343] on icon "button" at bounding box center [903, 344] width 3 height 2
click at [497, 70] on div "**********" at bounding box center [528, 73] width 137 height 11
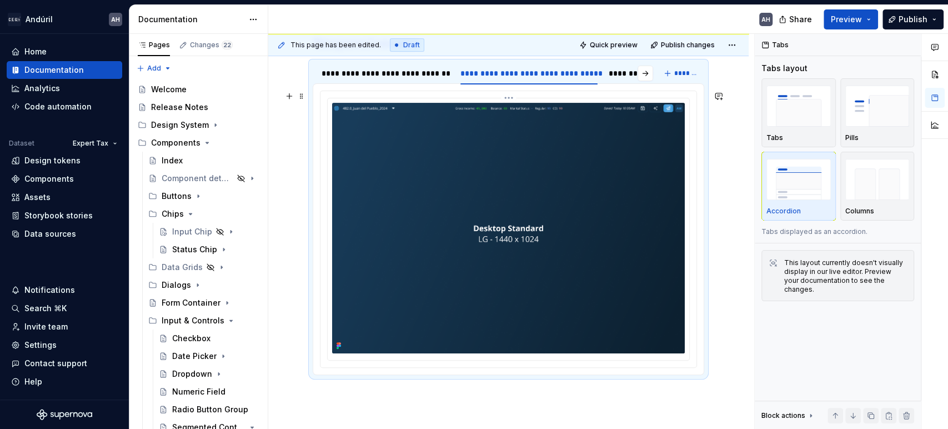
click at [578, 192] on img at bounding box center [508, 228] width 353 height 250
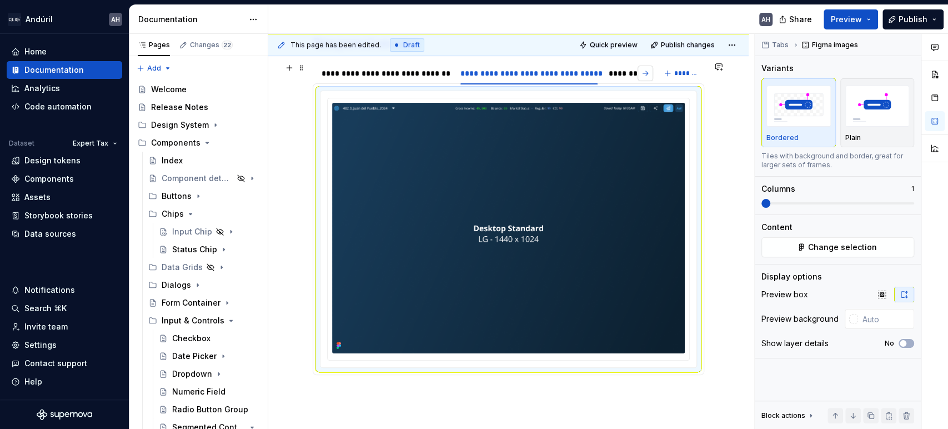
click at [644, 71] on button "button" at bounding box center [646, 74] width 16 height 16
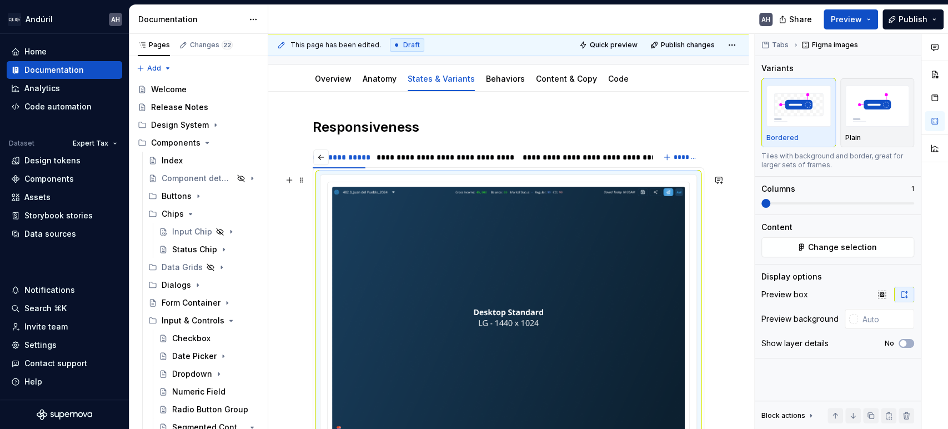
scroll to position [62, 0]
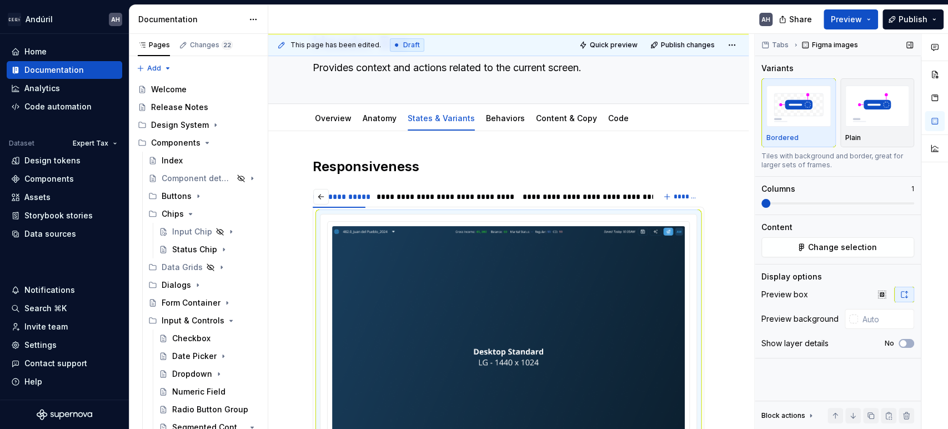
click at [777, 46] on span "Tabs" at bounding box center [780, 45] width 17 height 9
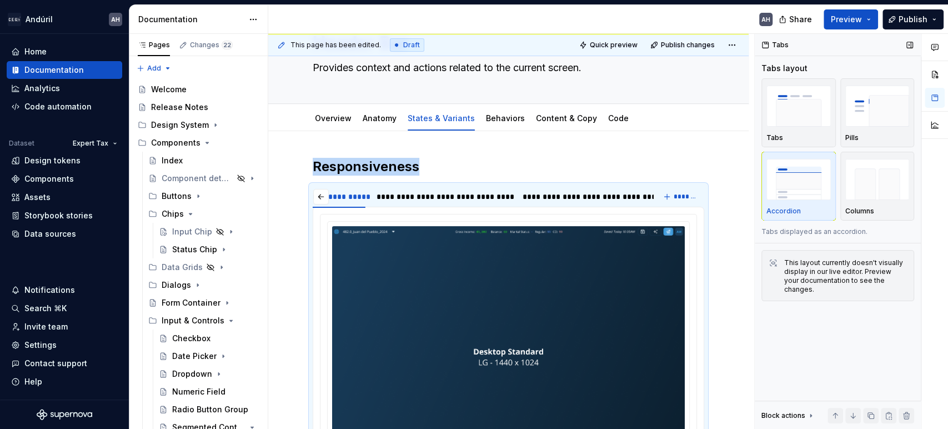
scroll to position [129, 0]
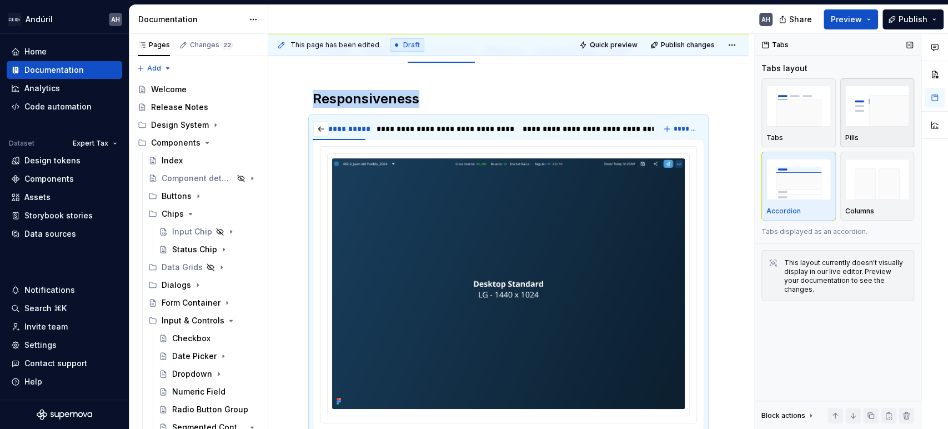
click at [877, 122] on img "button" at bounding box center [877, 106] width 64 height 41
click at [253, 42] on button "button" at bounding box center [256, 45] width 16 height 16
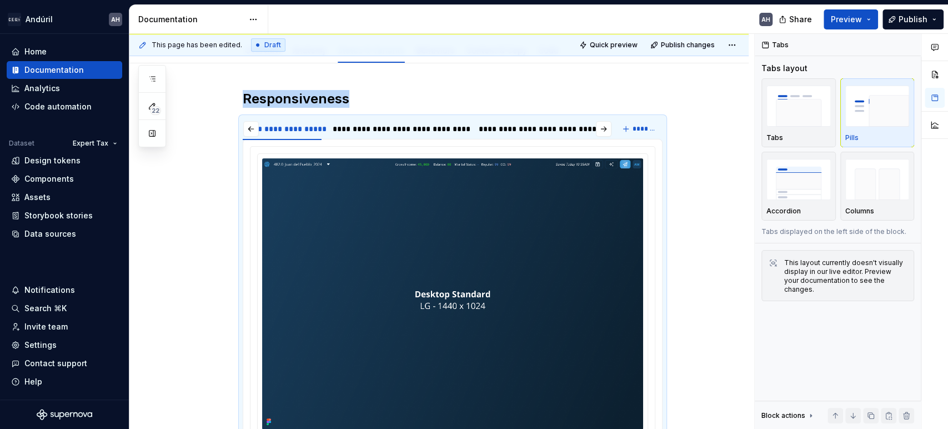
scroll to position [0, 203]
type textarea "*"
